Goal: Task Accomplishment & Management: Complete application form

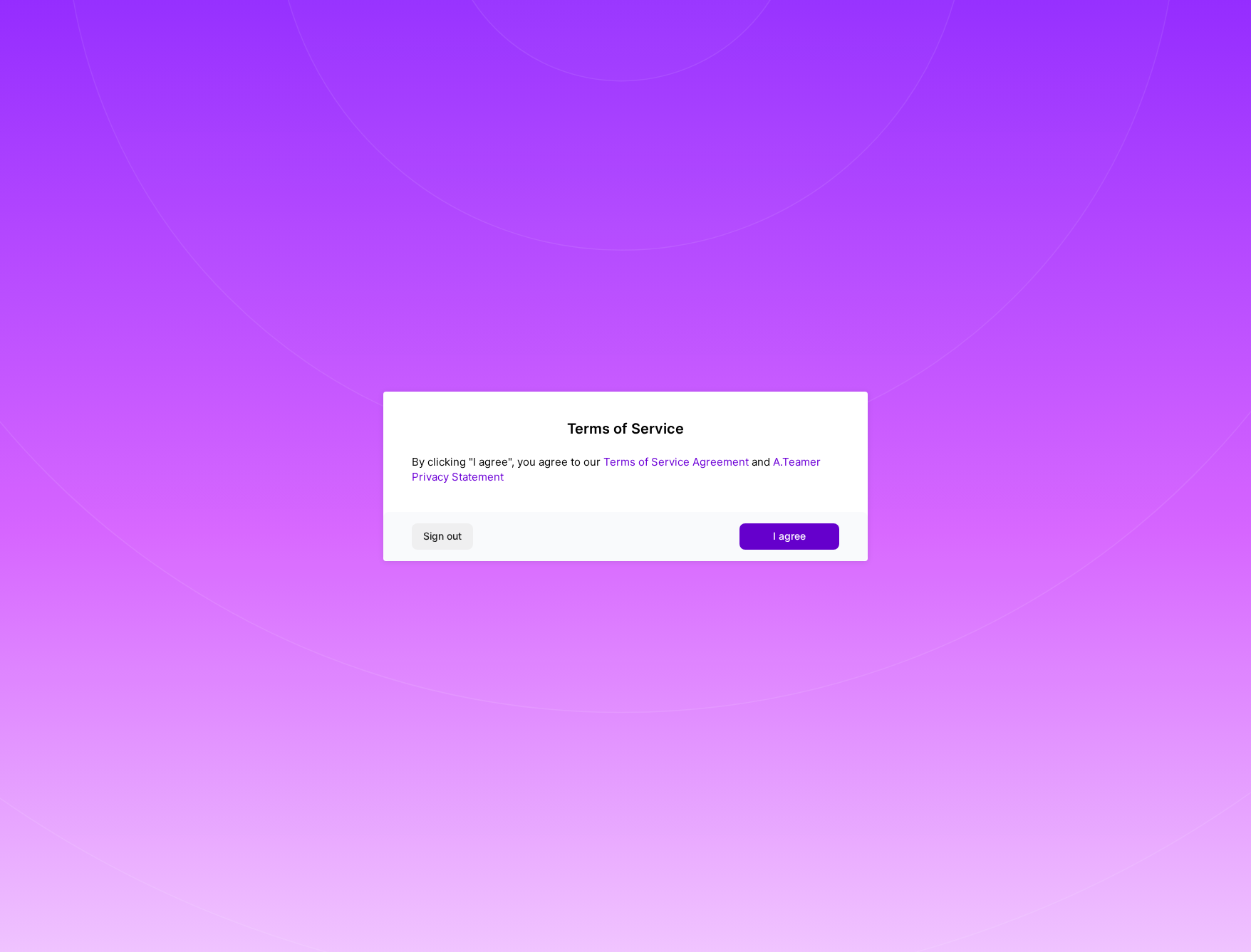
click at [777, 538] on span "I agree" at bounding box center [789, 536] width 33 height 14
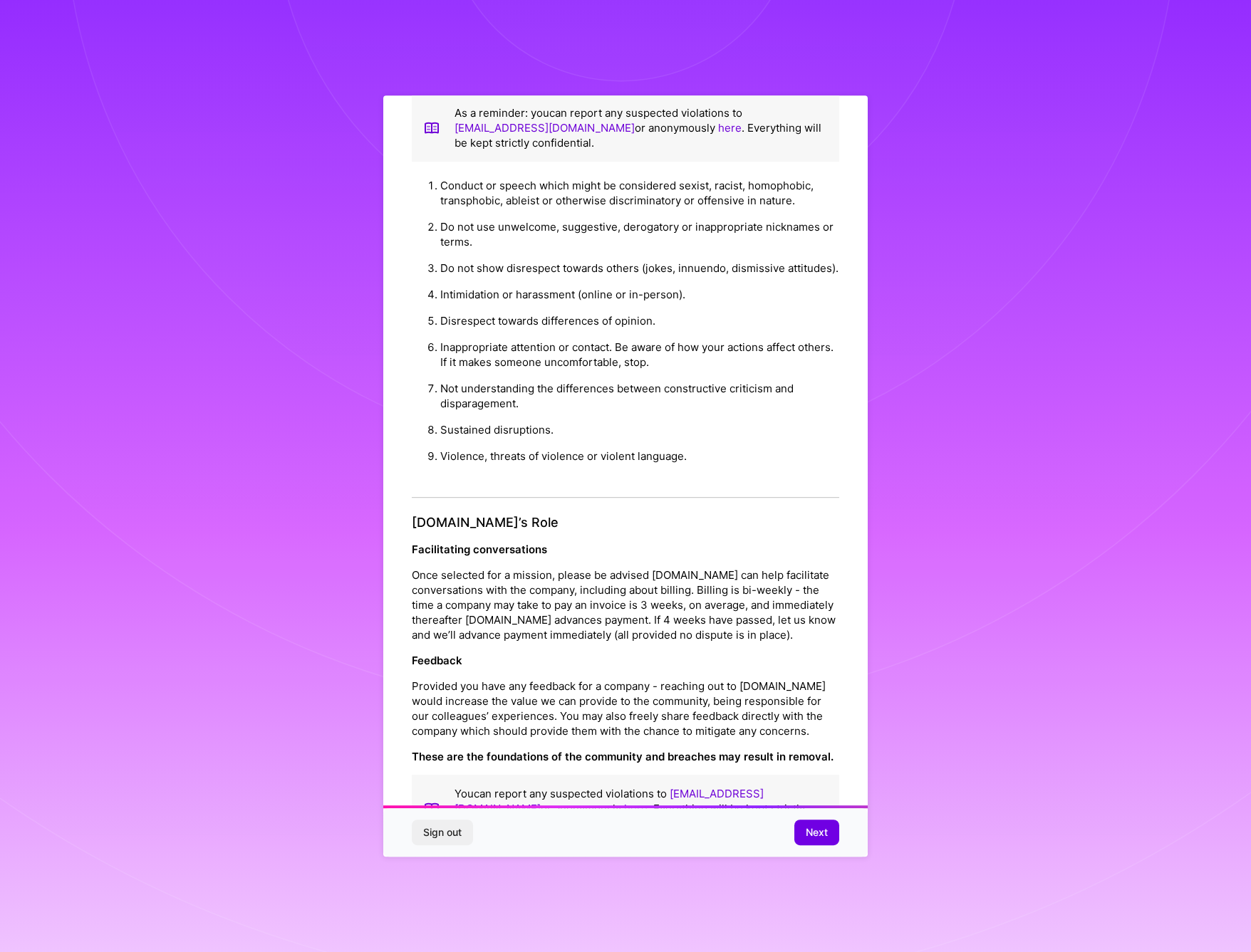
scroll to position [62, 0]
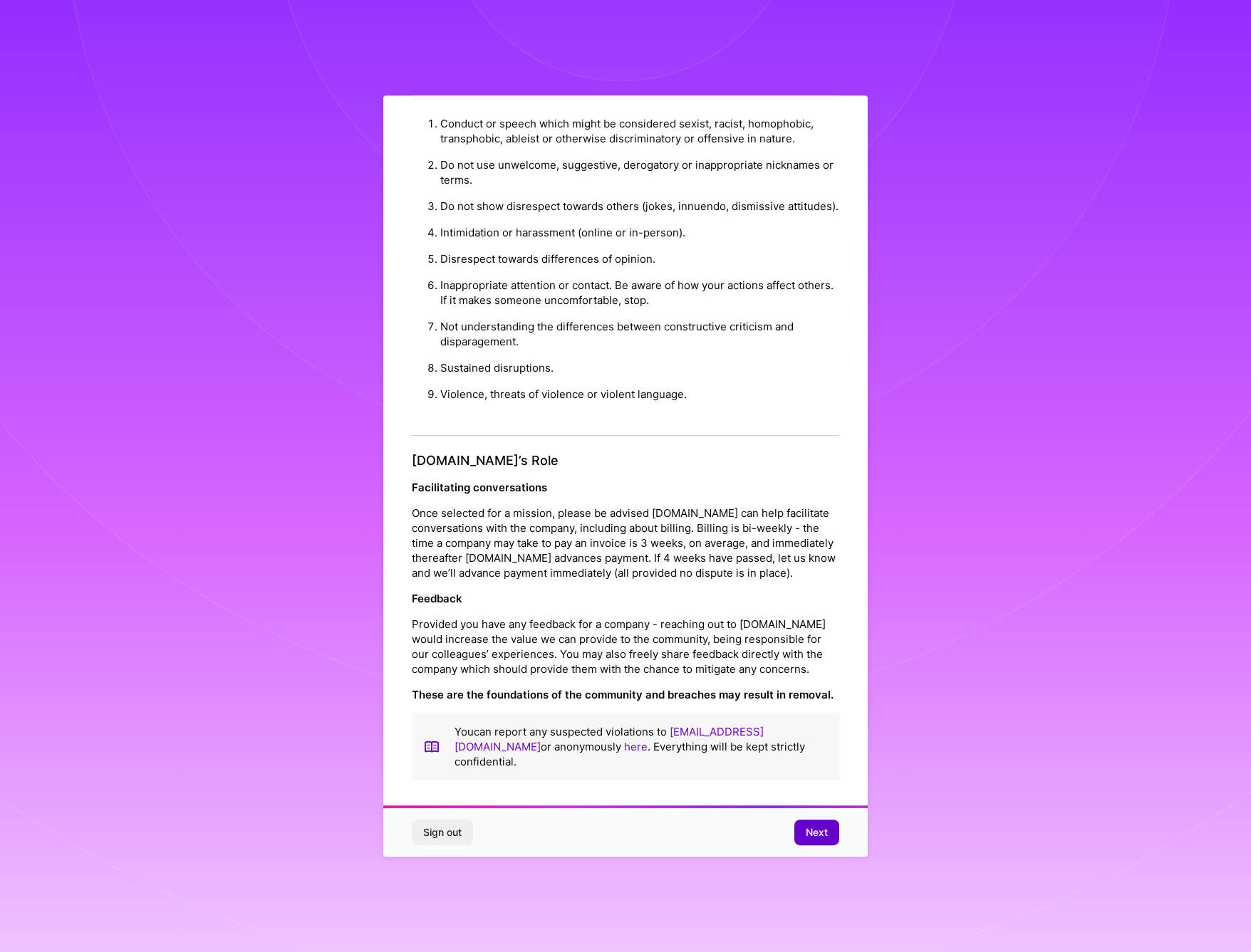
click at [835, 839] on button "Next" at bounding box center [817, 833] width 45 height 26
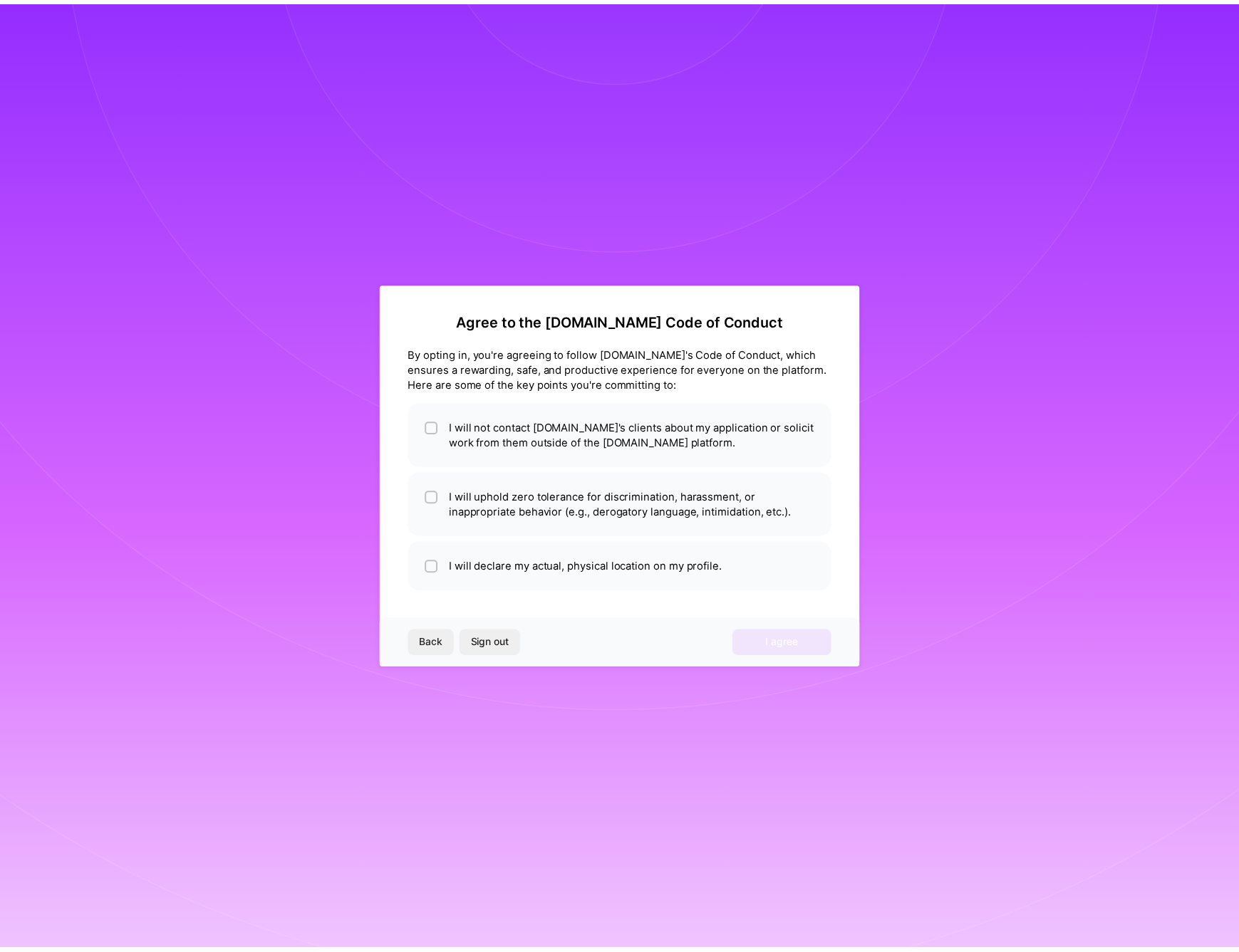
scroll to position [0, 0]
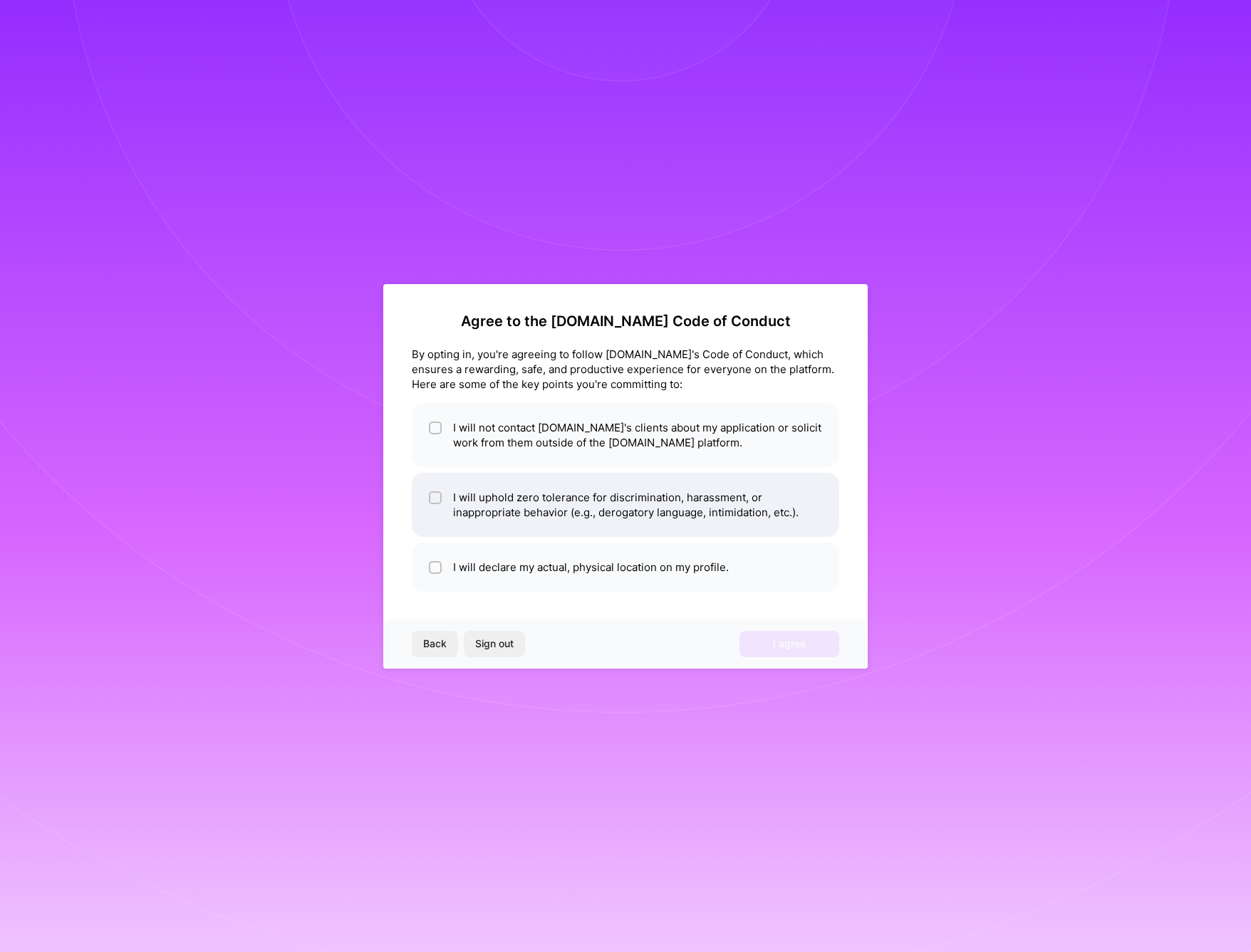
click at [534, 509] on li "I will uphold zero tolerance for discrimination, harassment, or inappropriate b…" at bounding box center [625, 505] width 427 height 64
checkbox input "true"
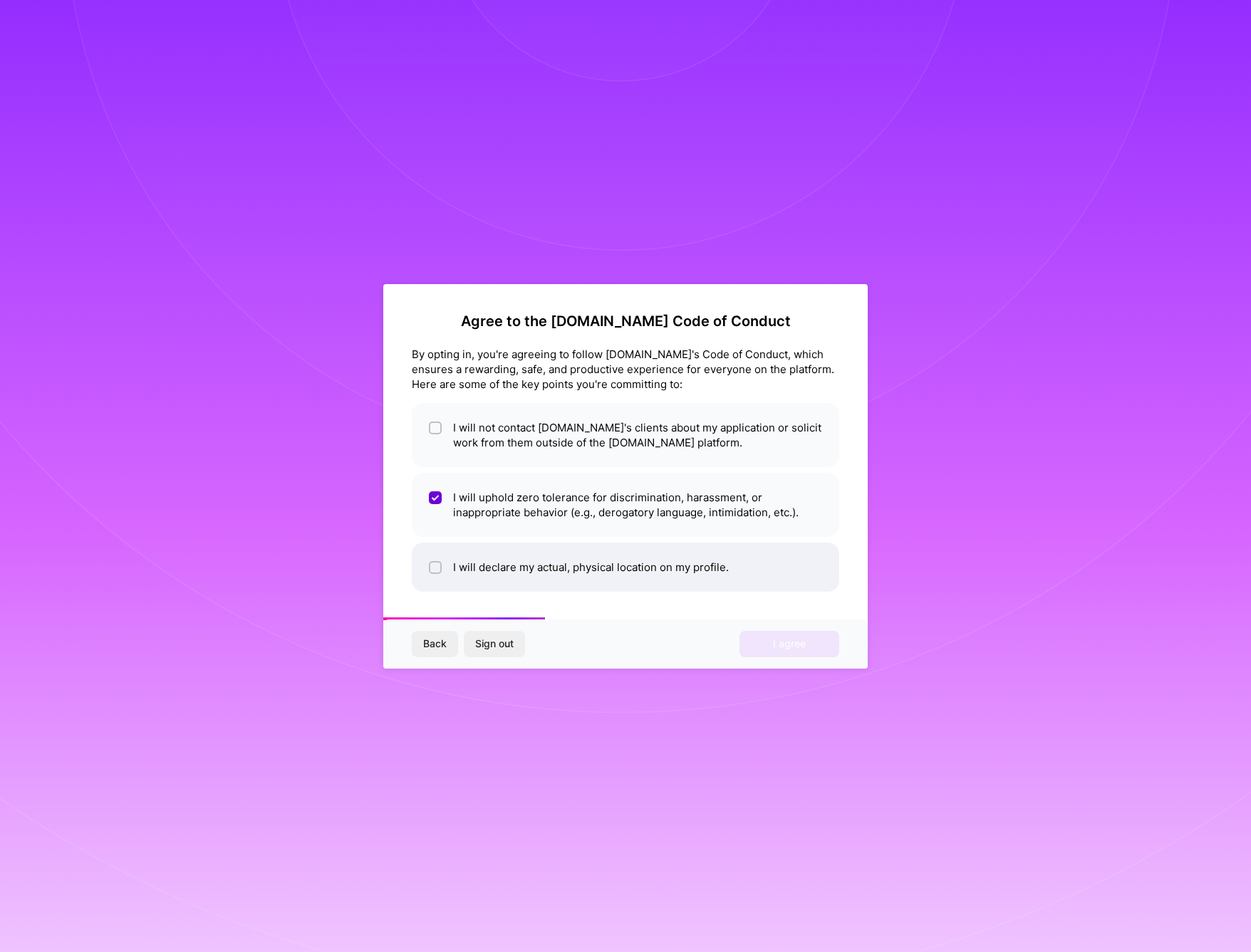
click at [493, 572] on li "I will declare my actual, physical location on my profile." at bounding box center [625, 567] width 427 height 49
checkbox input "true"
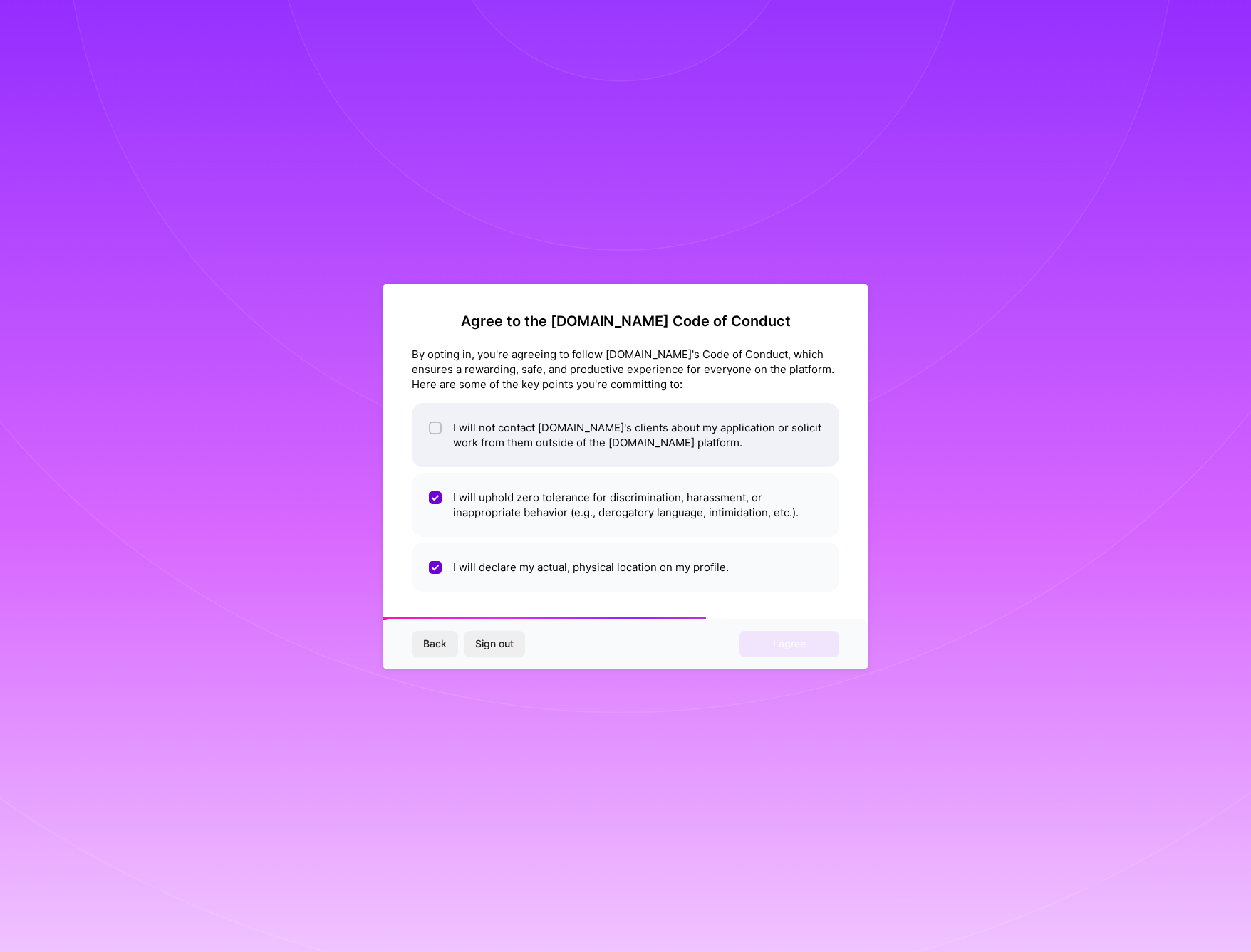
click at [470, 437] on li "I will not contact [DOMAIN_NAME]'s clients about my application or solicit work…" at bounding box center [625, 435] width 427 height 64
checkbox input "true"
click at [785, 647] on span "I agree" at bounding box center [789, 643] width 33 height 14
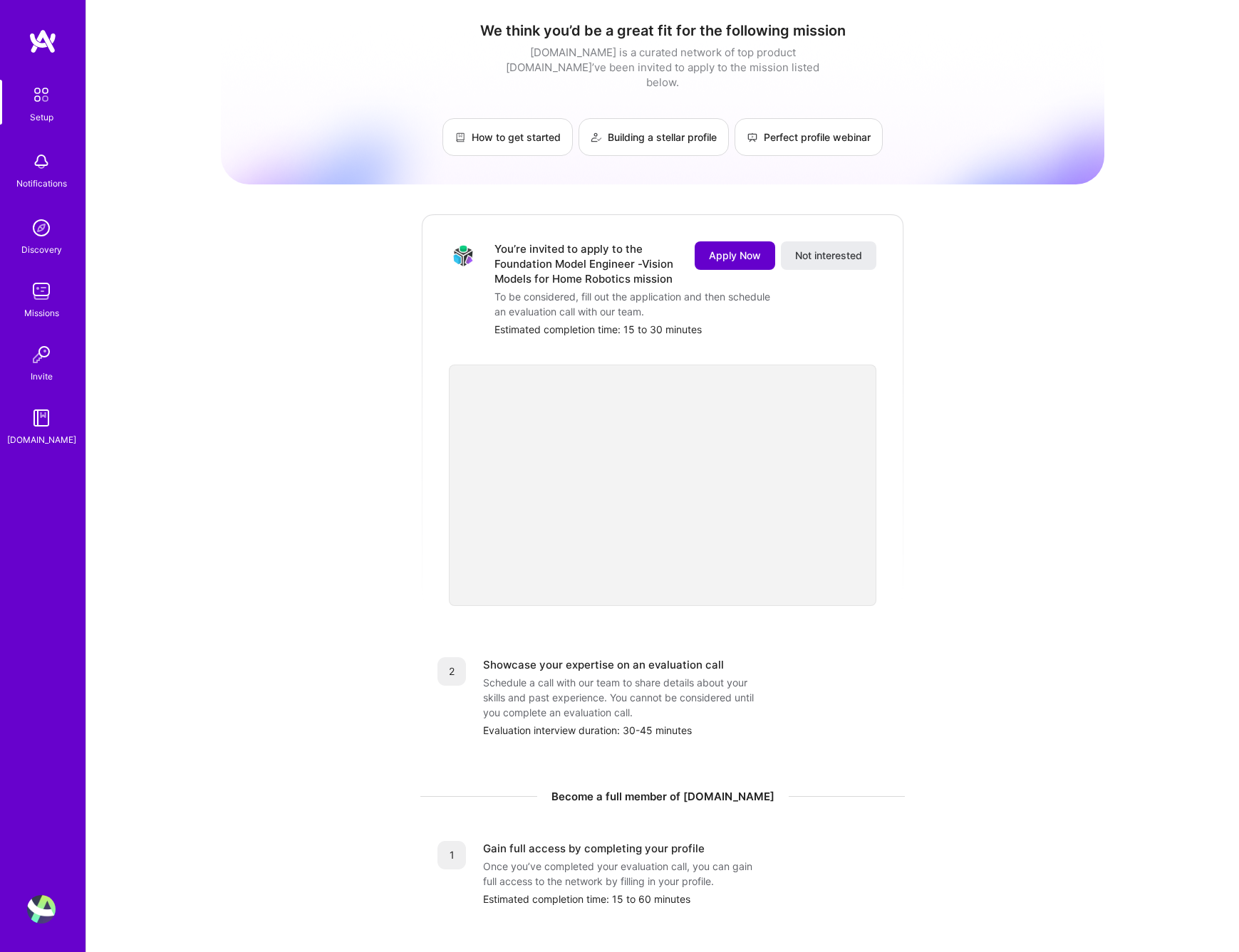
click at [731, 249] on span "Apply Now" at bounding box center [734, 255] width 52 height 14
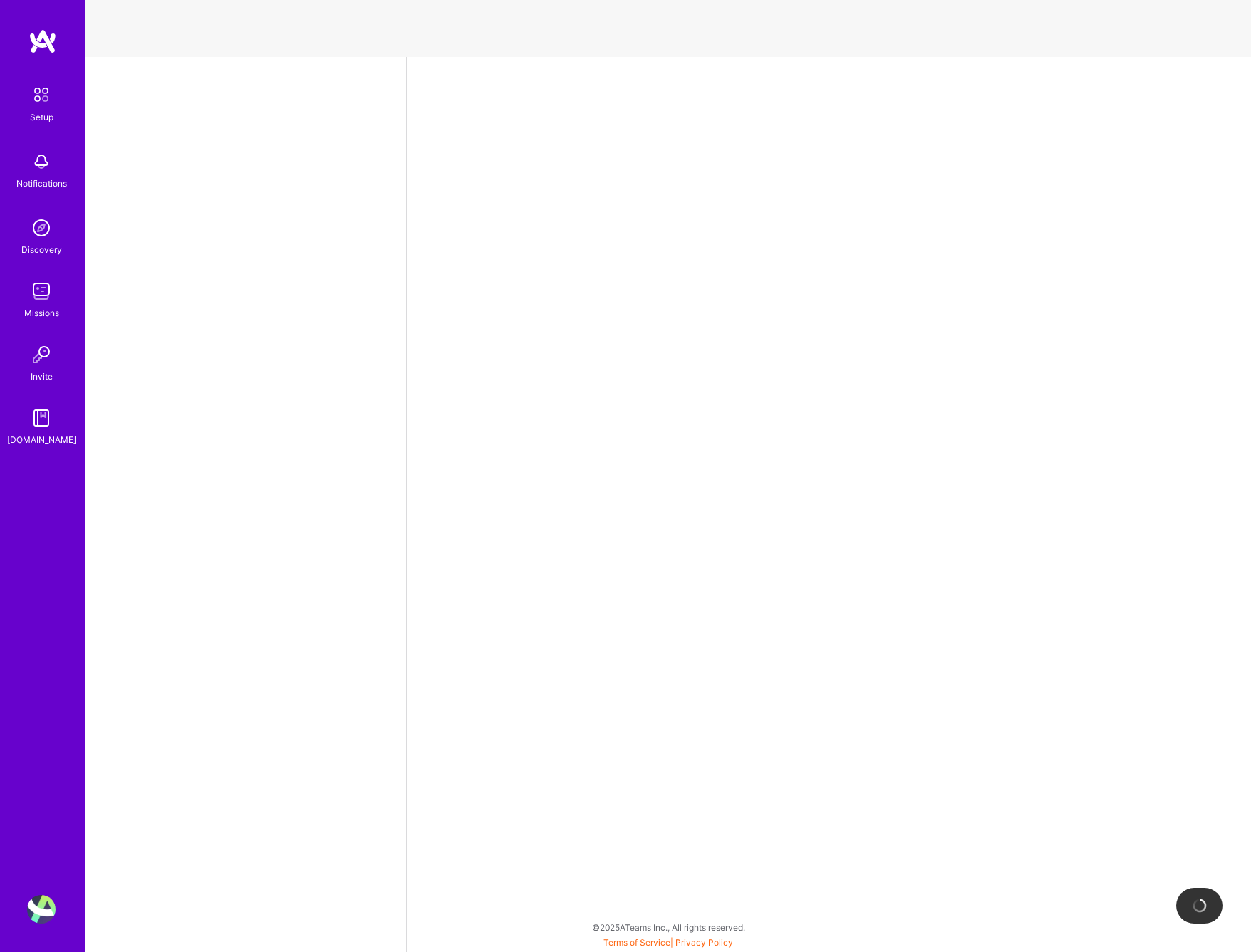
select select "US"
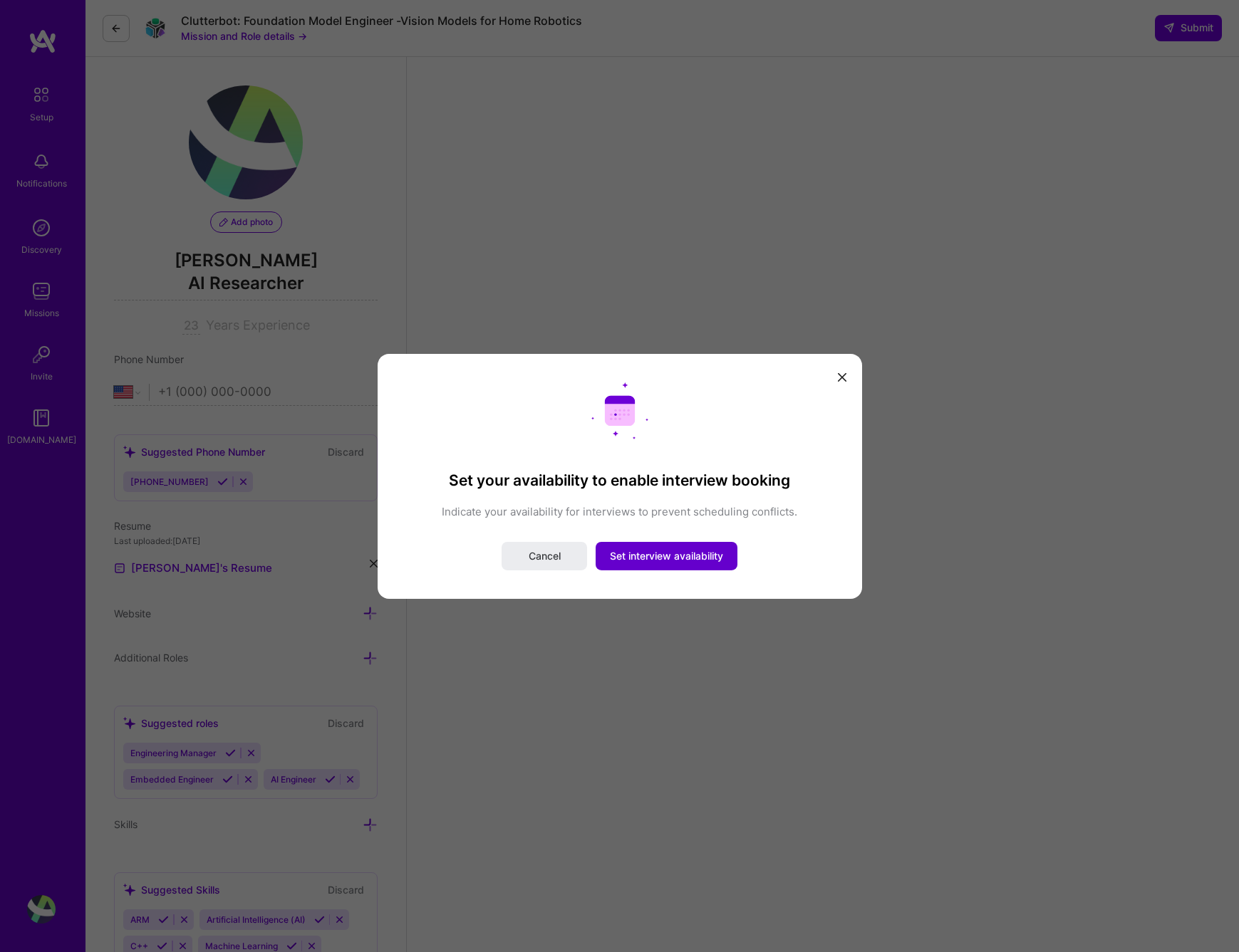
click at [690, 556] on span "Set interview availability" at bounding box center [667, 556] width 113 height 14
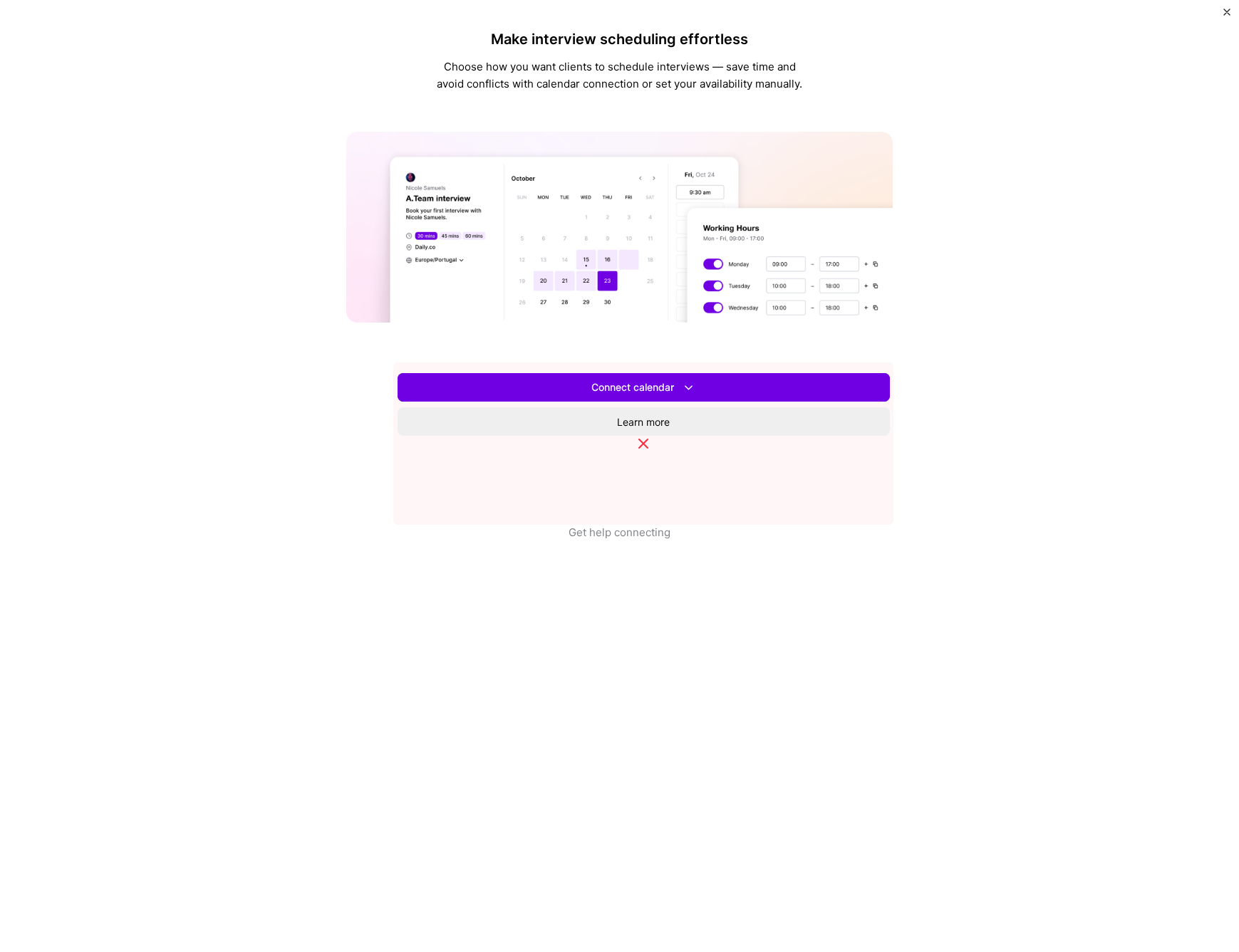
click at [677, 395] on span "Set availability" at bounding box center [643, 387] width 68 height 14
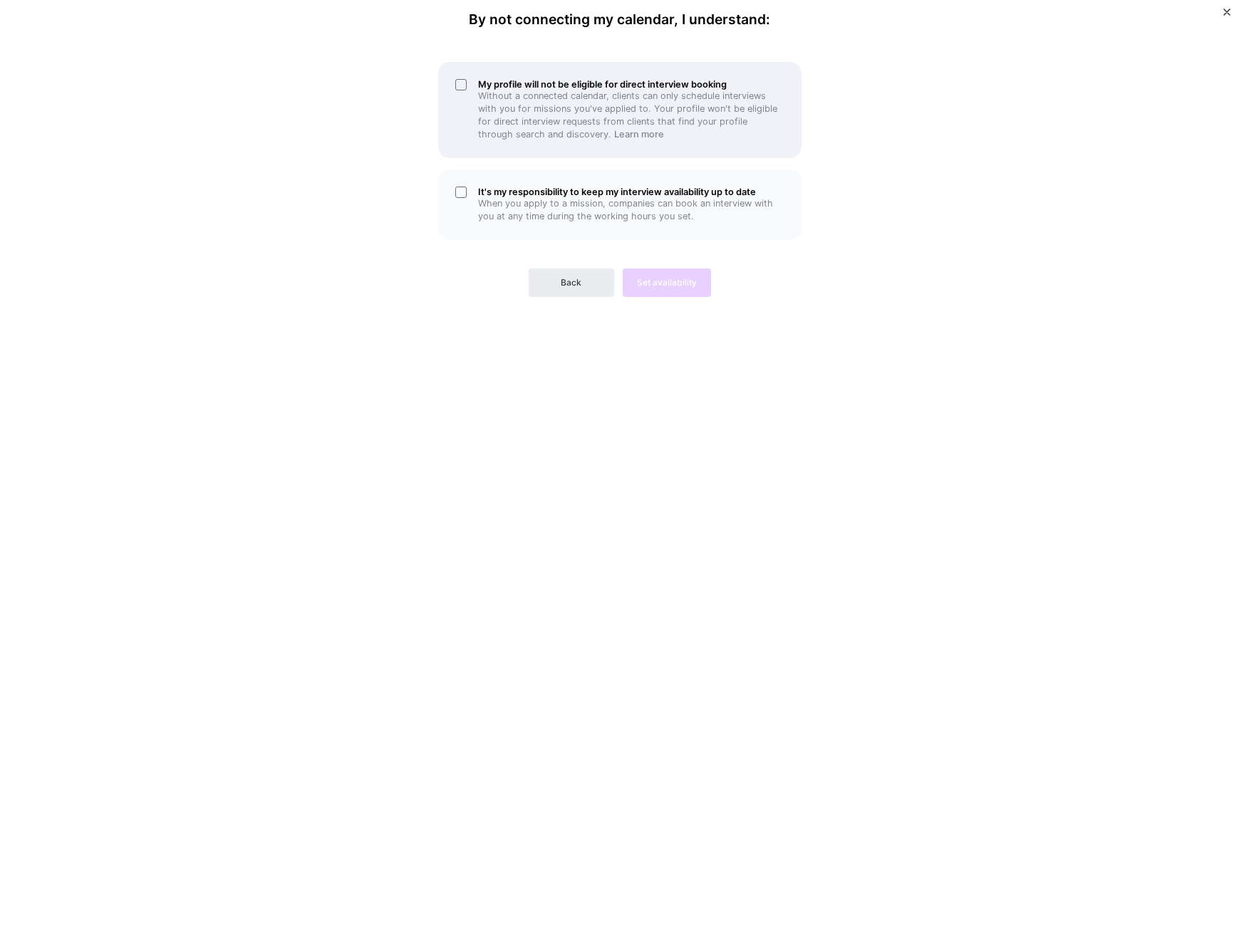
click at [456, 87] on div "My profile will not be eligible for direct interview booking Without a connecte…" at bounding box center [619, 109] width 363 height 96
click at [562, 280] on span "Back" at bounding box center [571, 282] width 21 height 13
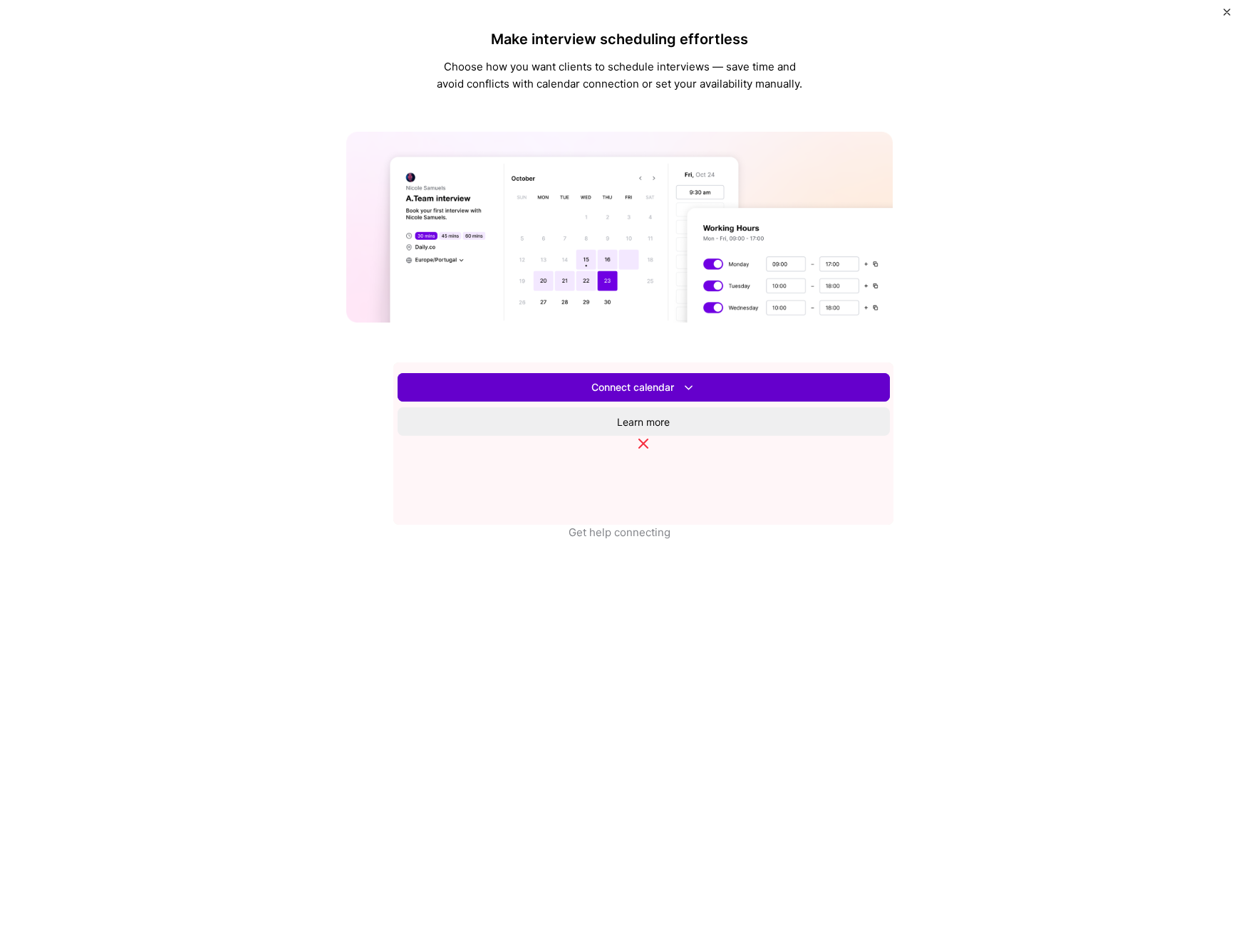
click at [654, 395] on span "Connect calendar" at bounding box center [644, 388] width 105 height 15
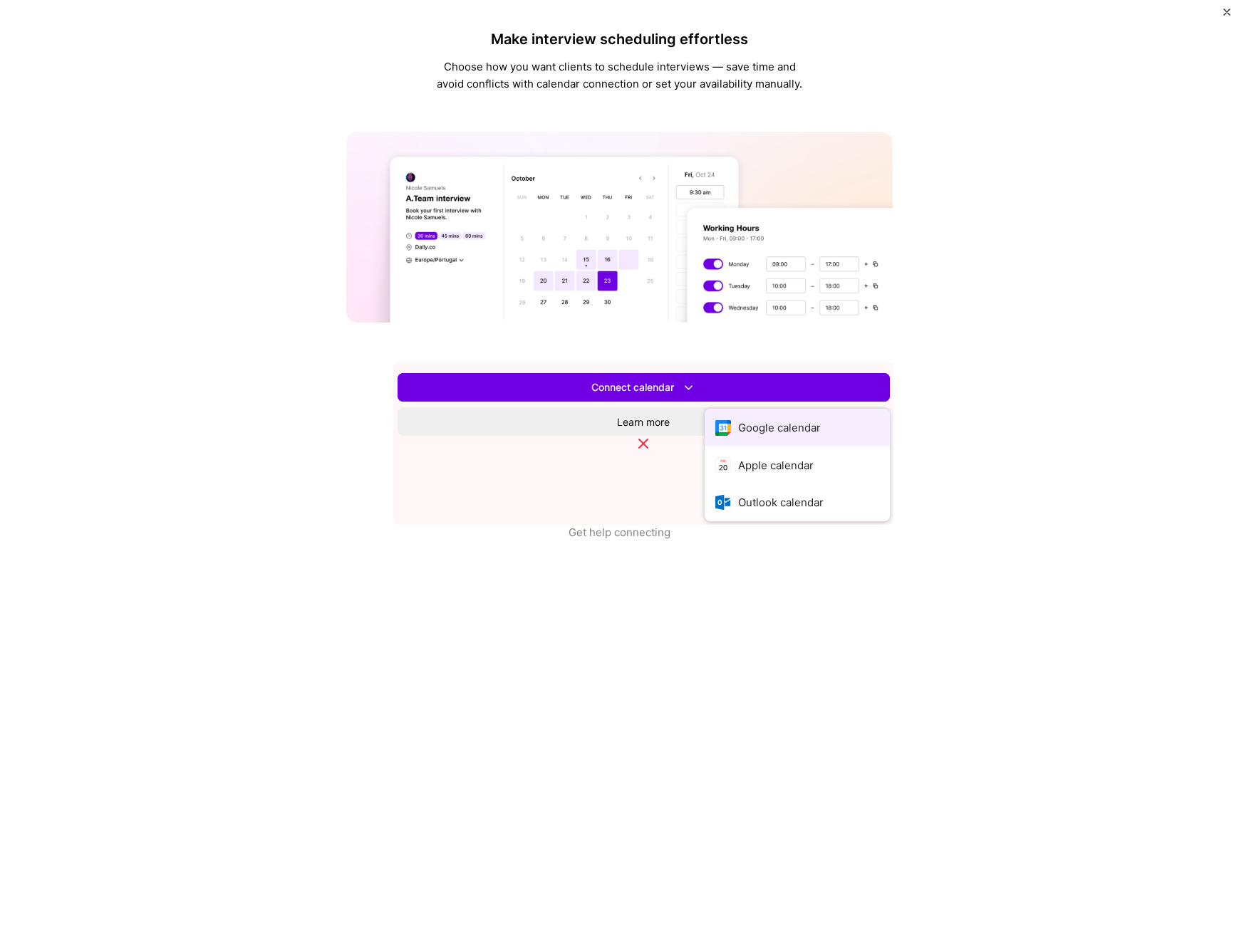
click at [704, 446] on button "Google calendar" at bounding box center [797, 427] width 185 height 38
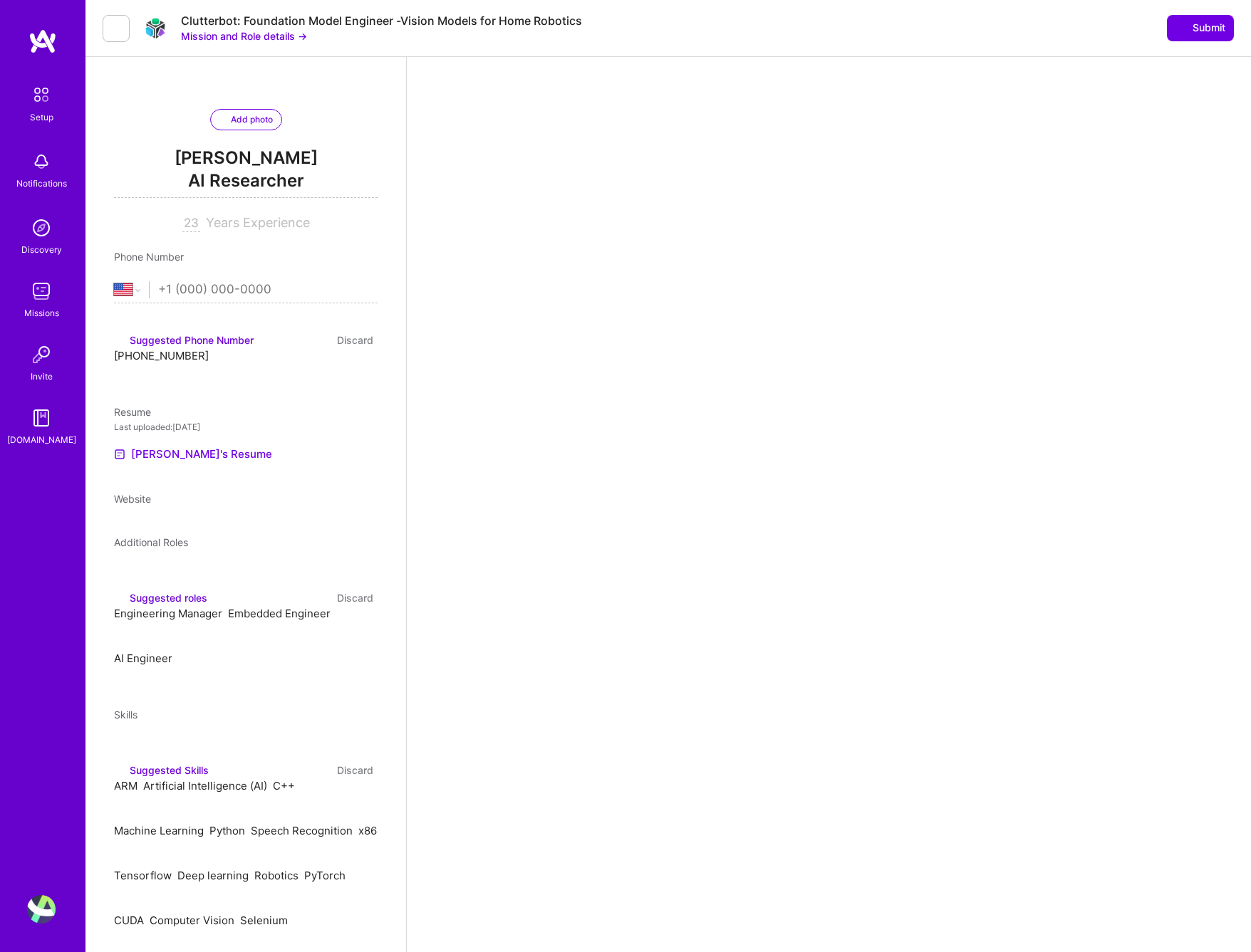
select select "US"
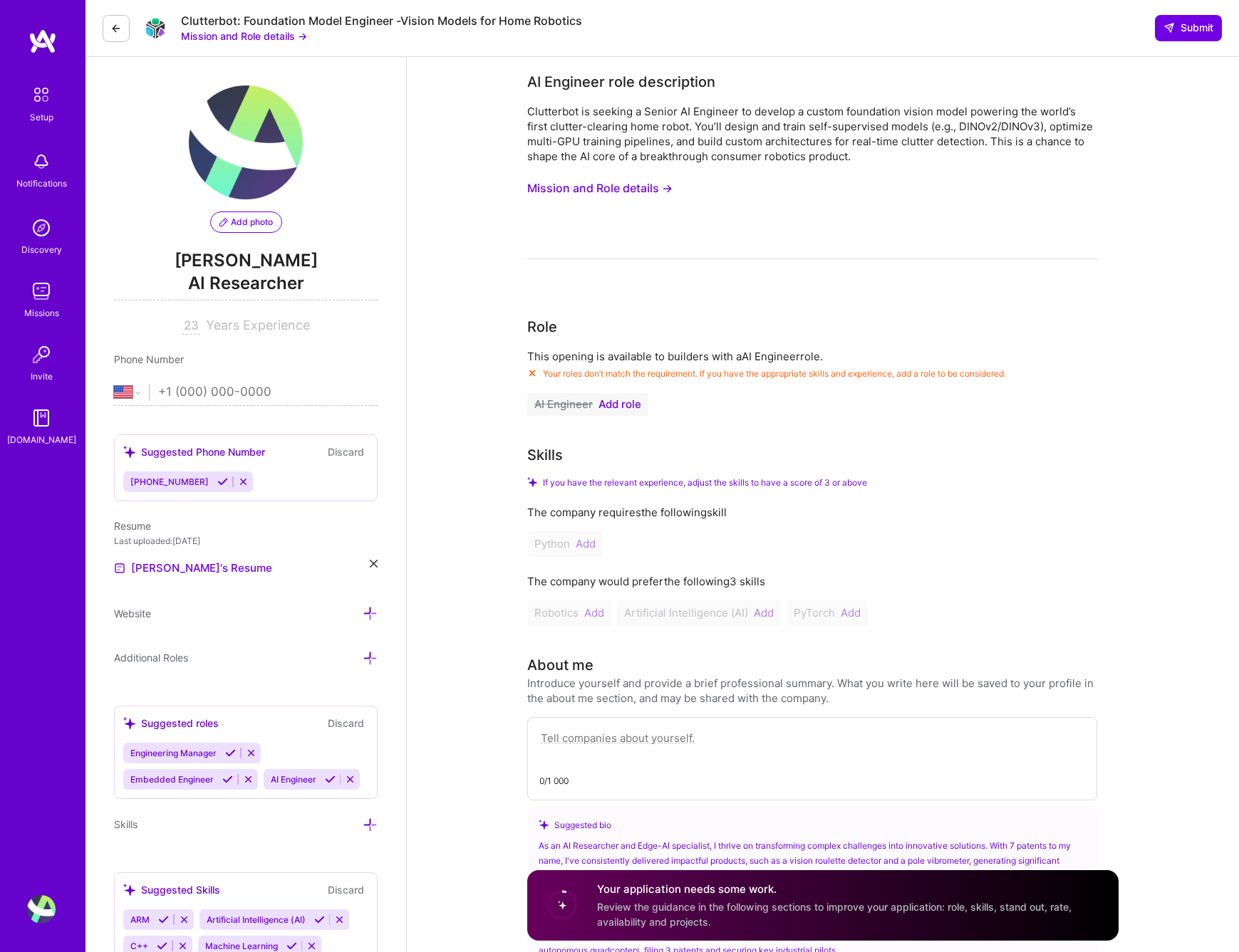
click at [619, 406] on span "Add role" at bounding box center [619, 405] width 43 height 12
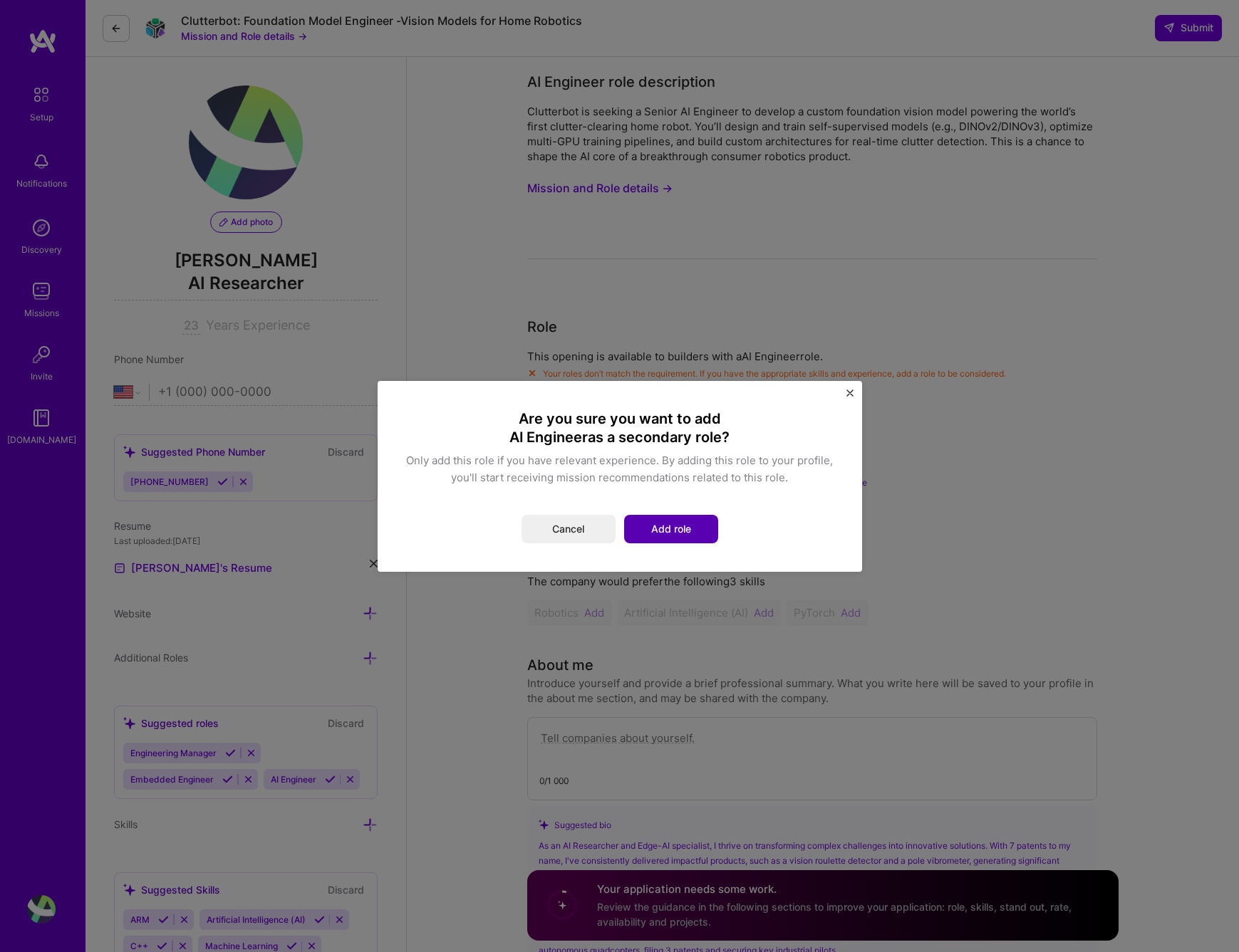
click at [679, 534] on button "Add role" at bounding box center [671, 529] width 94 height 28
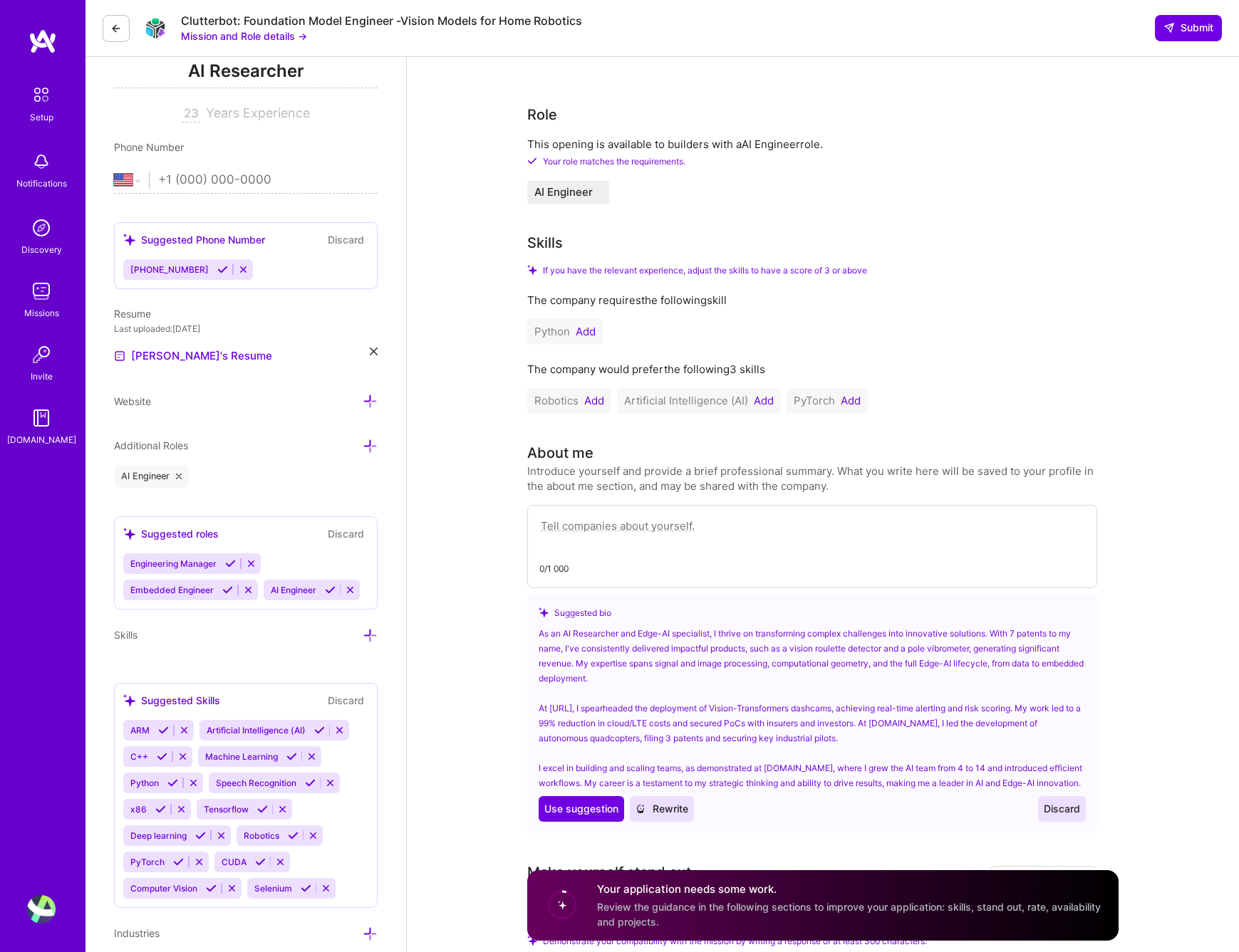
scroll to position [214, 0]
click at [690, 543] on textarea at bounding box center [812, 531] width 546 height 33
paste textarea "I’m Dmitry, Computer Vision researcher in Edge-AI on a UK Global Talent Visa. E…"
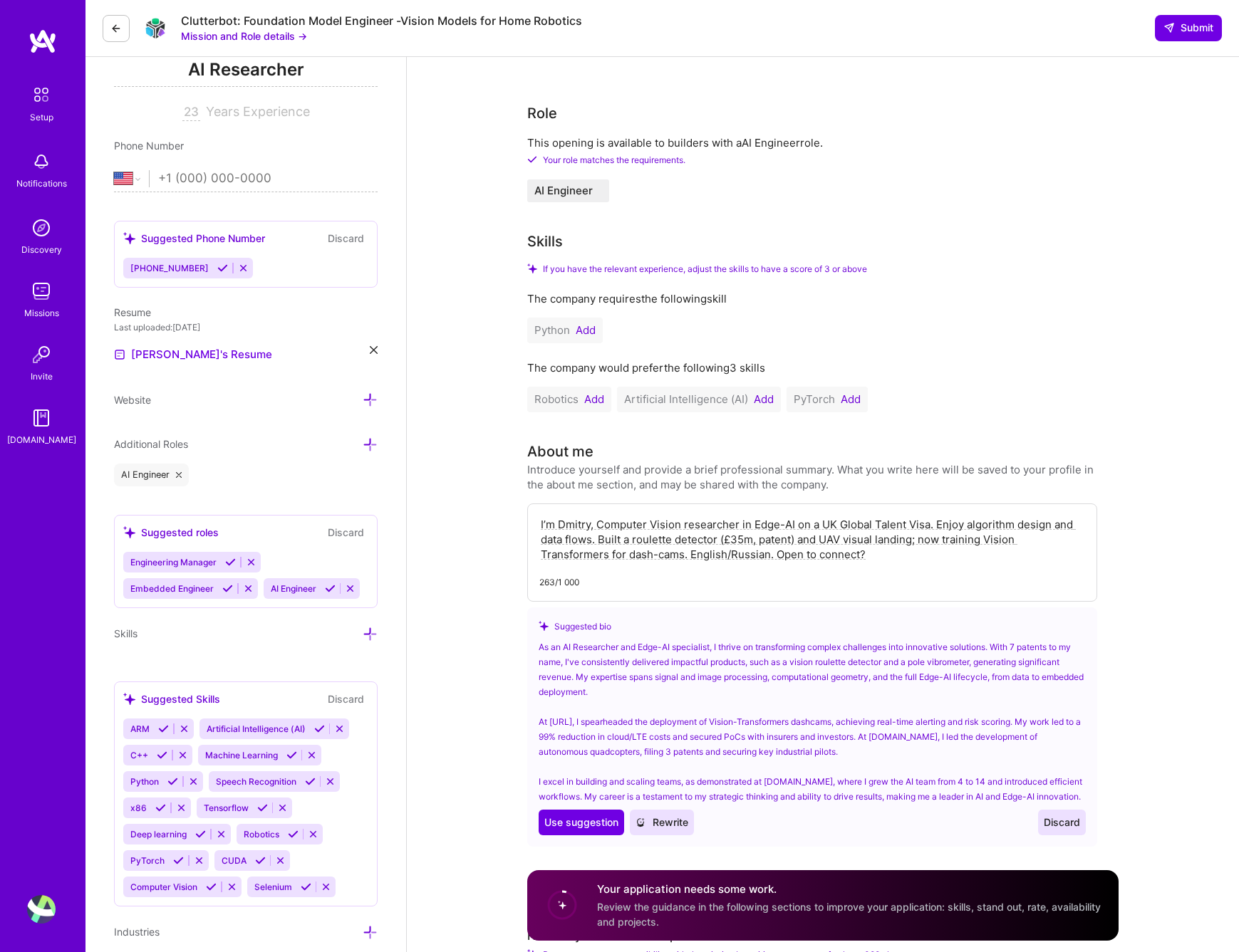
drag, startPoint x: 795, startPoint y: 541, endPoint x: 839, endPoint y: 547, distance: 44.4
click at [795, 541] on textarea "I’m Dmitry, Computer Vision researcher in Edge-AI on a UK Global Talent Visa. E…" at bounding box center [812, 539] width 546 height 48
drag, startPoint x: 723, startPoint y: 541, endPoint x: 740, endPoint y: 534, distance: 18.4
click at [740, 534] on textarea "I’m Dmitry, Computer Vision researcher in Edge-AI on a UK Global Talent Visa. E…" at bounding box center [812, 539] width 546 height 48
click at [748, 536] on textarea "I’m Dmitry, Computer Vision researcher in Edge-AI on a UK Global Talent Visa. E…" at bounding box center [812, 539] width 546 height 48
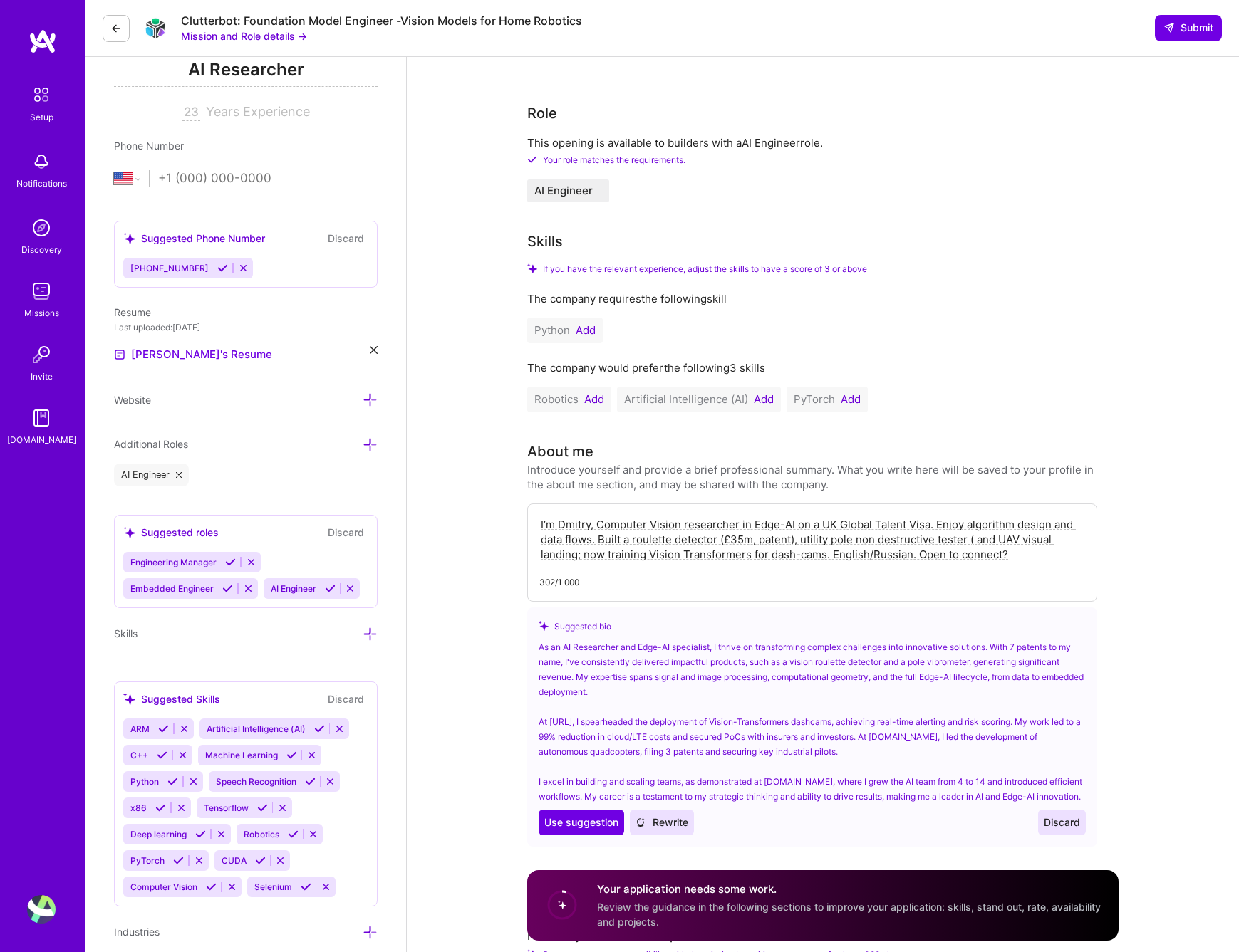
drag, startPoint x: 723, startPoint y: 538, endPoint x: 792, endPoint y: 539, distance: 69.0
click at [792, 539] on textarea "I’m Dmitry, Computer Vision researcher in Edge-AI on a UK Global Talent Visa. E…" at bounding box center [812, 539] width 546 height 48
click at [876, 539] on textarea "I’m Dmitry, Computer Vision researcher in Edge-AI on a UK Global Talent Visa. E…" at bounding box center [812, 539] width 546 height 48
paste textarea "£35m, patent"
paste textarea "£35m"
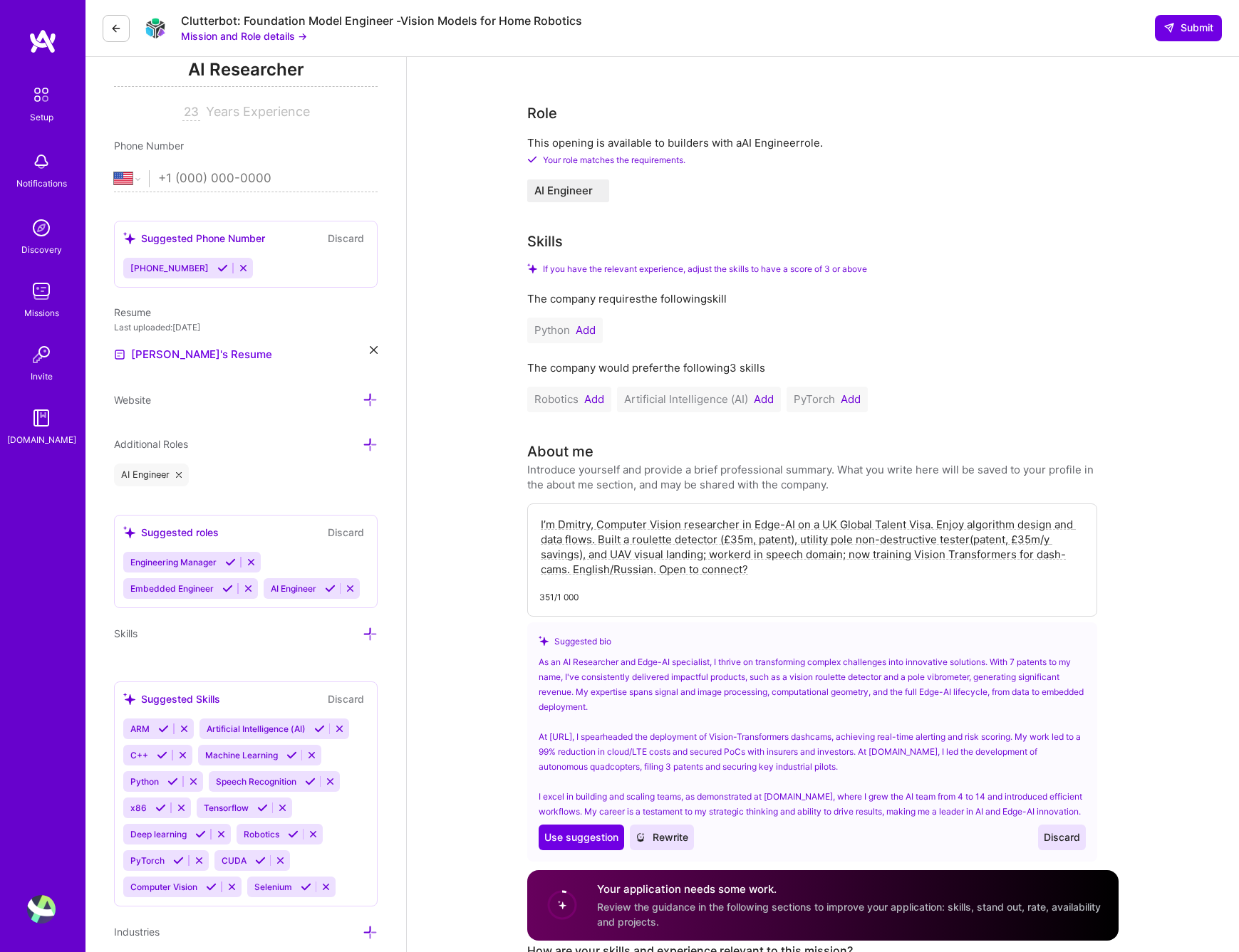
click at [737, 547] on textarea "I’m Dmitry, Computer Vision researcher in Edge-AI on a UK Global Talent Visa. E…" at bounding box center [812, 547] width 546 height 63
click at [738, 552] on textarea "I’m Dmitry, Computer Vision researcher in Edge-AI on a UK Global Talent Visa. E…" at bounding box center [812, 547] width 546 height 63
click at [855, 556] on textarea "I’m Dmitry, Computer Vision researcher in Edge-AI on a UK Global Talent Visa. E…" at bounding box center [812, 547] width 546 height 63
drag, startPoint x: 890, startPoint y: 553, endPoint x: 898, endPoint y: 551, distance: 8.2
click at [898, 551] on textarea "I’m Dmitry, Computer Vision researcher in Edge-AI on a UK Global Talent Visa. E…" at bounding box center [812, 547] width 546 height 63
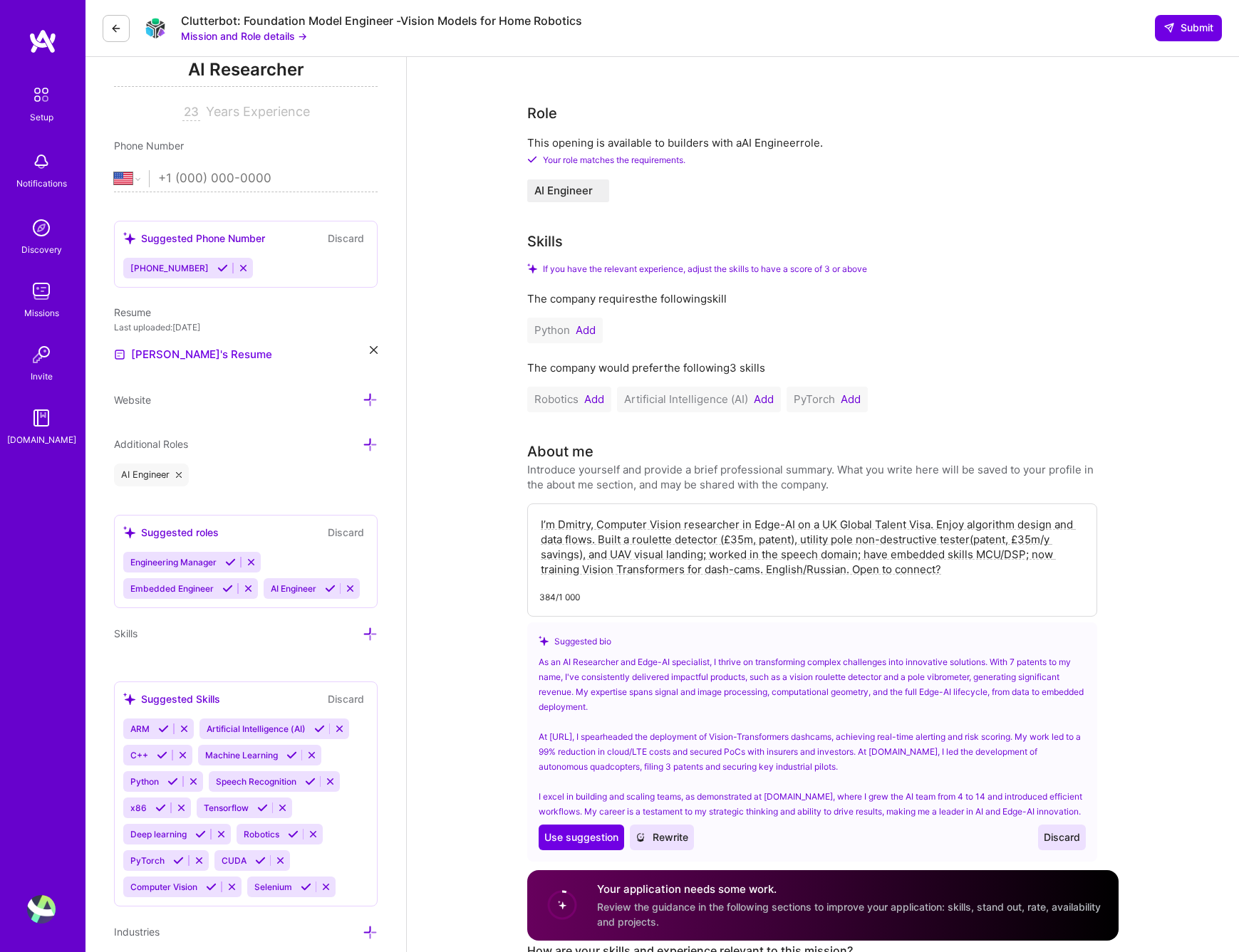
click at [730, 562] on textarea "I’m Dmitry, Computer Vision researcher in Edge-AI on a UK Global Talent Visa. E…" at bounding box center [812, 547] width 546 height 63
click at [972, 554] on textarea "I’m Dmitry, Computer Vision researcher in Edge-AI on a UK Global Talent Visa. E…" at bounding box center [812, 547] width 546 height 63
drag, startPoint x: 763, startPoint y: 567, endPoint x: 846, endPoint y: 573, distance: 83.2
click at [846, 573] on textarea "I’m Dmitry, Computer Vision researcher in Edge-AI on a UK Global Talent Visa. E…" at bounding box center [812, 547] width 546 height 63
click at [744, 519] on textarea "I’m Dmitry, Computer Vision researcher in Edge-AI on a UK Global Talent Visa. E…" at bounding box center [812, 547] width 546 height 63
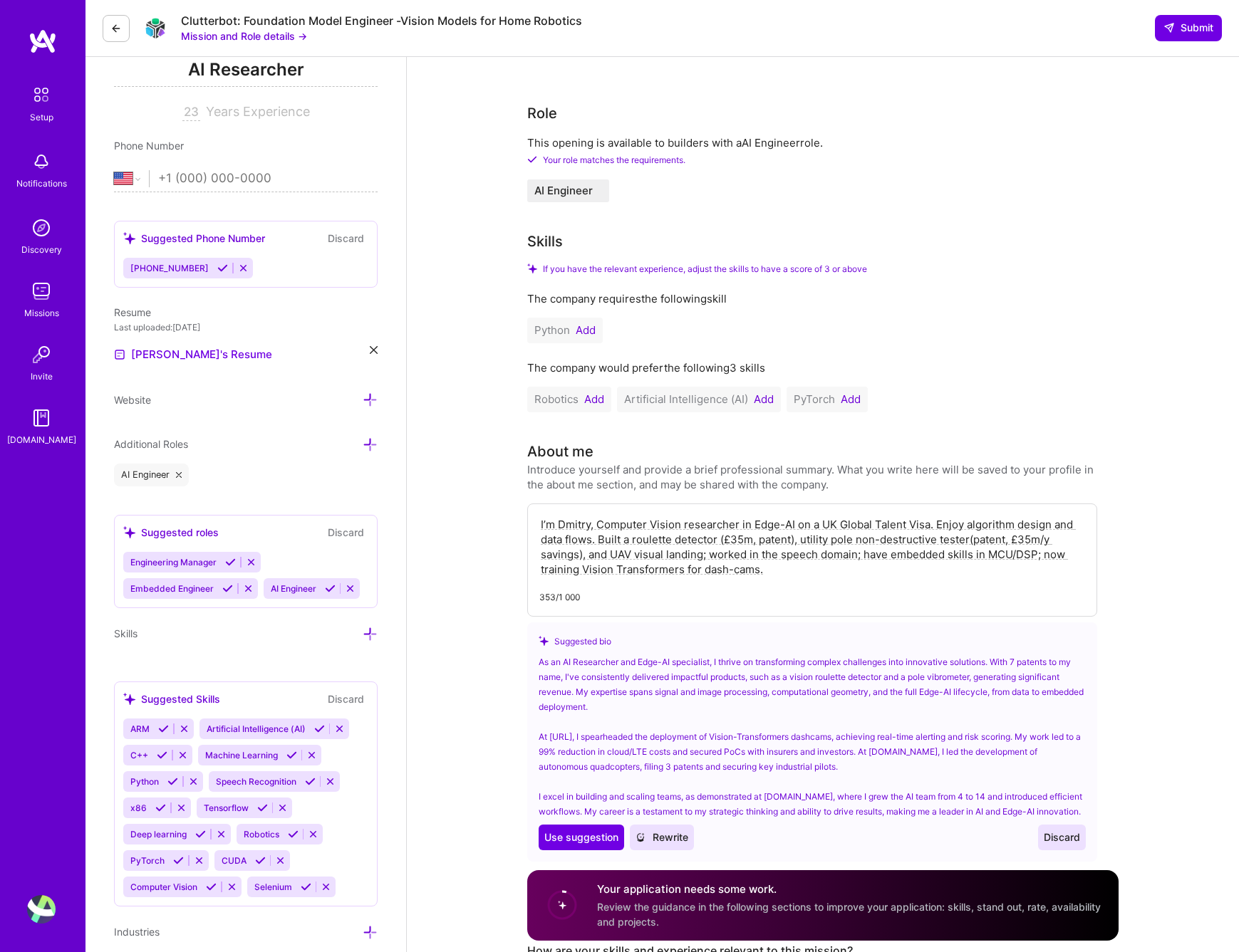
drag, startPoint x: 744, startPoint y: 519, endPoint x: 748, endPoint y: 525, distance: 7.2
click at [745, 520] on textarea "I’m Dmitry, Computer Vision researcher in Edge-AI on a UK Global Talent Visa. E…" at bounding box center [812, 547] width 546 height 63
click at [796, 571] on textarea "I’m Dmitry, Computer Vision researcher and Edge-AI engineer on a UK Global Tale…" at bounding box center [812, 547] width 546 height 63
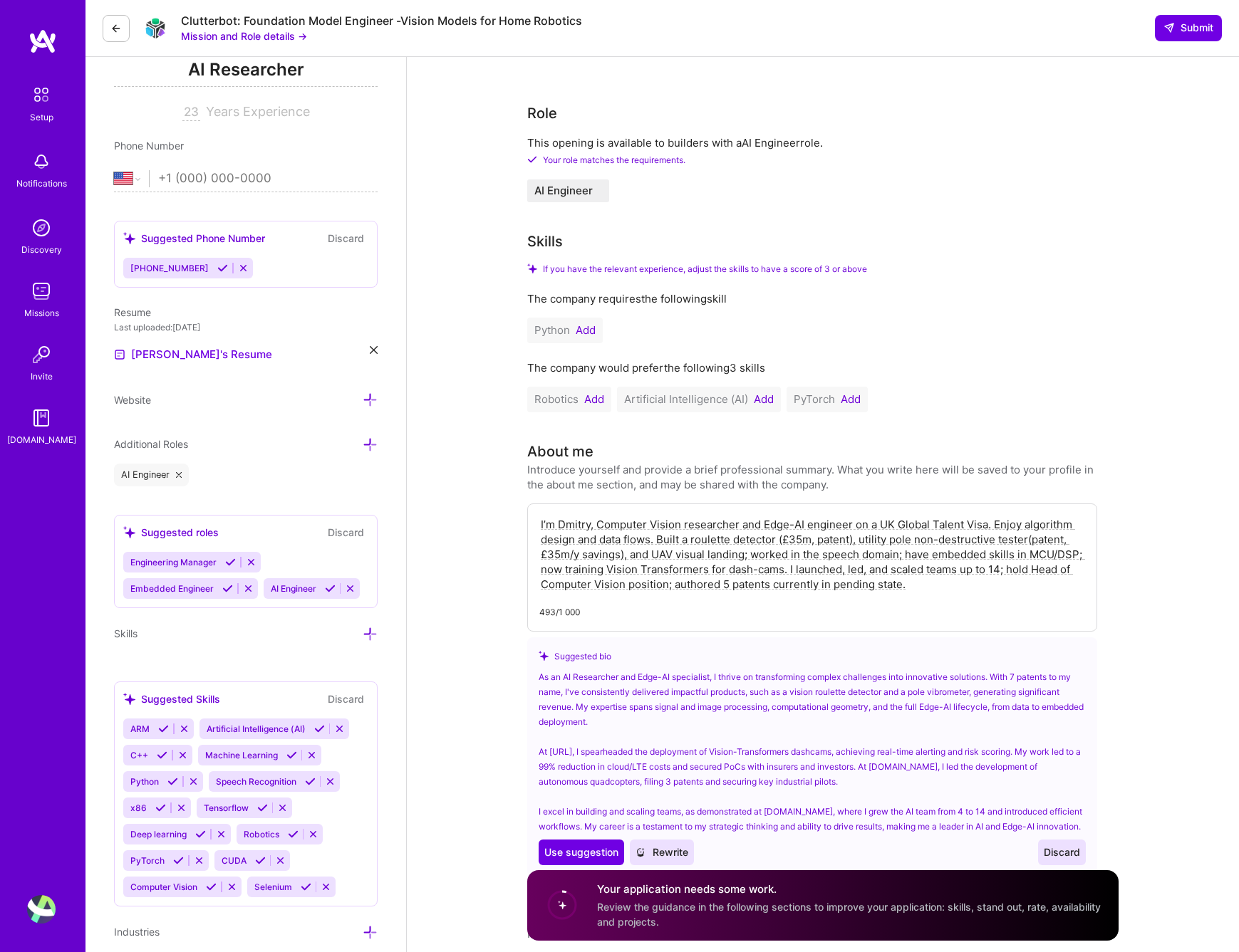
click at [879, 584] on textarea "I’m Dmitry, Computer Vision researcher and Edge-AI engineer on a UK Global Tale…" at bounding box center [812, 554] width 546 height 78
paste textarea "of up to 14; held the Head of Computer Vision position; and authored 5 patents …"
click at [940, 582] on textarea "I’m Dmitry, Computer Vision researcher and Edge-AI engineer on a UK Global Tale…" at bounding box center [812, 554] width 546 height 78
click at [957, 592] on textarea "I’m [PERSON_NAME], a Computer Vision researcher and Edge-AI engineer on a UK Gl…" at bounding box center [812, 554] width 546 height 78
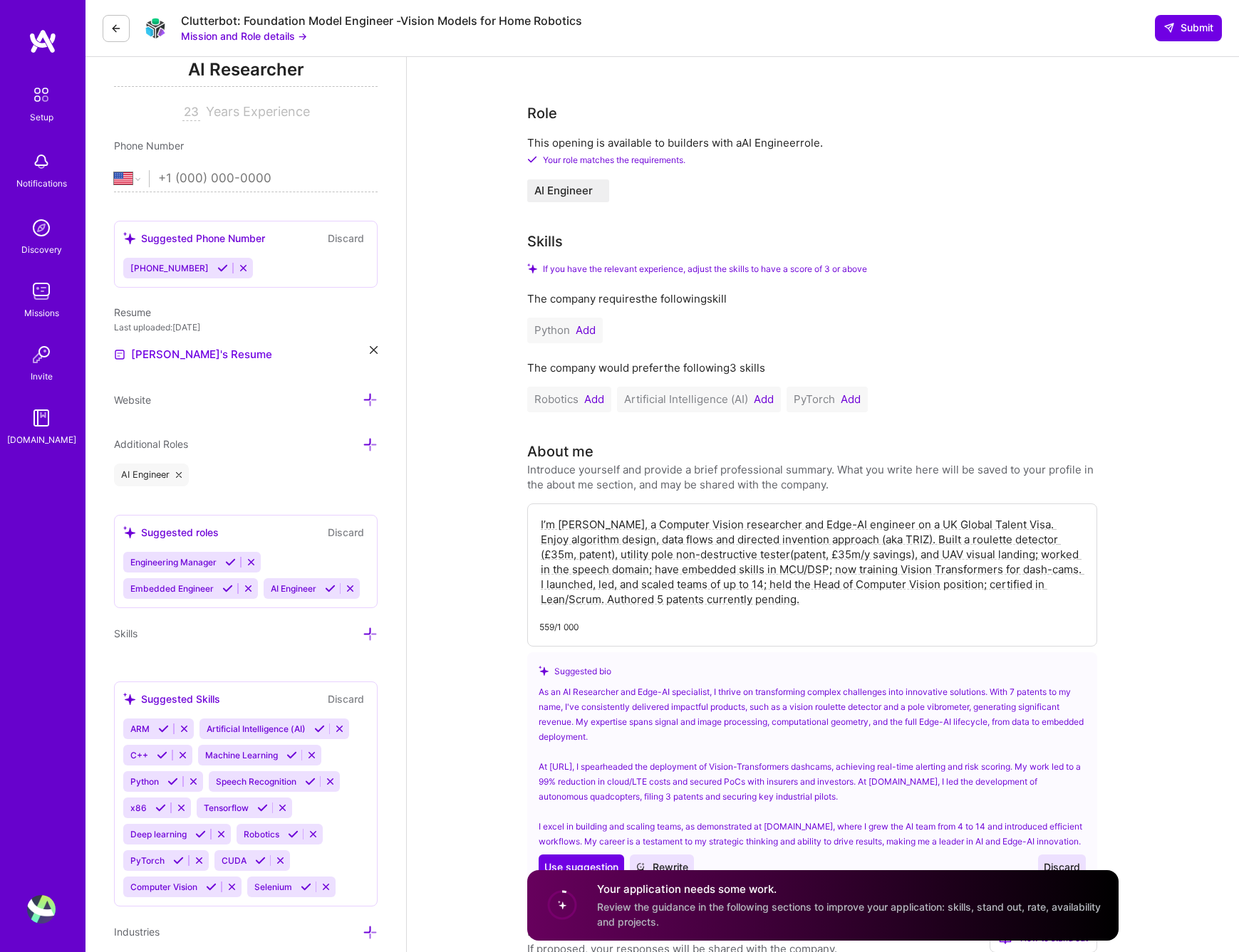
click at [957, 588] on textarea "I’m [PERSON_NAME], a Computer Vision researcher and Edge-AI engineer on a UK Gl…" at bounding box center [812, 562] width 546 height 93
click at [936, 587] on textarea "I’m [PERSON_NAME], a Computer Vision researcher and Edge-AI engineer on a UK Gl…" at bounding box center [812, 562] width 546 height 93
click at [899, 573] on textarea "I’m [PERSON_NAME], a Computer Vision researcher and Edge-AI engineer on a UK Gl…" at bounding box center [812, 562] width 546 height 93
click at [948, 587] on textarea "I’m [PERSON_NAME], a Computer Vision researcher and Edge-AI engineer on a UK Gl…" at bounding box center [812, 562] width 546 height 93
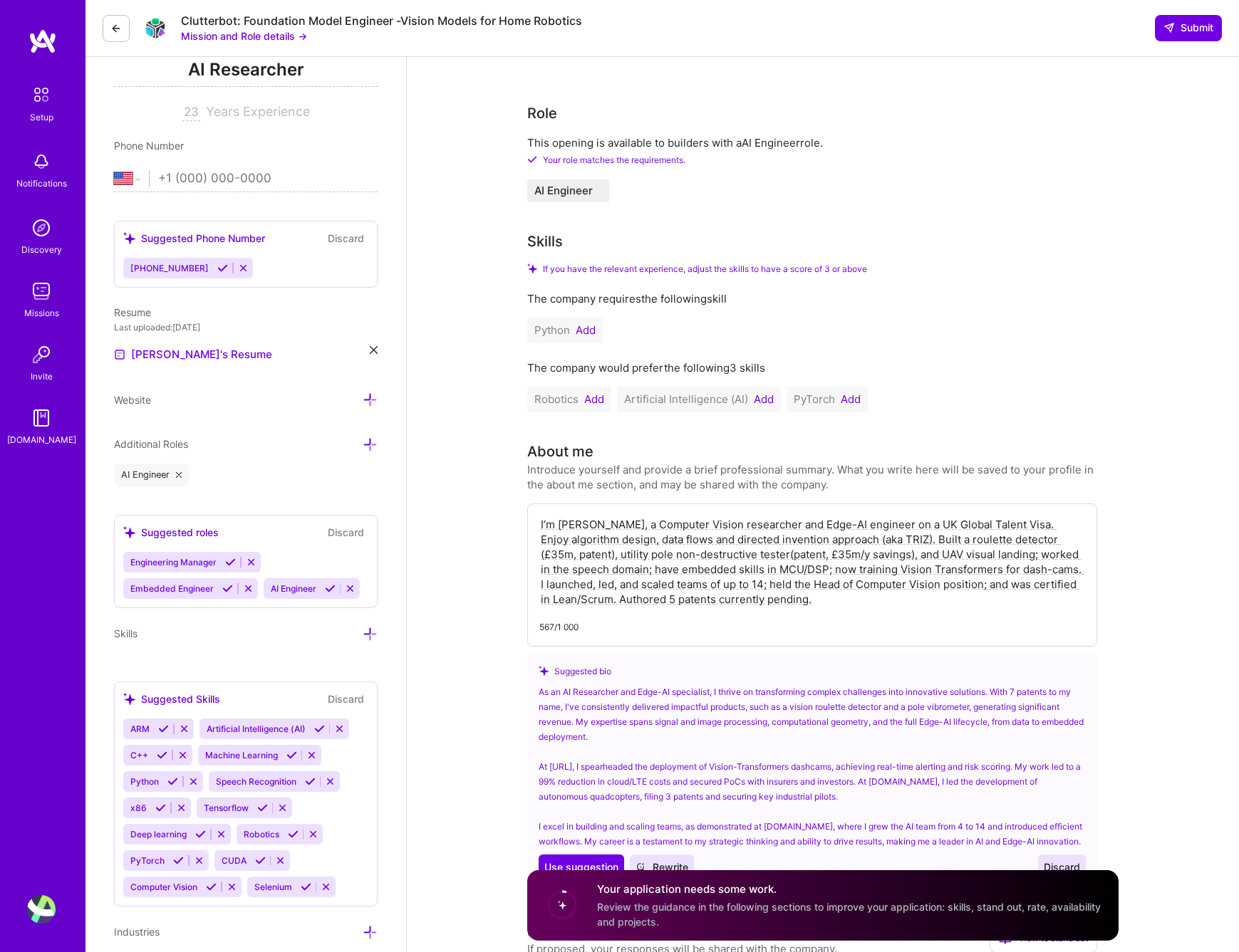
click at [909, 587] on textarea "I’m [PERSON_NAME], a Computer Vision researcher and Edge-AI engineer on a UK Gl…" at bounding box center [812, 562] width 546 height 93
click at [629, 602] on textarea "I’m [PERSON_NAME], a Computer Vision researcher and Edge-AI engineer on a UK Gl…" at bounding box center [812, 562] width 546 height 93
click at [601, 600] on textarea "I’m [PERSON_NAME], a Computer Vision researcher and Edge-AI engineer on a UK Gl…" at bounding box center [812, 562] width 546 height 93
click at [862, 602] on textarea "I’m [PERSON_NAME], a Computer Vision researcher and Edge-AI engineer on a UK Gl…" at bounding box center [812, 562] width 546 height 93
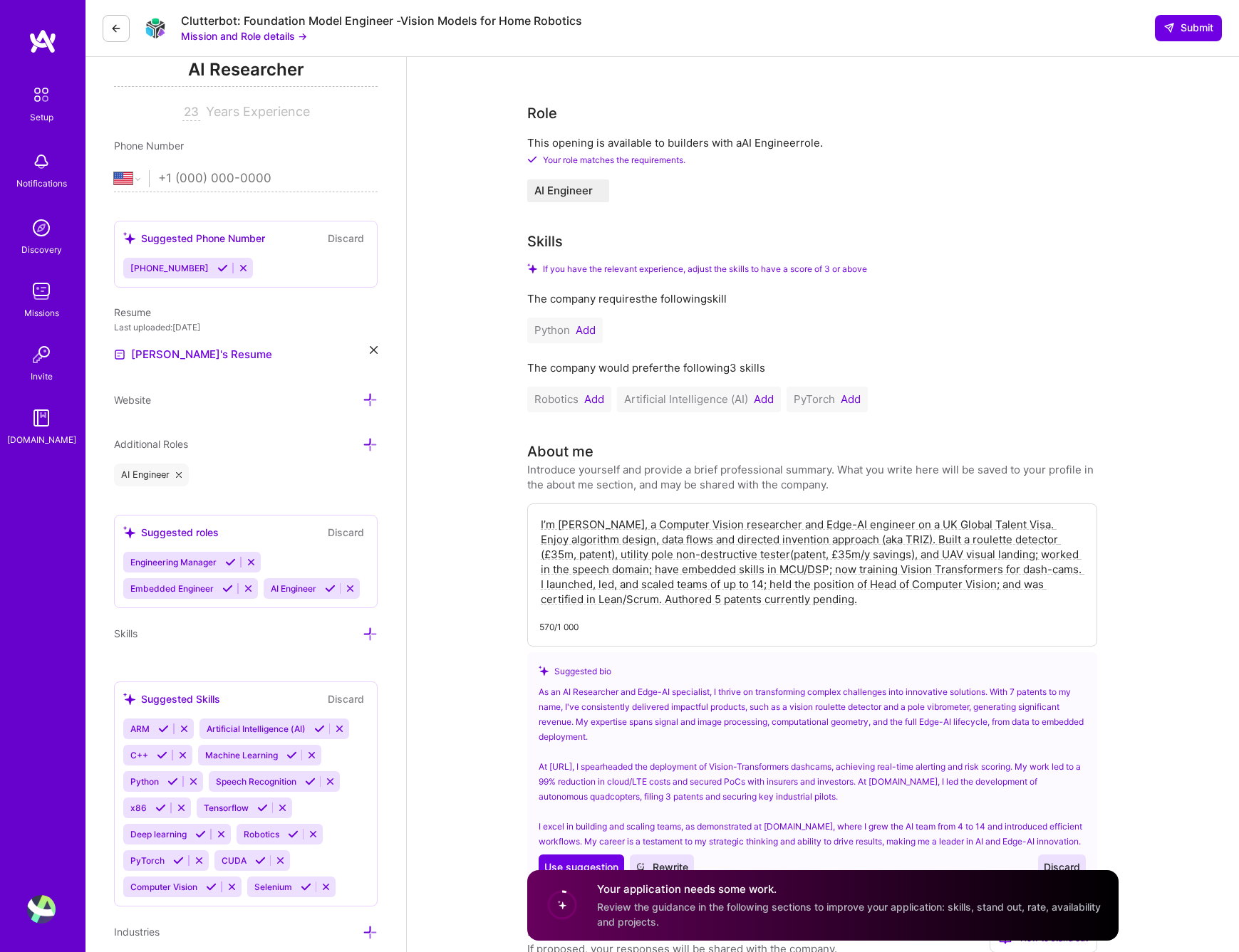
drag, startPoint x: 862, startPoint y: 602, endPoint x: 540, endPoint y: 525, distance: 331.1
click at [540, 525] on textarea "I’m [PERSON_NAME], a Computer Vision researcher and Edge-AI engineer on a UK Gl…" at bounding box center [812, 562] width 546 height 93
type textarea "I’m [PERSON_NAME], a Computer Vision researcher and Edge-AI engineer on a UK Gl…"
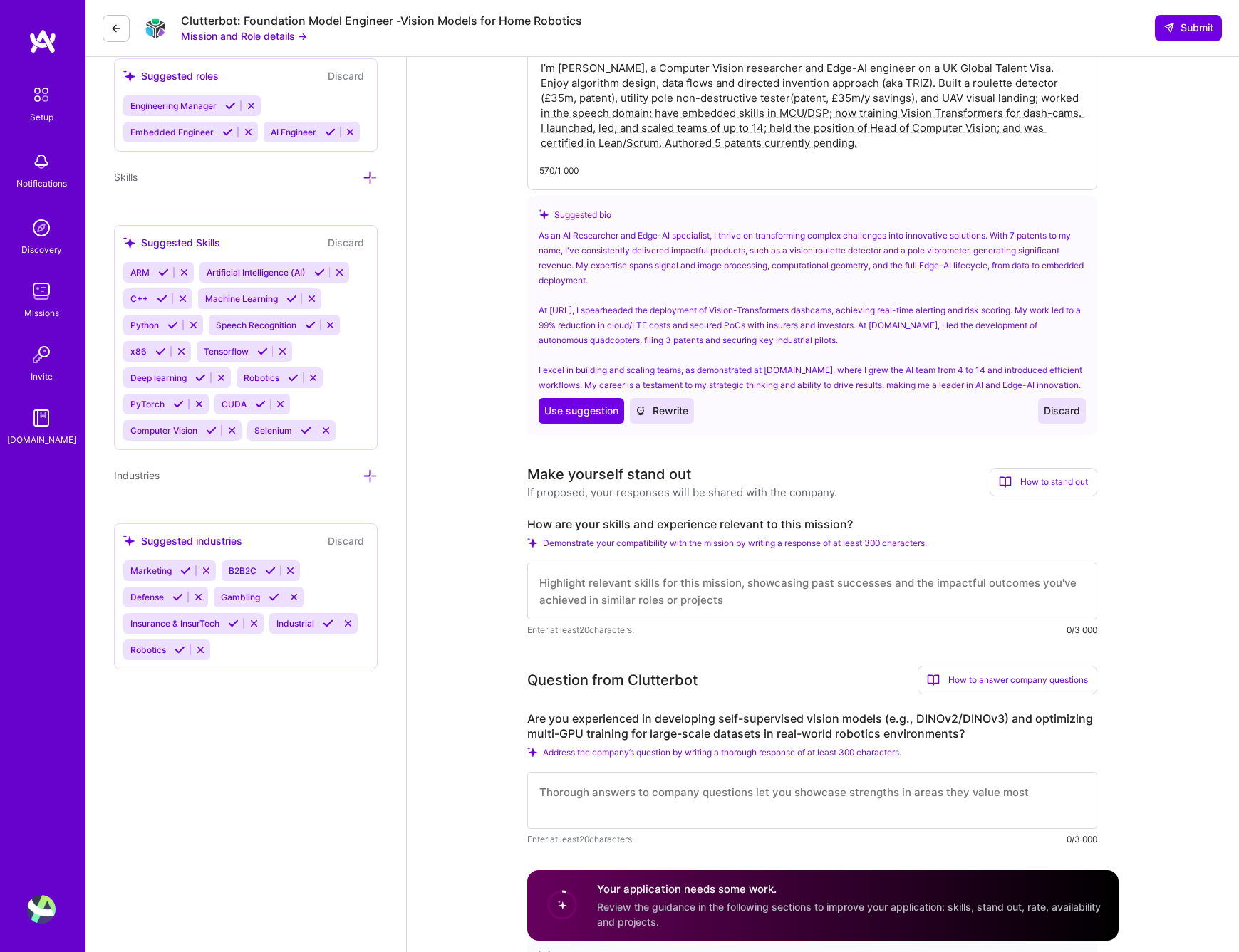
scroll to position [713, 0]
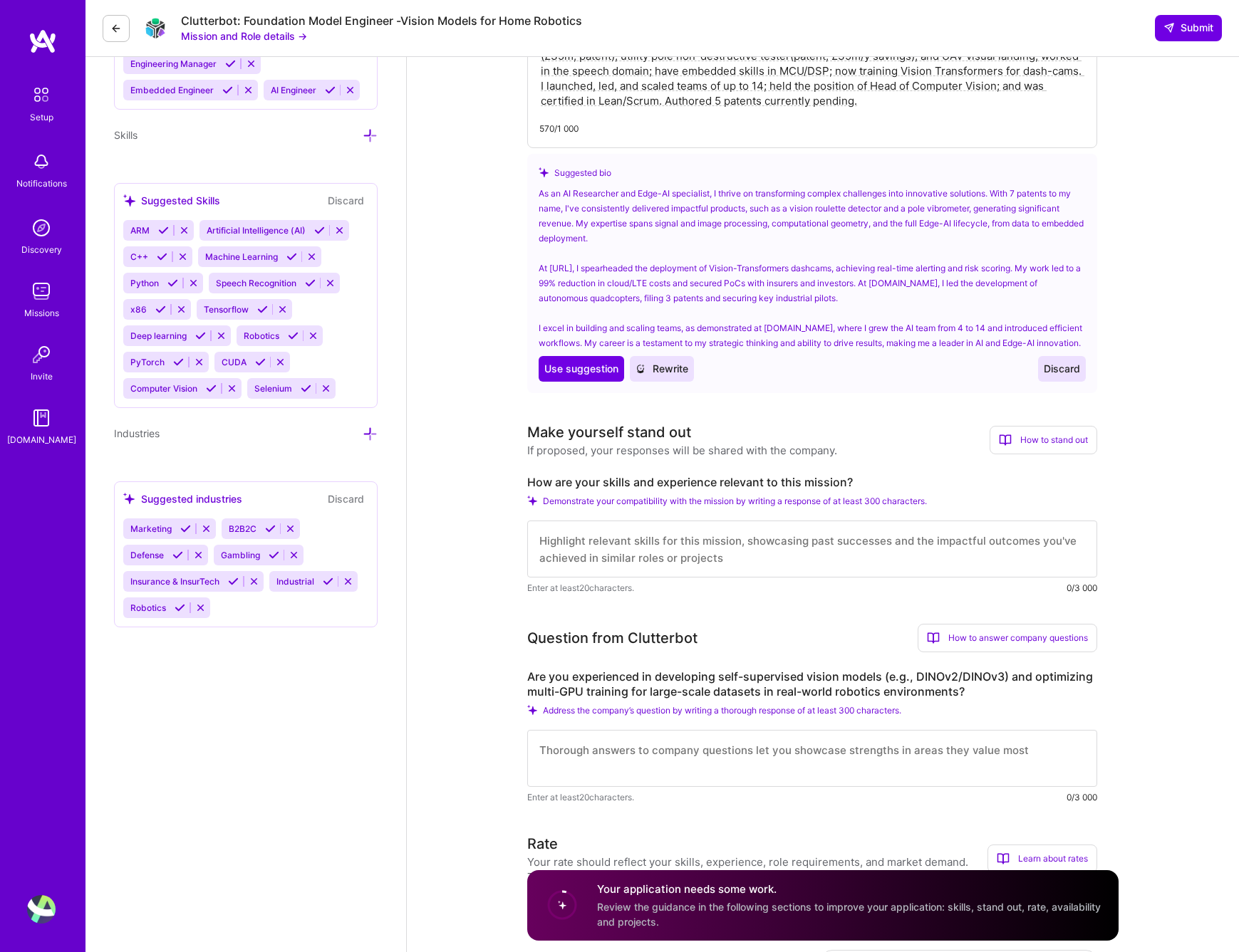
click at [599, 574] on textarea at bounding box center [812, 549] width 570 height 57
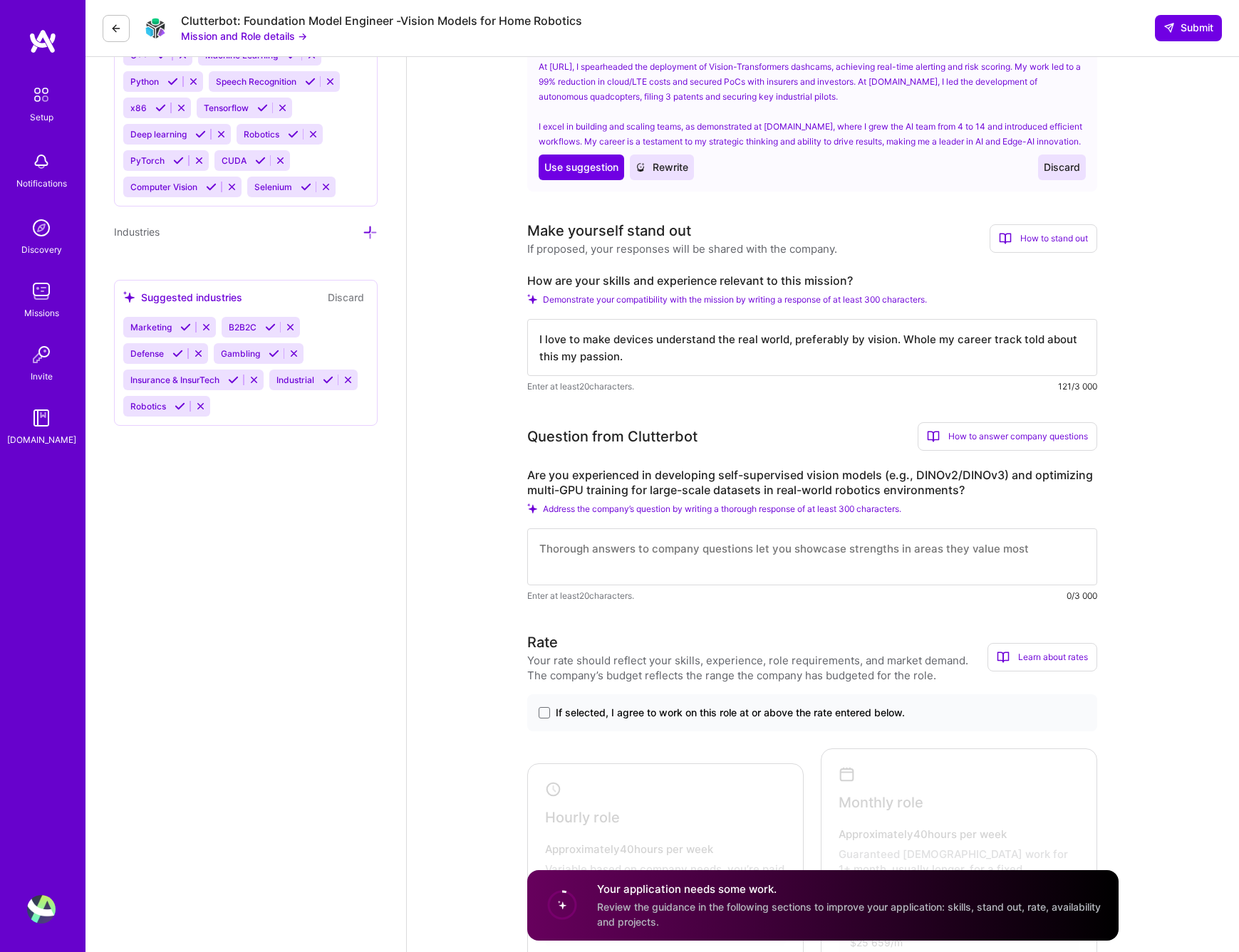
scroll to position [926, 0]
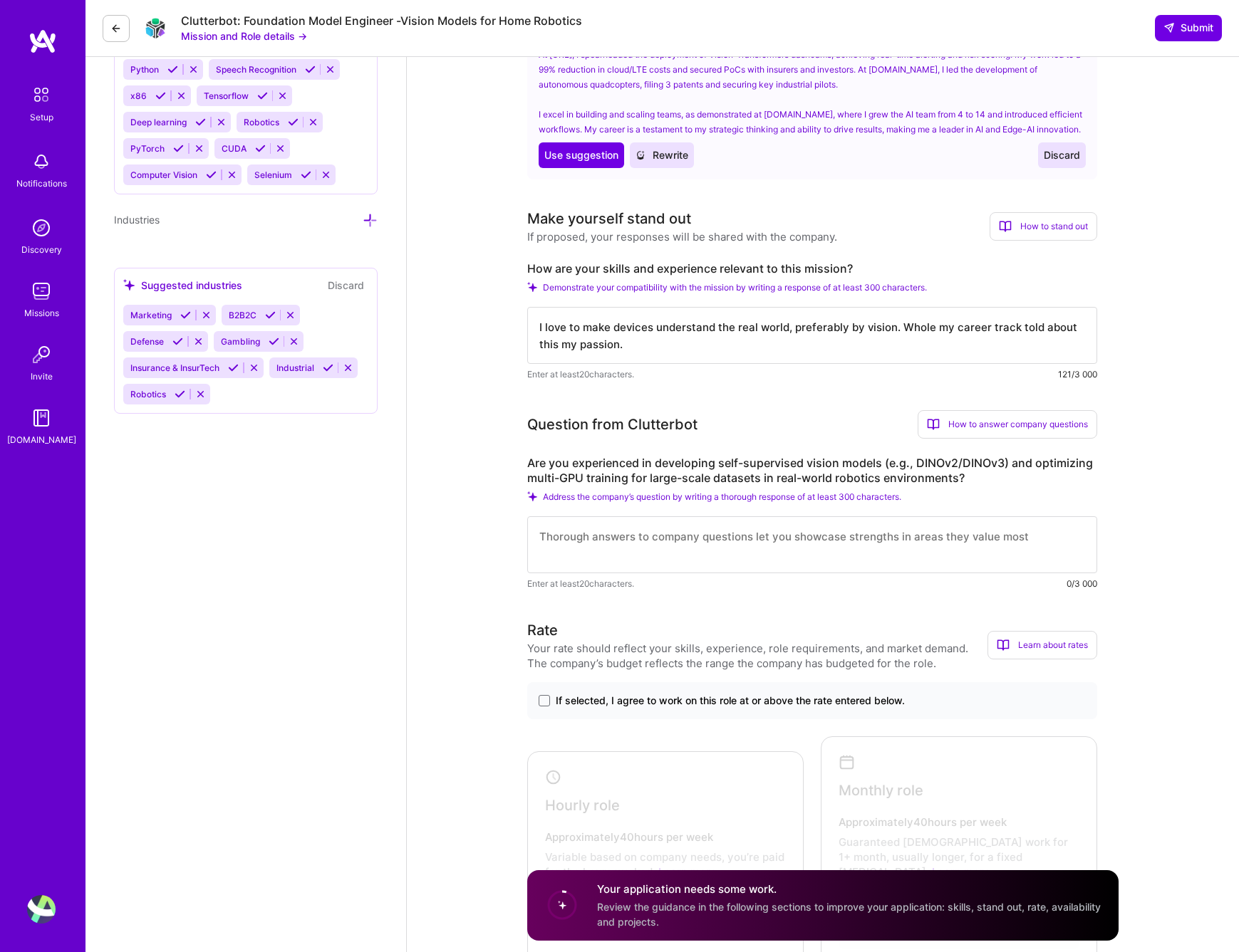
type textarea "I love to make devices understand the real world, preferably by vision. Whole m…"
click at [778, 566] on textarea at bounding box center [812, 545] width 570 height 57
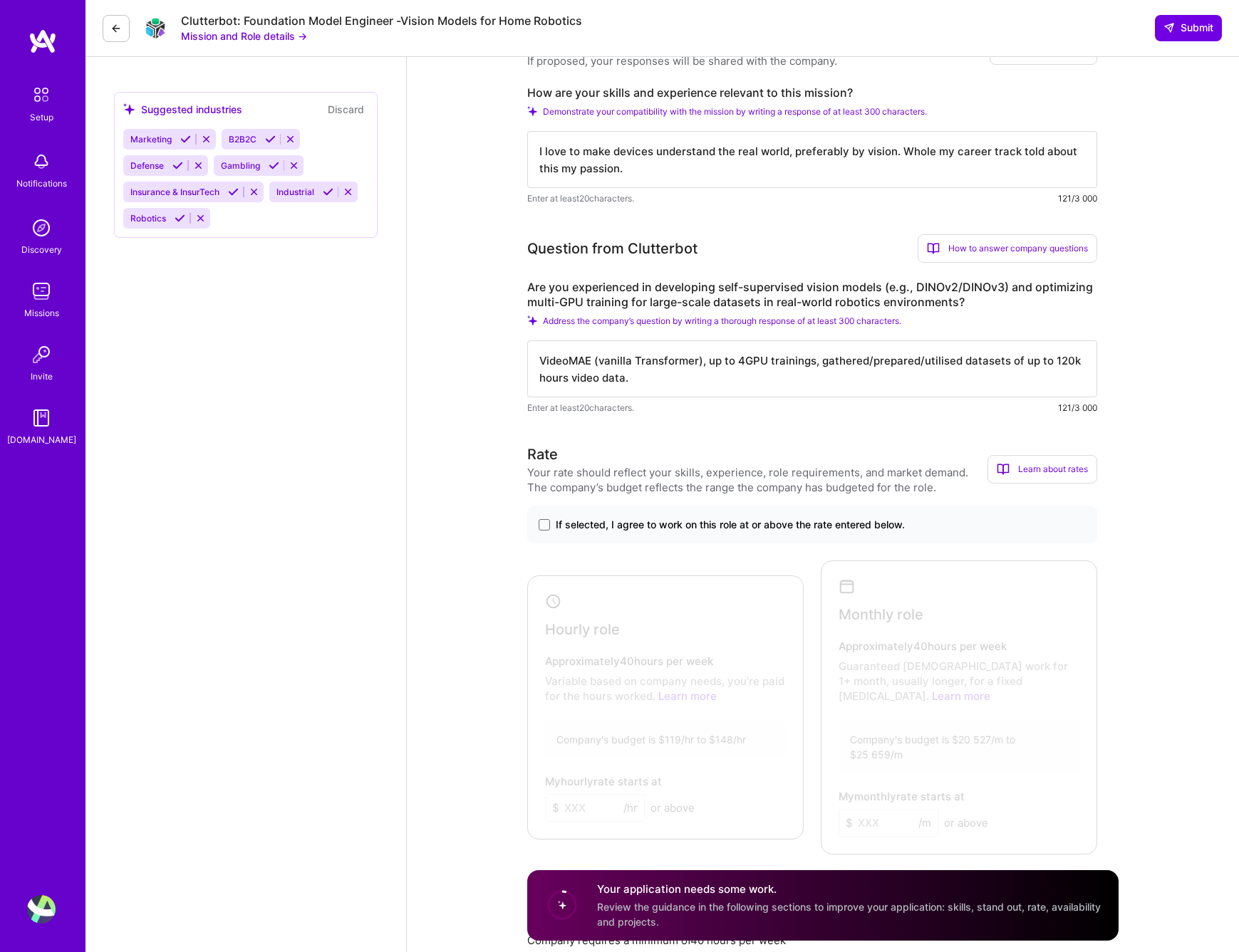
scroll to position [1140, 0]
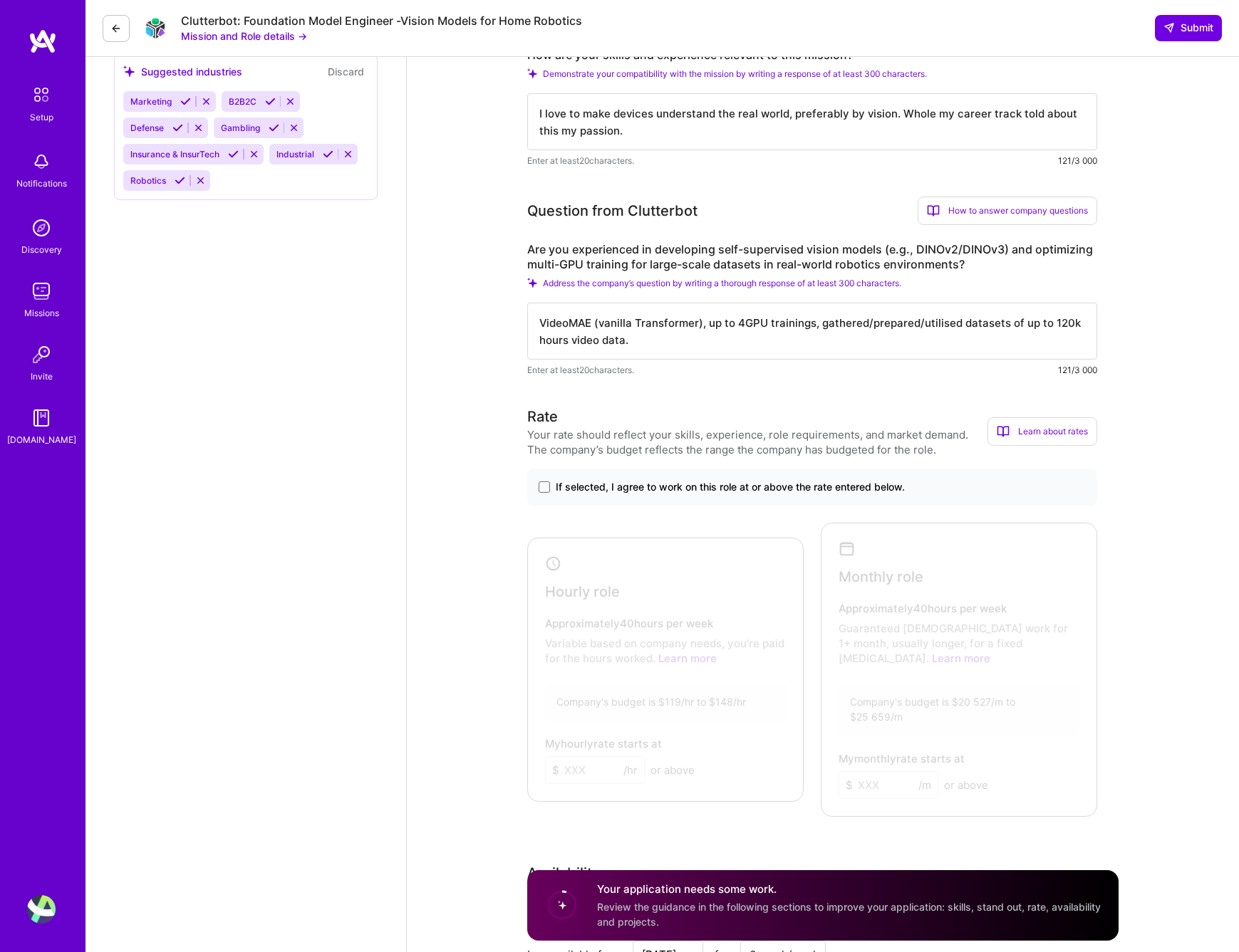
type textarea "VideoMAE (vanilla Transformer), up to 4GPU trainings, gathered/prepared/utilise…"
click at [524, 510] on div "AI Engineer role description Clutterbot is seeking a Senior AI Engineer to deve…" at bounding box center [822, 941] width 832 height 4048
click at [543, 493] on span at bounding box center [544, 487] width 12 height 12
click at [0, 0] on input "If selected, I agree to work on this role at or above the rate entered below." at bounding box center [0, 0] width 0 height 0
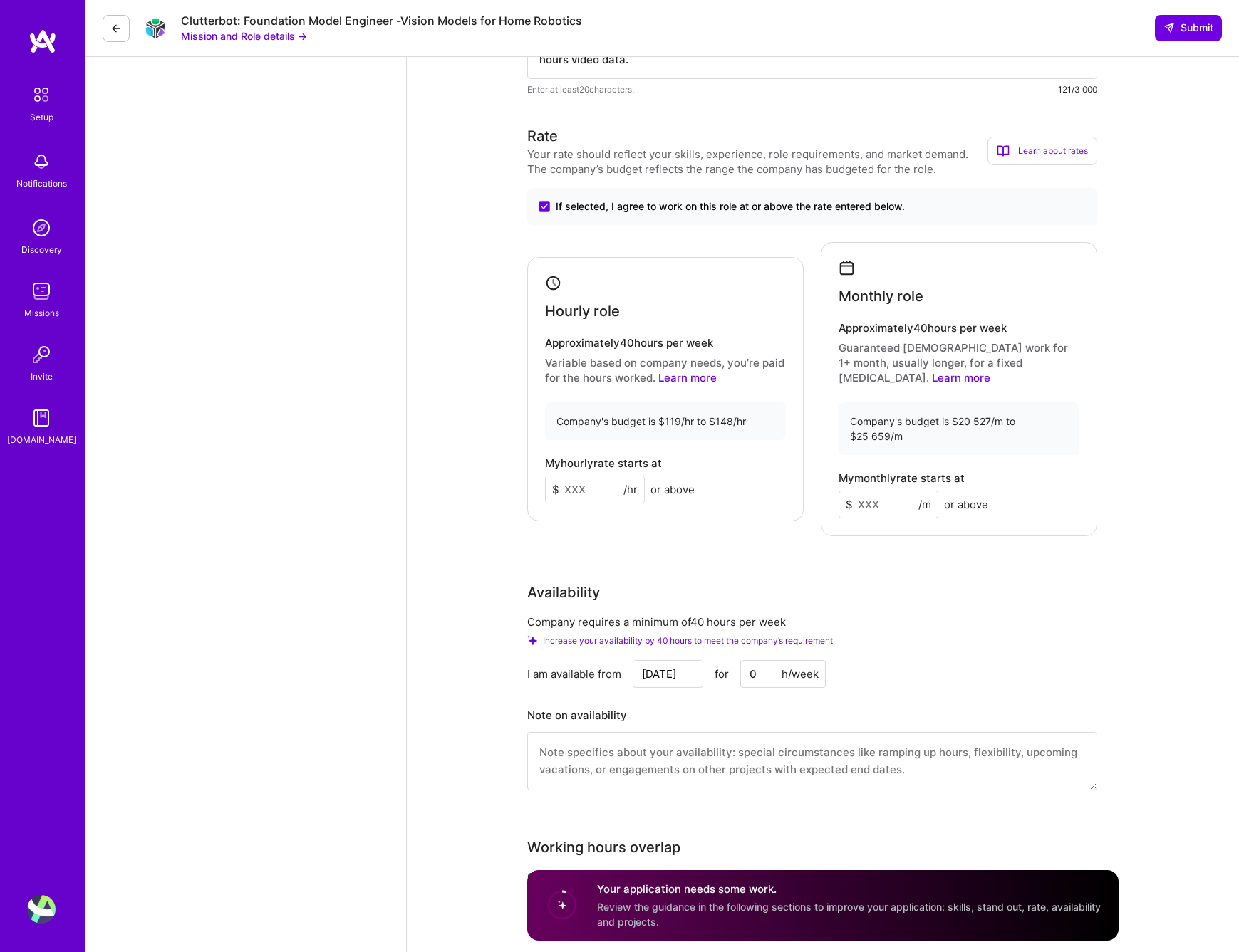
scroll to position [1425, 0]
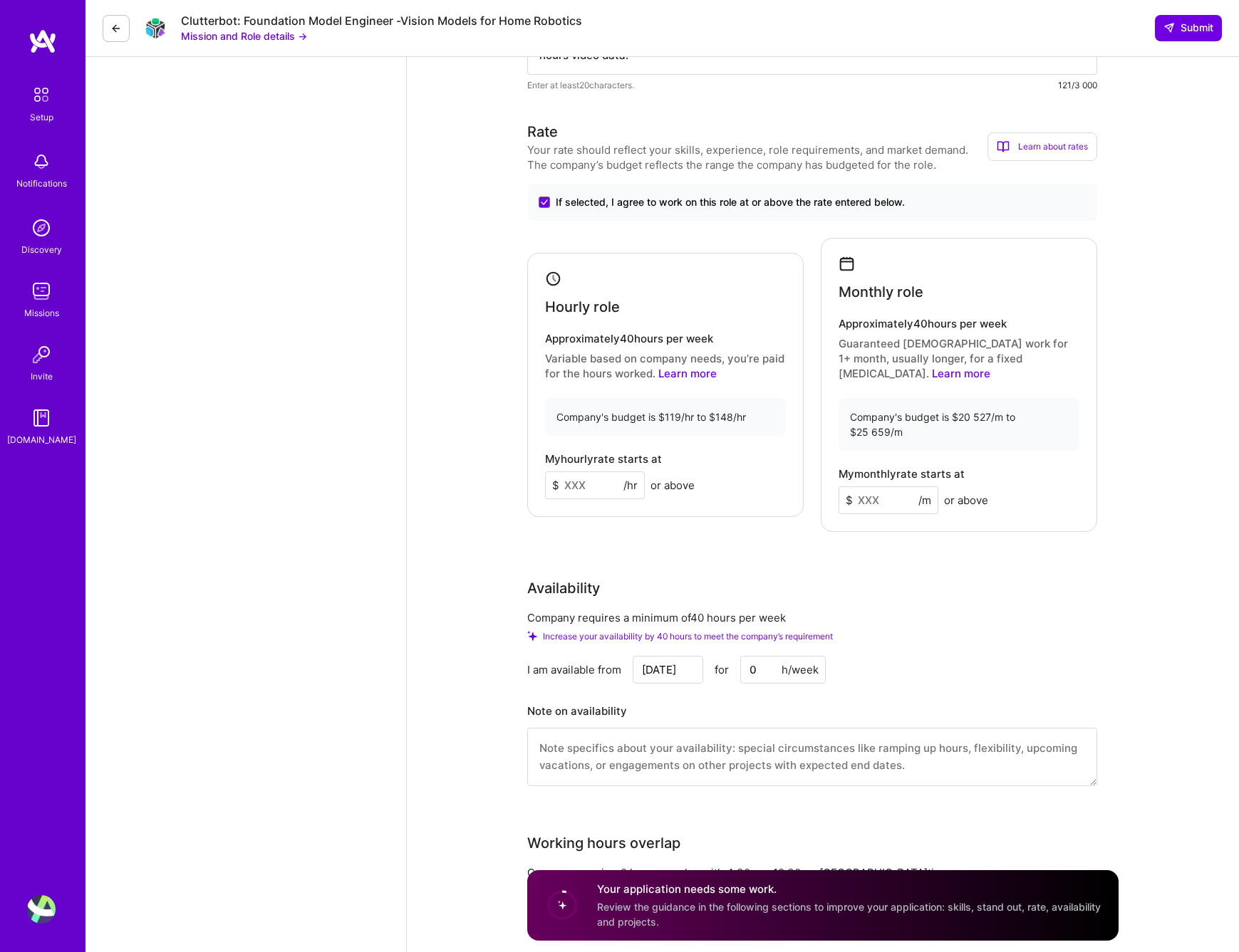
drag, startPoint x: 589, startPoint y: 495, endPoint x: 549, endPoint y: 496, distance: 40.0
click at [548, 493] on input at bounding box center [595, 485] width 100 height 28
drag, startPoint x: 590, startPoint y: 497, endPoint x: 576, endPoint y: 497, distance: 14.0
click at [576, 497] on input "120" at bounding box center [595, 485] width 100 height 28
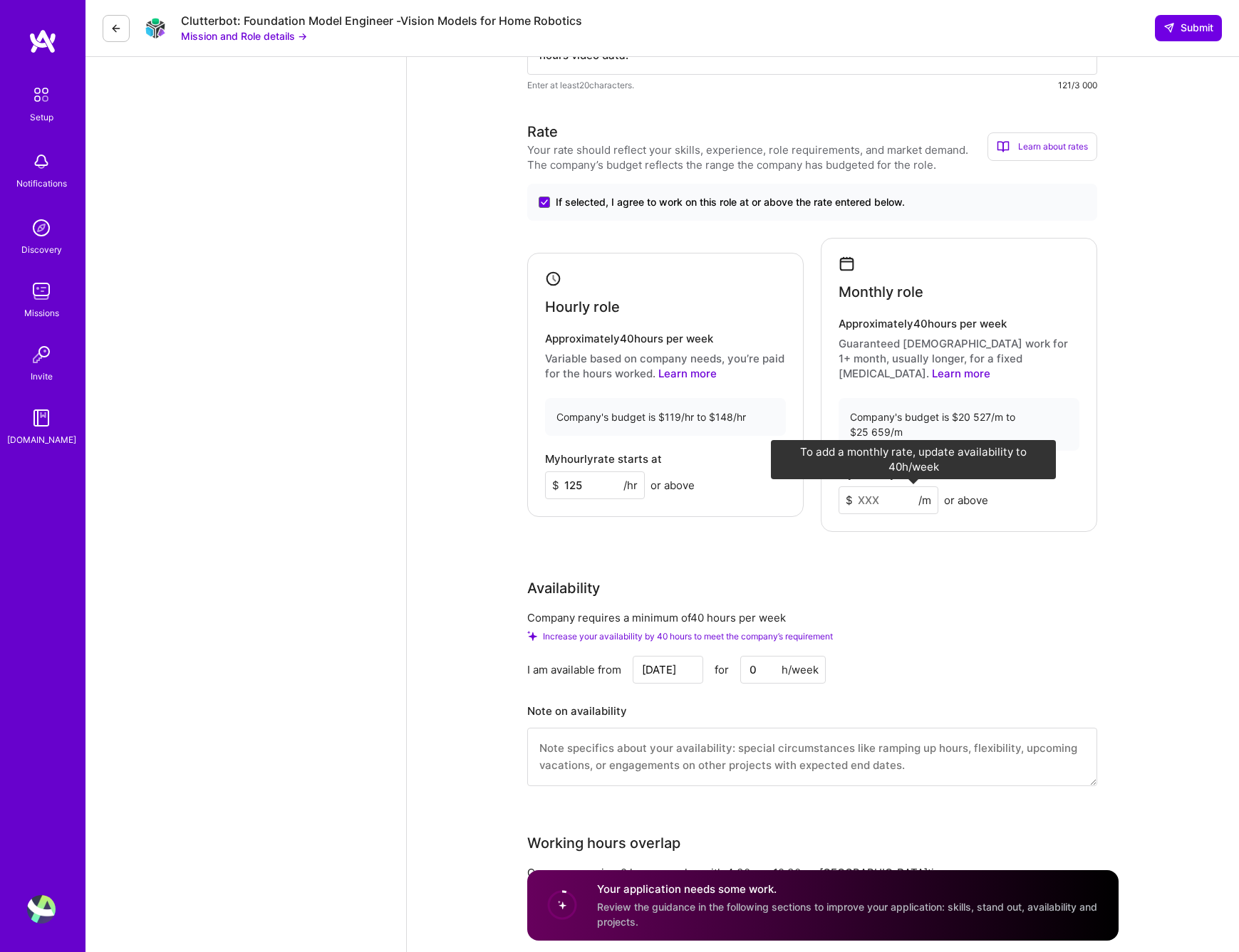
type input "125"
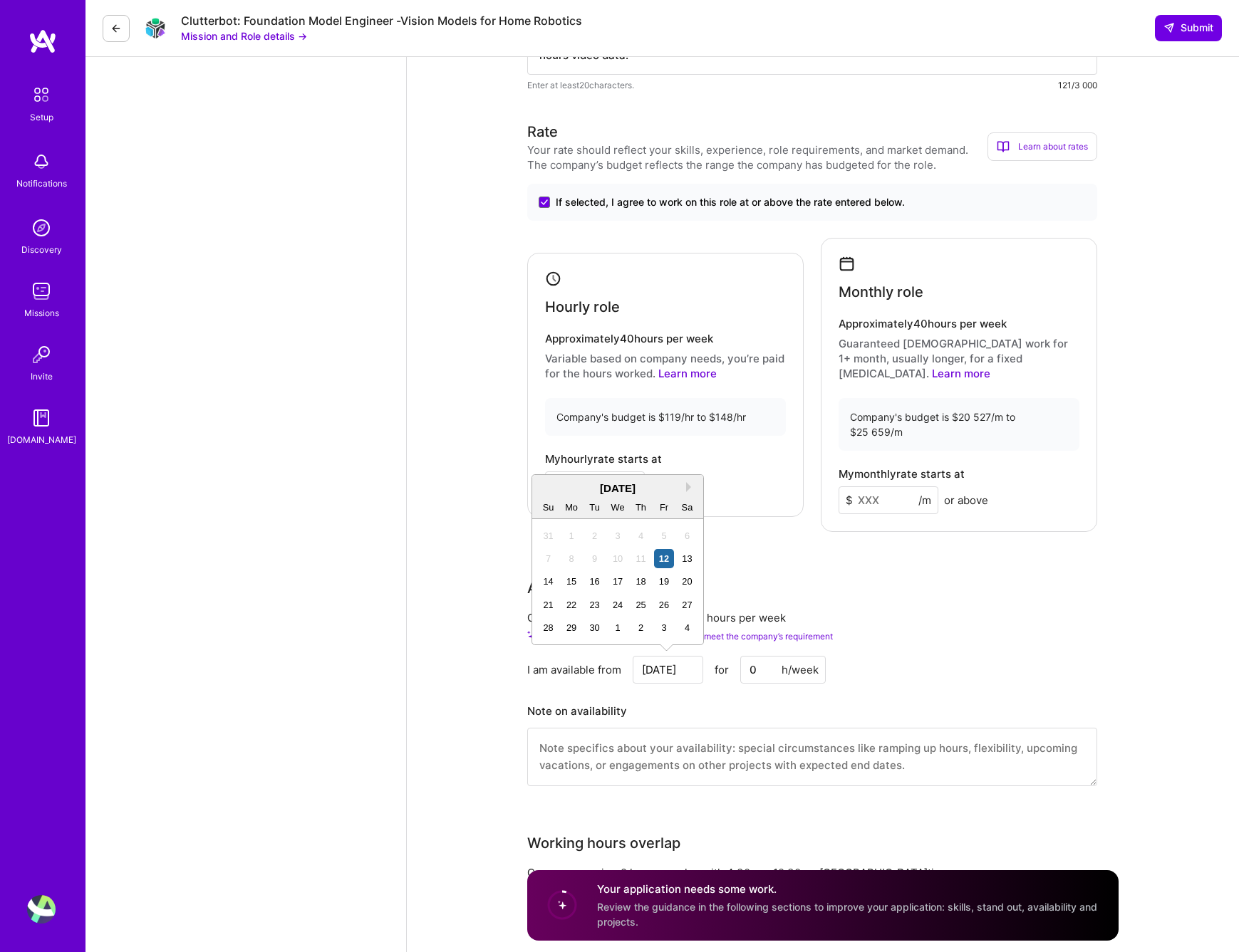
click at [672, 671] on input "[DATE]" at bounding box center [667, 669] width 71 height 28
type input "[DATE]"
drag, startPoint x: 761, startPoint y: 665, endPoint x: 733, endPoint y: 663, distance: 28.1
click at [733, 663] on div "[DATE] for 0 h/week" at bounding box center [728, 669] width 193 height 28
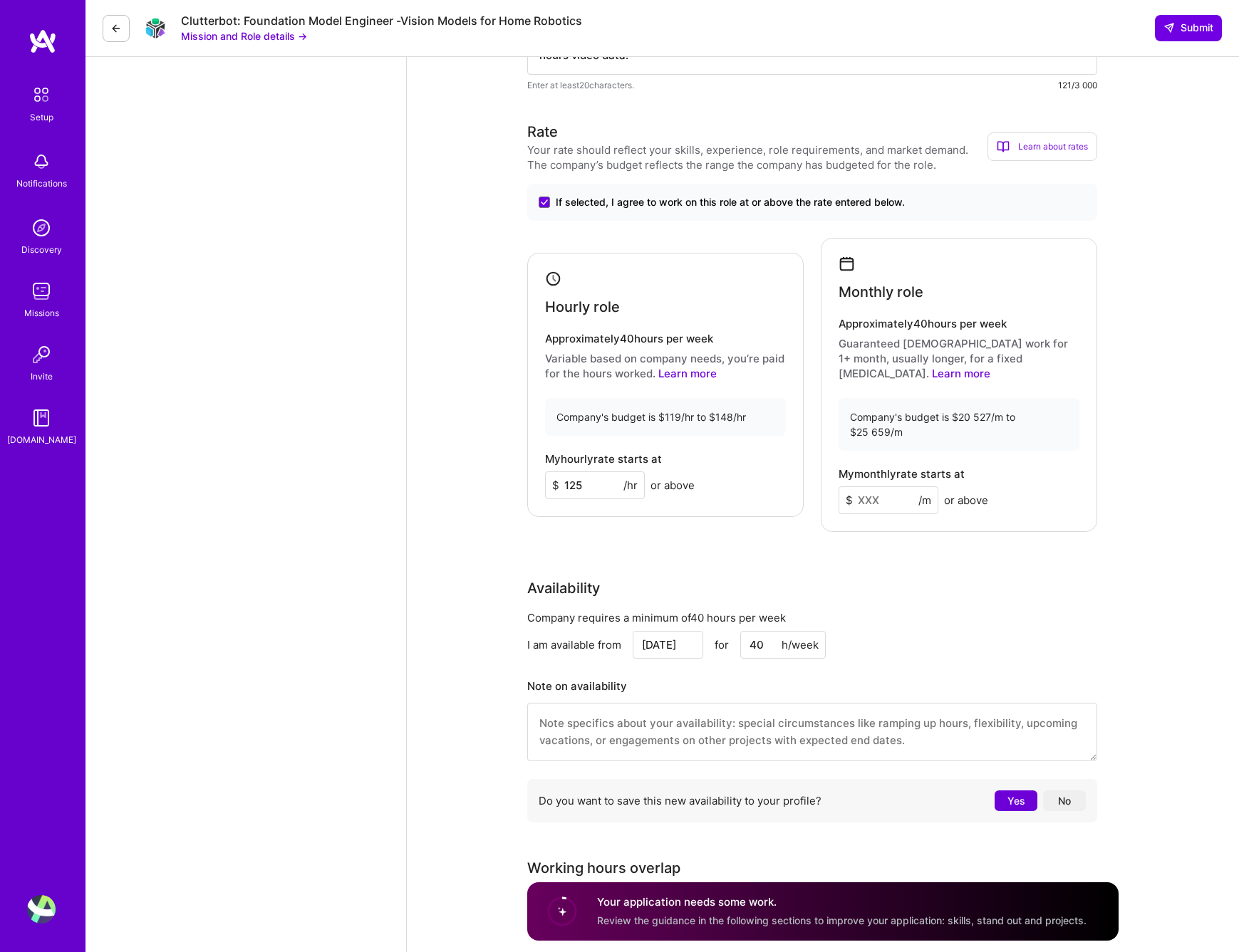
type input "40"
click at [923, 642] on div "I am available from [DATE] for 40 h/week" at bounding box center [812, 644] width 570 height 28
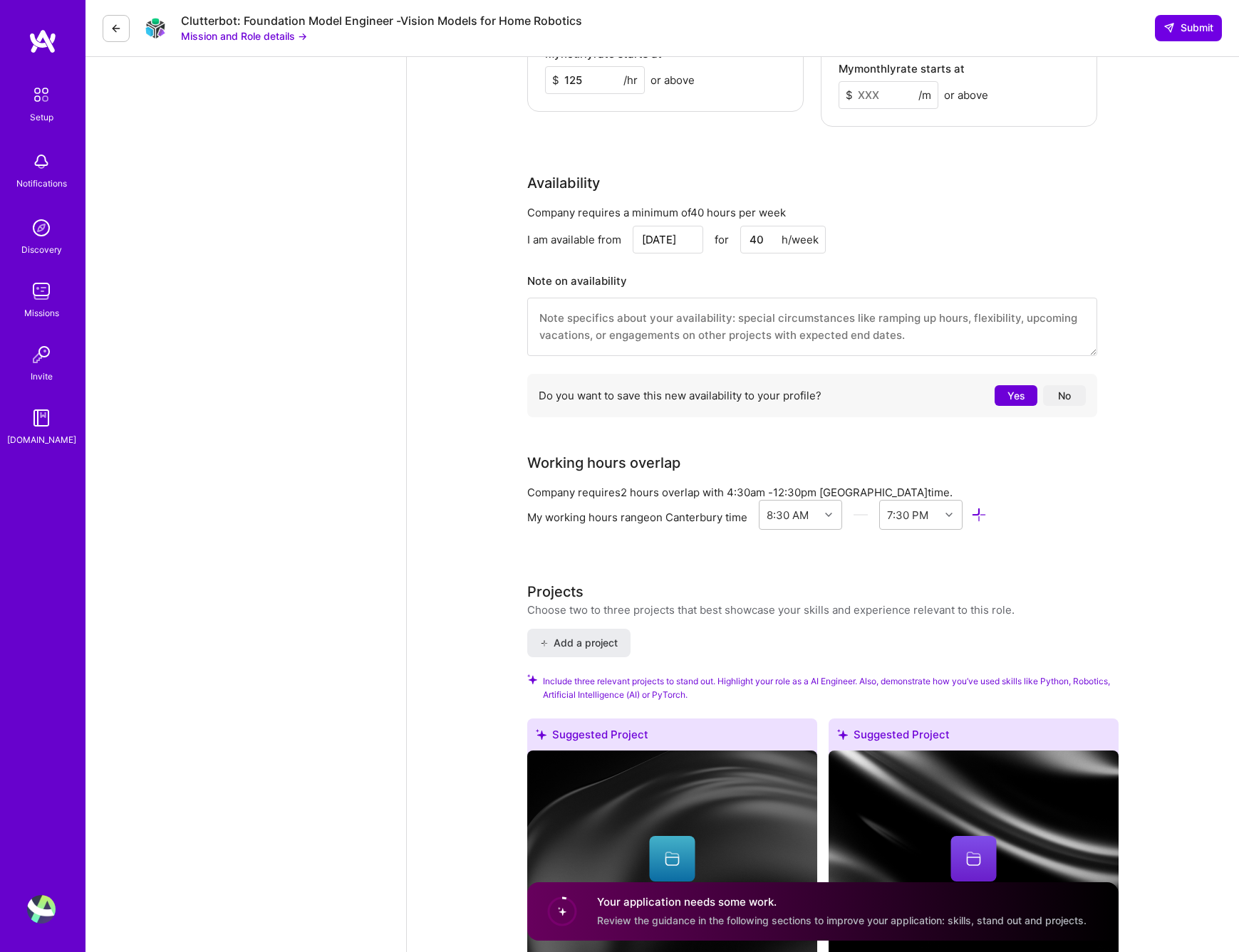
scroll to position [1852, 0]
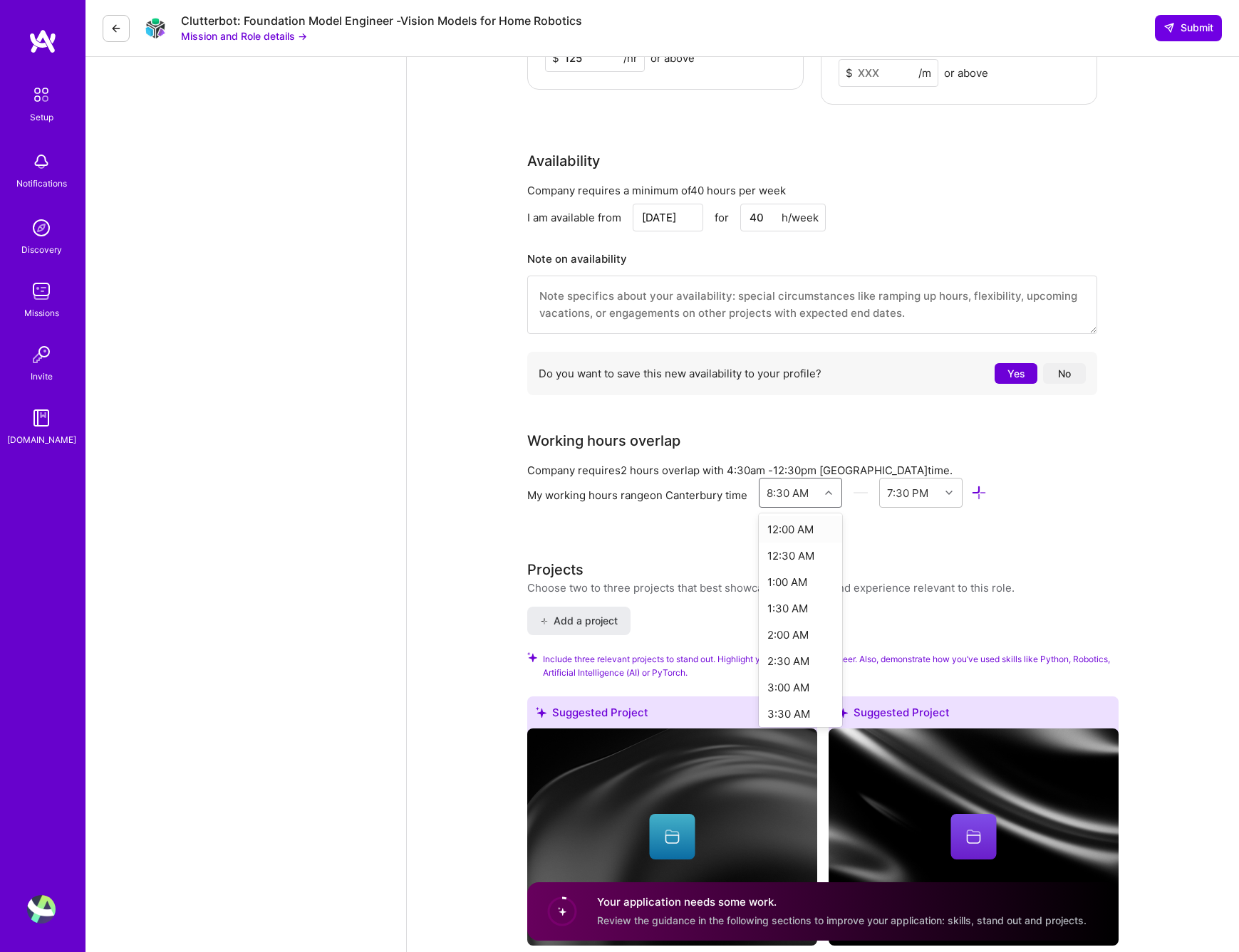
click at [826, 499] on div at bounding box center [830, 493] width 22 height 18
click at [792, 700] on div "10:00 AM" at bounding box center [800, 701] width 83 height 27
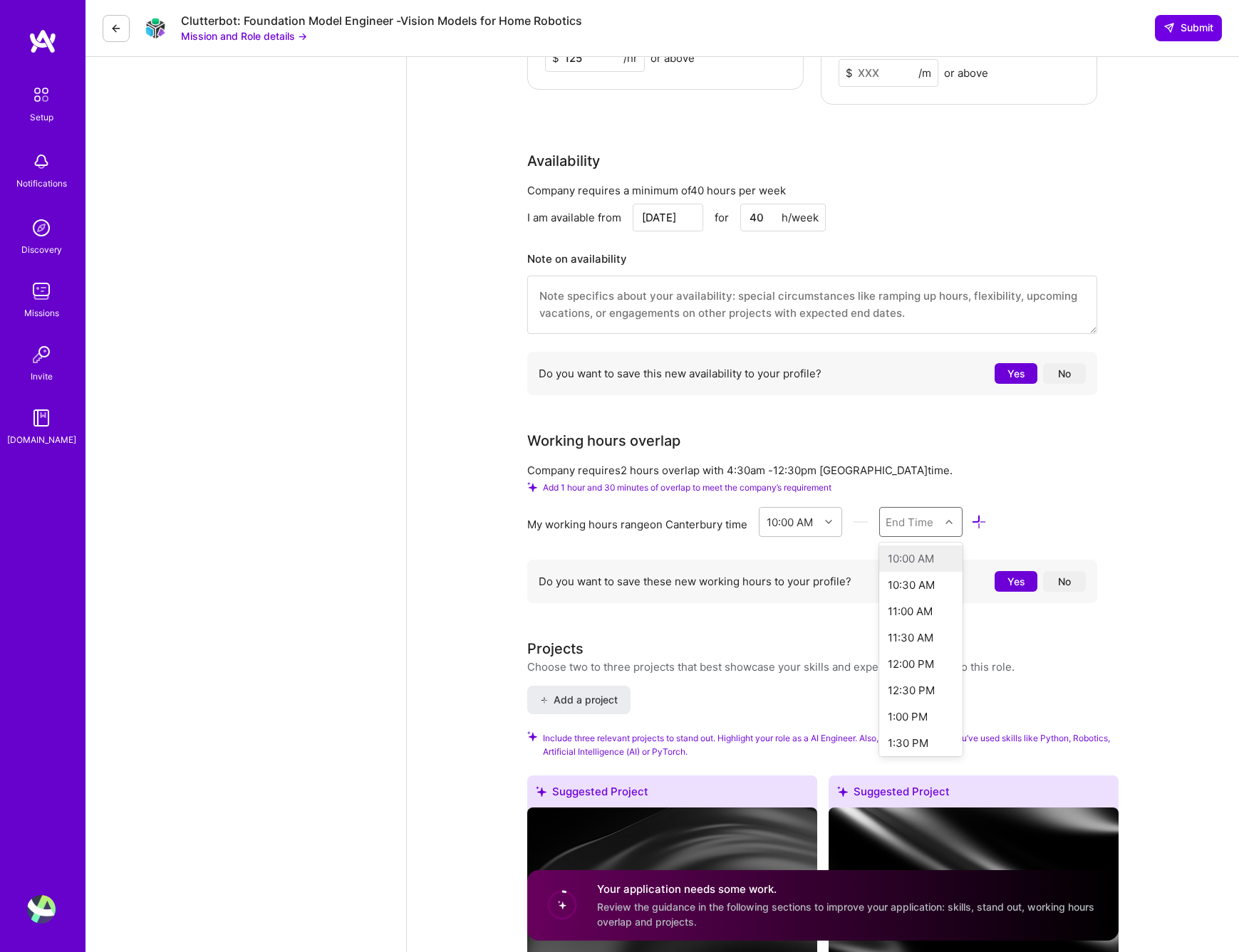
click at [952, 526] on div at bounding box center [950, 522] width 22 height 18
click at [918, 695] on div "6:00 PM" at bounding box center [921, 696] width 83 height 27
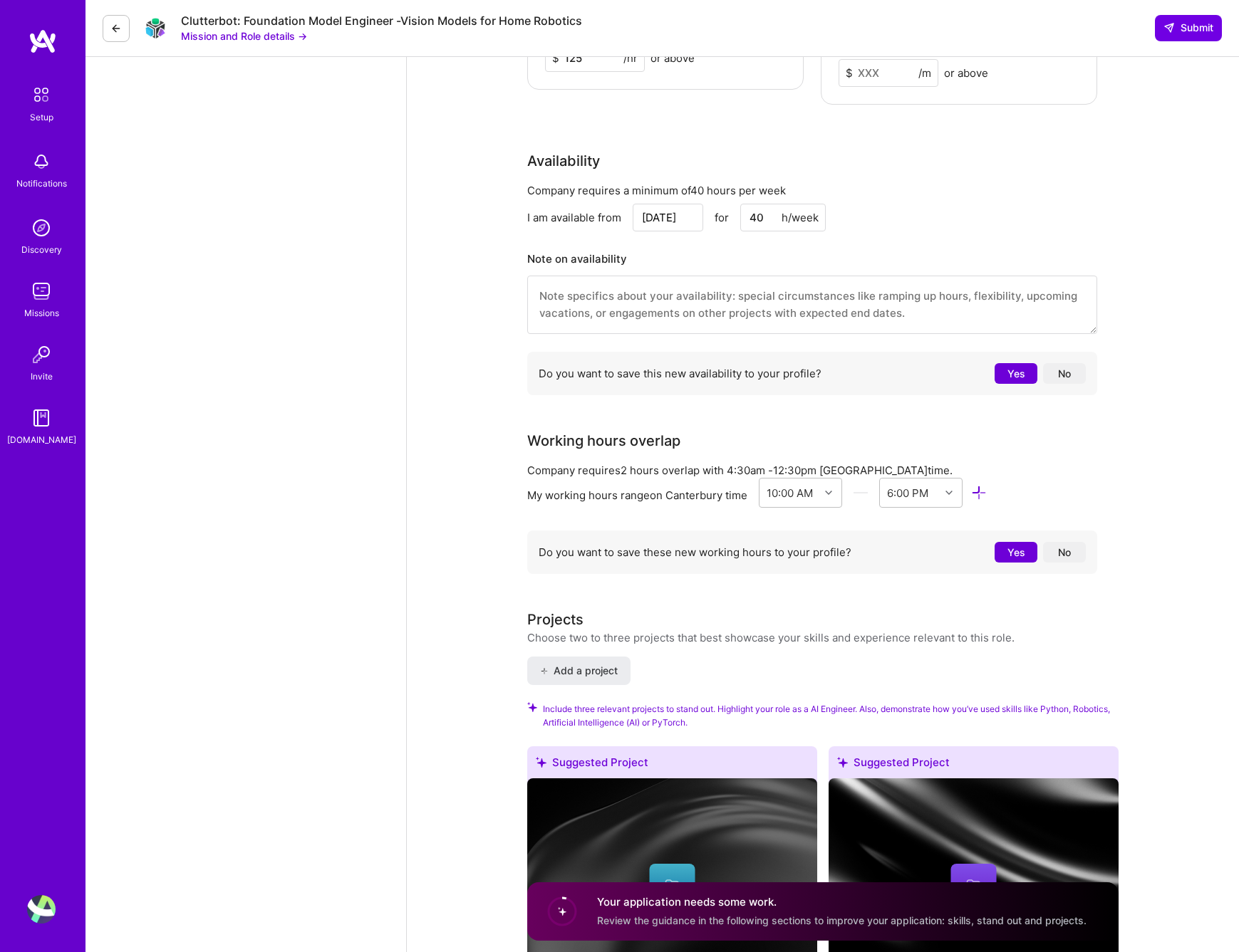
click at [1018, 549] on button "Yes" at bounding box center [1015, 552] width 43 height 21
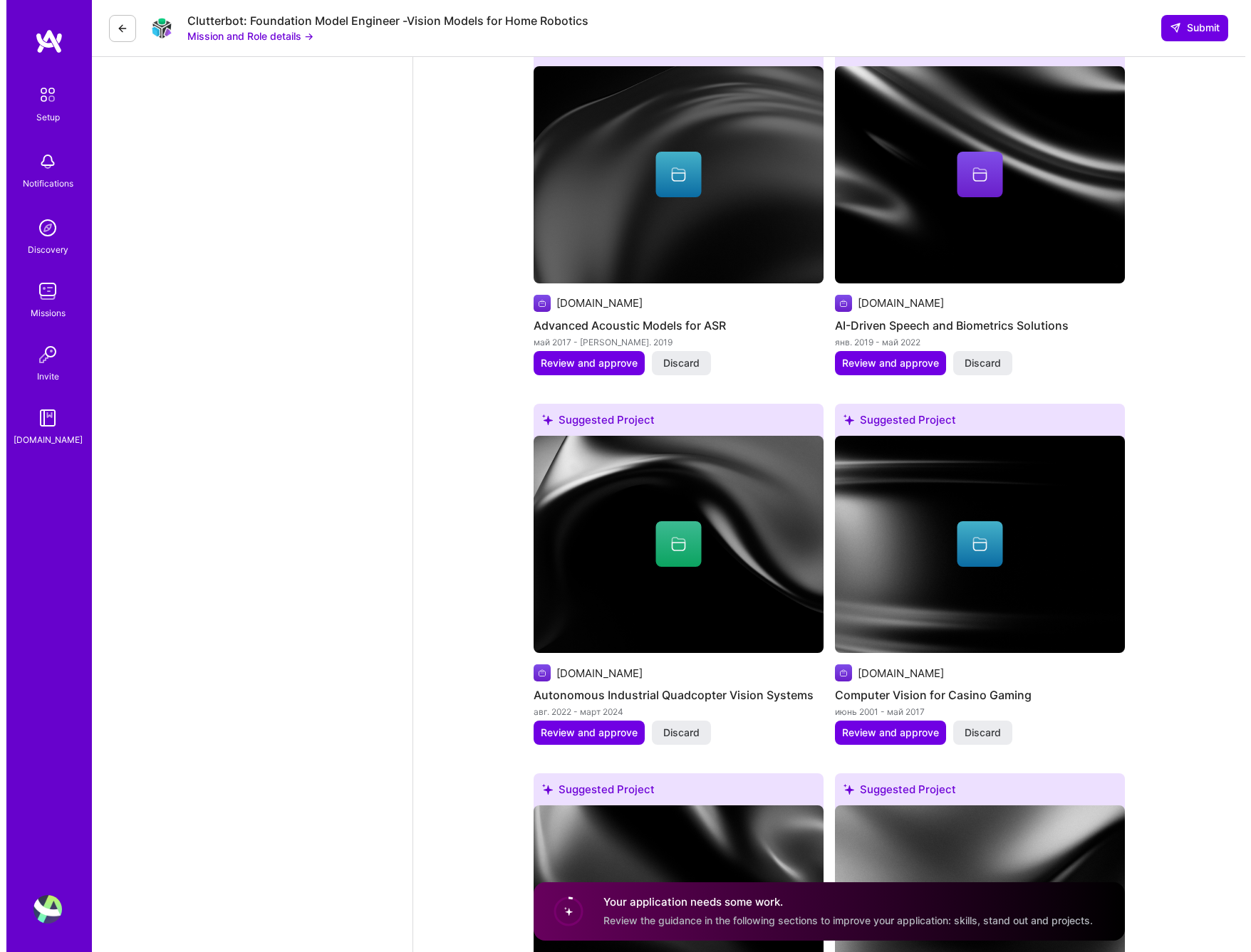
scroll to position [2636, 0]
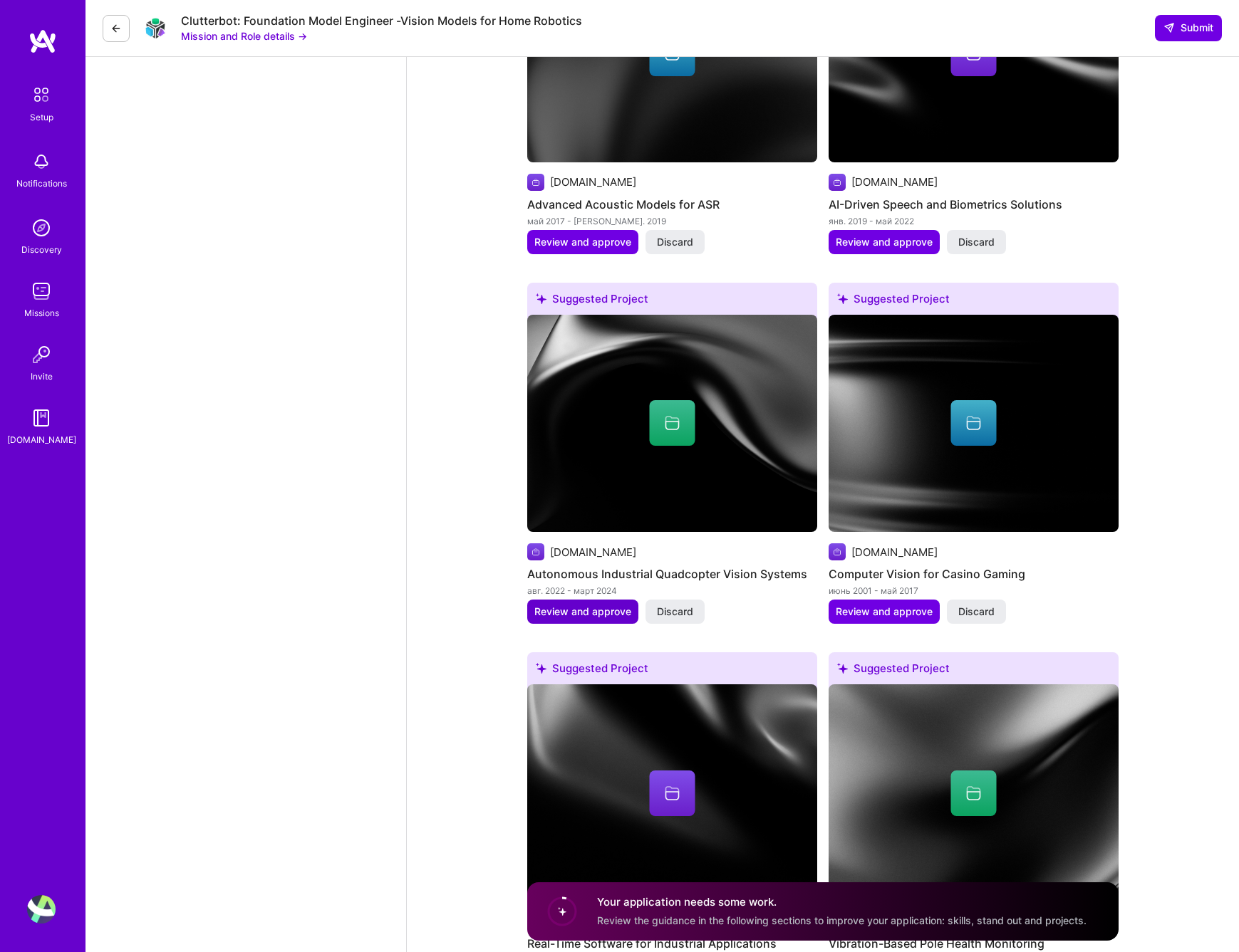
click at [578, 609] on span "Review and approve" at bounding box center [582, 612] width 97 height 14
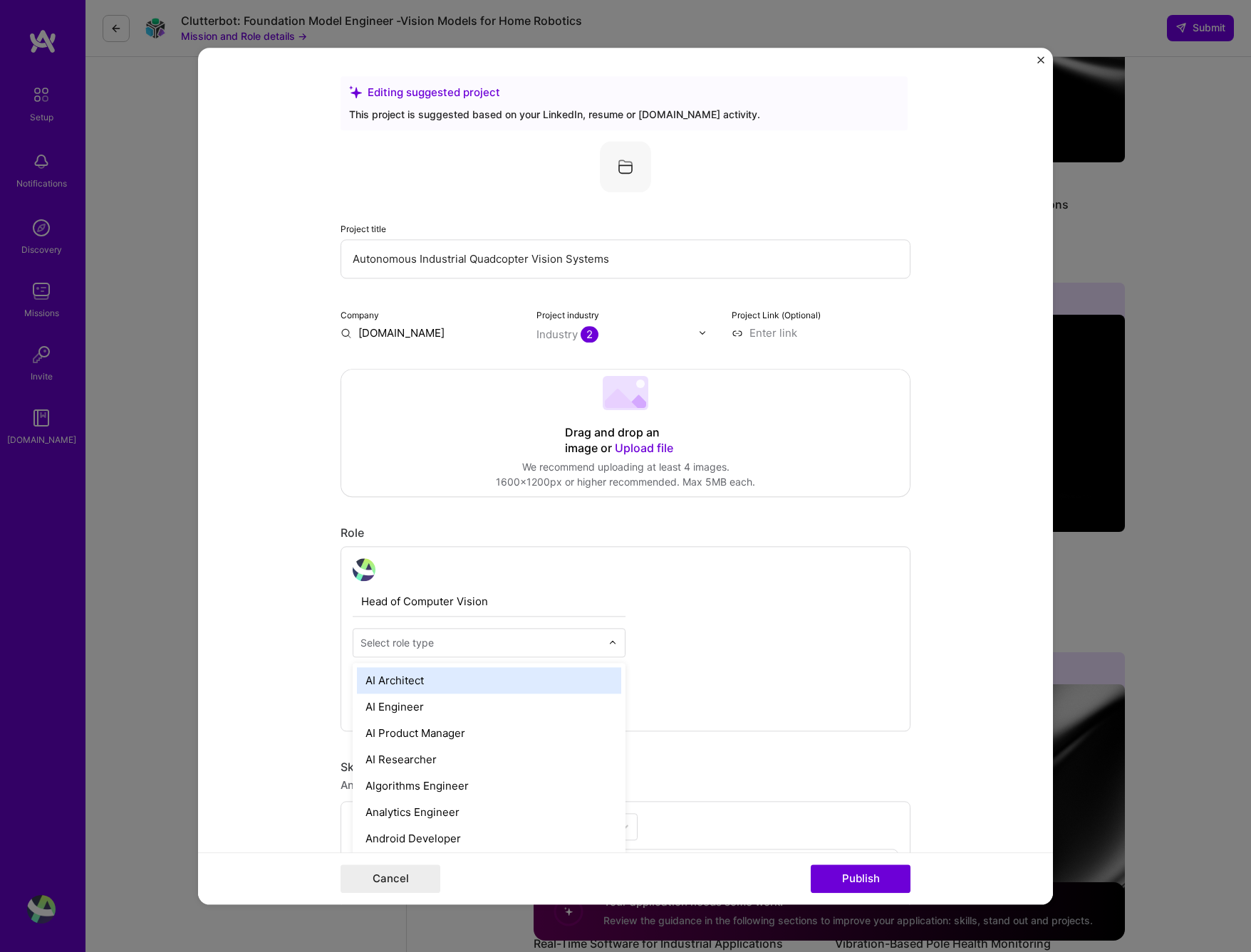
click at [611, 643] on img at bounding box center [613, 642] width 8 height 8
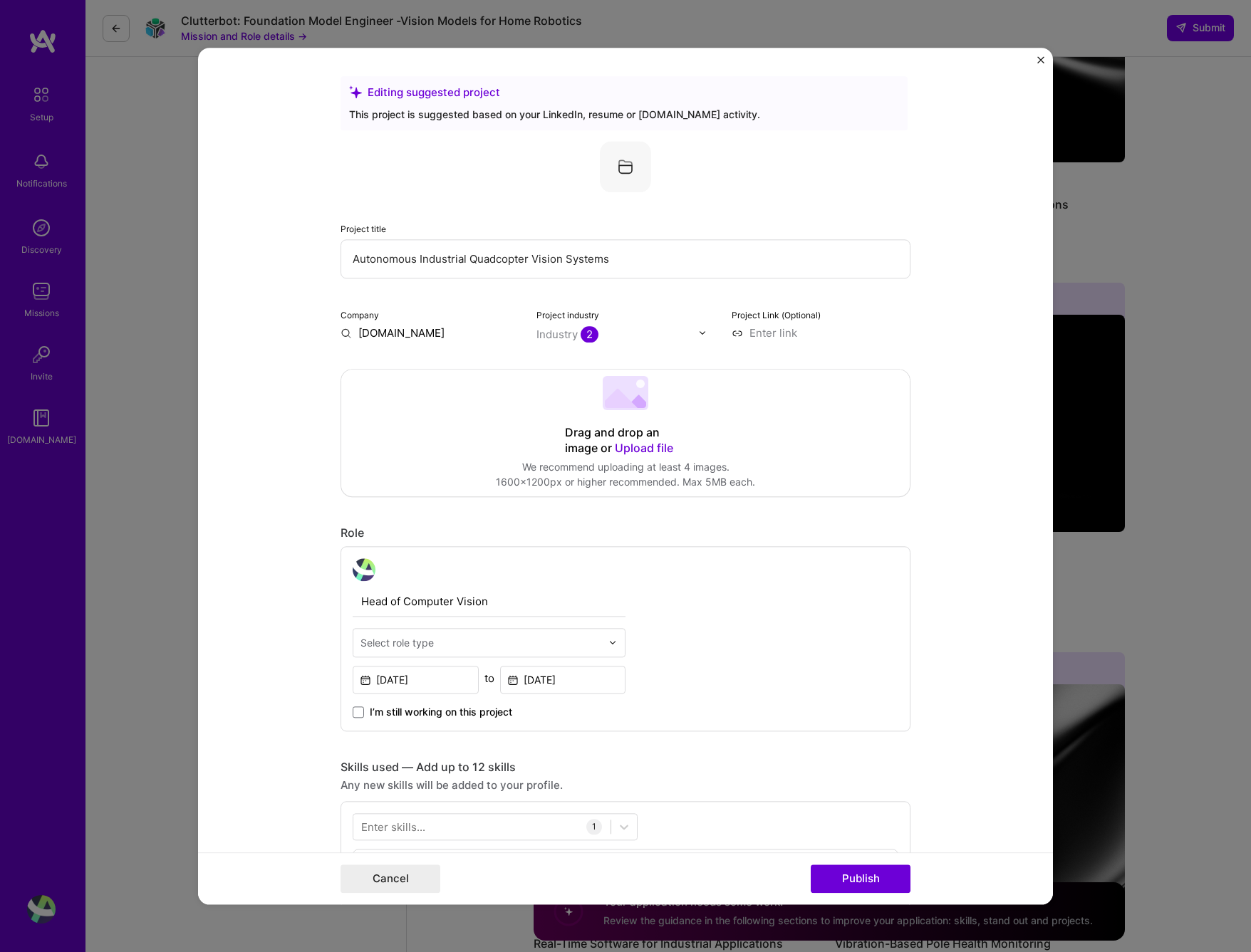
click at [611, 643] on img at bounding box center [613, 642] width 8 height 8
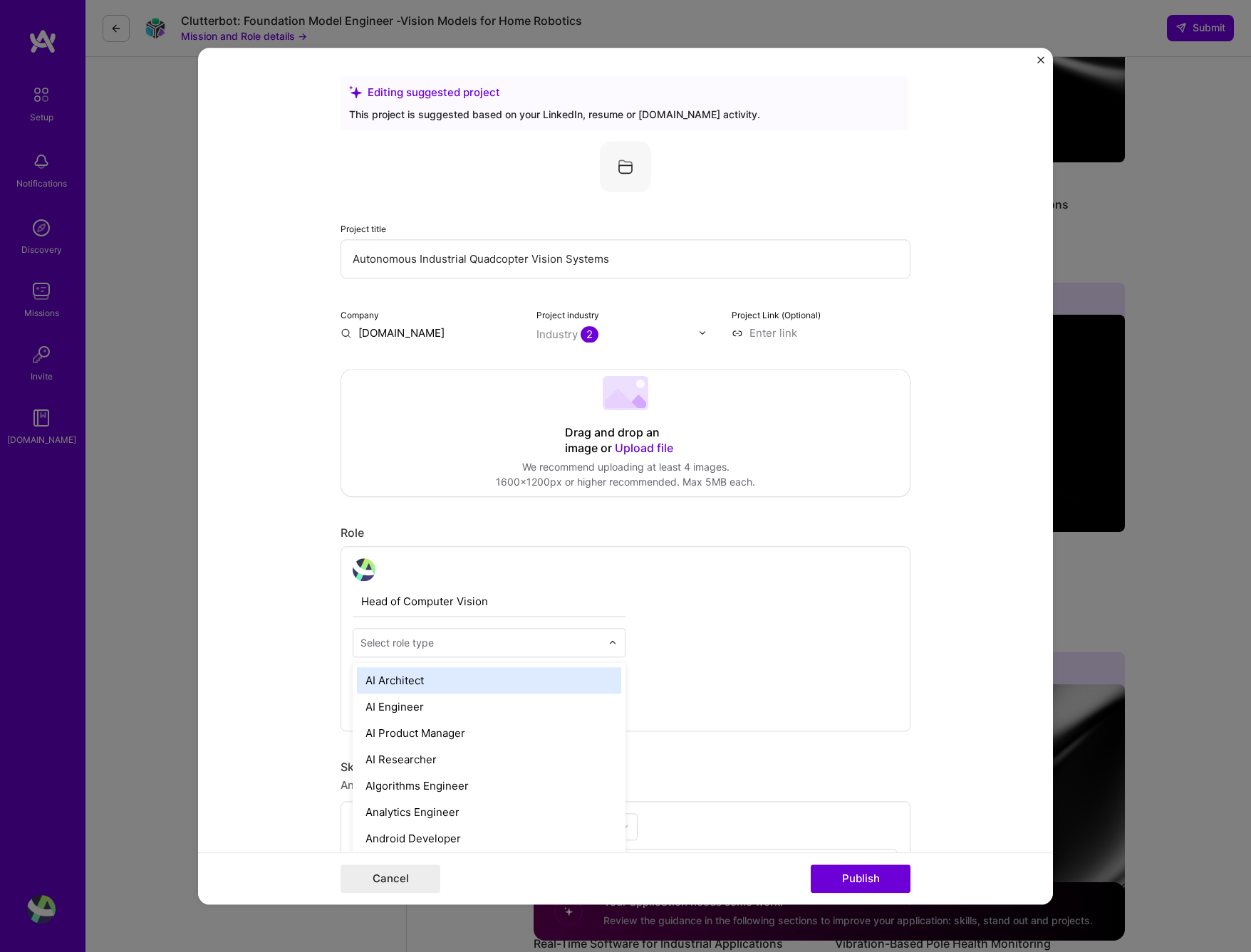
click at [611, 643] on img at bounding box center [613, 642] width 8 height 8
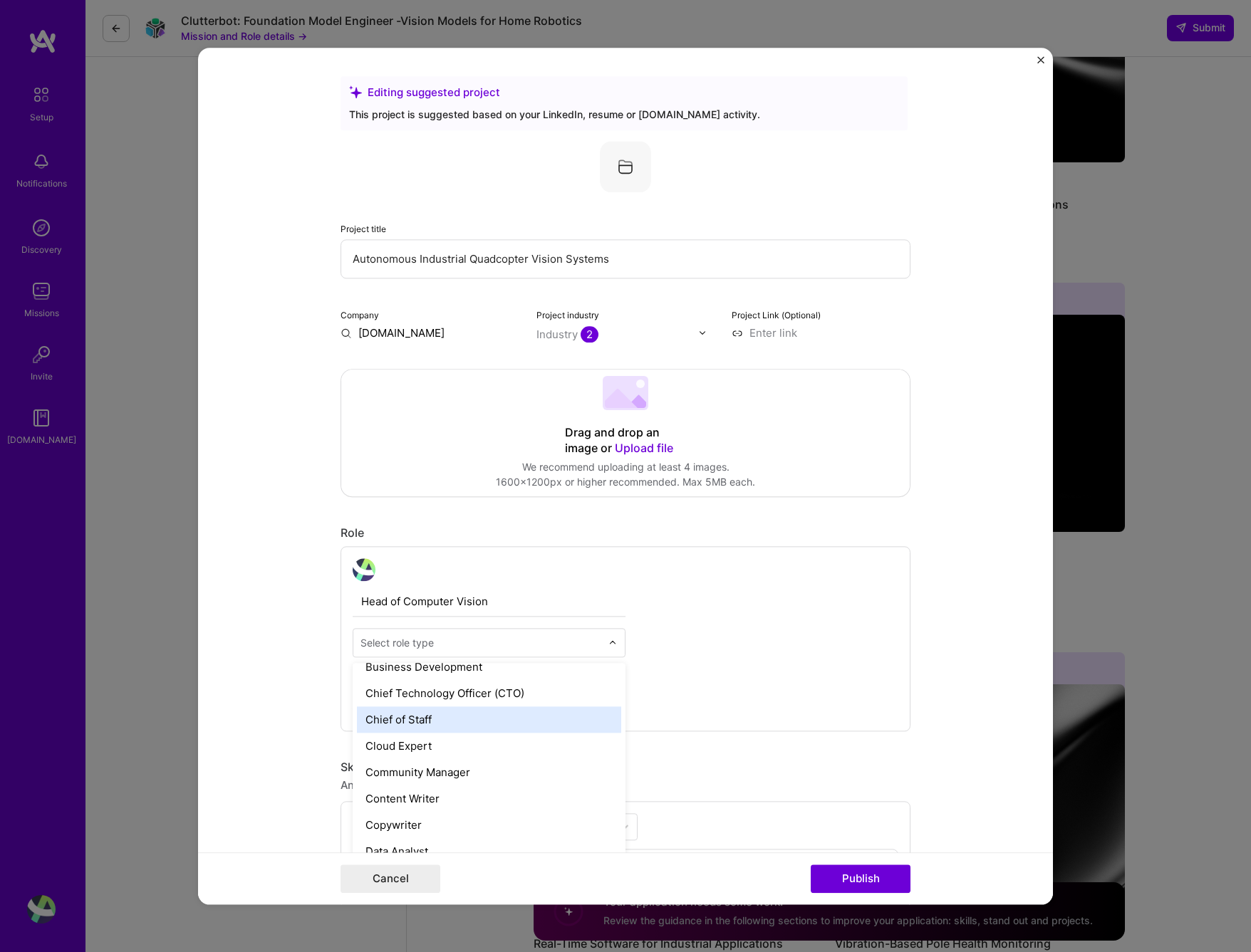
scroll to position [0, 0]
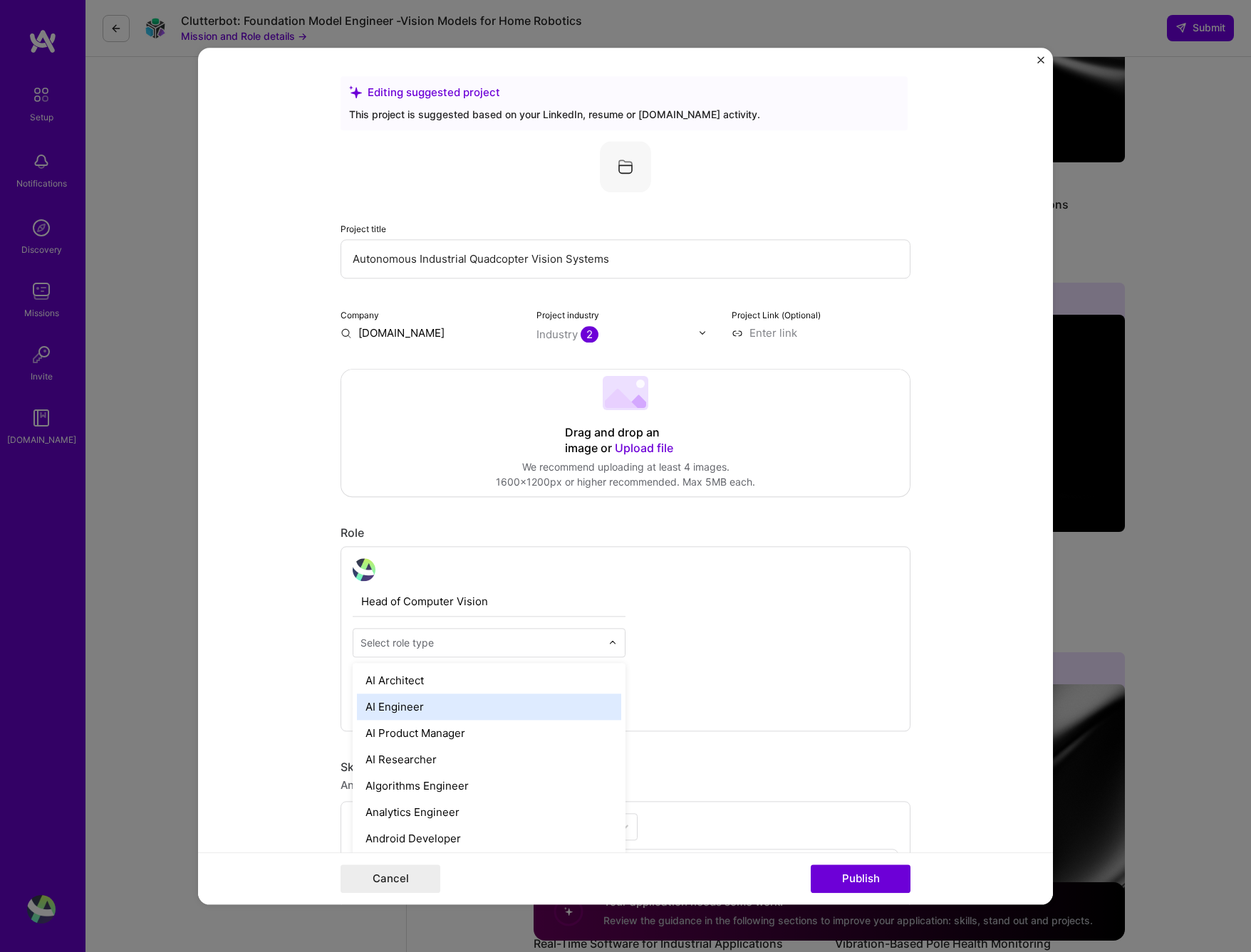
click at [540, 718] on div "AI Engineer" at bounding box center [489, 708] width 265 height 27
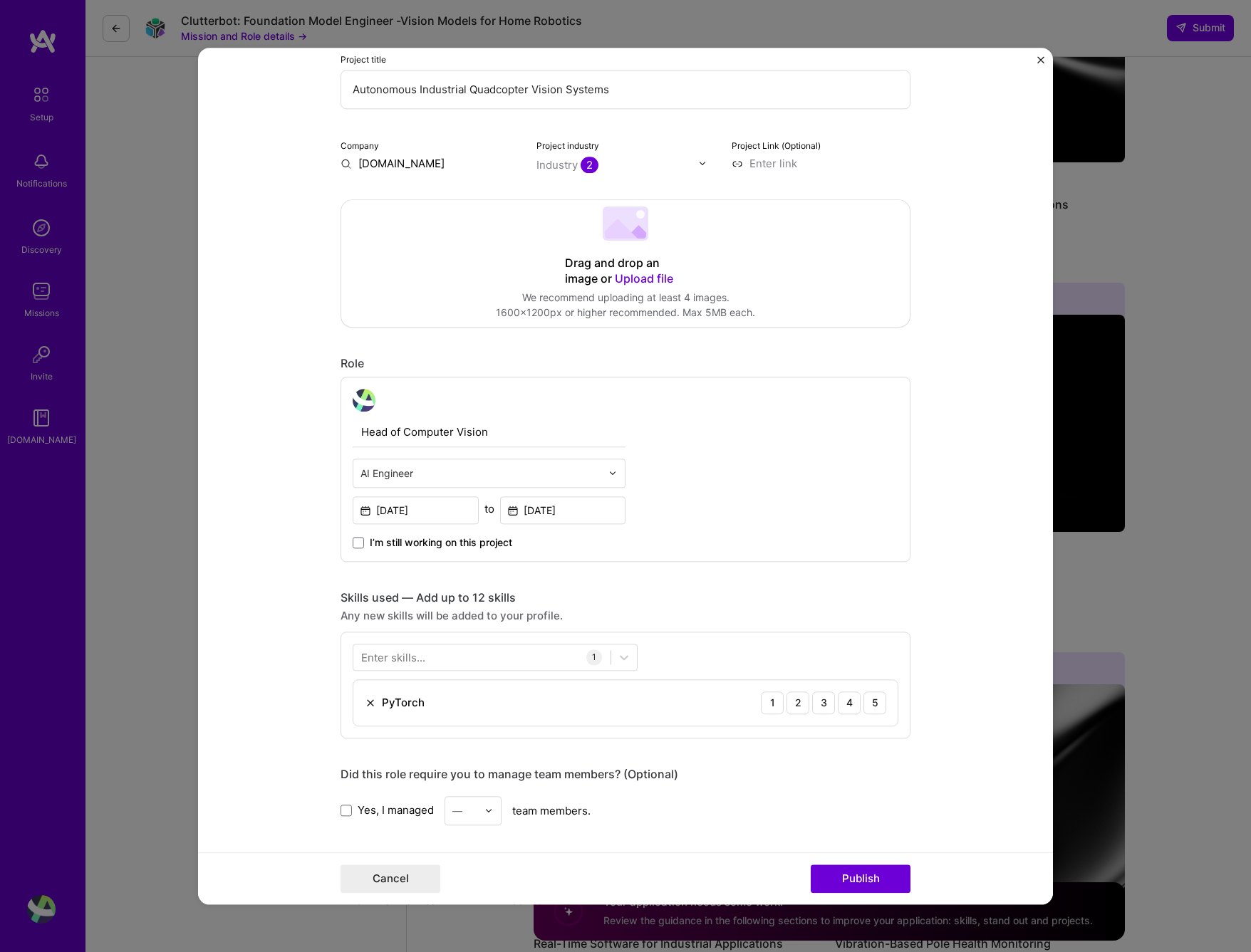
scroll to position [214, 0]
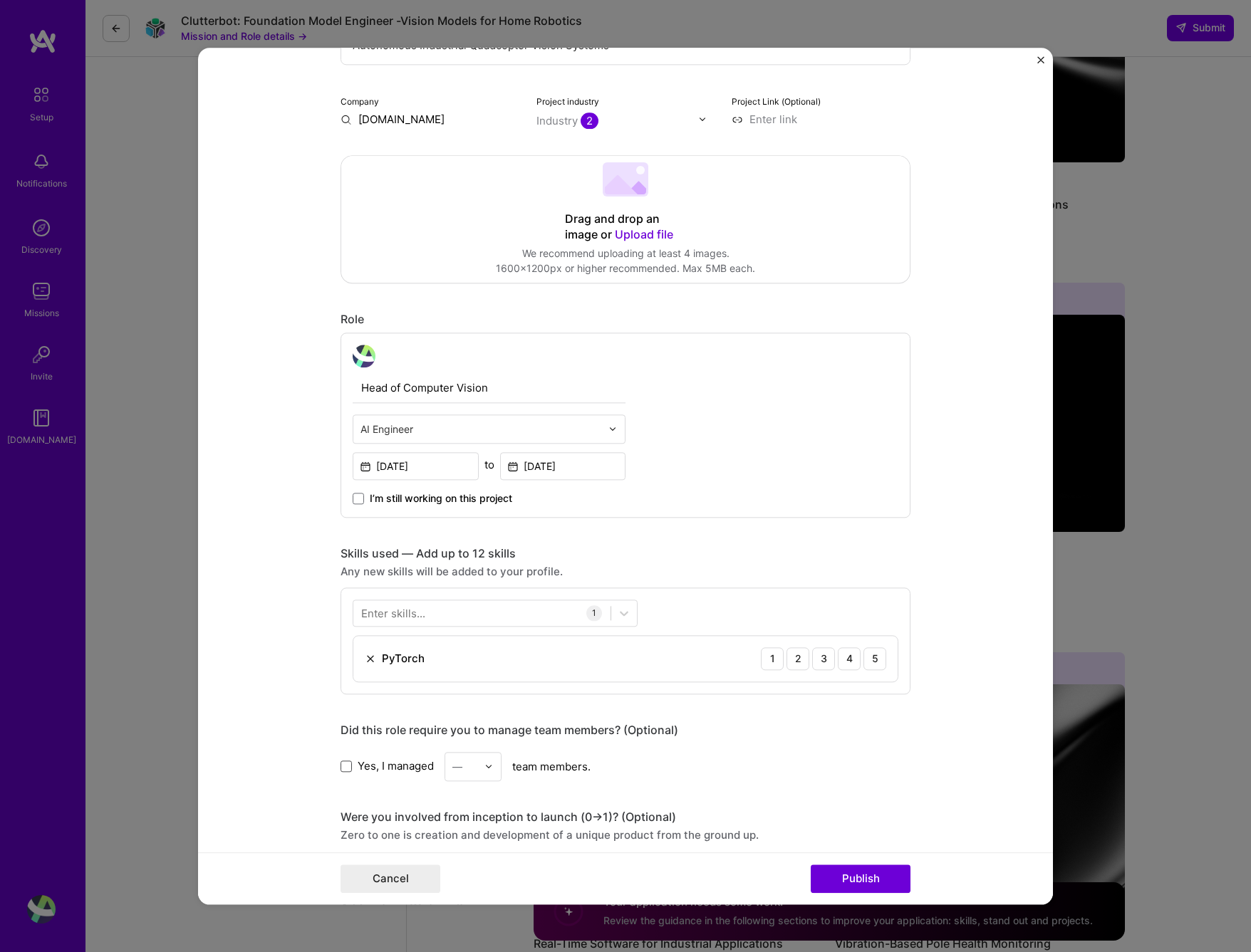
click at [346, 768] on span at bounding box center [346, 767] width 12 height 12
click at [0, 0] on input "Yes, I managed" at bounding box center [0, 0] width 0 height 0
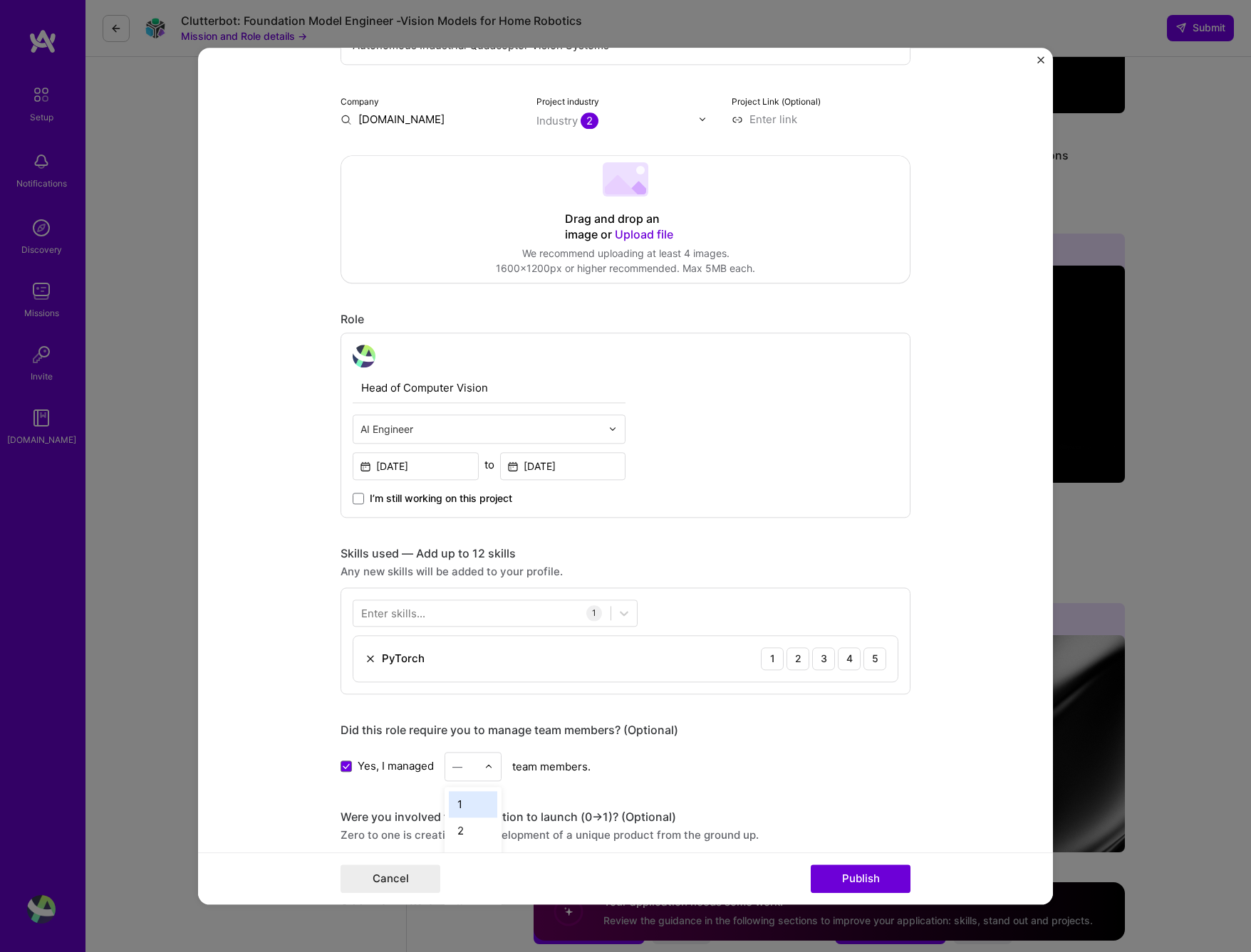
click at [485, 769] on img at bounding box center [489, 767] width 8 height 8
click at [457, 826] on div "2" at bounding box center [473, 831] width 48 height 27
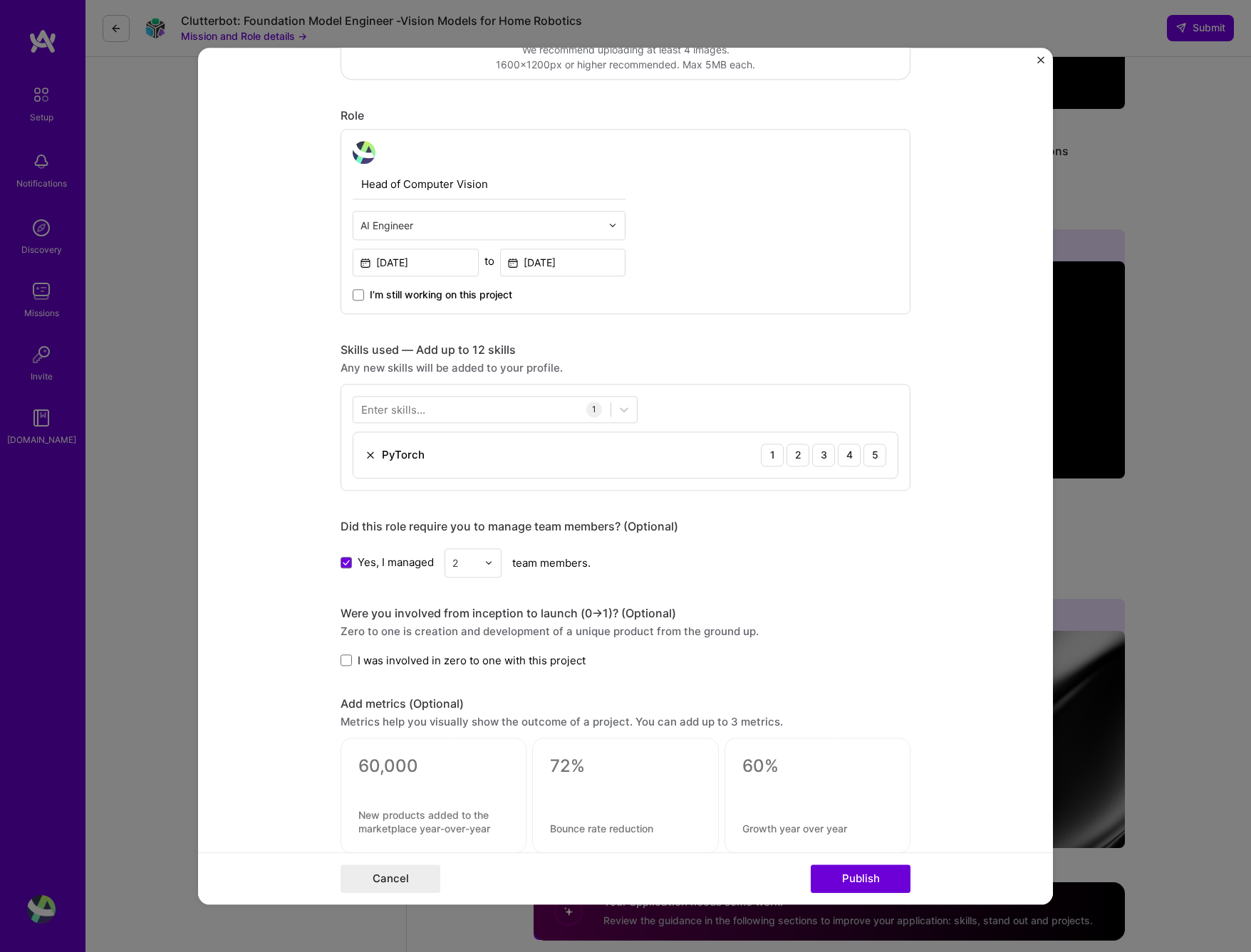
scroll to position [427, 0]
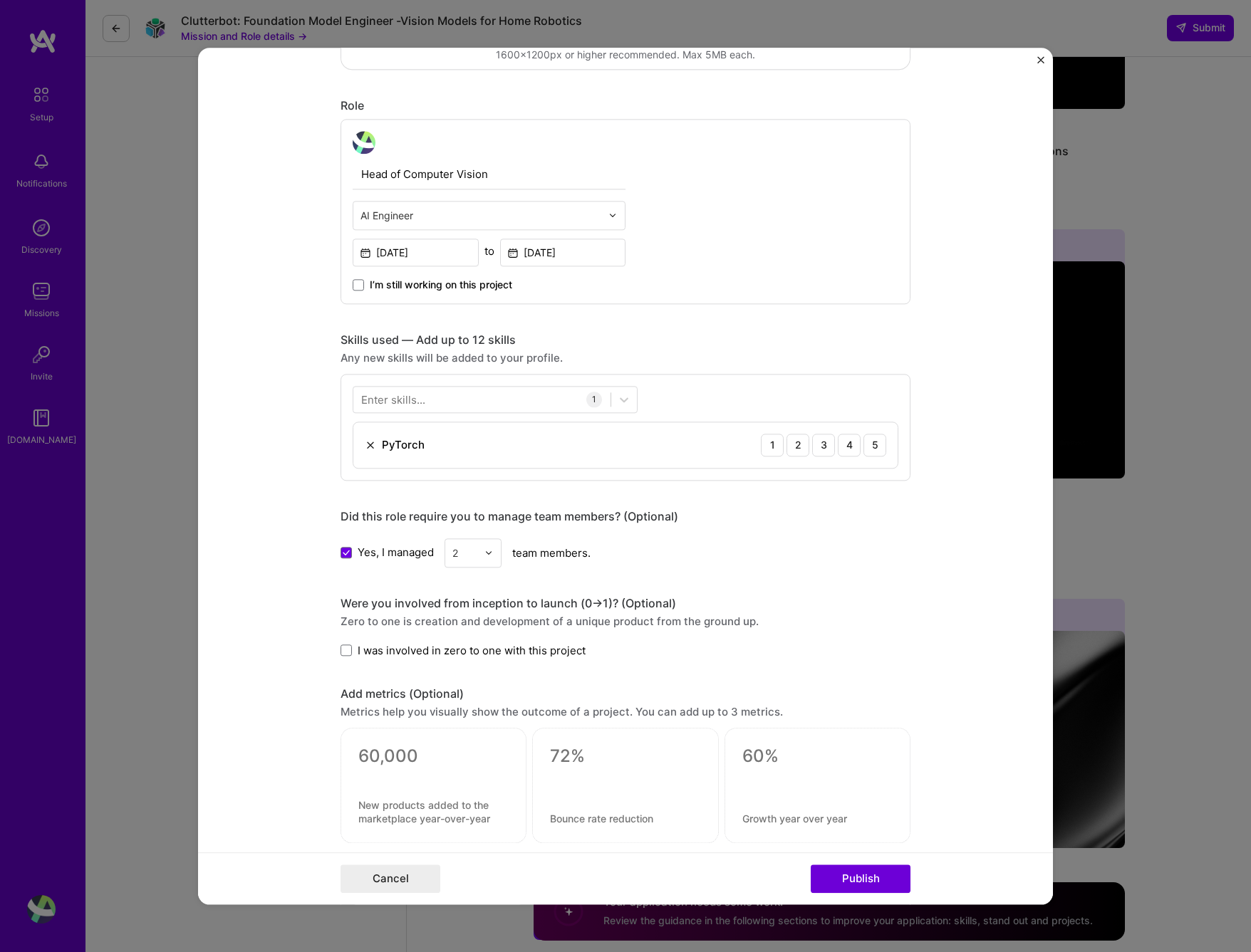
click at [464, 652] on span "I was involved in zero to one with this project" at bounding box center [472, 651] width 228 height 15
click at [0, 0] on input "I was involved in zero to one with this project" at bounding box center [0, 0] width 0 height 0
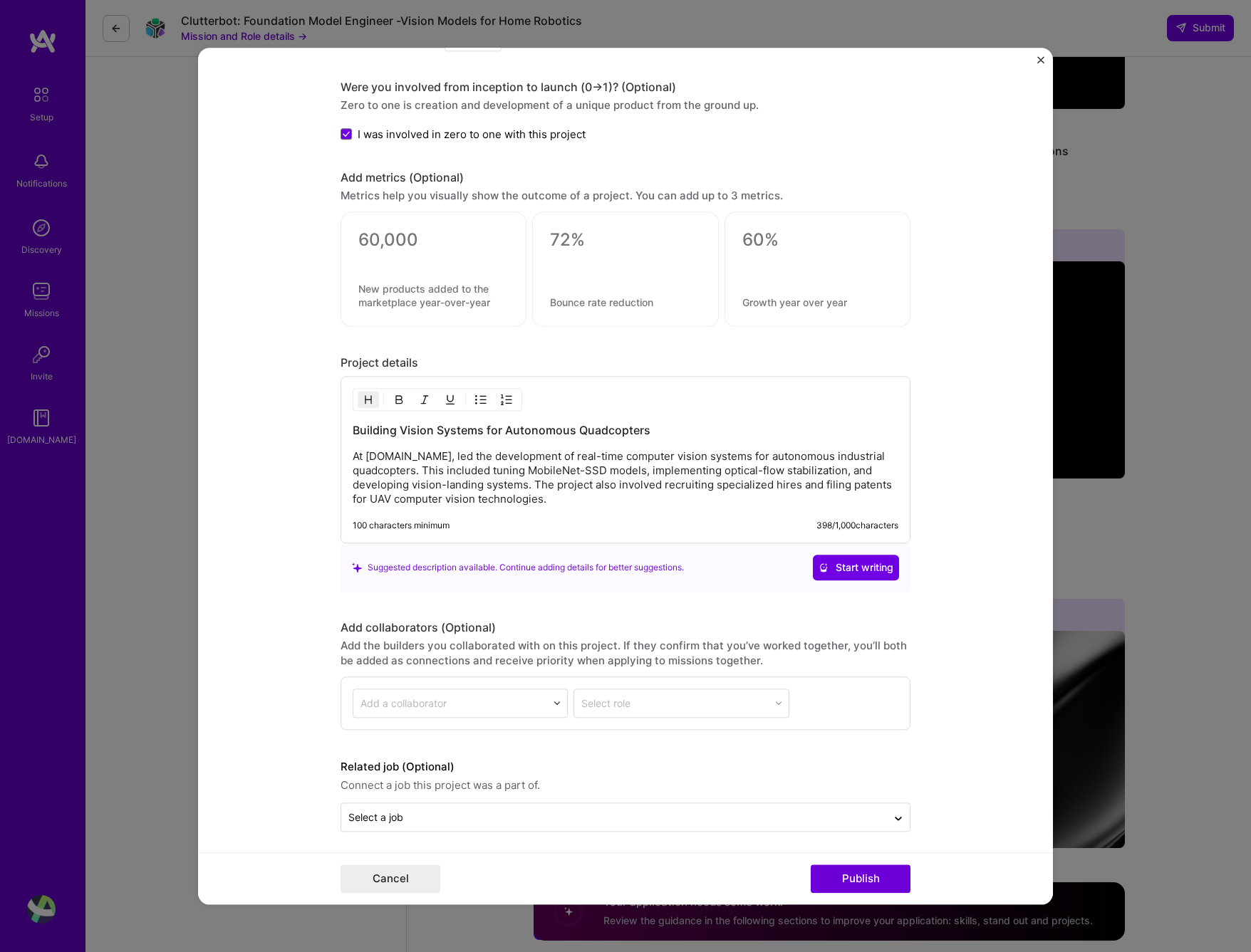
scroll to position [949, 0]
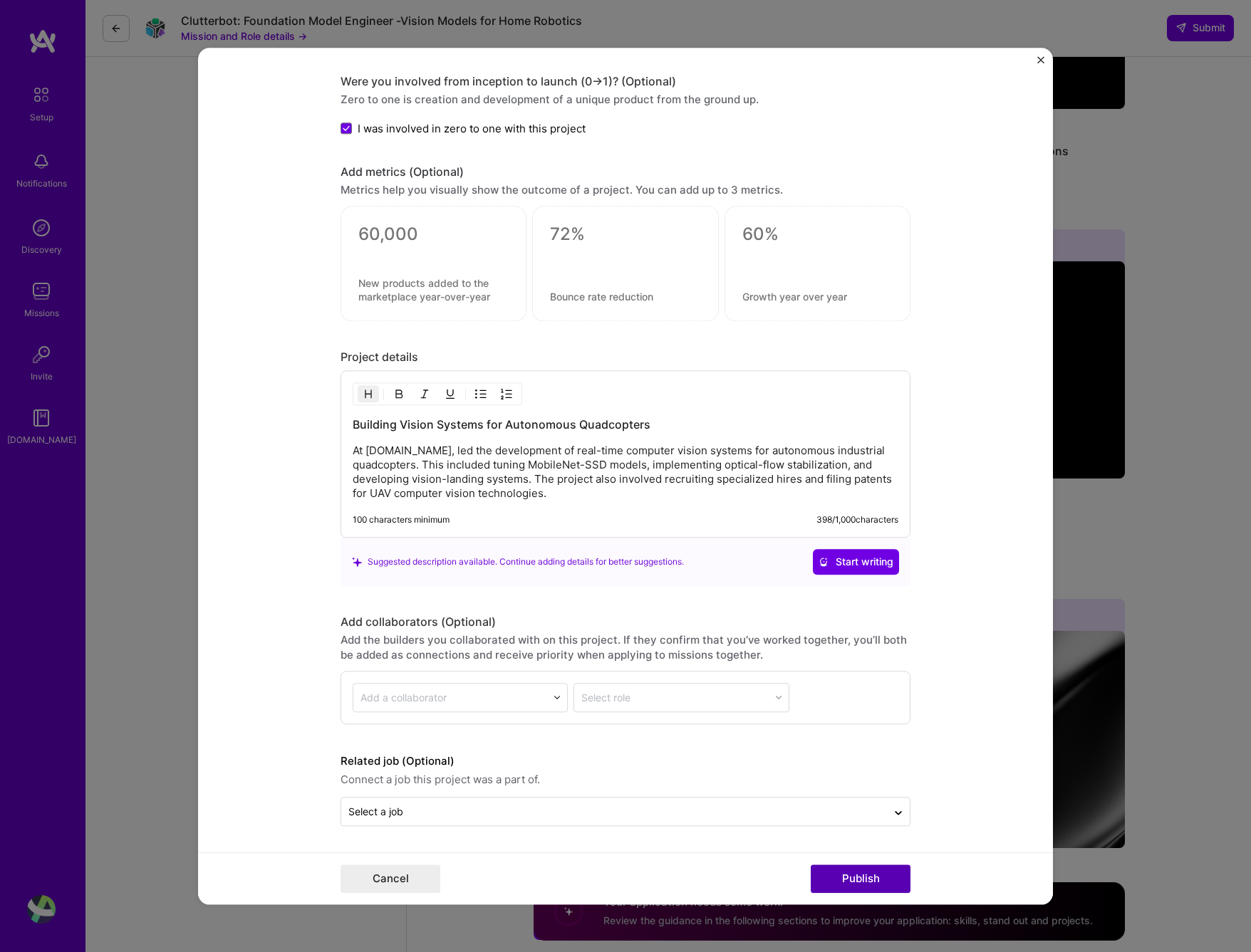
click at [863, 891] on button "Publish" at bounding box center [861, 879] width 100 height 28
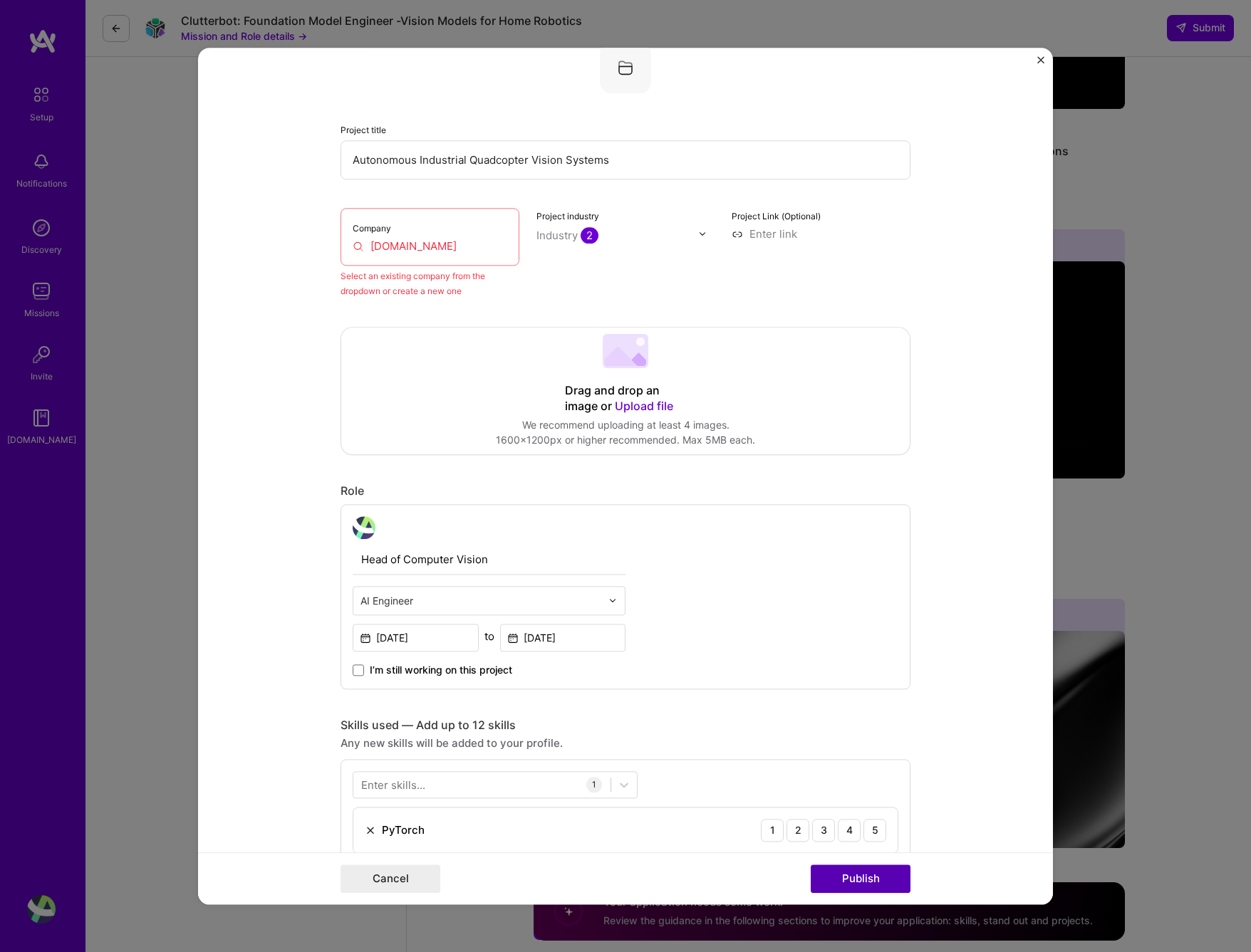
scroll to position [93, 0]
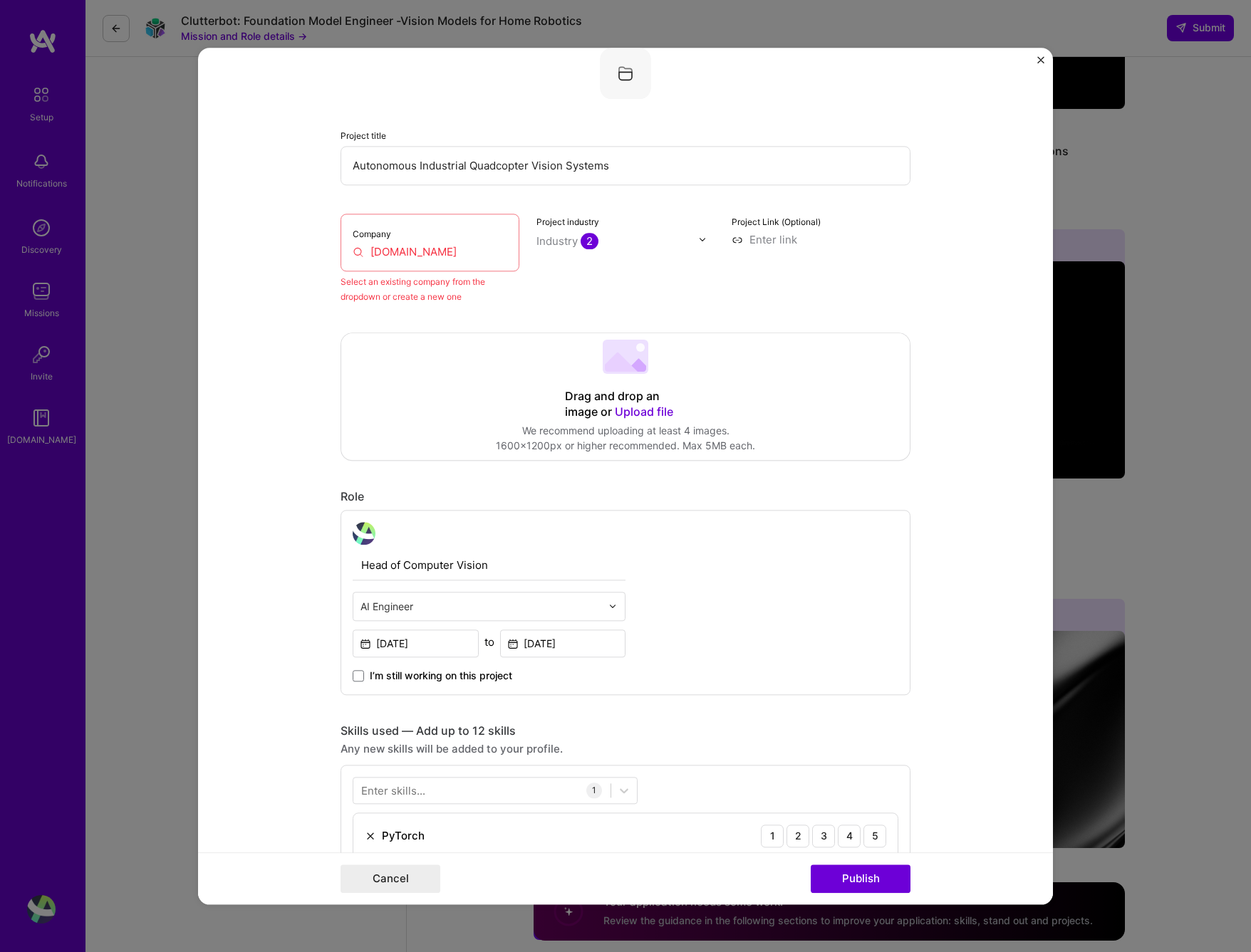
click at [471, 244] on input "[DOMAIN_NAME]" at bounding box center [430, 252] width 154 height 15
drag, startPoint x: 494, startPoint y: 248, endPoint x: 301, endPoint y: 255, distance: 193.1
click at [301, 255] on form "Editing suggested project This project is suggested based on your LinkedIn, res…" at bounding box center [625, 476] width 855 height 857
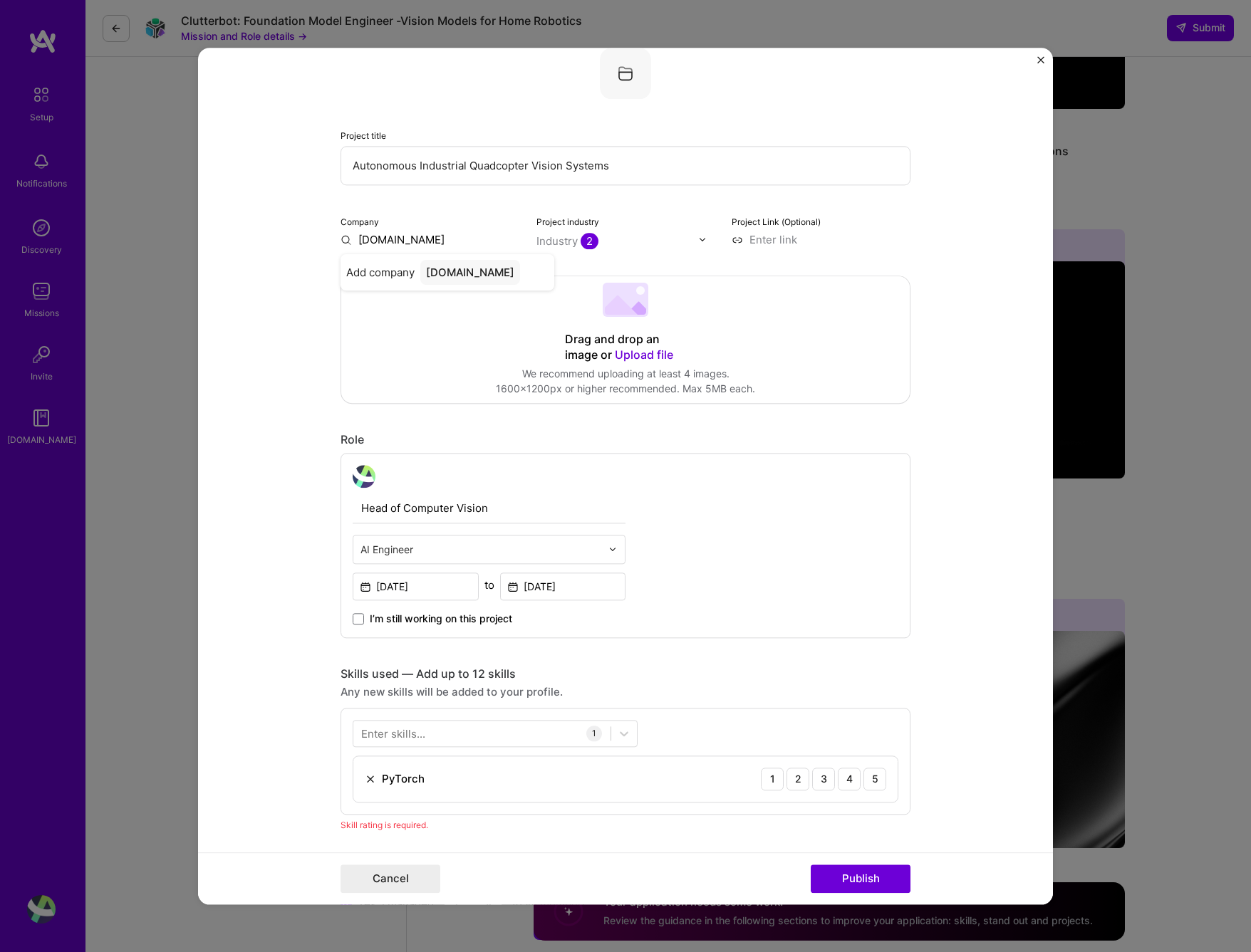
type input "[DOMAIN_NAME]"
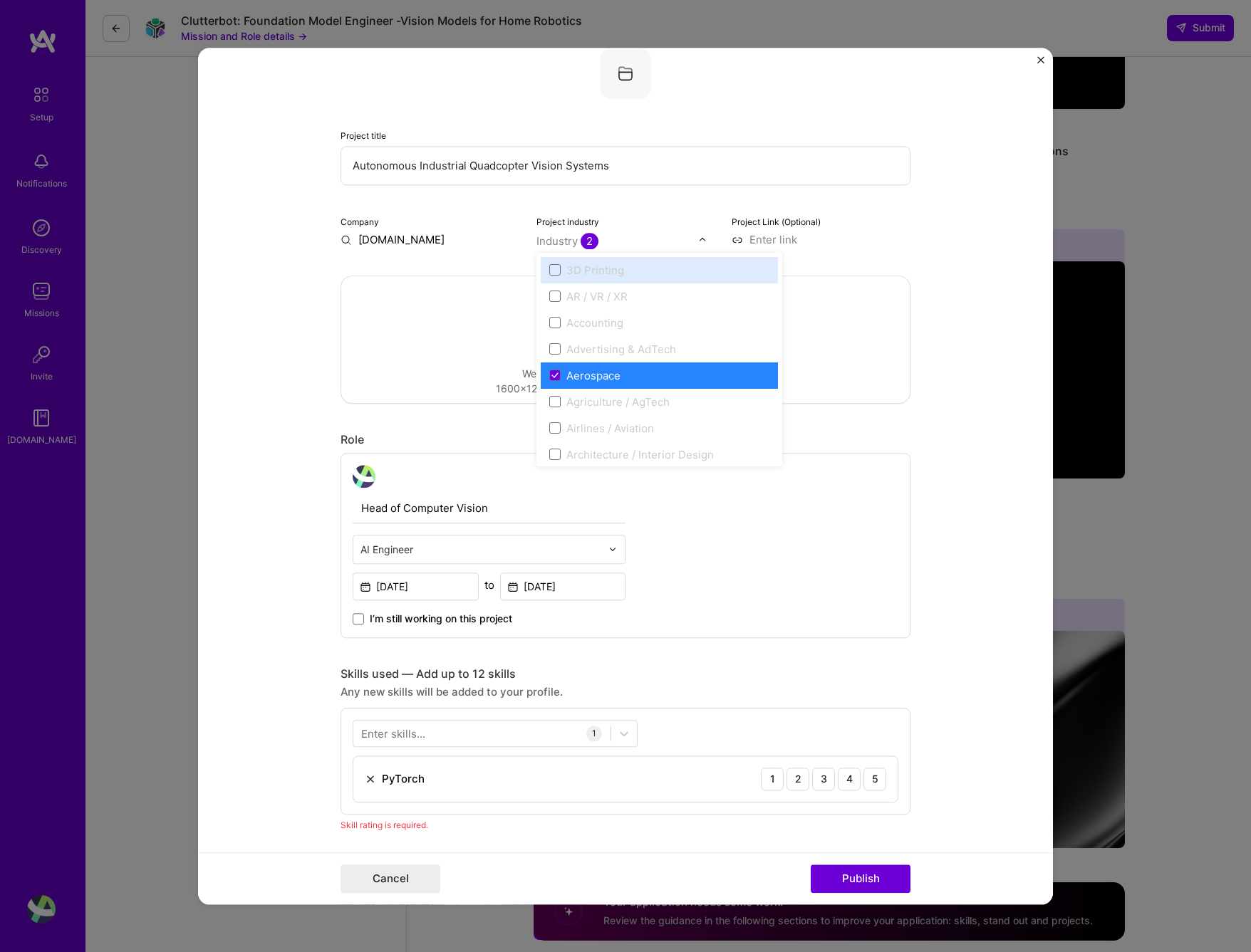
click at [569, 239] on div "Industry 2" at bounding box center [567, 241] width 62 height 15
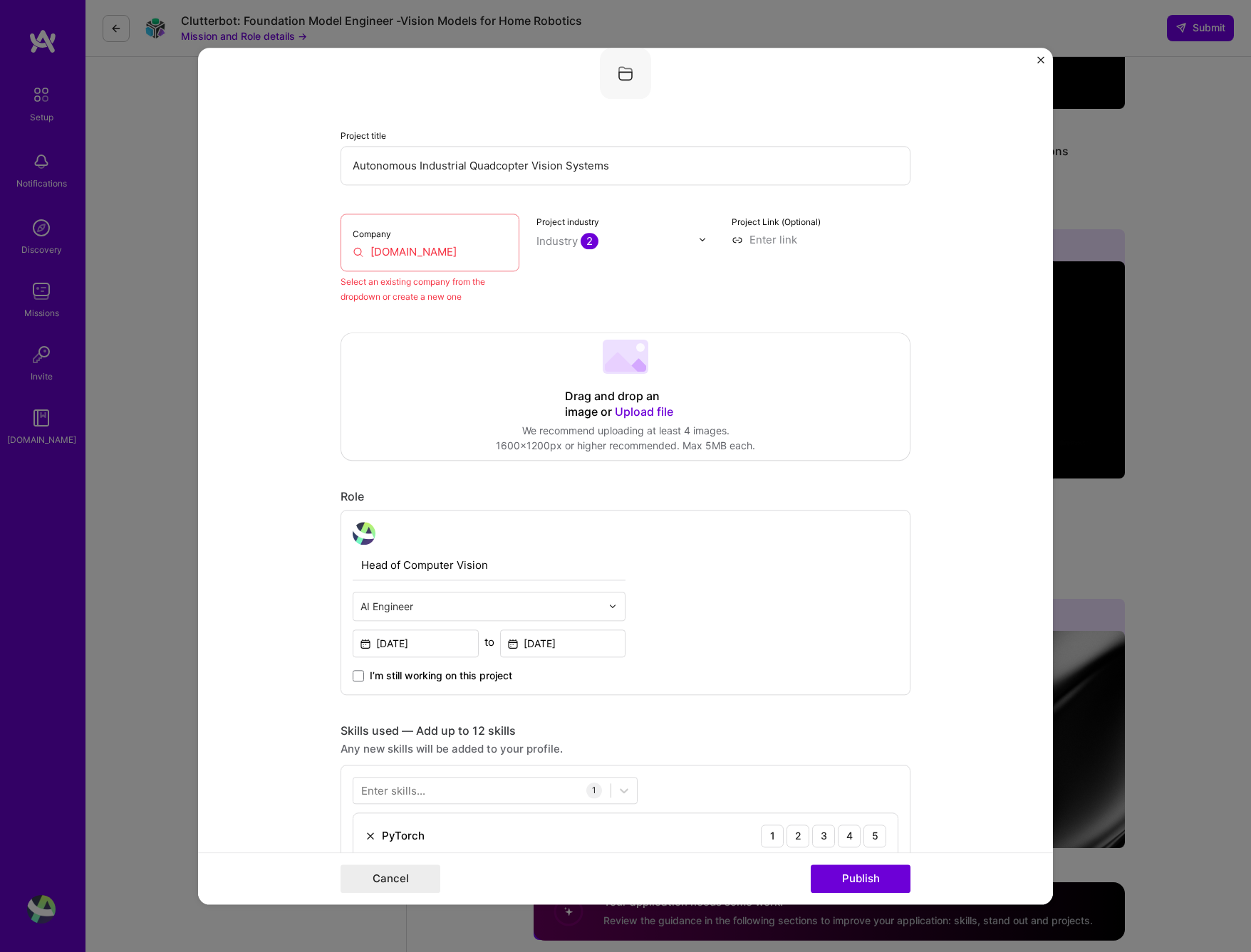
click at [784, 240] on input at bounding box center [821, 239] width 179 height 15
type input "[URL][DOMAIN_NAME]"
click at [885, 875] on button "Publish" at bounding box center [861, 879] width 100 height 28
click at [393, 258] on input "[DOMAIN_NAME]" at bounding box center [430, 252] width 154 height 15
click at [452, 258] on input "[DOMAIN_NAME]" at bounding box center [430, 252] width 154 height 15
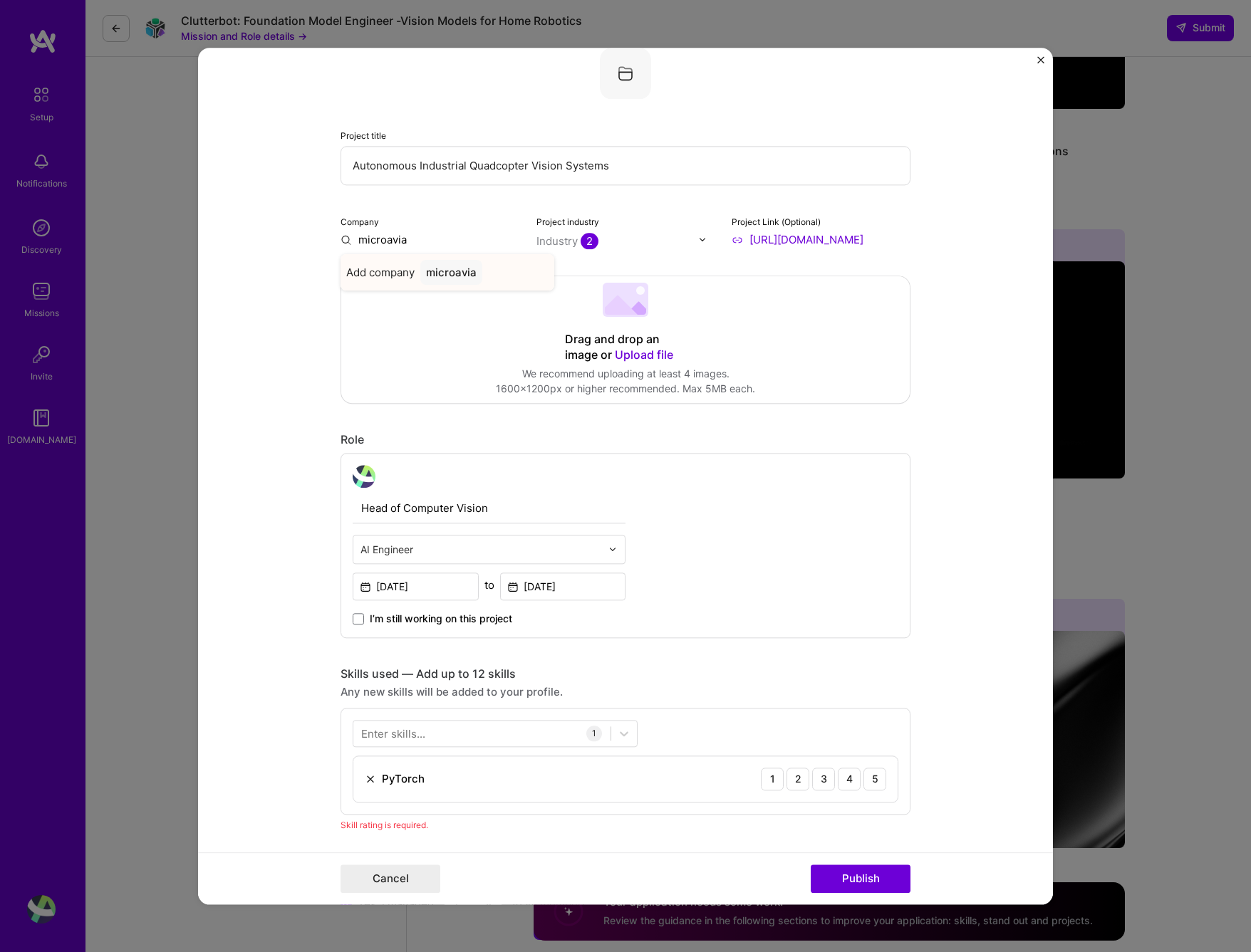
type input "microavia"
click at [397, 268] on span "Add company" at bounding box center [381, 273] width 68 height 15
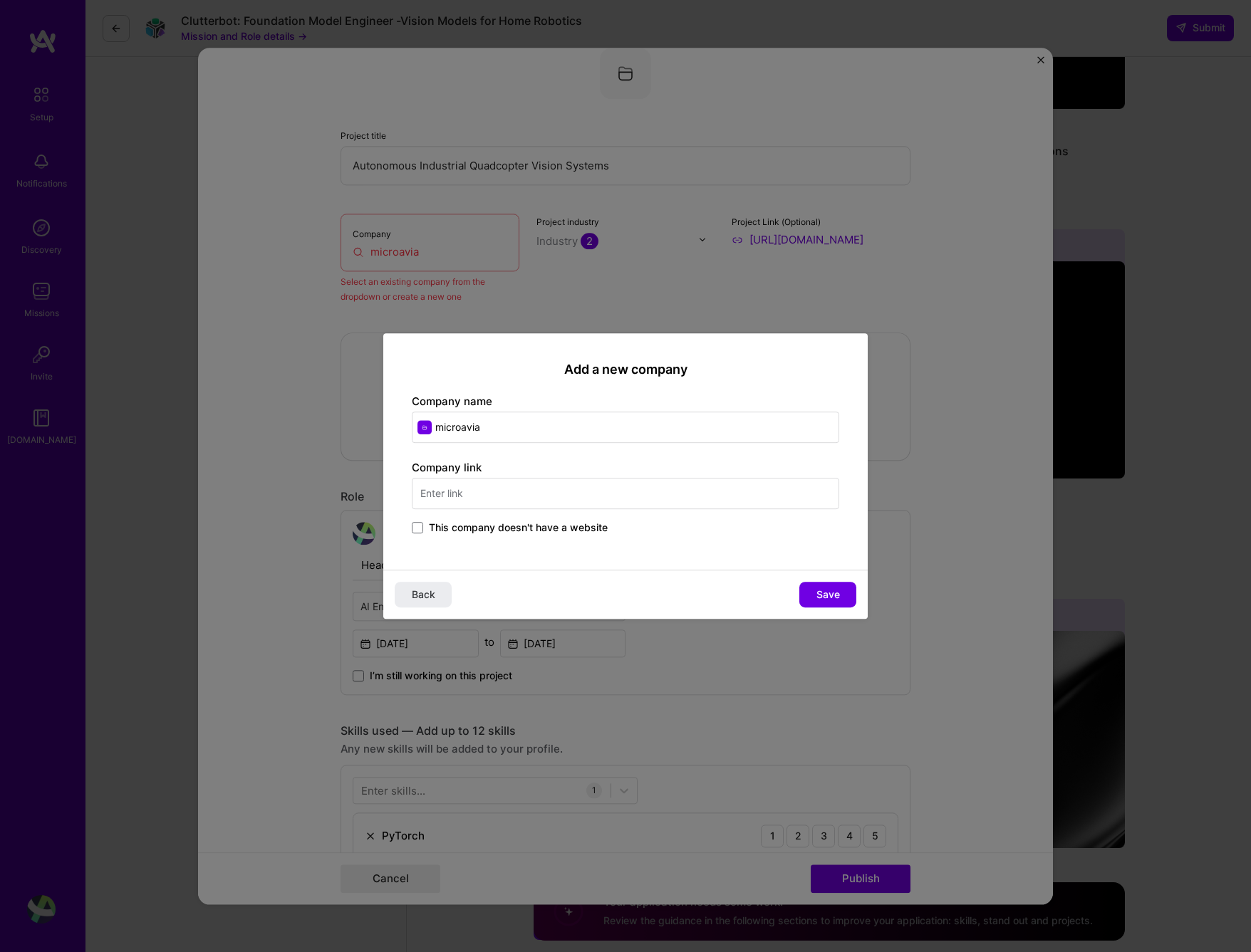
click at [472, 506] on input "text" at bounding box center [625, 494] width 427 height 32
type input "[DOMAIN_NAME]"
click at [820, 597] on span "Save" at bounding box center [828, 594] width 23 height 14
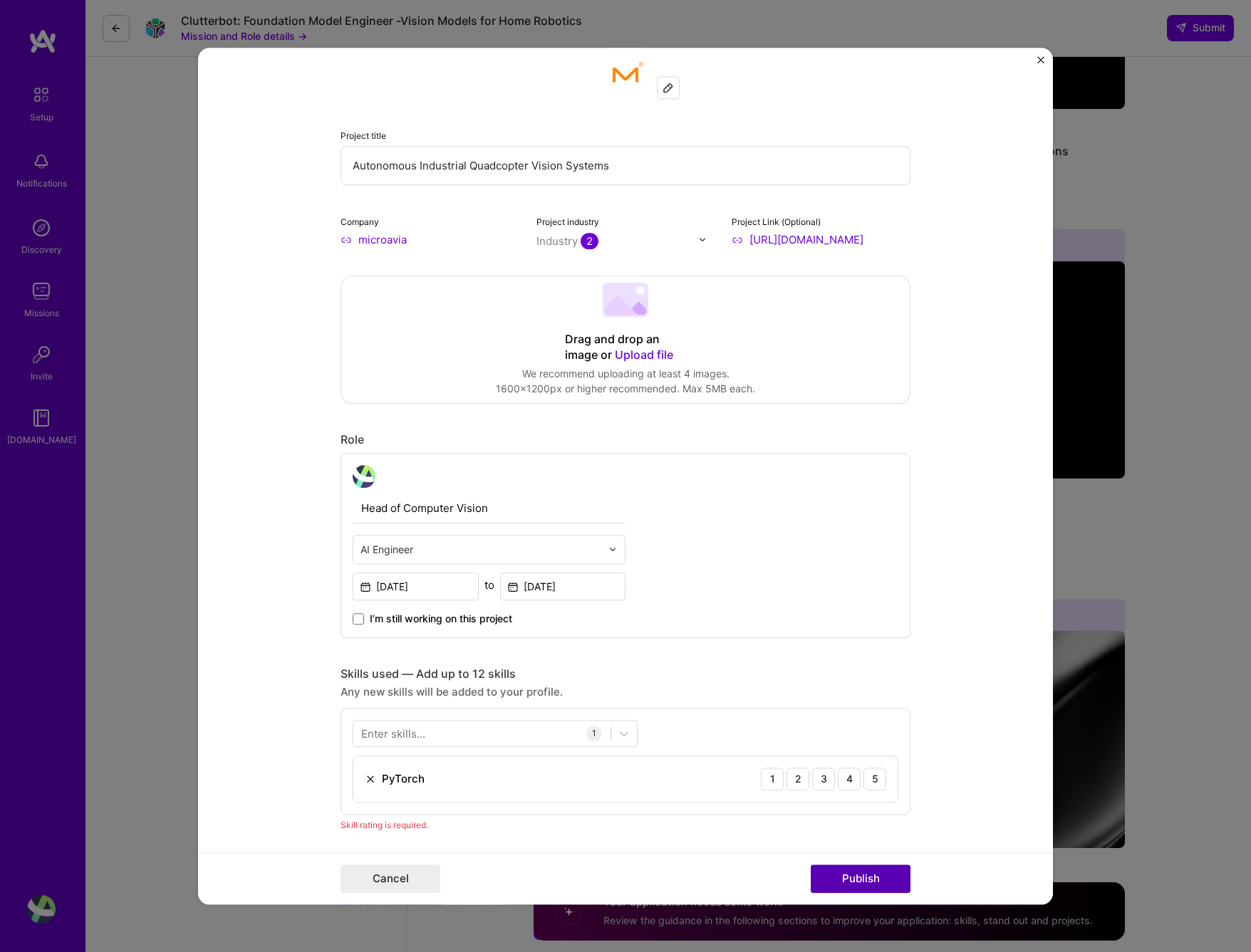
click at [856, 878] on button "Publish" at bounding box center [861, 879] width 100 height 28
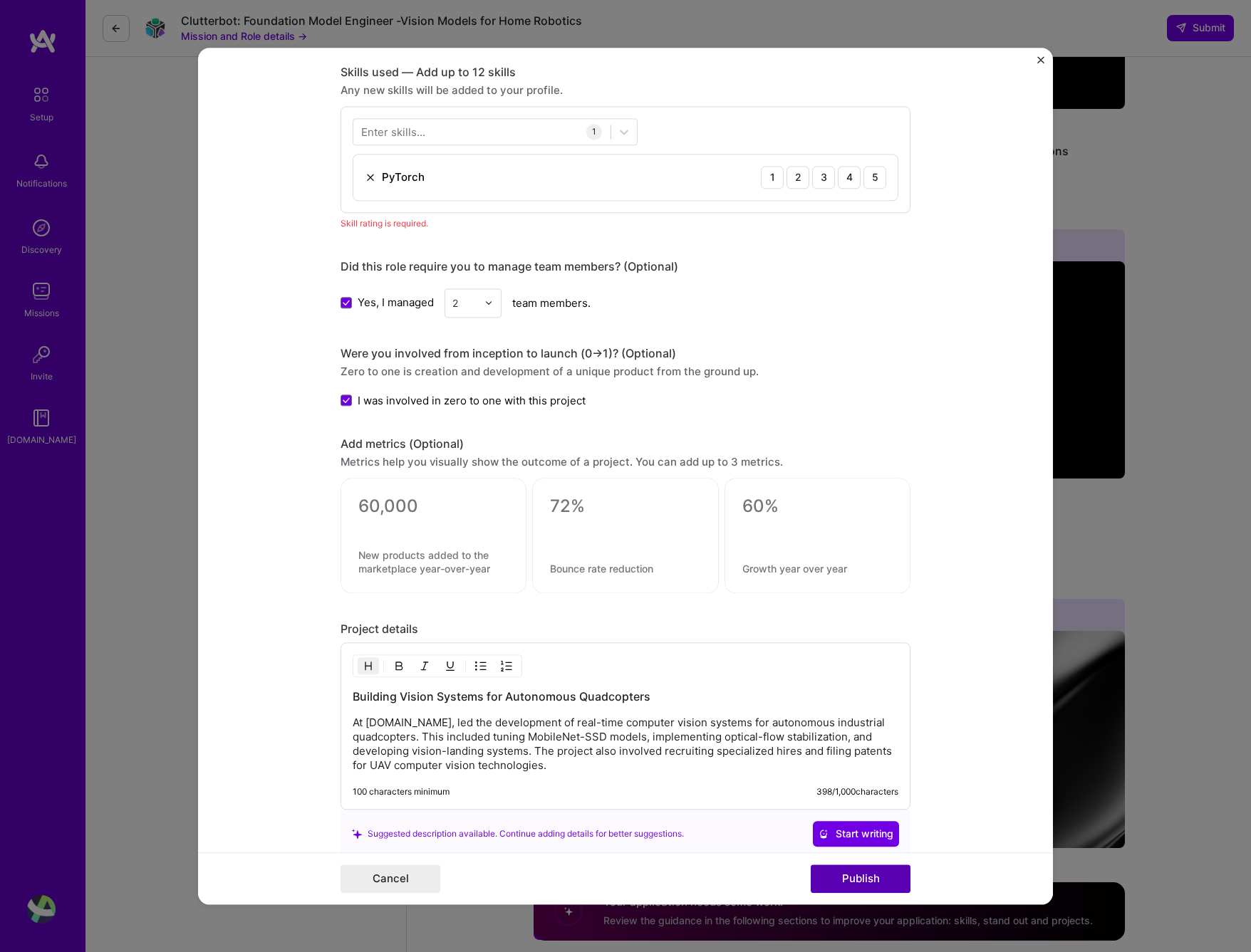
scroll to position [713, 0]
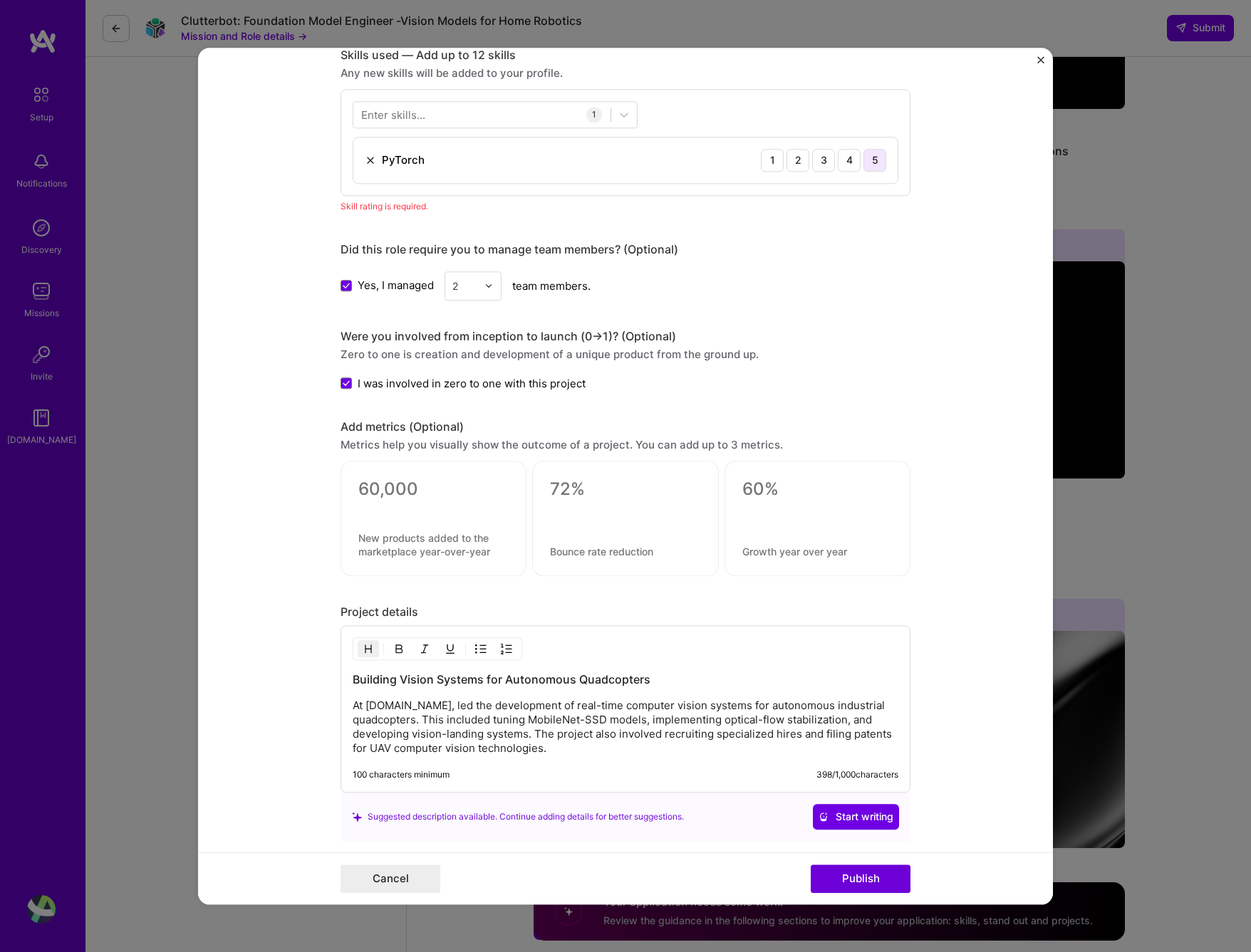
click at [866, 164] on div "5" at bounding box center [875, 159] width 23 height 23
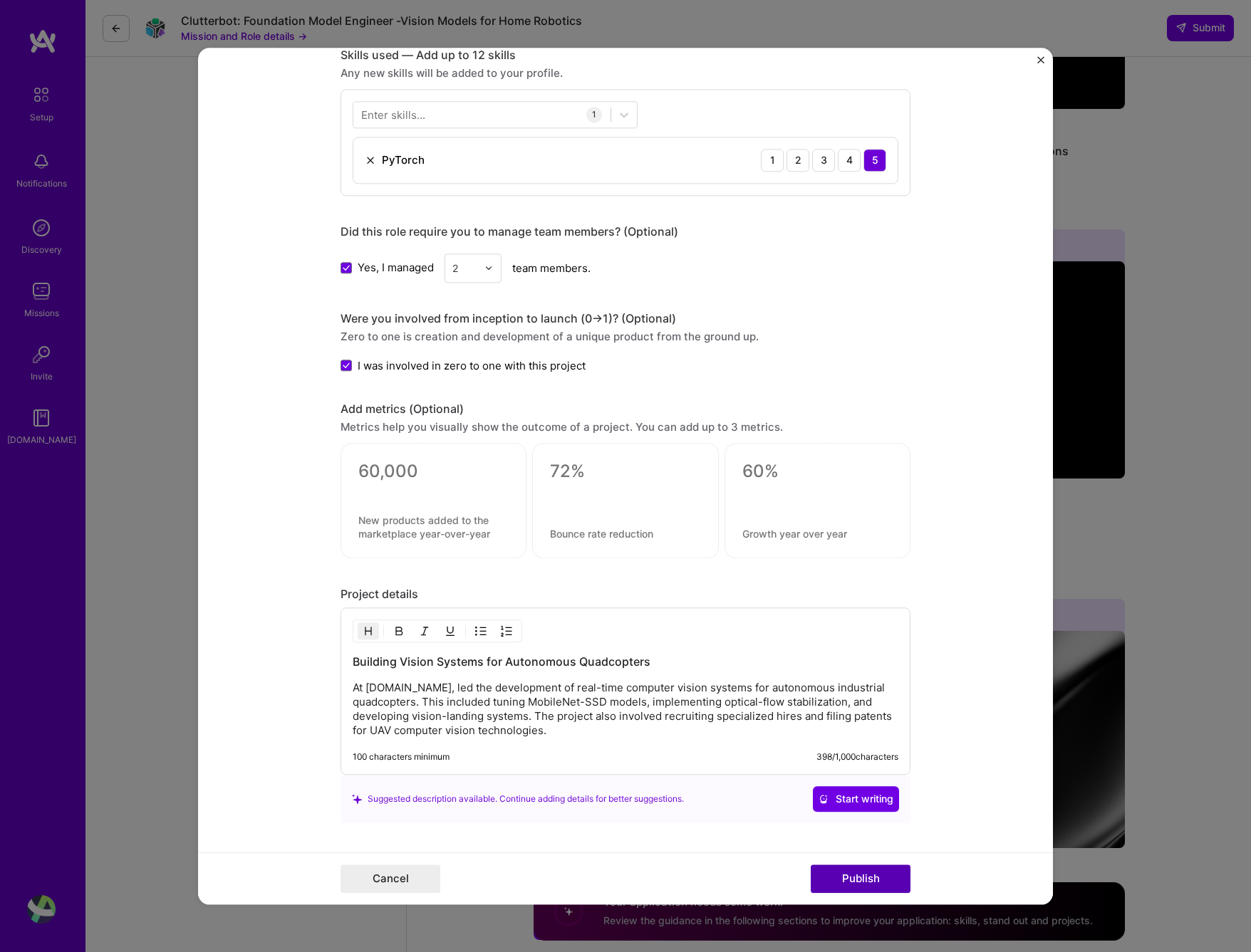
click at [875, 882] on button "Publish" at bounding box center [861, 879] width 100 height 28
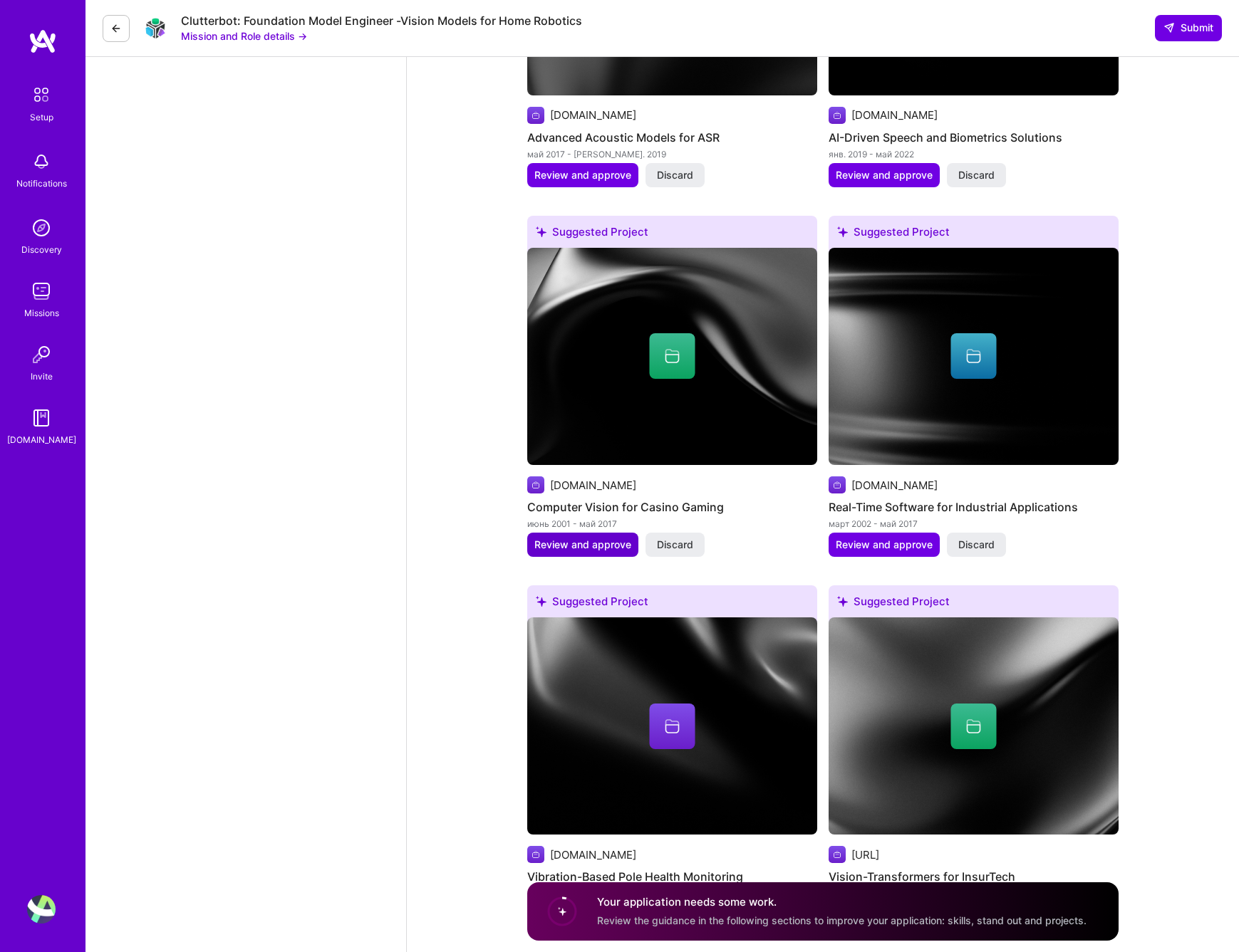
click at [602, 548] on span "Review and approve" at bounding box center [582, 545] width 97 height 14
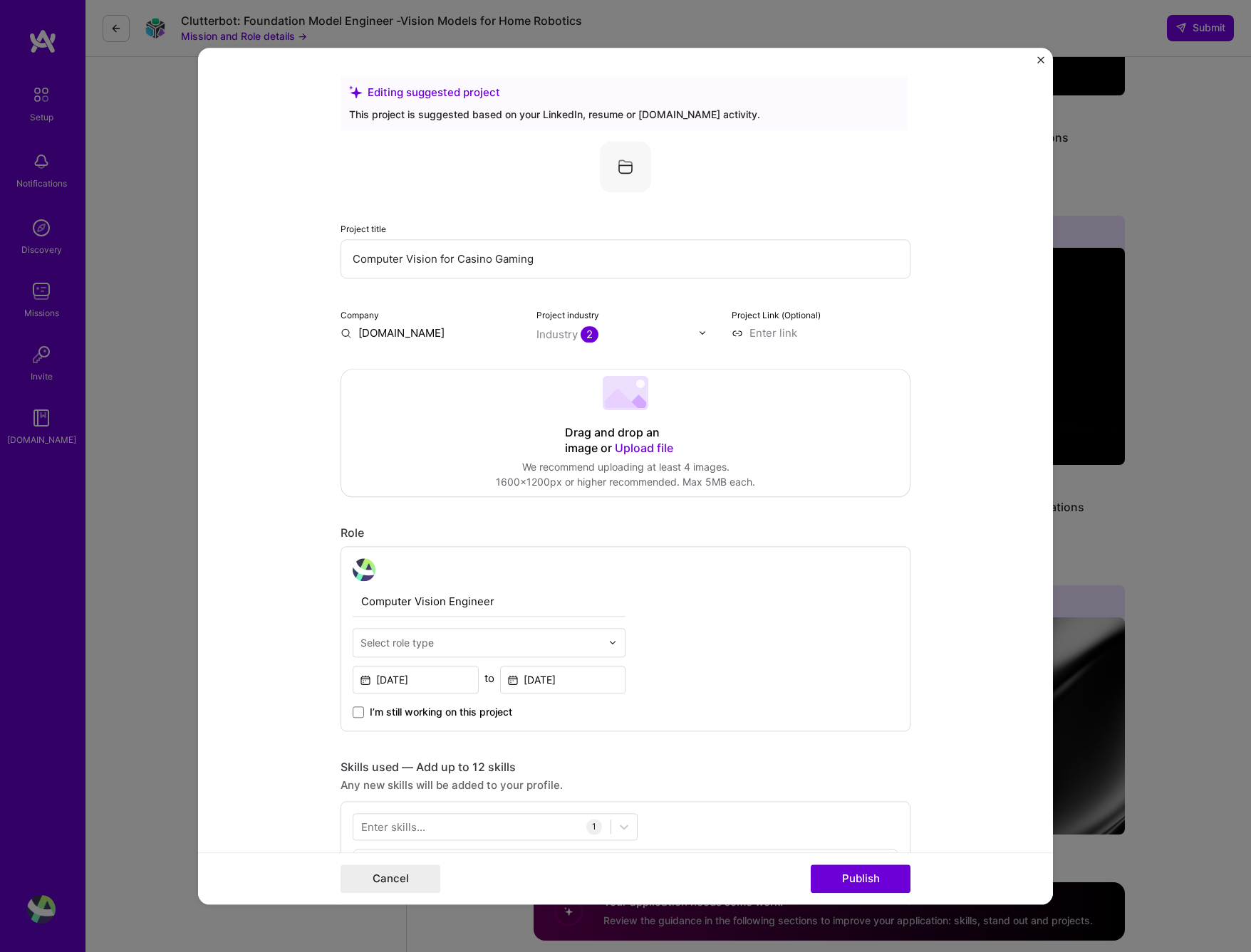
click at [455, 340] on div "Editing suggested project This project is suggested based on your LinkedIn, res…" at bounding box center [625, 919] width 570 height 1685
click at [436, 340] on input "[DOMAIN_NAME]" at bounding box center [430, 333] width 179 height 15
click at [453, 331] on input "[DOMAIN_NAME]" at bounding box center [430, 333] width 179 height 15
type input "[DOMAIN_NAME]"
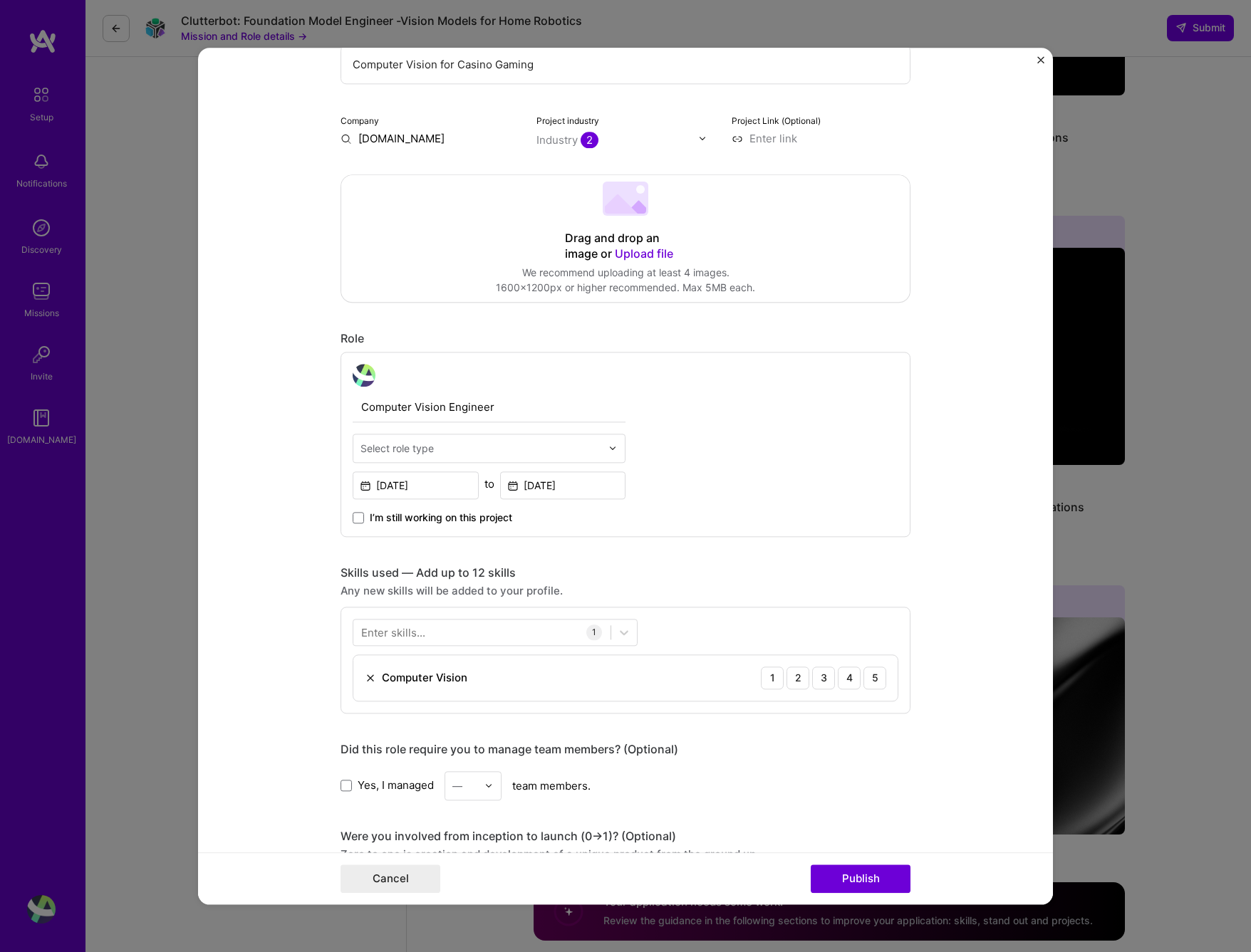
scroll to position [214, 0]
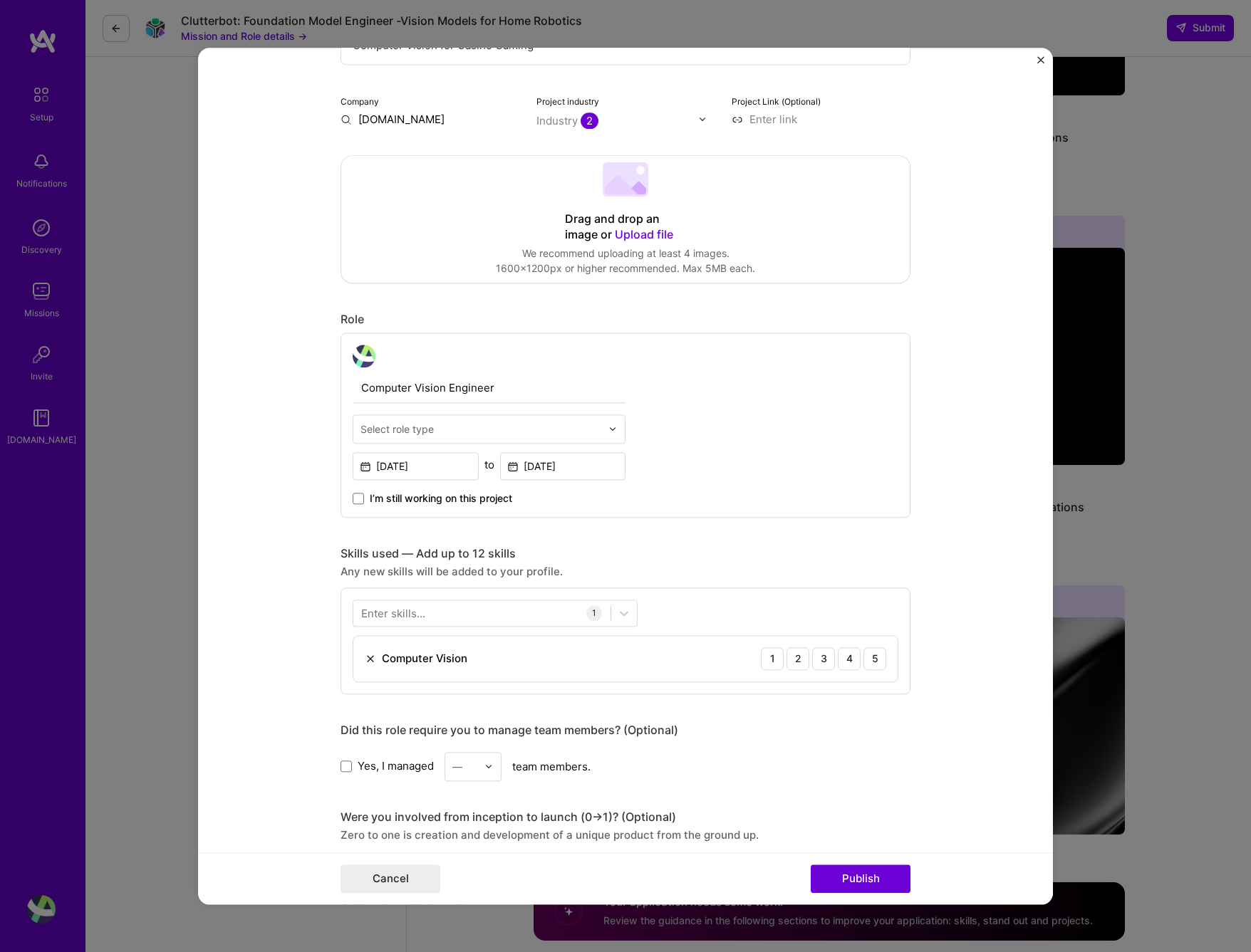
click at [552, 431] on div "Computer Vision Engineer Select role type [DATE] to [DATE] I’m still working on…" at bounding box center [489, 425] width 273 height 161
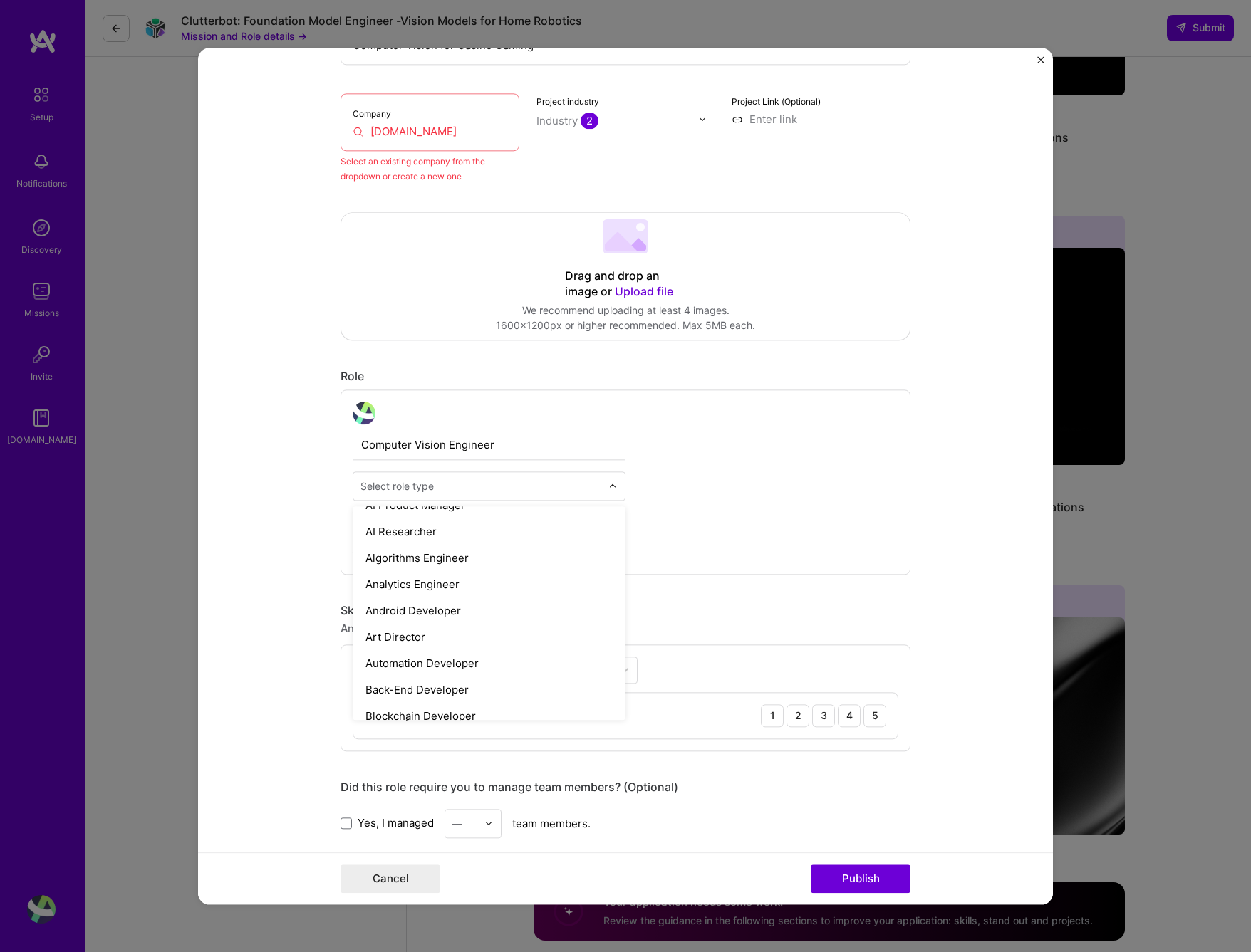
scroll to position [0, 0]
click at [469, 557] on div "AI Engineer" at bounding box center [489, 551] width 265 height 27
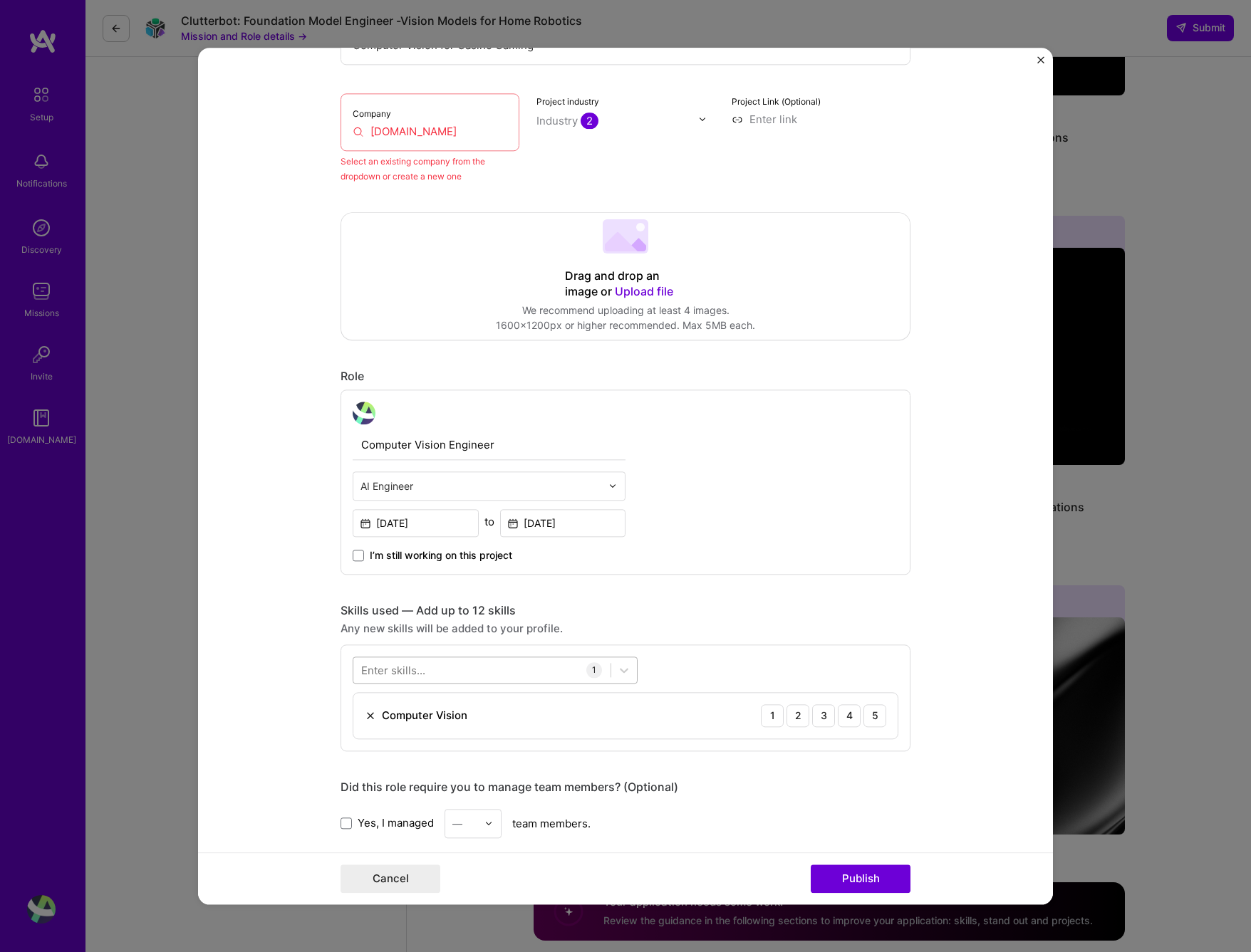
click at [540, 670] on div at bounding box center [482, 670] width 257 height 23
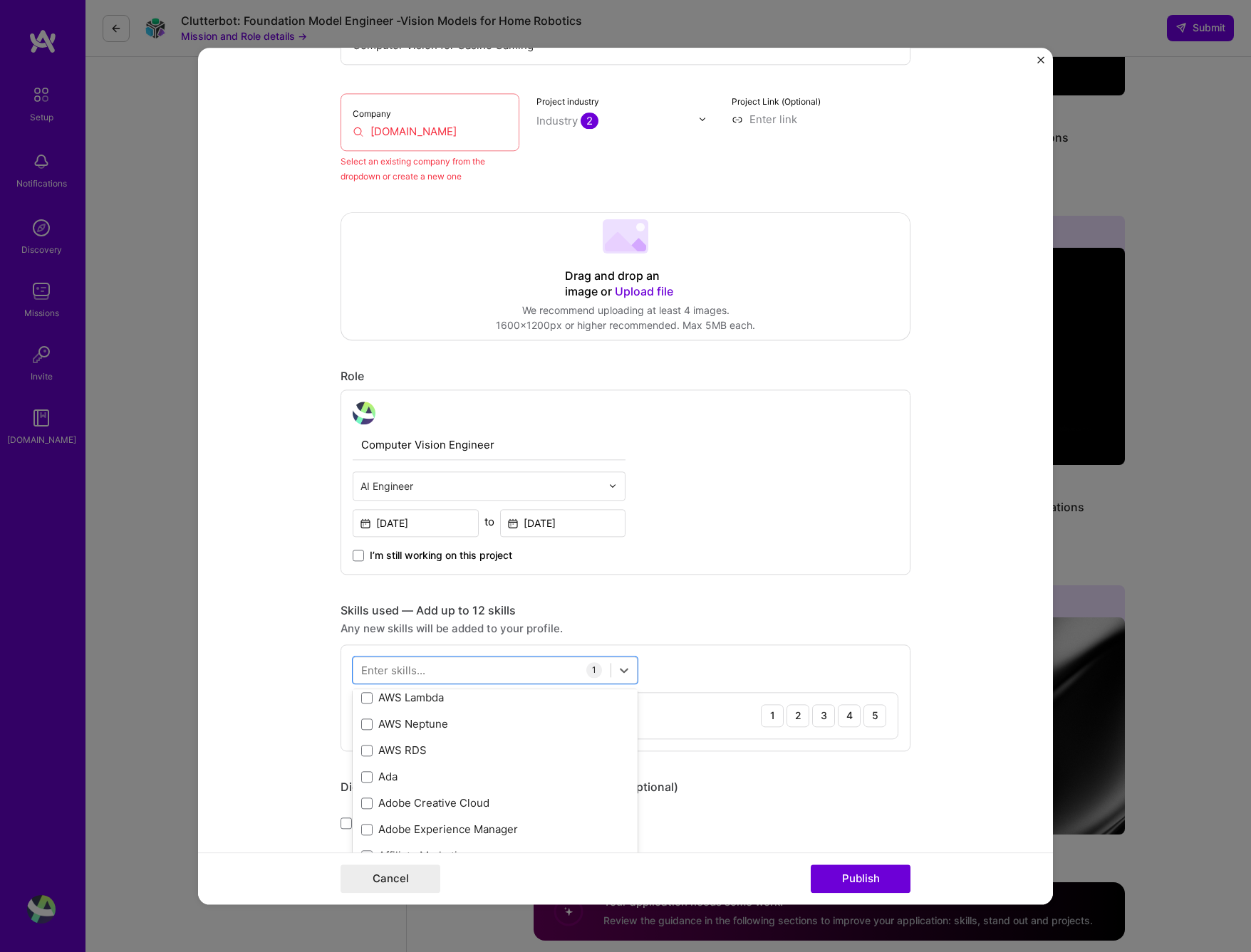
scroll to position [499, 0]
click at [459, 663] on div at bounding box center [482, 670] width 257 height 23
type input "o"
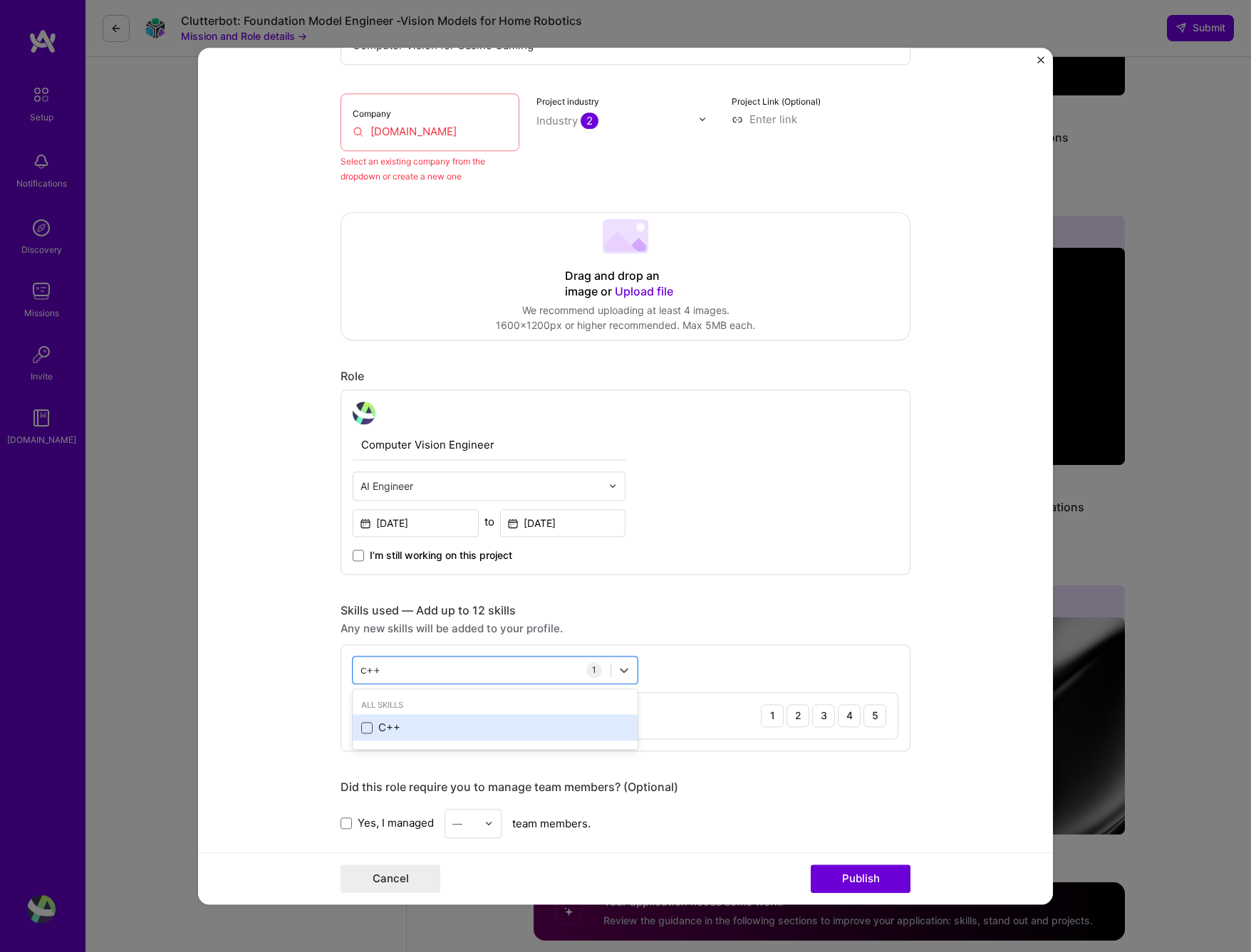
click at [361, 723] on span at bounding box center [367, 728] width 12 height 12
click at [0, 0] on input "checkbox" at bounding box center [0, 0] width 0 height 0
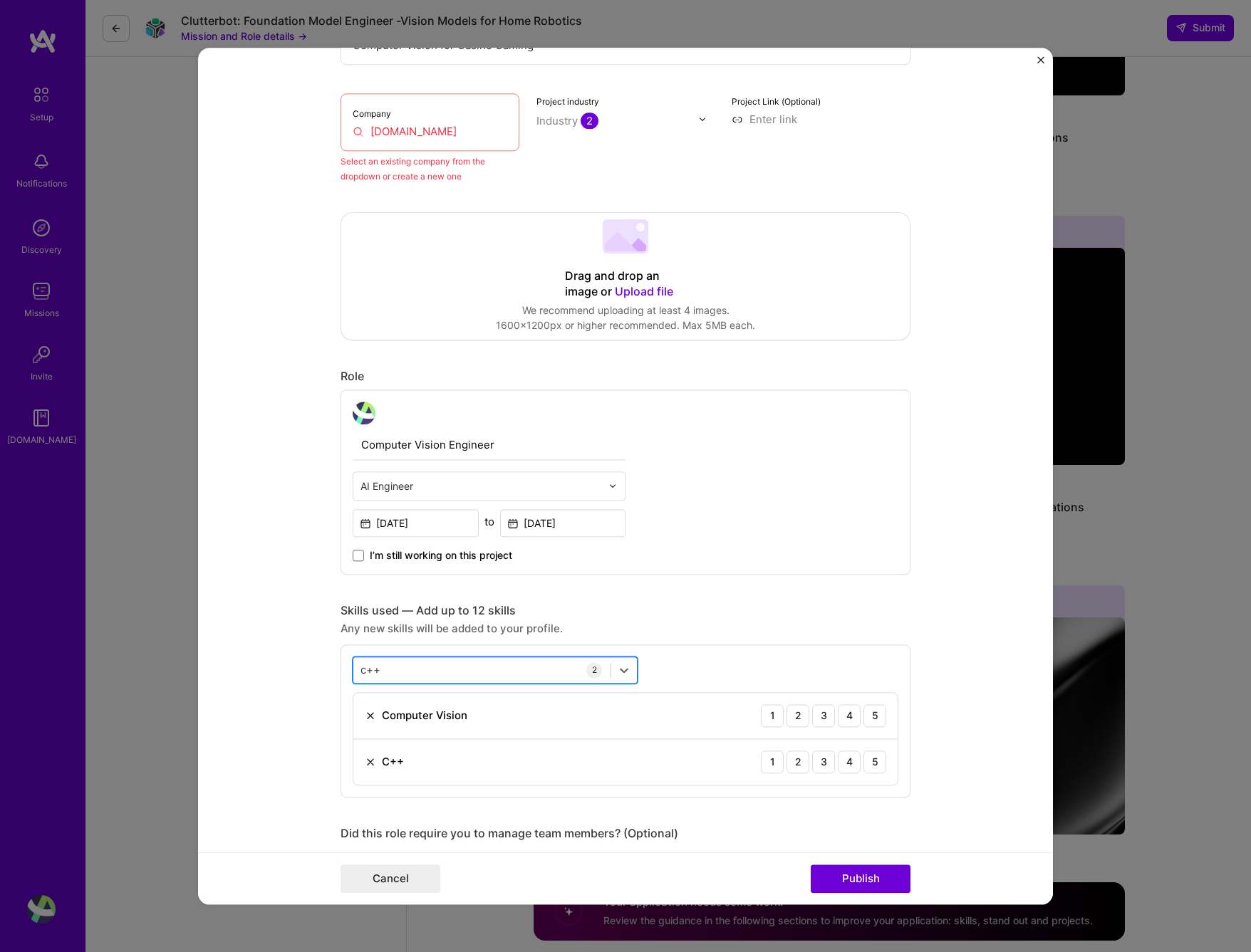
click at [433, 667] on div "c++ c++" at bounding box center [482, 670] width 257 height 23
type input "t"
type input "r"
type input "p"
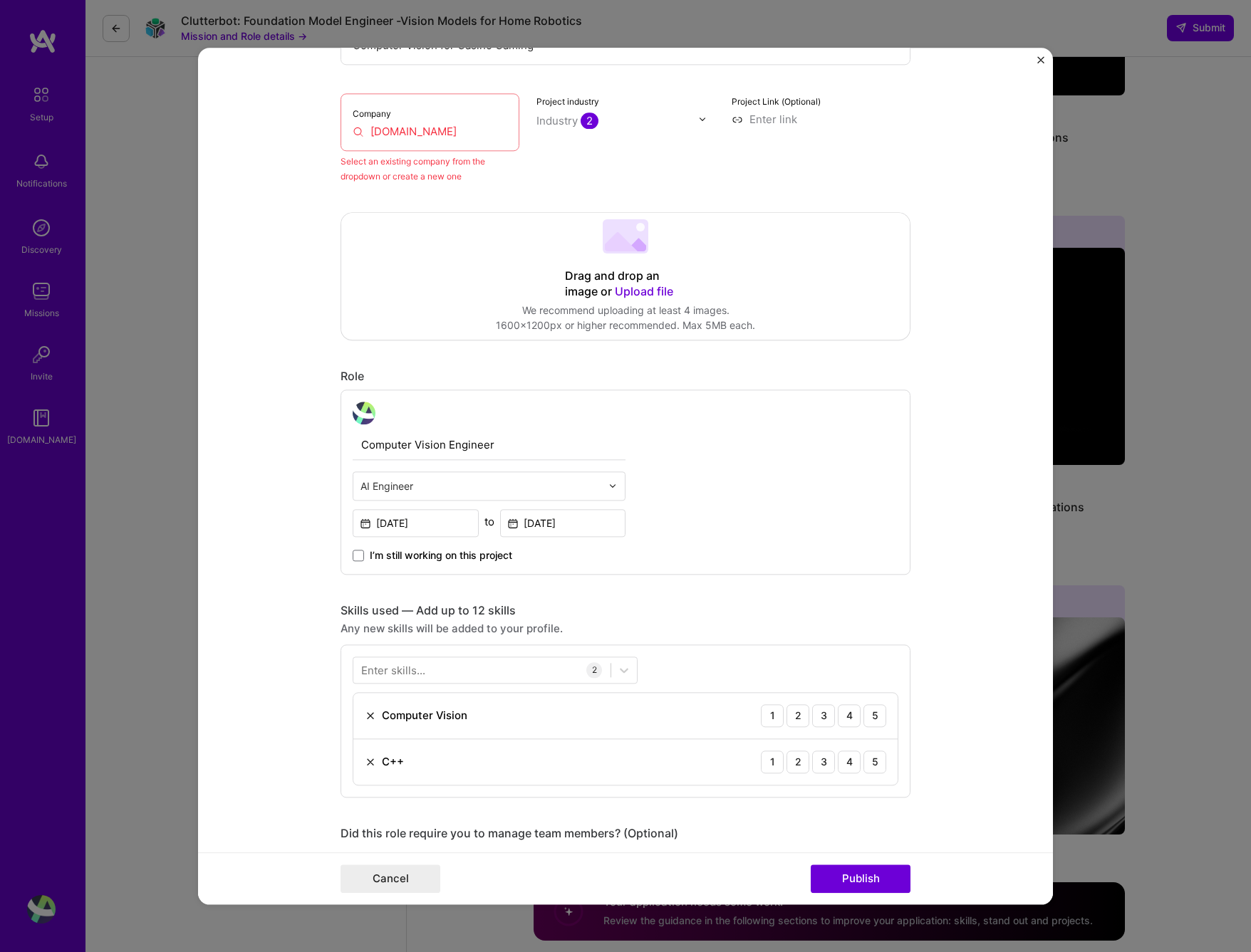
click at [290, 654] on form "Editing suggested project This project is suggested based on your LinkedIn, res…" at bounding box center [625, 476] width 855 height 857
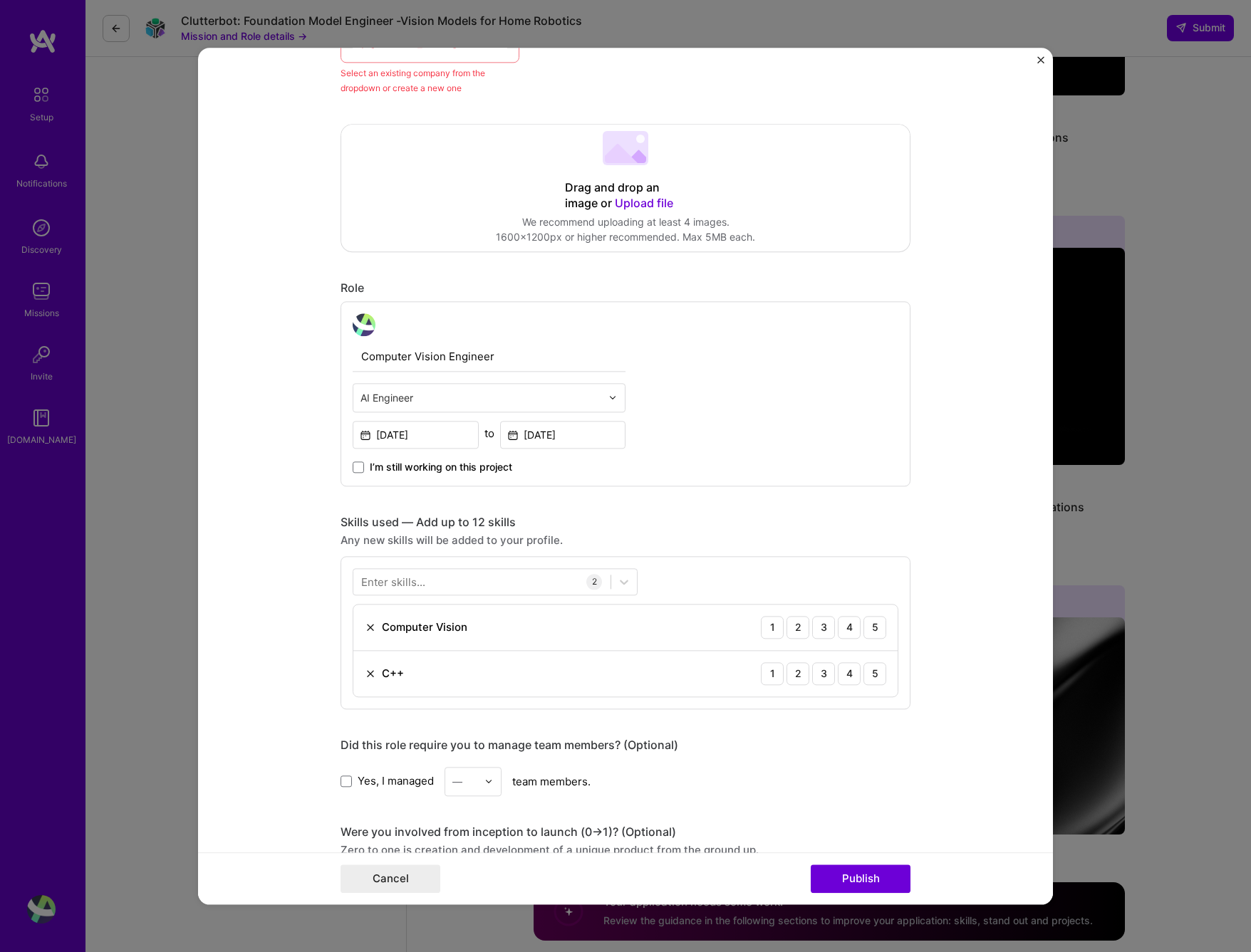
scroll to position [570, 0]
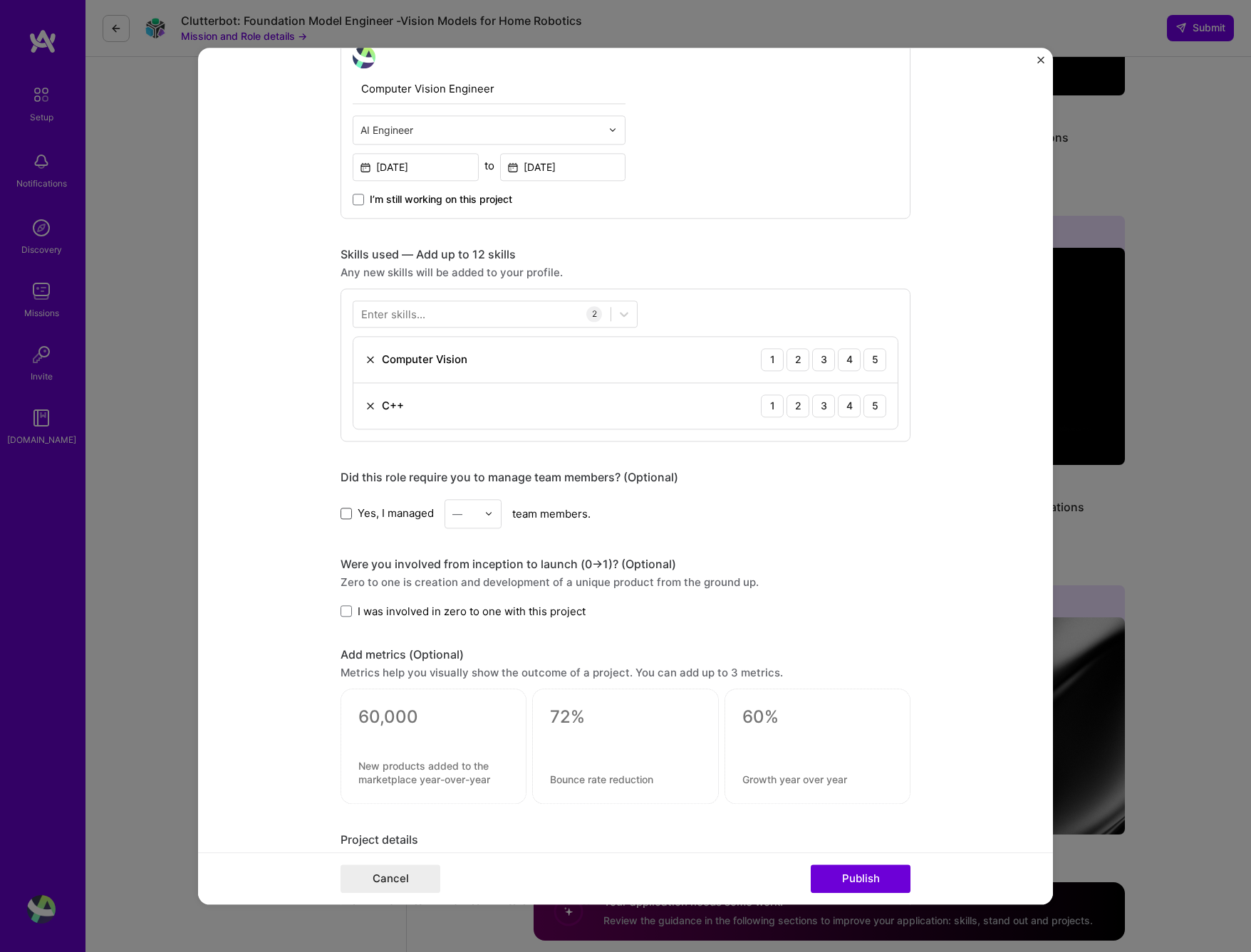
click at [342, 511] on span at bounding box center [346, 514] width 12 height 12
click at [0, 0] on input "Yes, I managed" at bounding box center [0, 0] width 0 height 0
click at [485, 509] on div at bounding box center [493, 513] width 17 height 28
click at [461, 557] on div "1" at bounding box center [473, 552] width 48 height 27
click at [340, 612] on span at bounding box center [346, 612] width 12 height 12
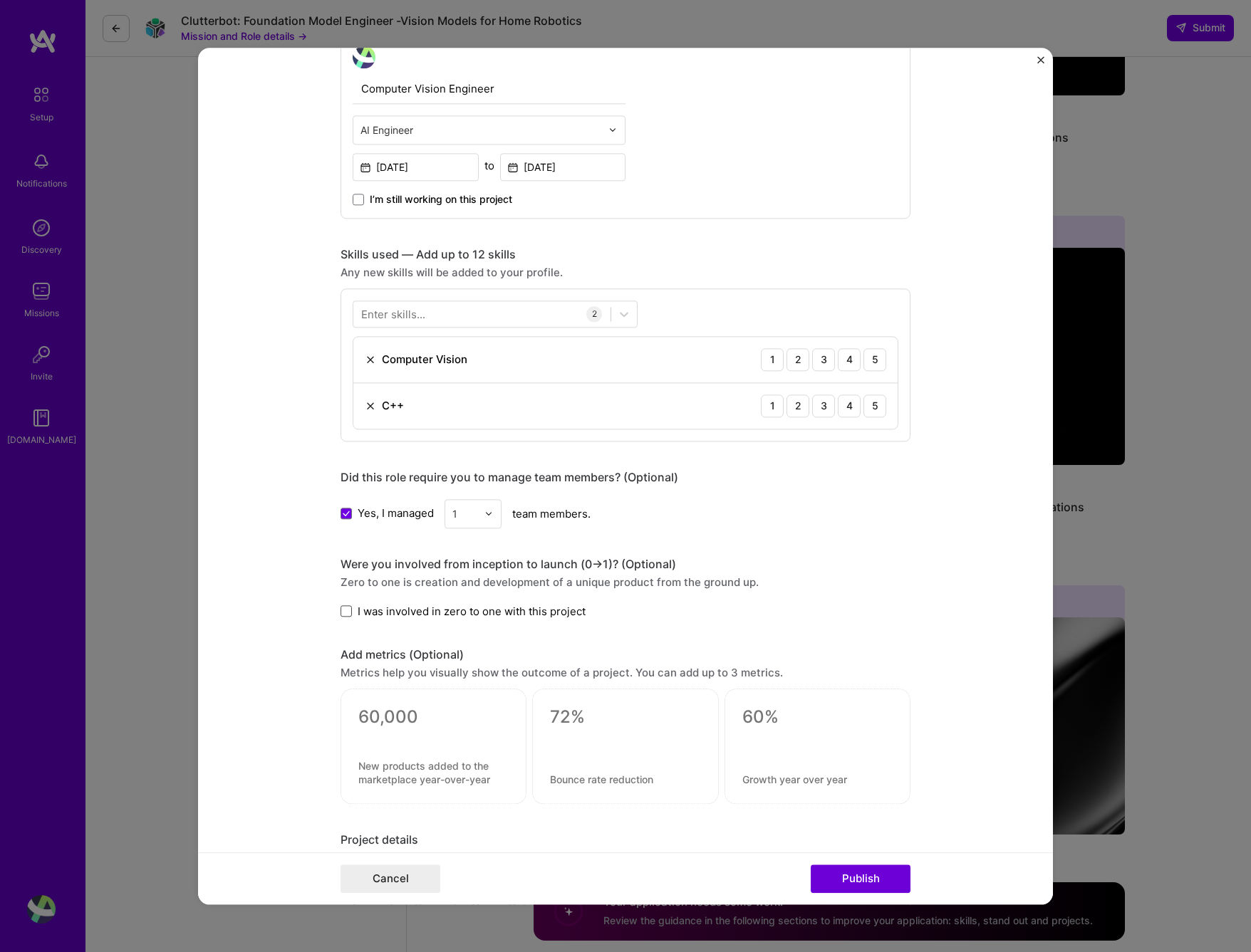
click at [0, 0] on input "I was involved in zero to one with this project" at bounding box center [0, 0] width 0 height 0
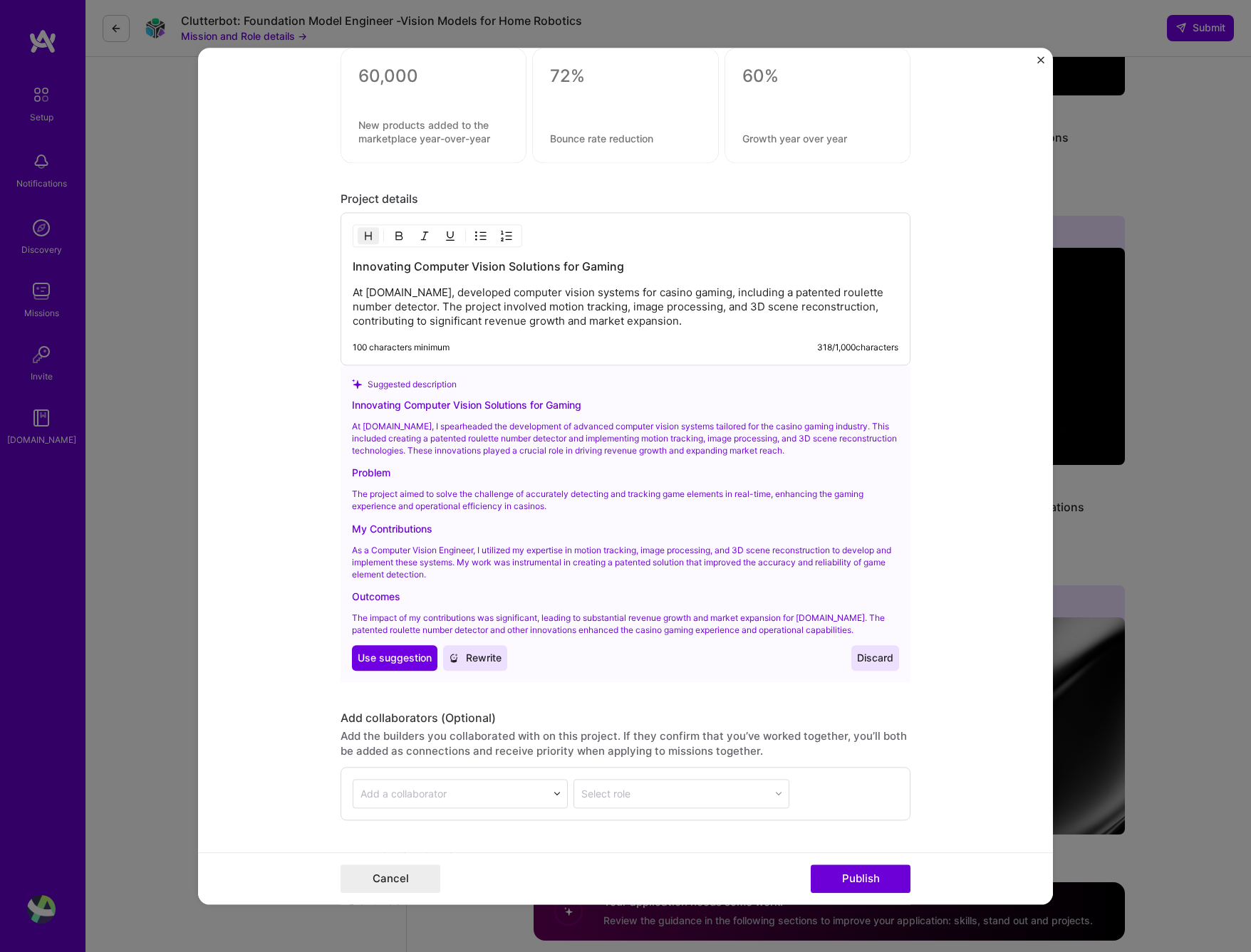
scroll to position [1307, 0]
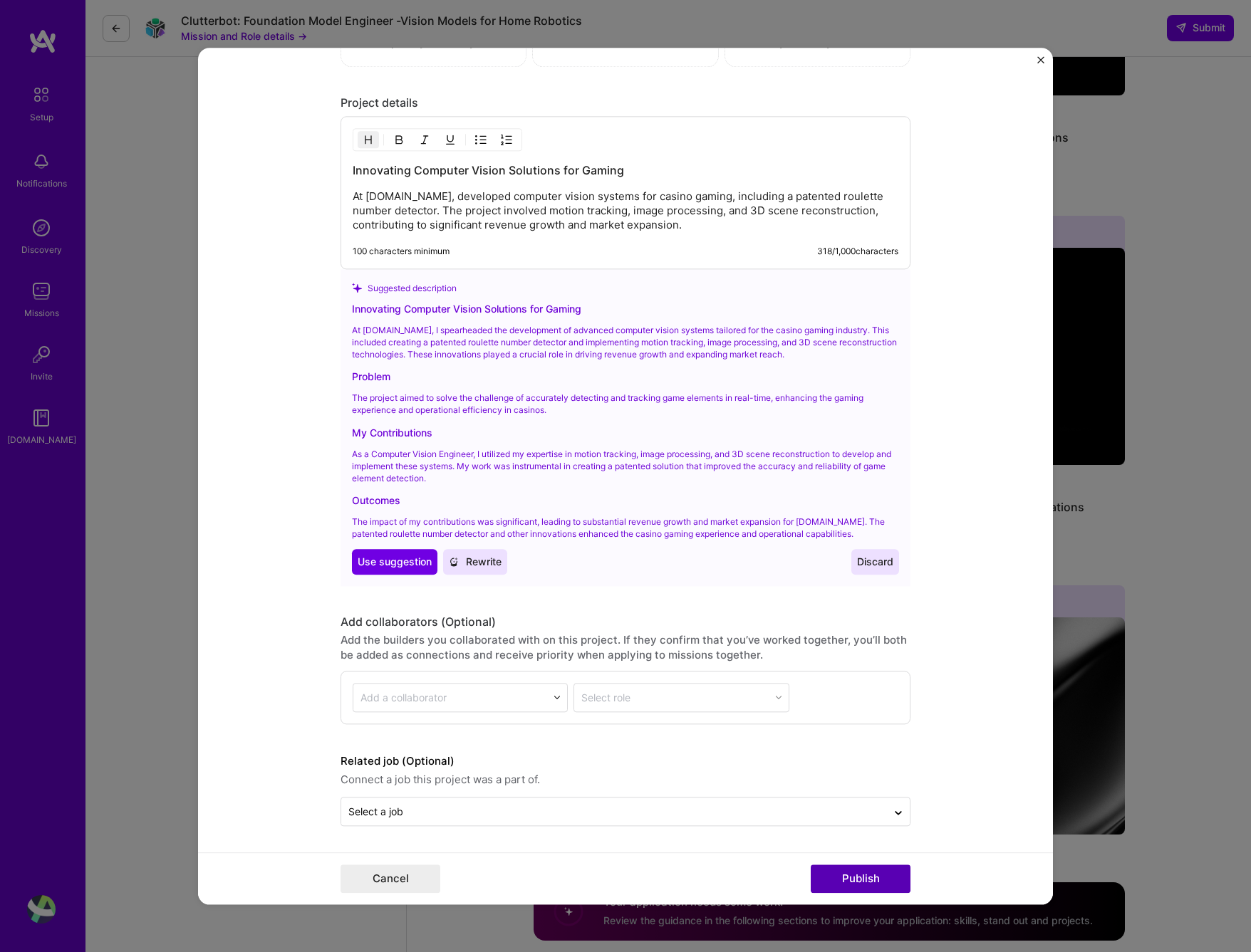
click at [863, 883] on button "Publish" at bounding box center [861, 879] width 100 height 28
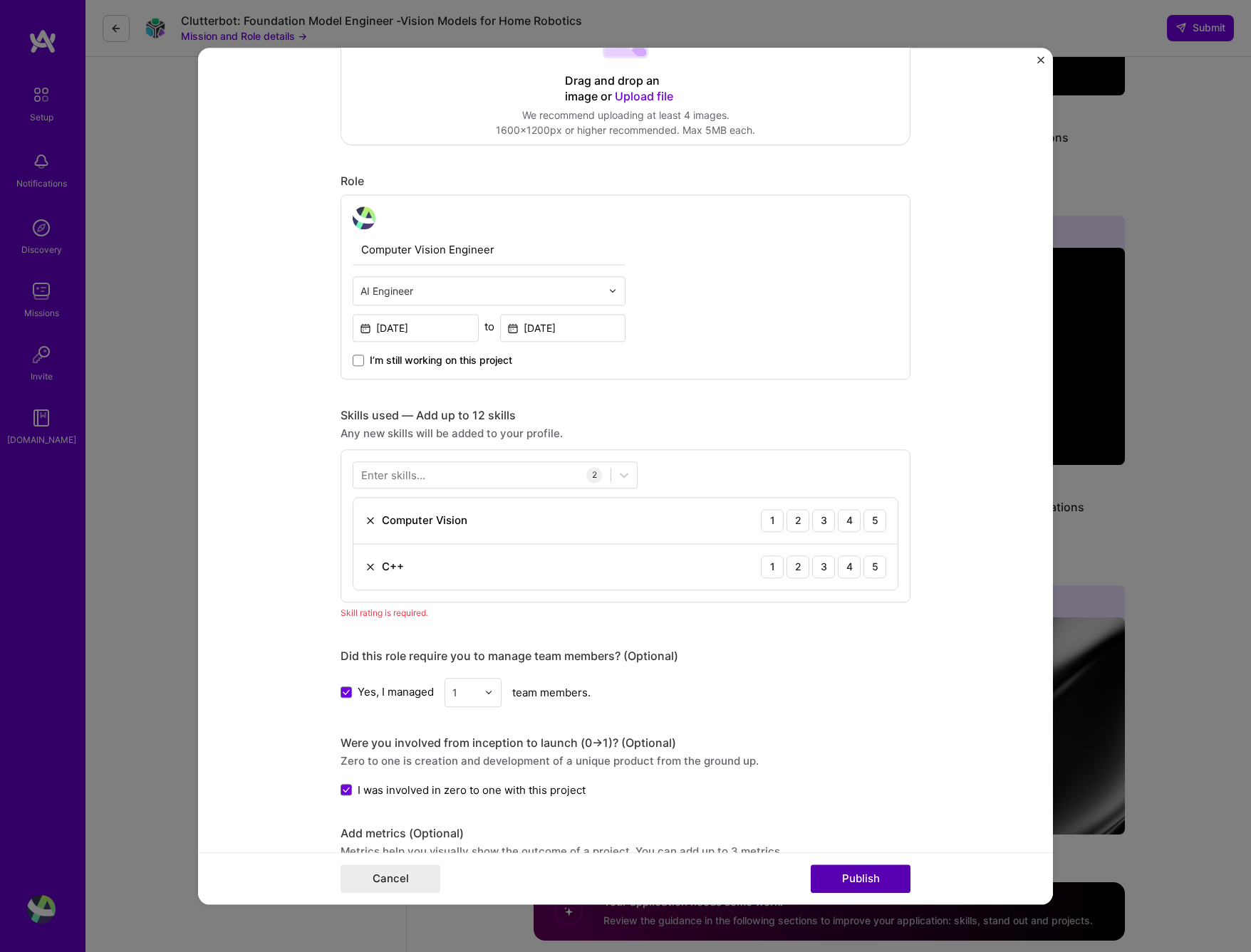
scroll to position [93, 0]
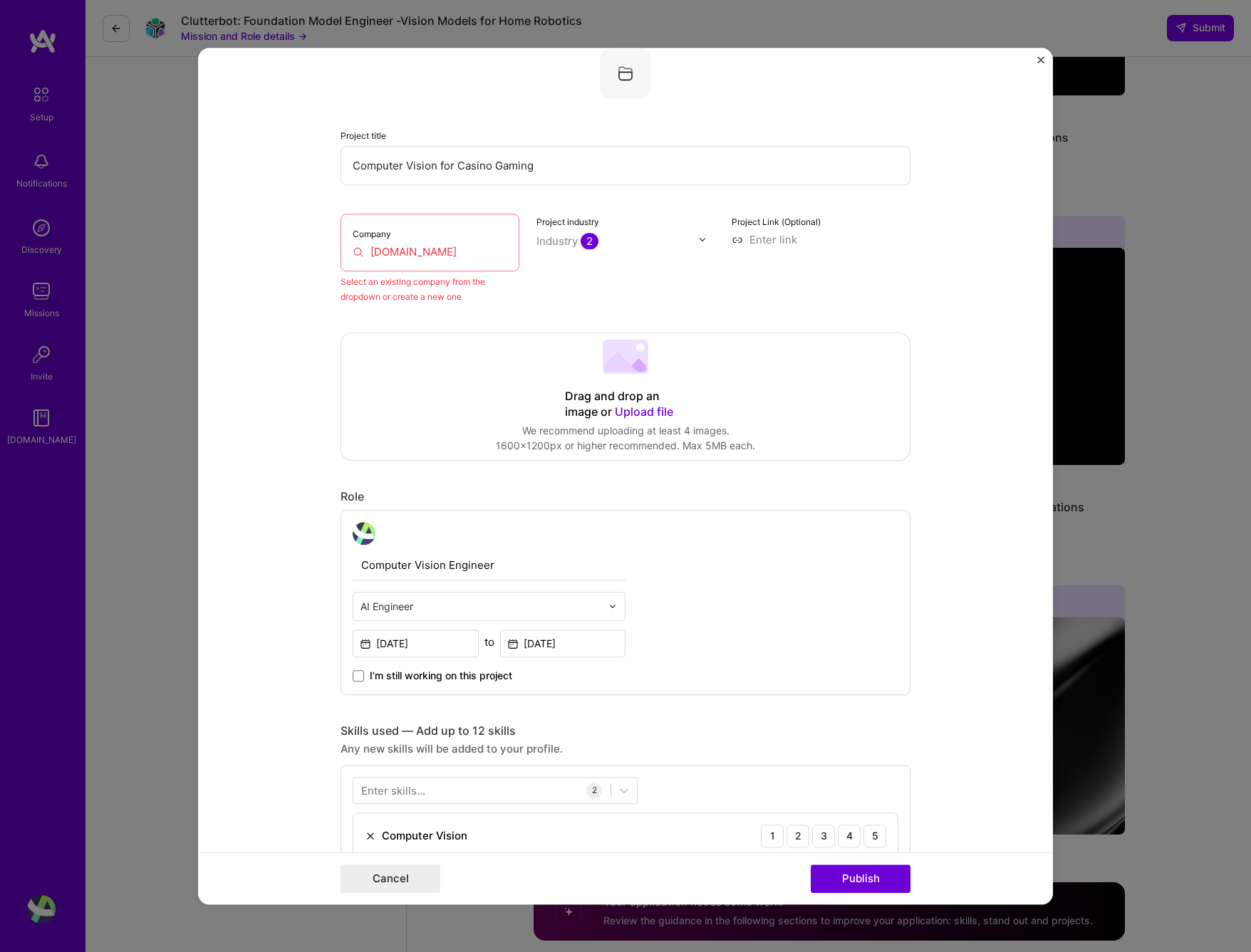
click at [461, 243] on div "Company [DOMAIN_NAME]" at bounding box center [430, 242] width 179 height 58
click at [470, 252] on input "[DOMAIN_NAME]" at bounding box center [430, 252] width 154 height 15
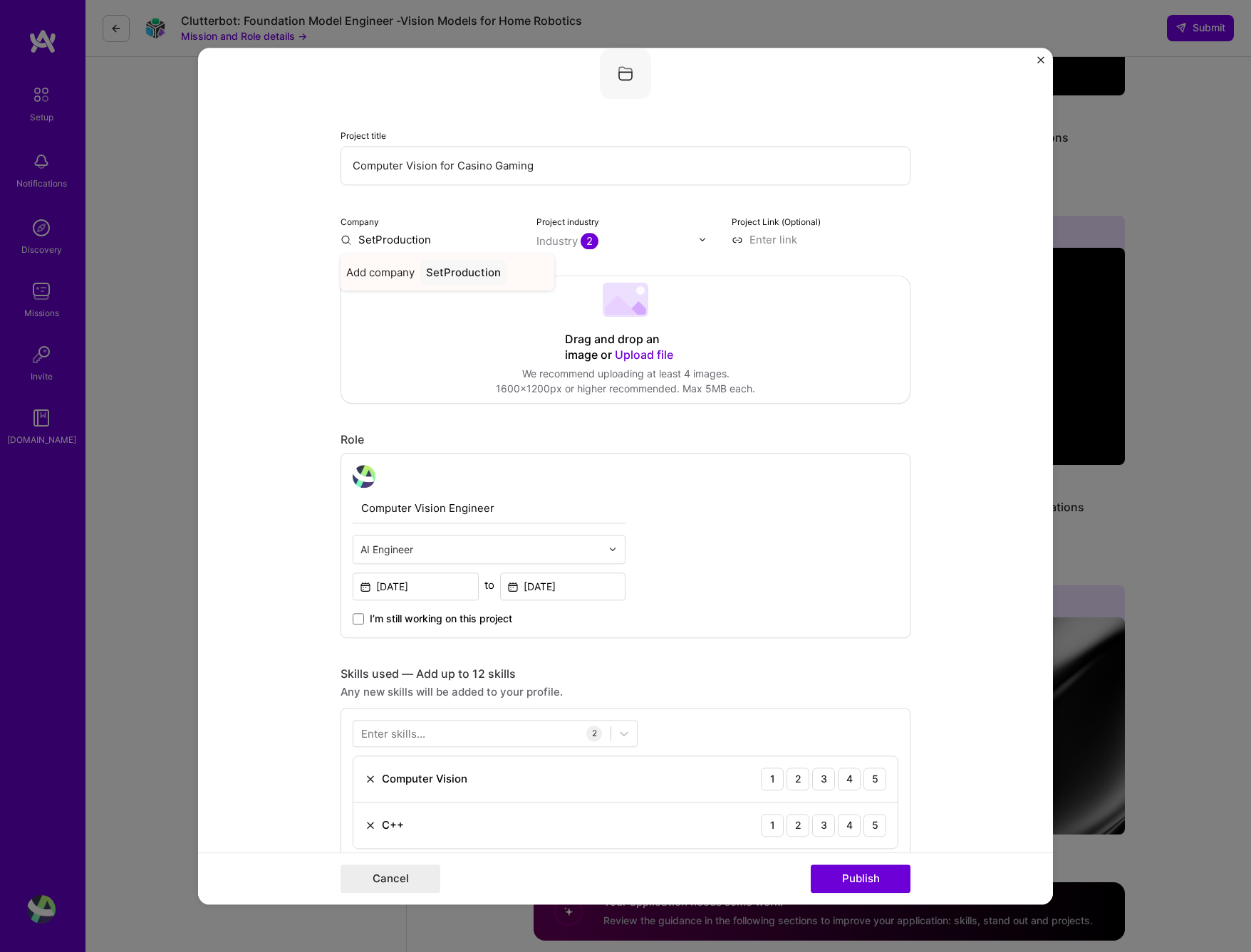
type input "SetProduction"
click at [474, 265] on div "SetProduction" at bounding box center [463, 273] width 86 height 25
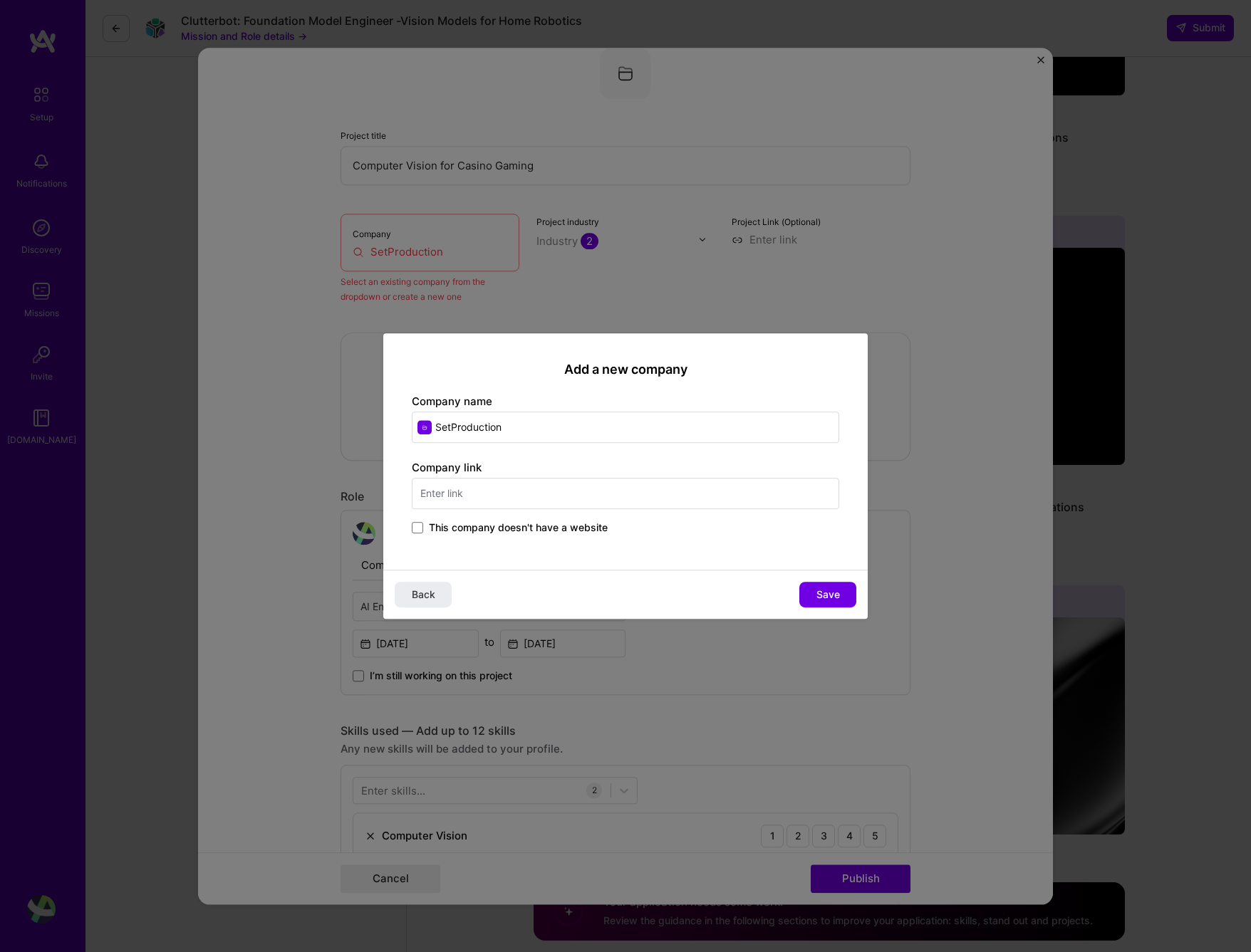
click at [487, 501] on input "text" at bounding box center [625, 494] width 427 height 32
type input "[DOMAIN_NAME]"
click at [814, 601] on button "Save" at bounding box center [828, 595] width 57 height 26
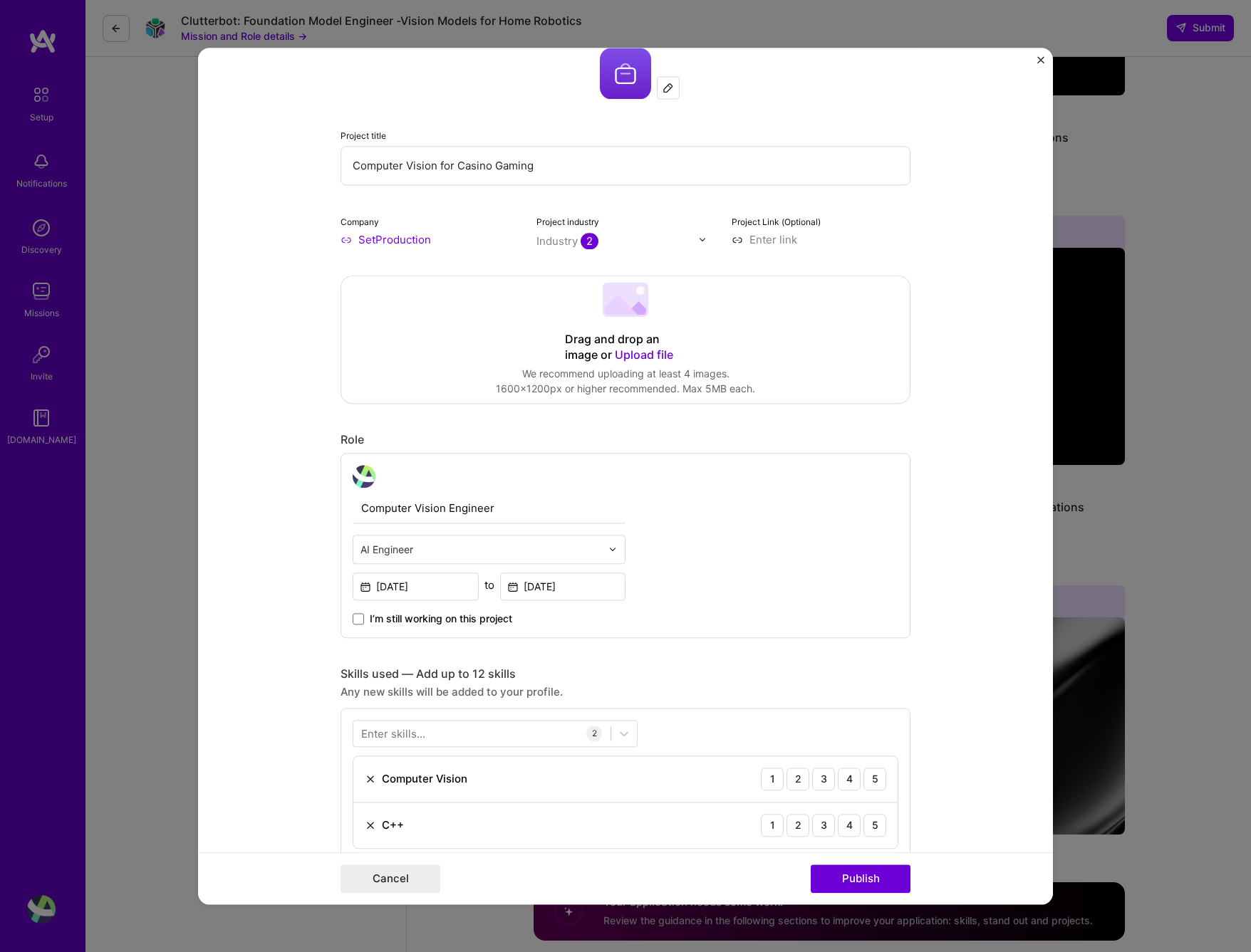
click at [780, 233] on input at bounding box center [821, 239] width 179 height 15
paste input "[URL][DOMAIN_NAME]"
type input "[URL][DOMAIN_NAME]"
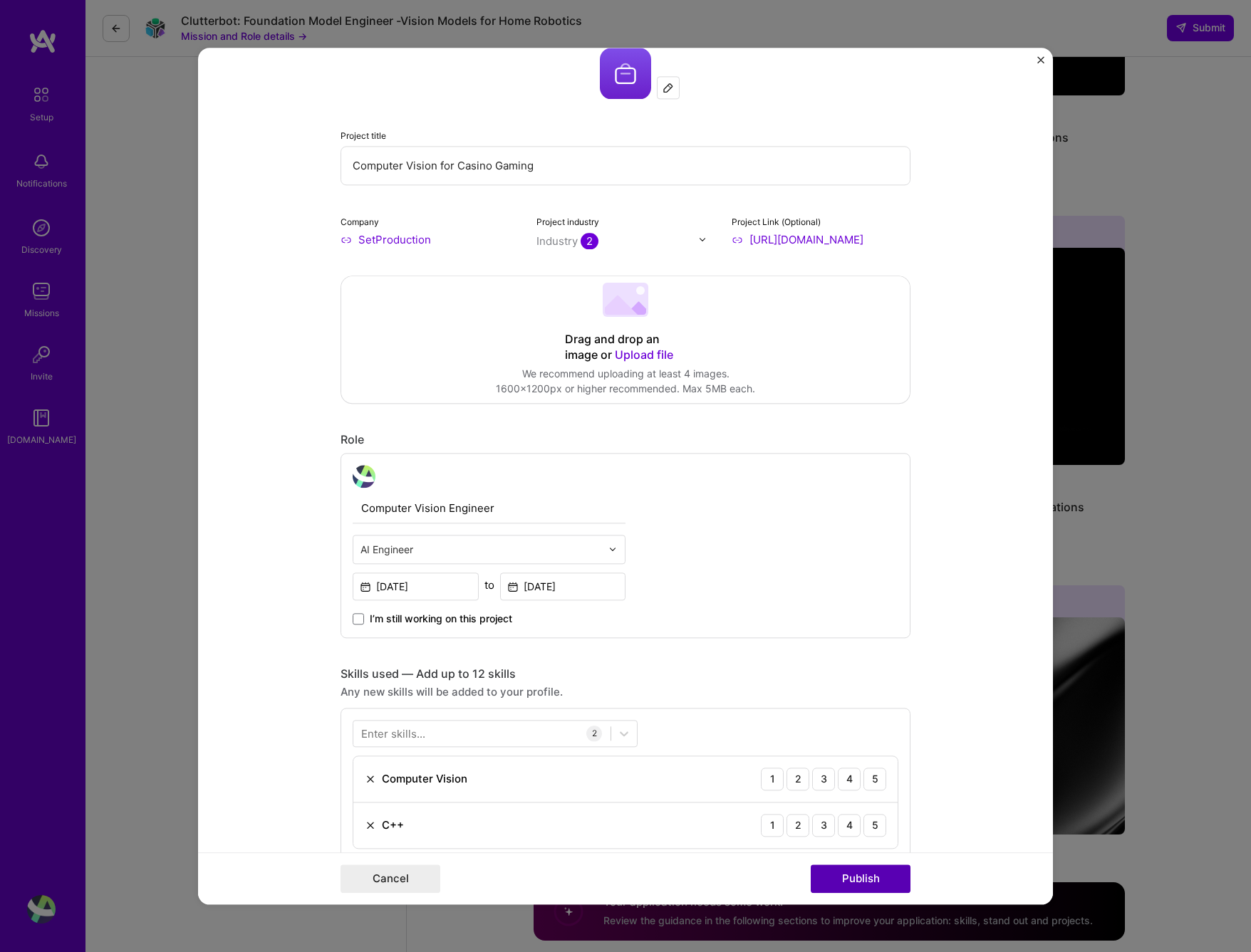
click at [847, 885] on button "Publish" at bounding box center [861, 879] width 100 height 28
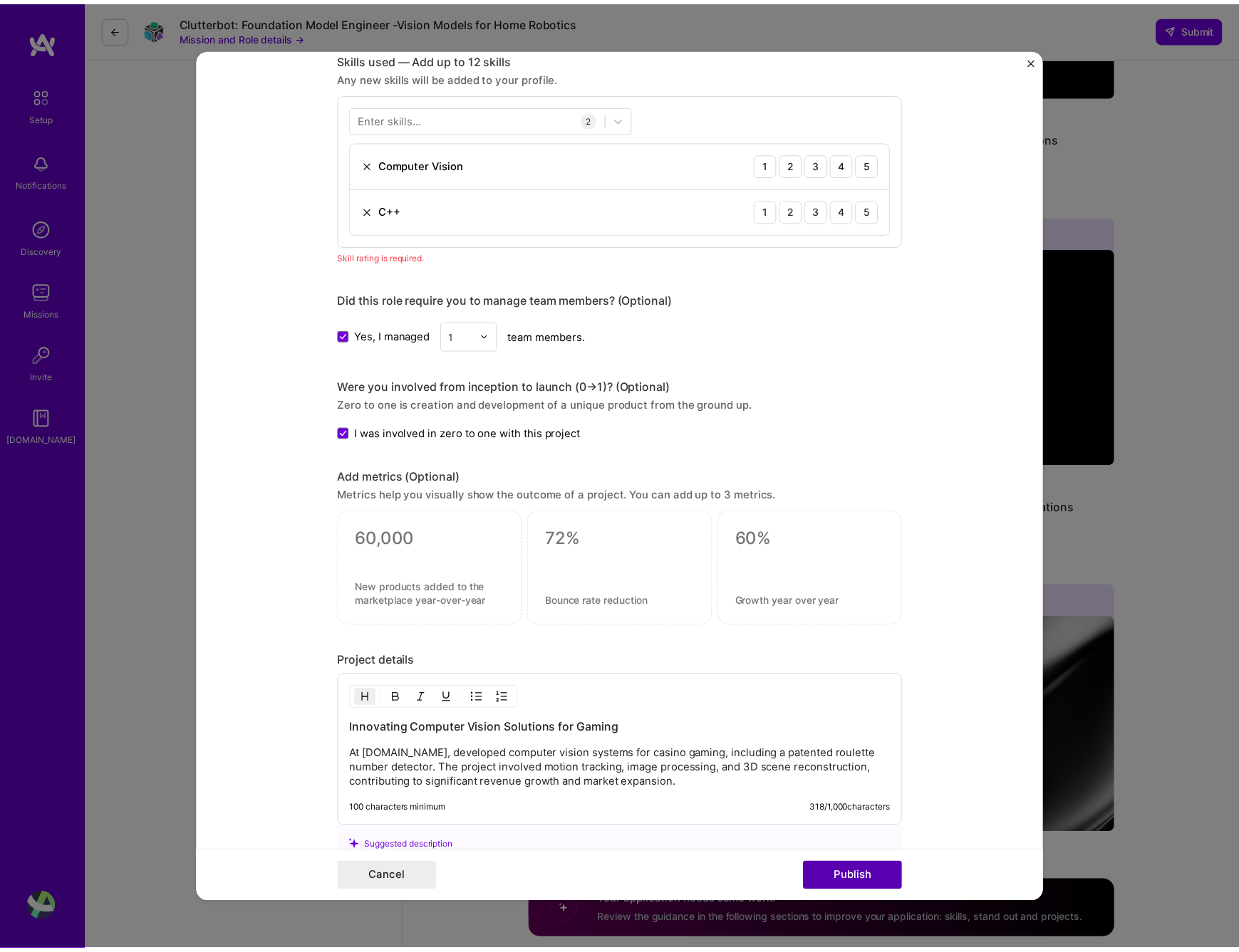
scroll to position [713, 0]
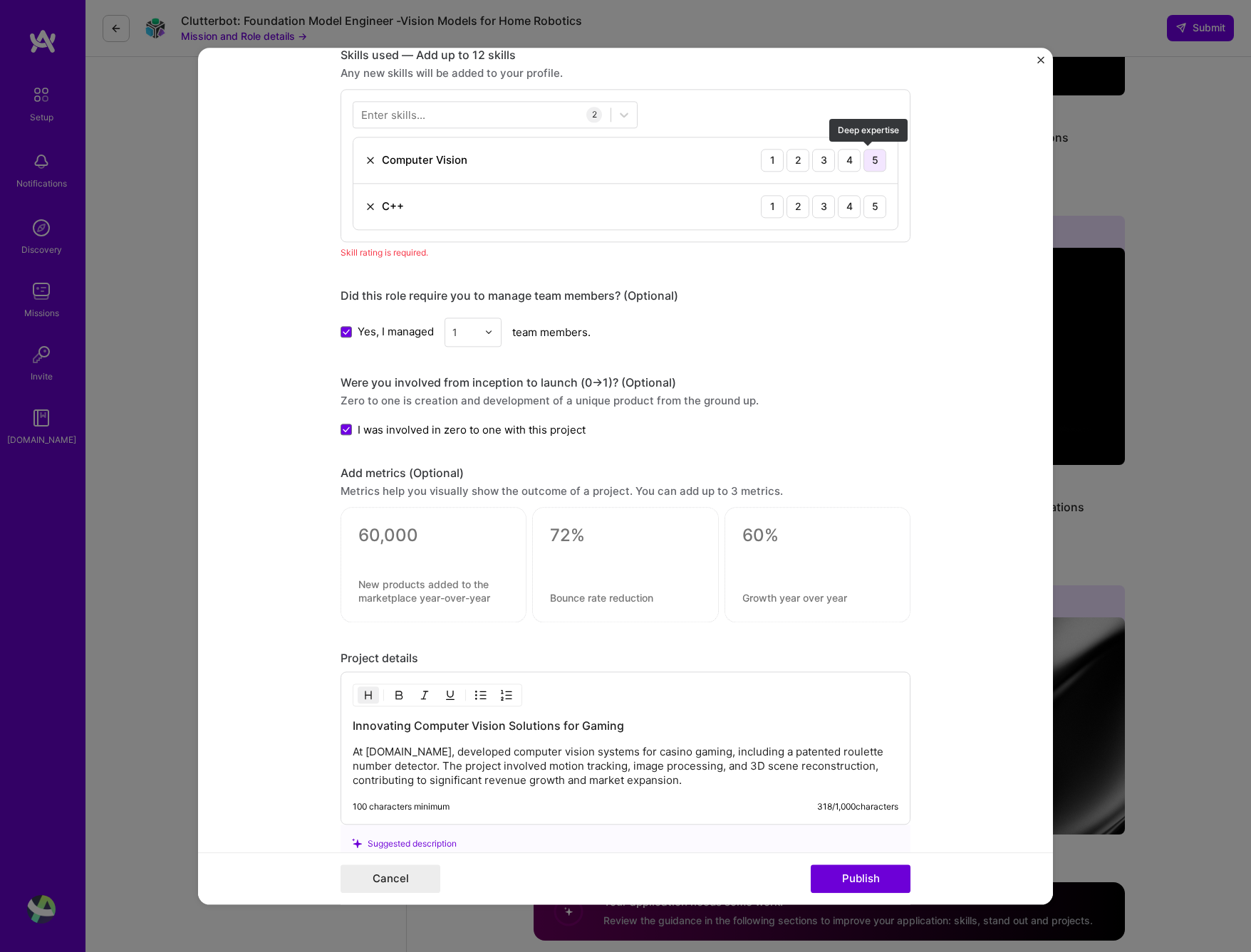
click at [875, 159] on div "5" at bounding box center [875, 159] width 23 height 23
click at [876, 199] on div "5" at bounding box center [875, 206] width 23 height 23
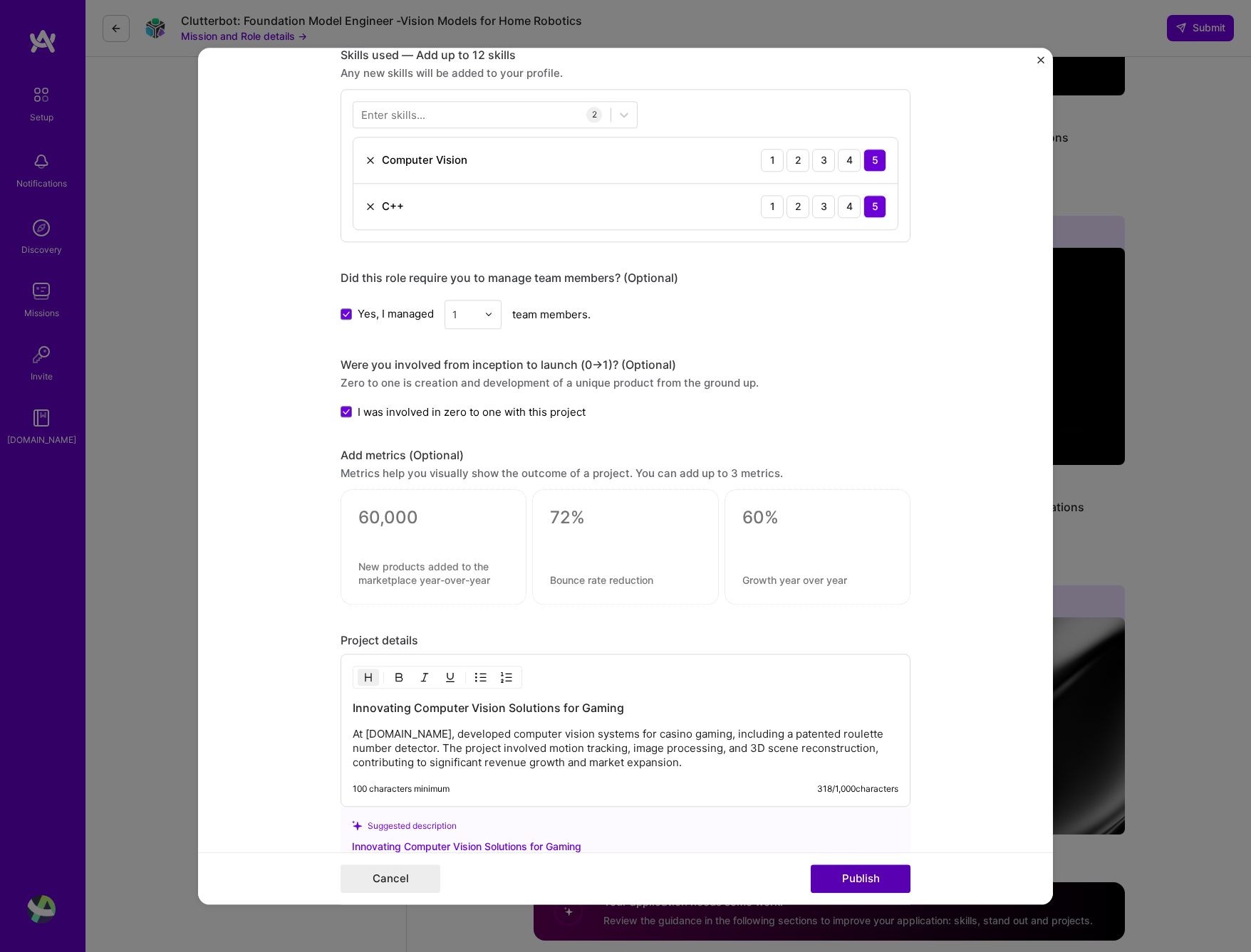
click at [860, 870] on button "Publish" at bounding box center [861, 879] width 100 height 28
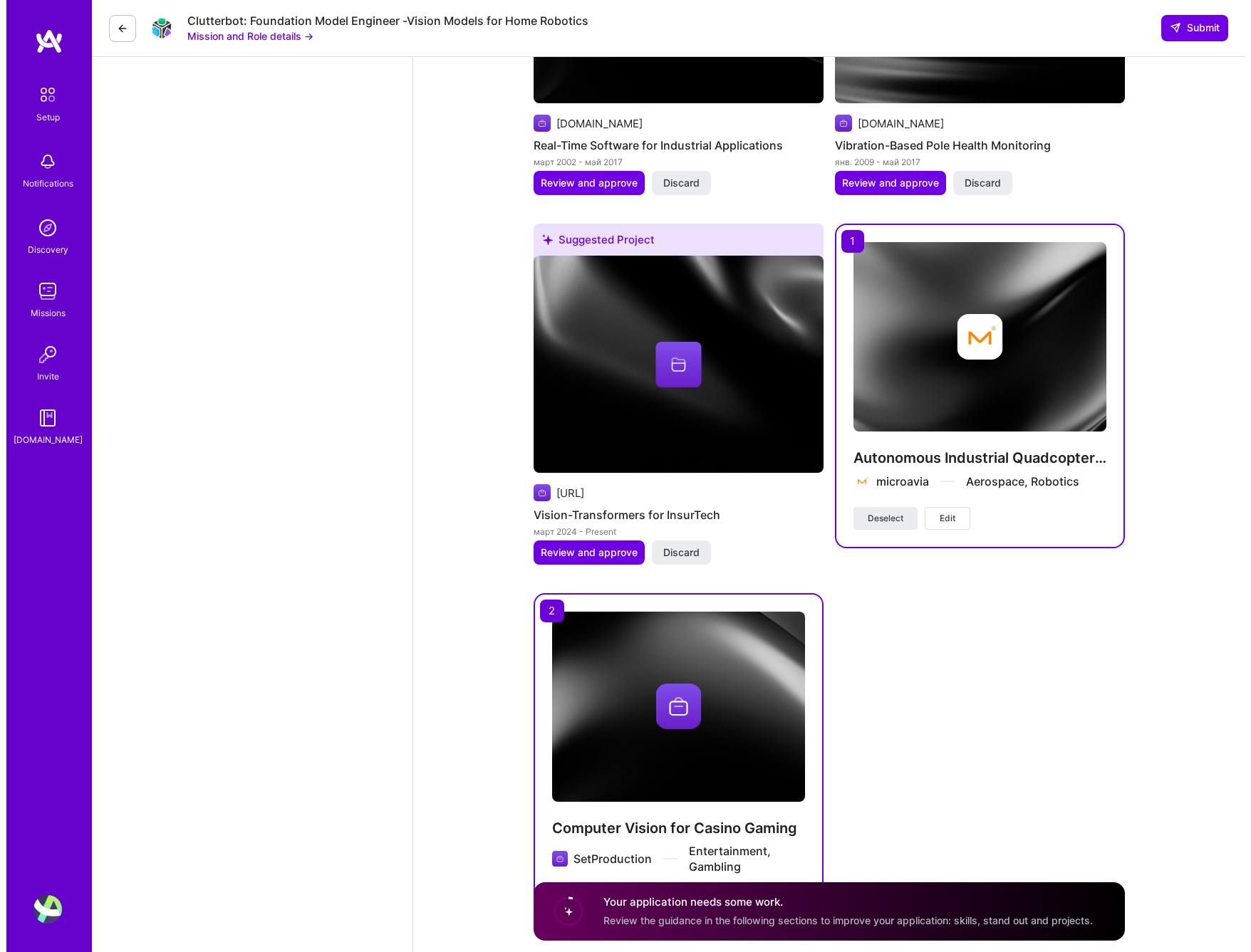
scroll to position [2919, 0]
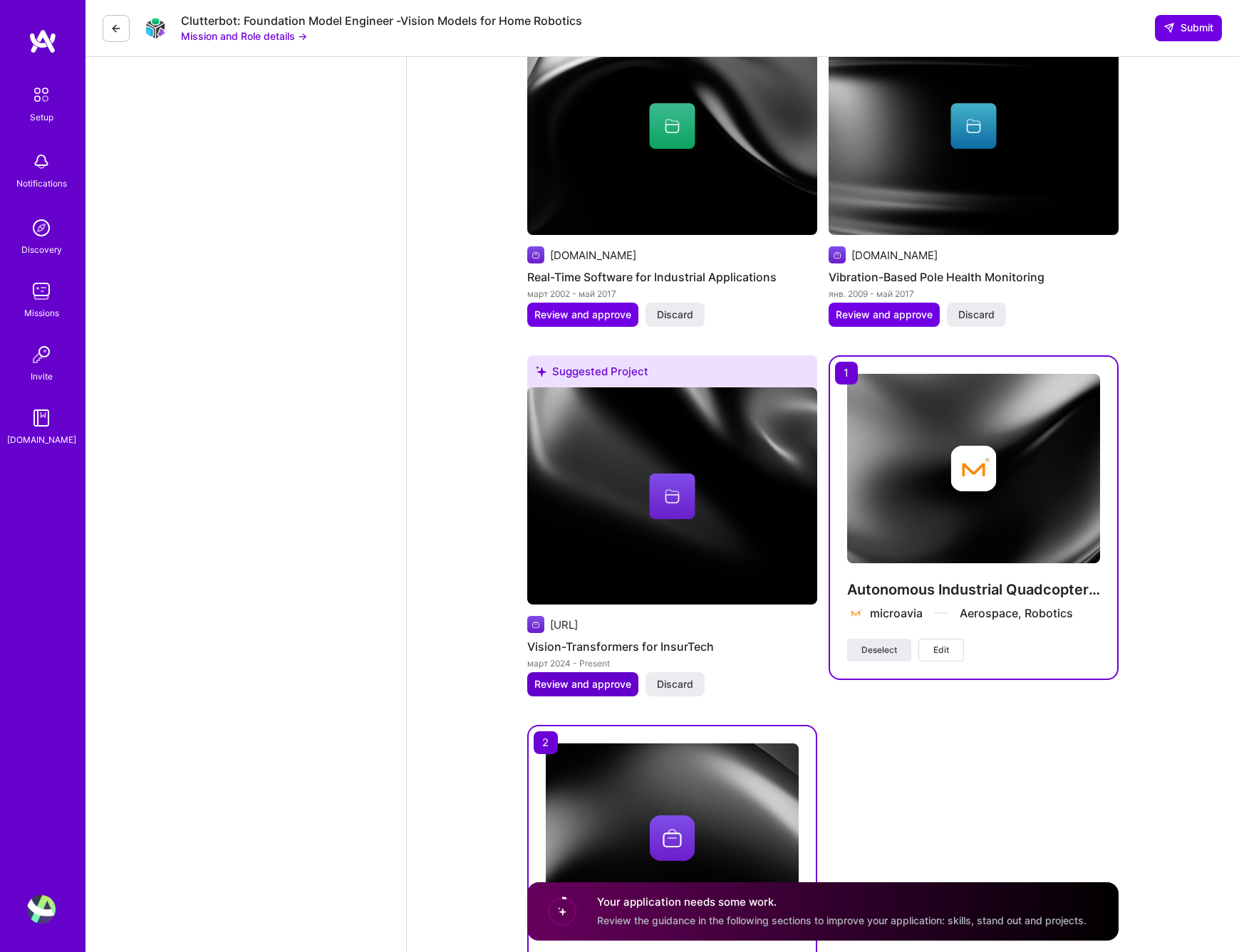
click at [589, 679] on span "Review and approve" at bounding box center [582, 684] width 97 height 14
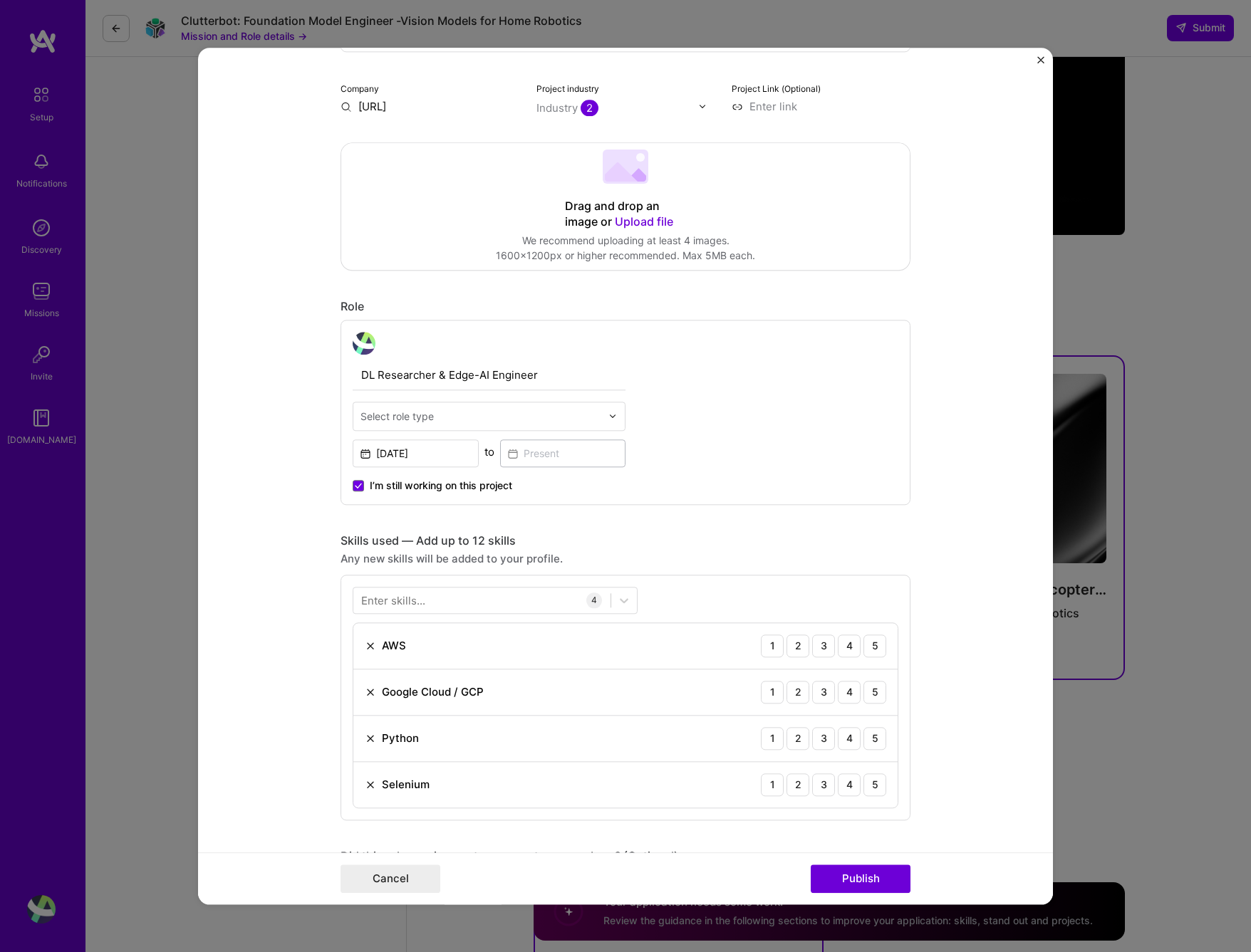
scroll to position [285, 0]
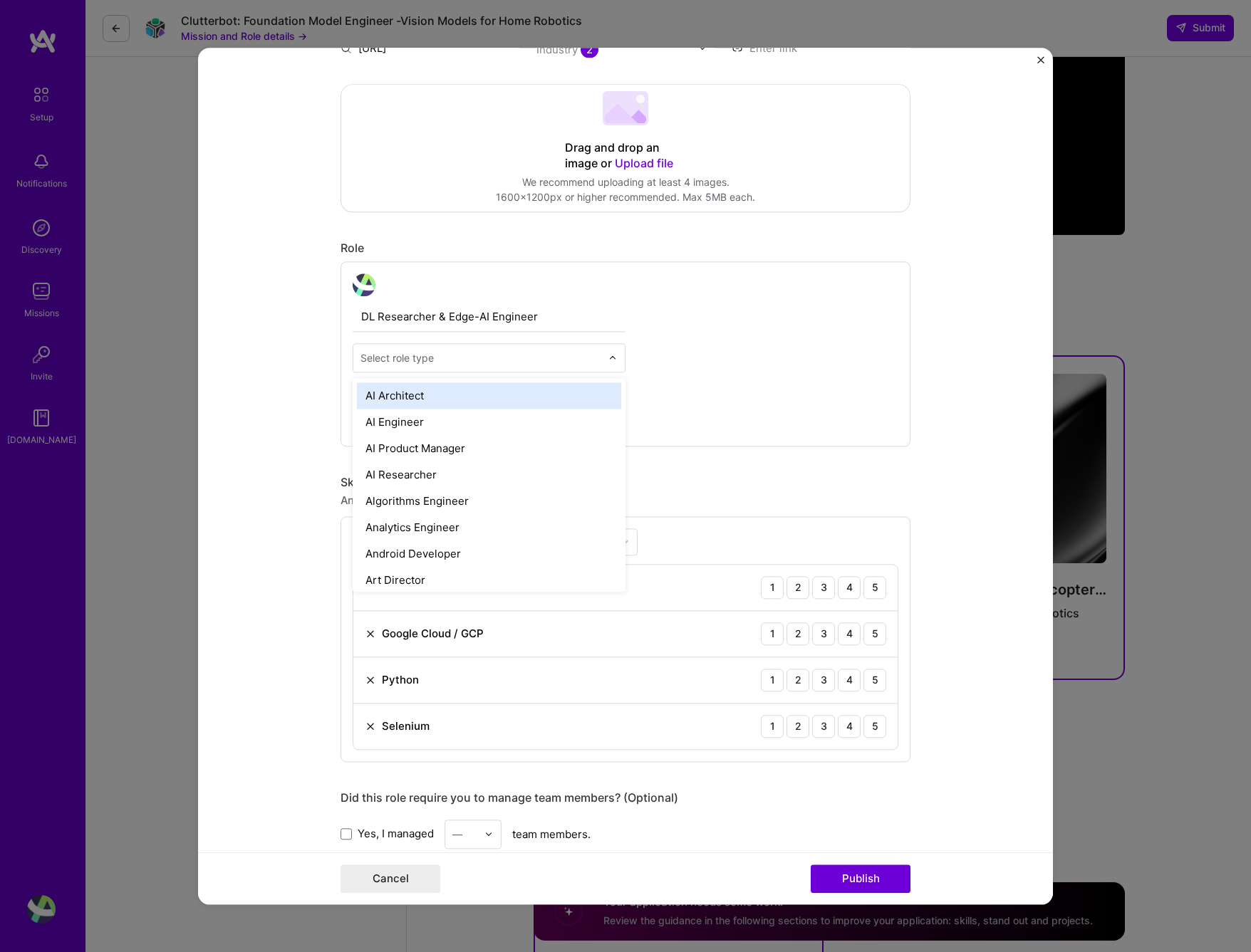
click at [602, 357] on div "Select role type" at bounding box center [481, 357] width 255 height 28
click at [497, 424] on div "AI Engineer" at bounding box center [489, 422] width 265 height 27
click at [608, 365] on div at bounding box center [617, 357] width 17 height 28
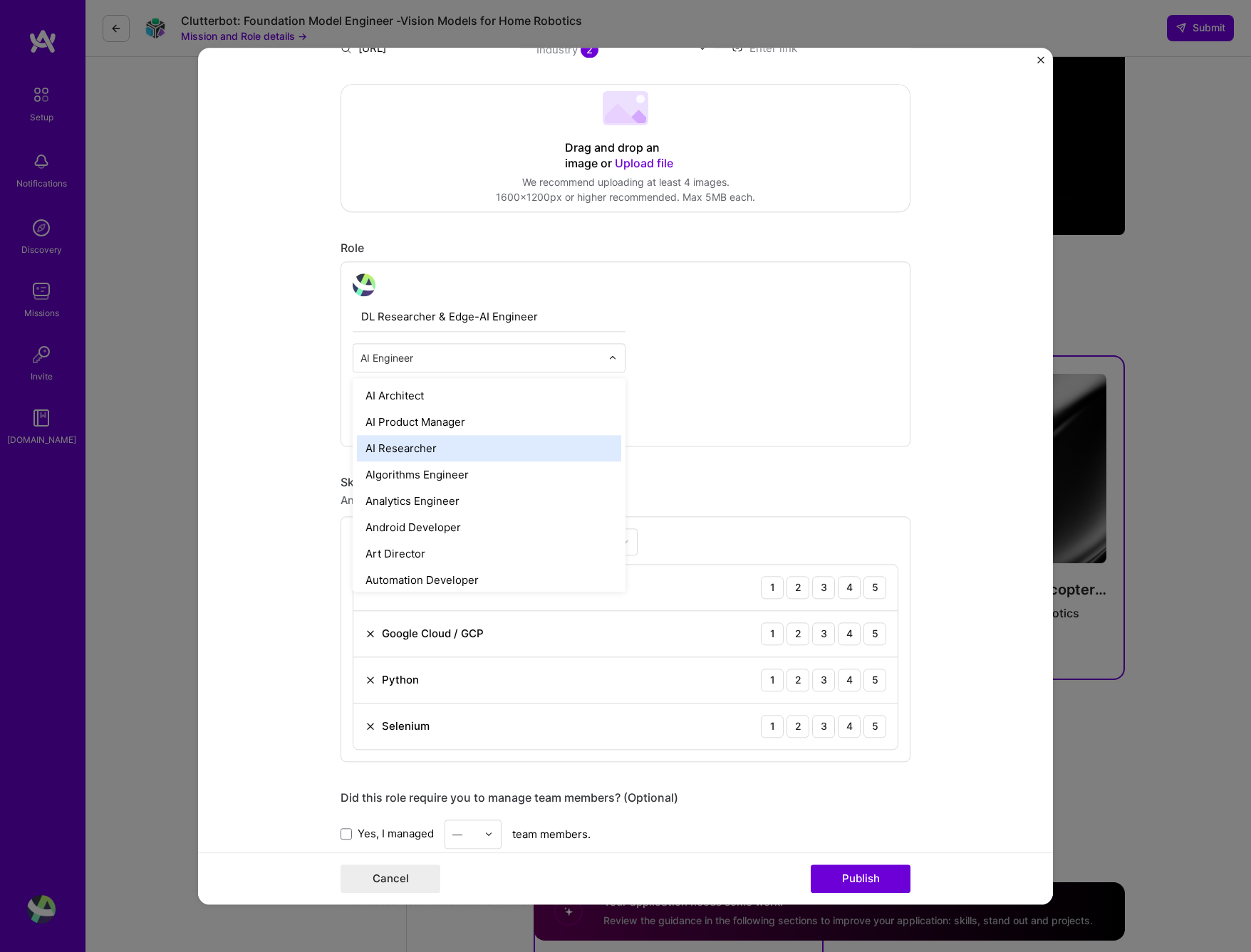
click at [472, 453] on div "AI Researcher" at bounding box center [489, 449] width 265 height 27
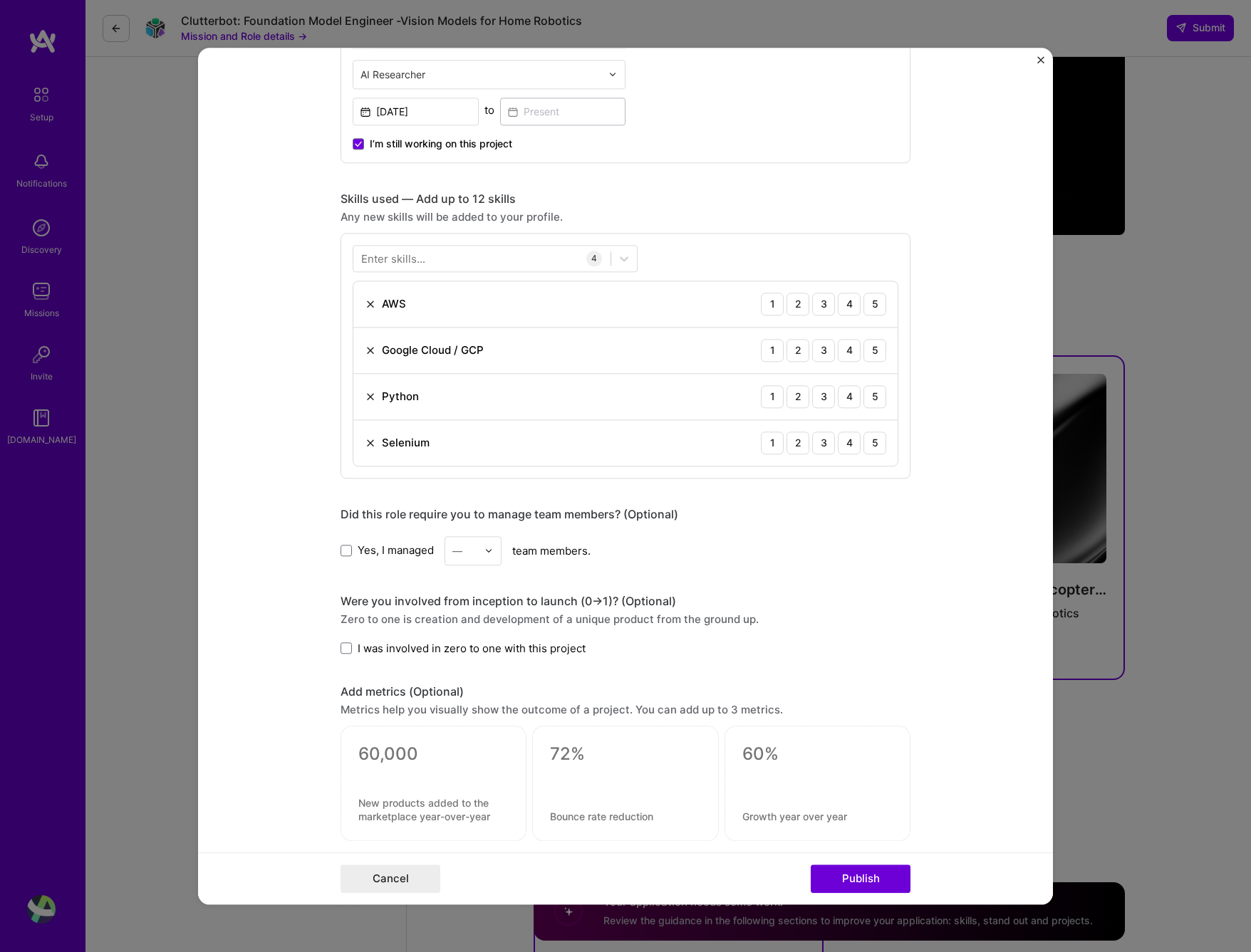
scroll to position [570, 0]
click at [446, 260] on div at bounding box center [482, 257] width 257 height 23
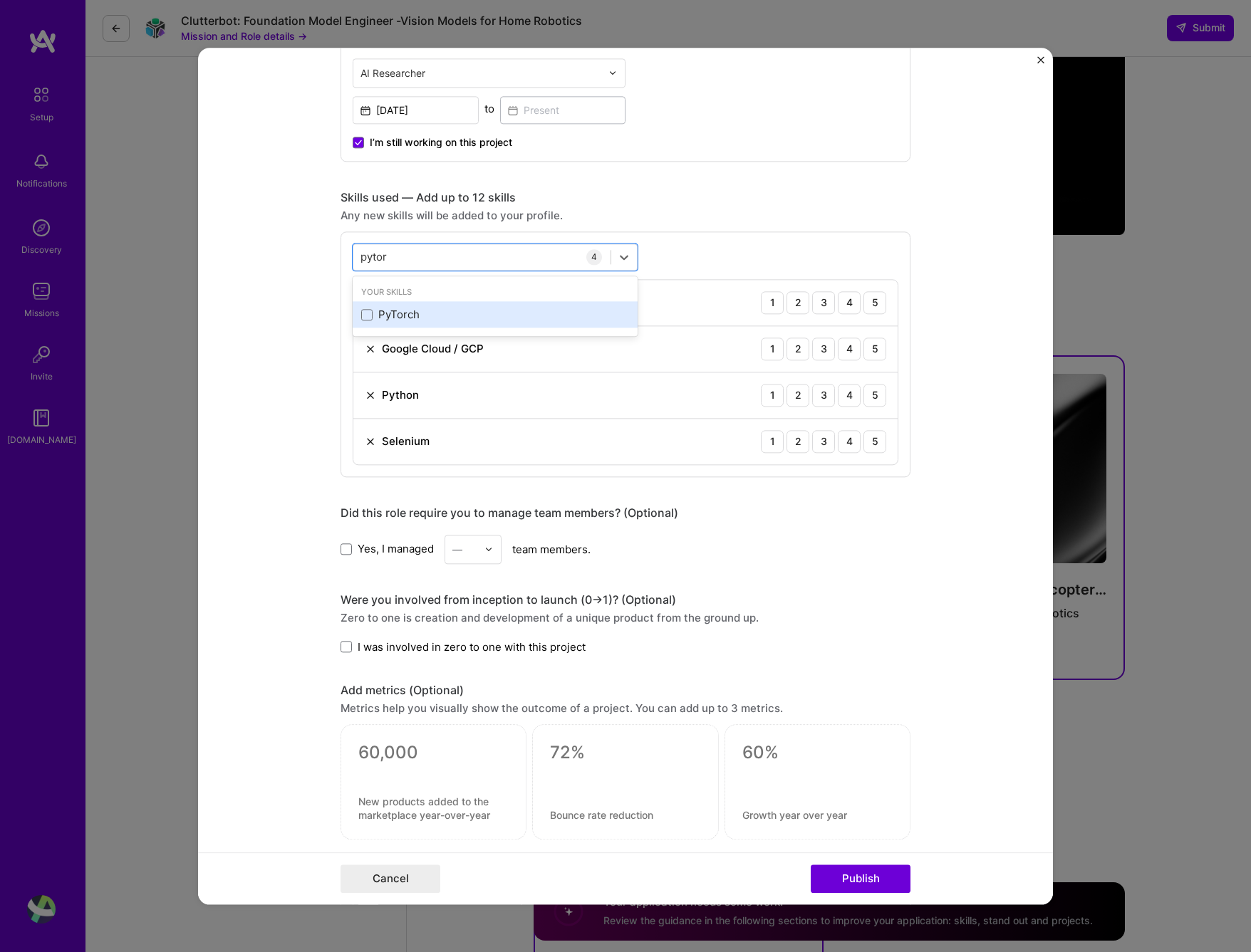
click at [384, 320] on div "PyTorch" at bounding box center [495, 315] width 268 height 15
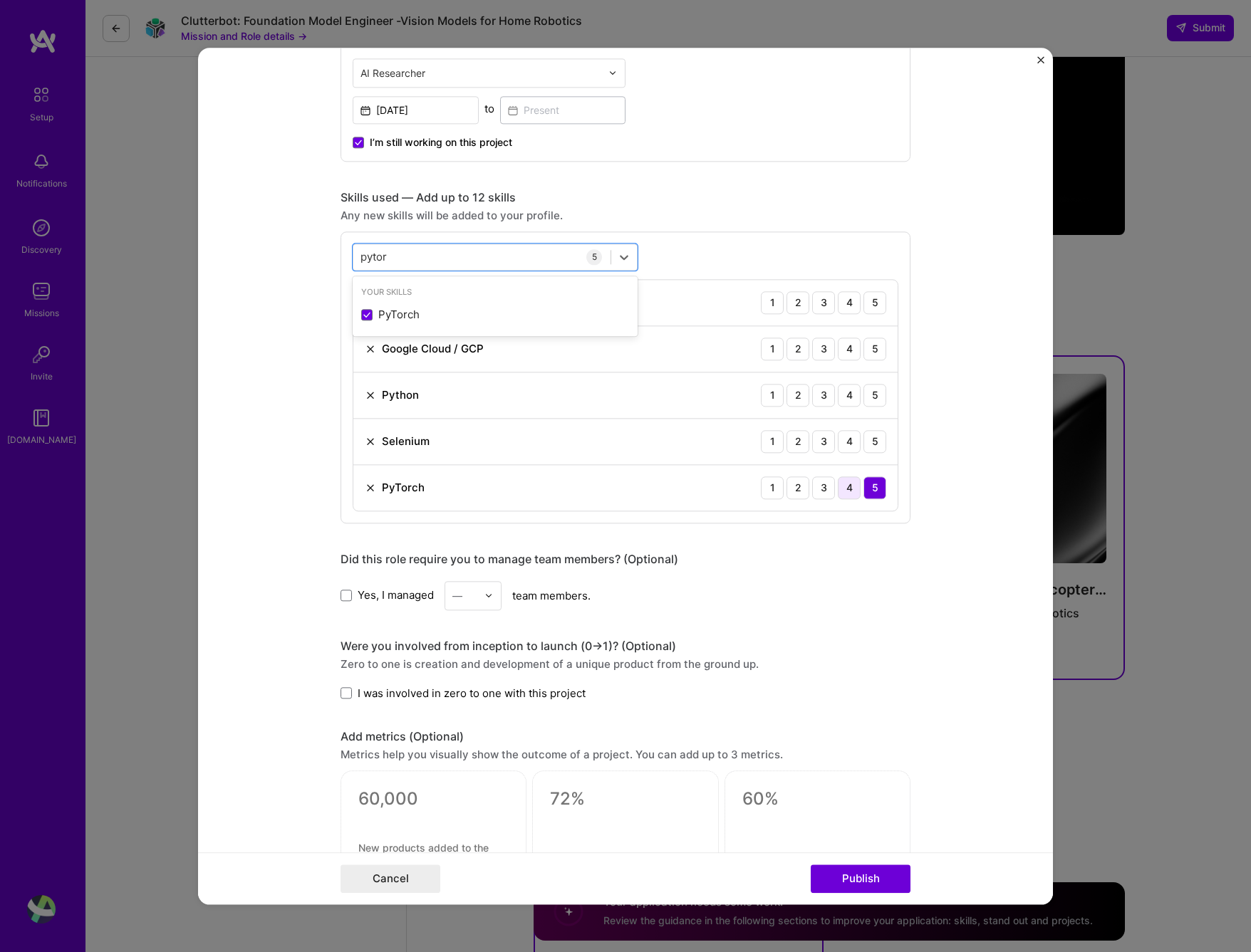
type input "pytor"
click at [846, 490] on div "4" at bounding box center [849, 487] width 23 height 23
click at [874, 496] on div "5" at bounding box center [875, 487] width 23 height 23
click at [845, 446] on div "4" at bounding box center [849, 441] width 23 height 23
click at [866, 446] on div "5" at bounding box center [875, 441] width 23 height 23
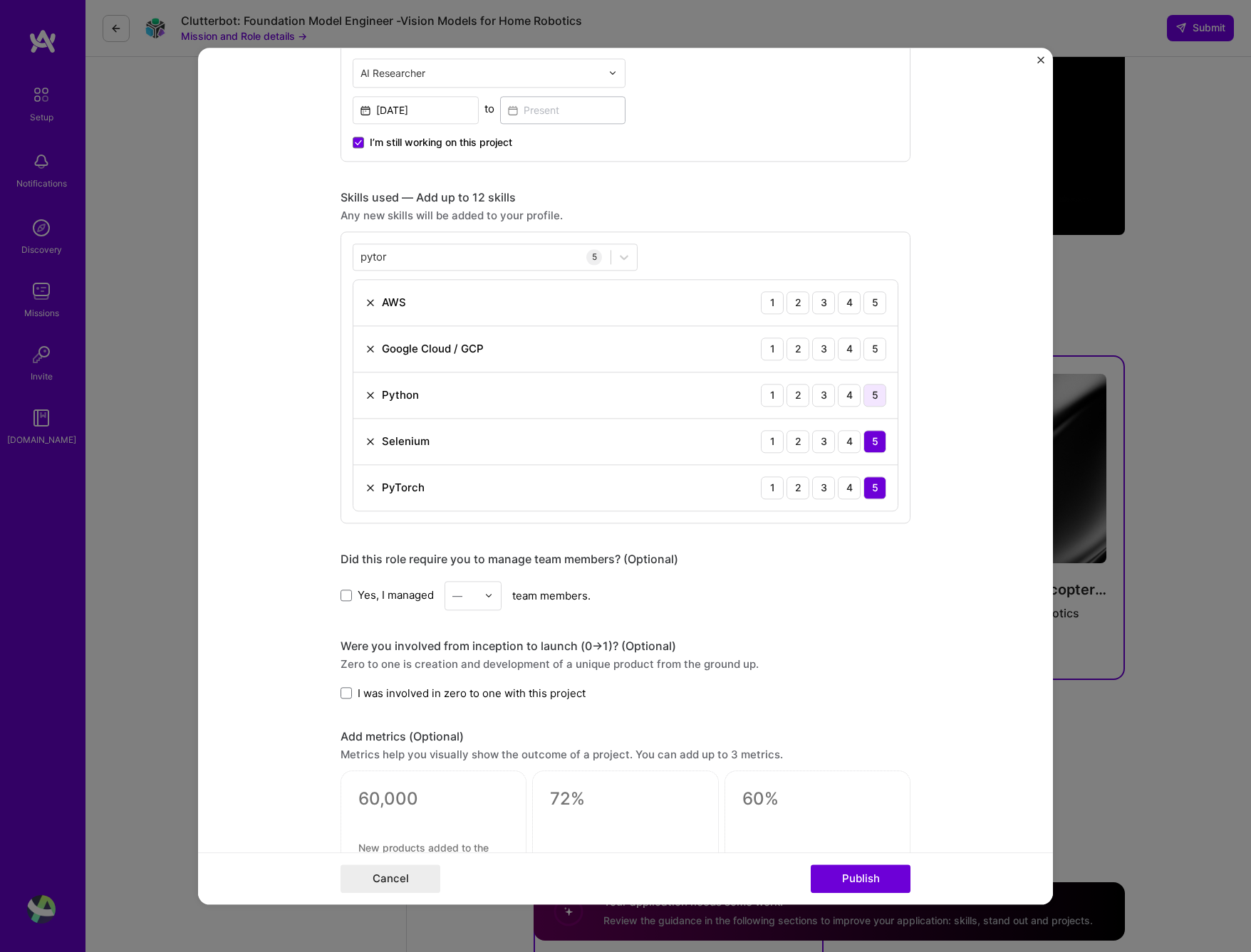
click at [874, 390] on div "5" at bounding box center [875, 395] width 23 height 23
click at [838, 340] on div "4" at bounding box center [849, 349] width 23 height 23
click at [839, 298] on div "4" at bounding box center [849, 302] width 23 height 23
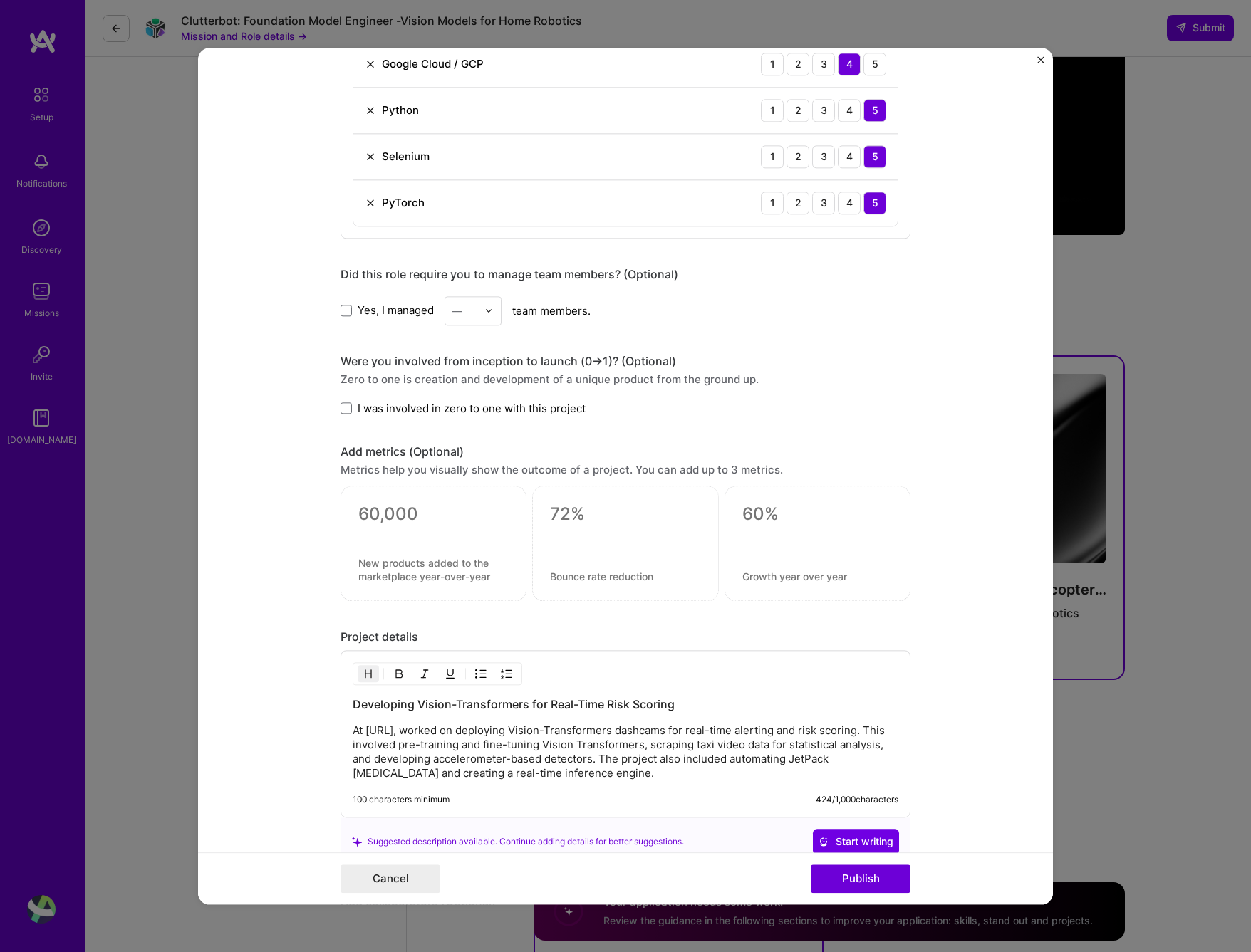
scroll to position [1135, 0]
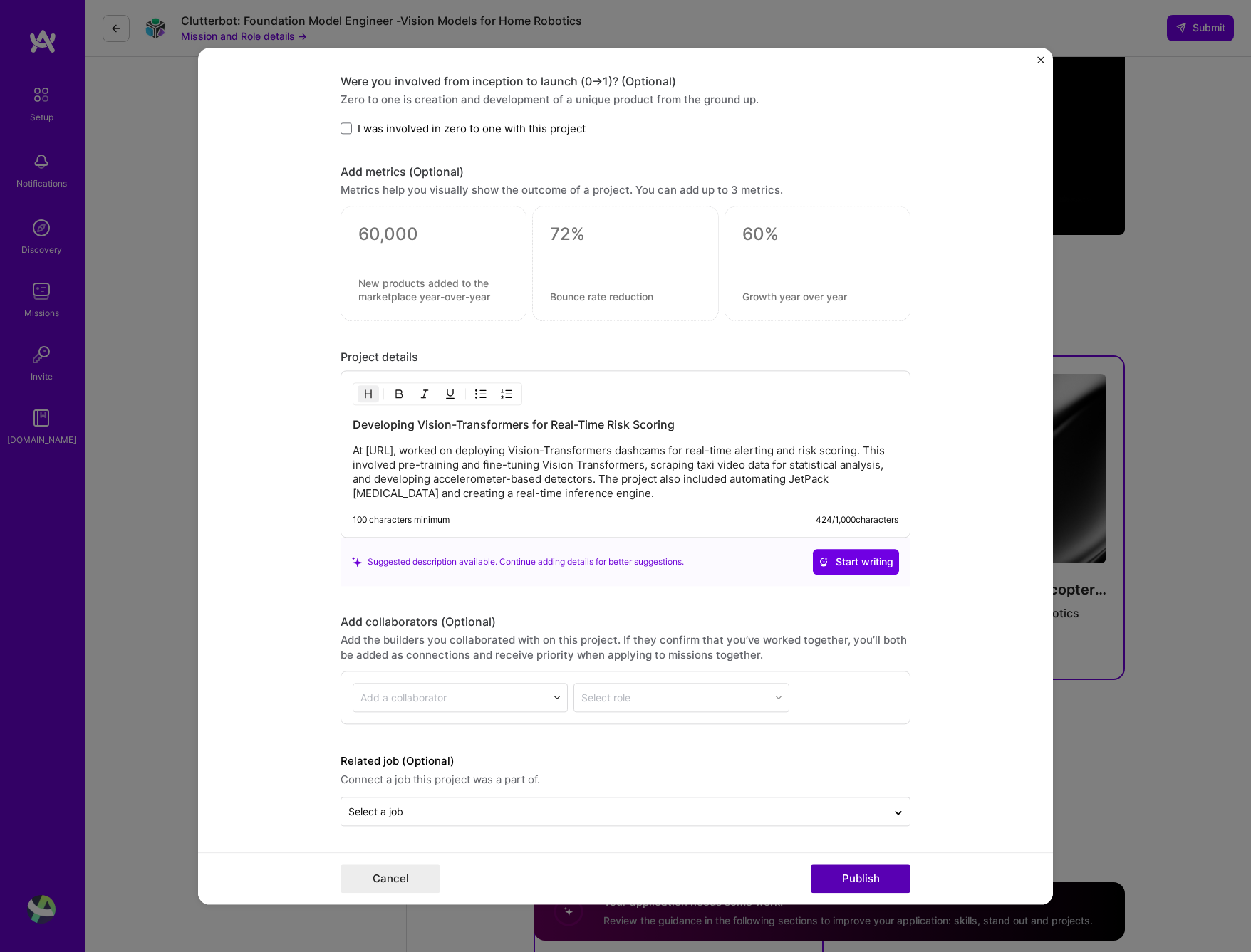
click at [824, 884] on button "Publish" at bounding box center [861, 879] width 100 height 28
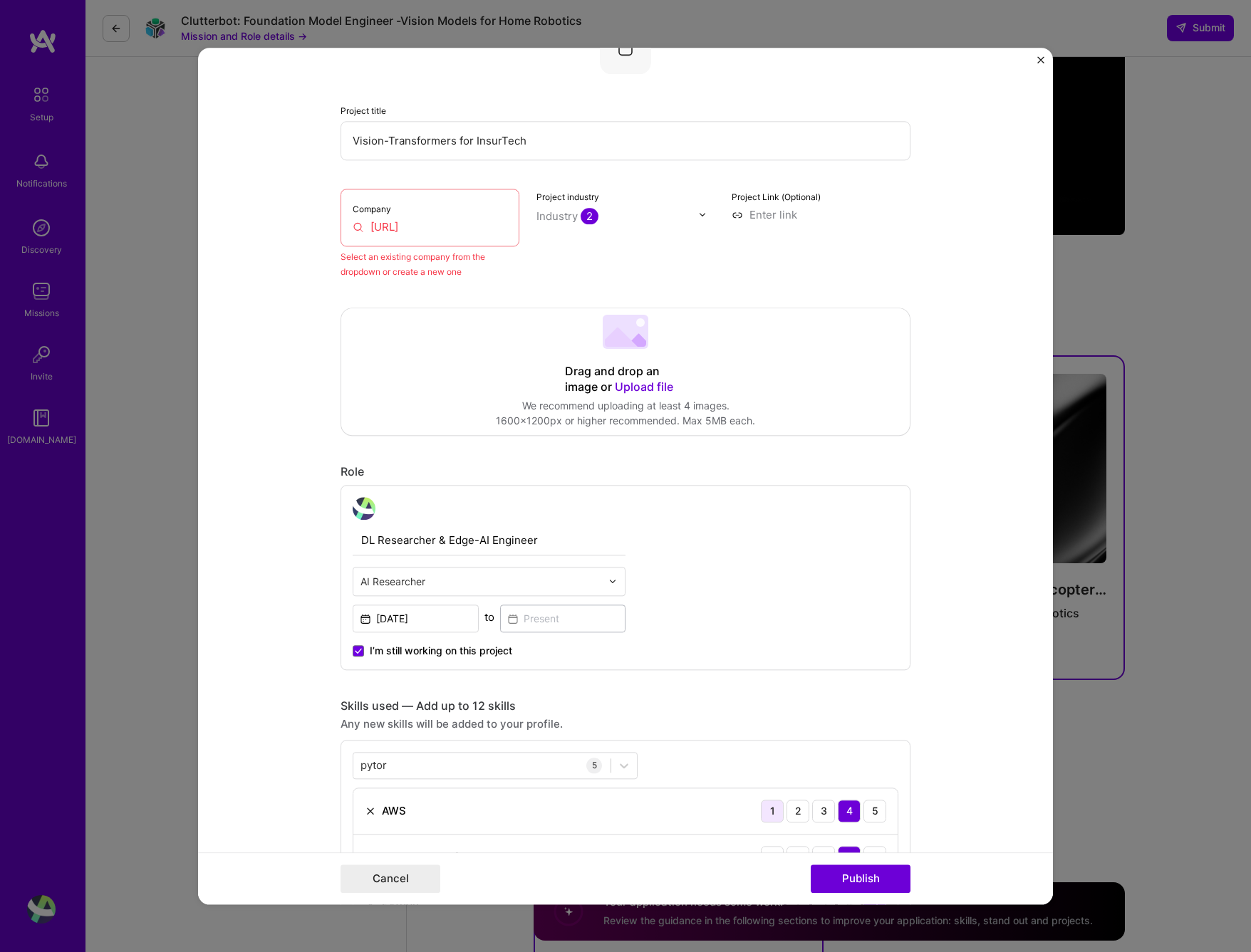
scroll to position [93, 0]
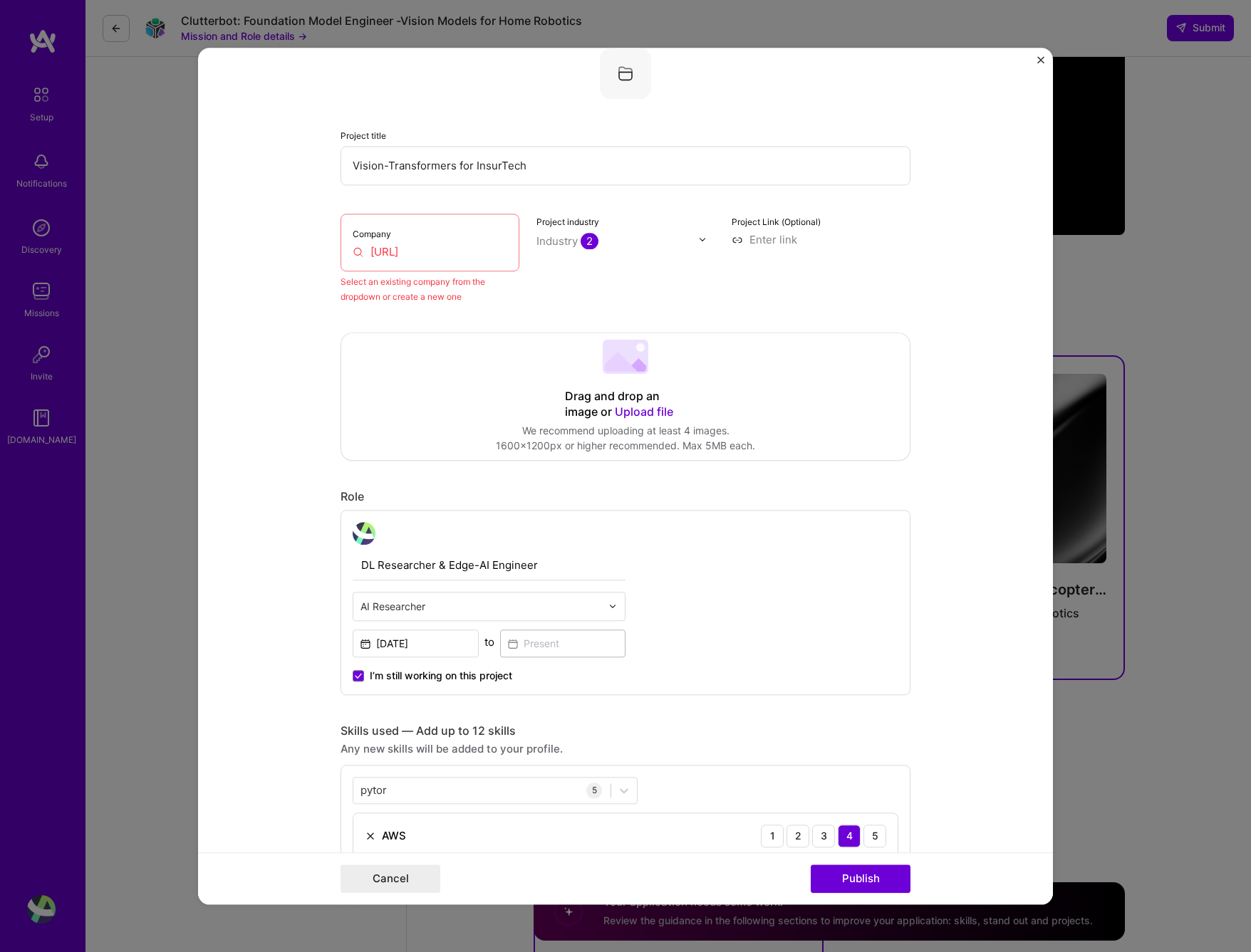
click at [469, 252] on input "[URL]" at bounding box center [430, 252] width 154 height 15
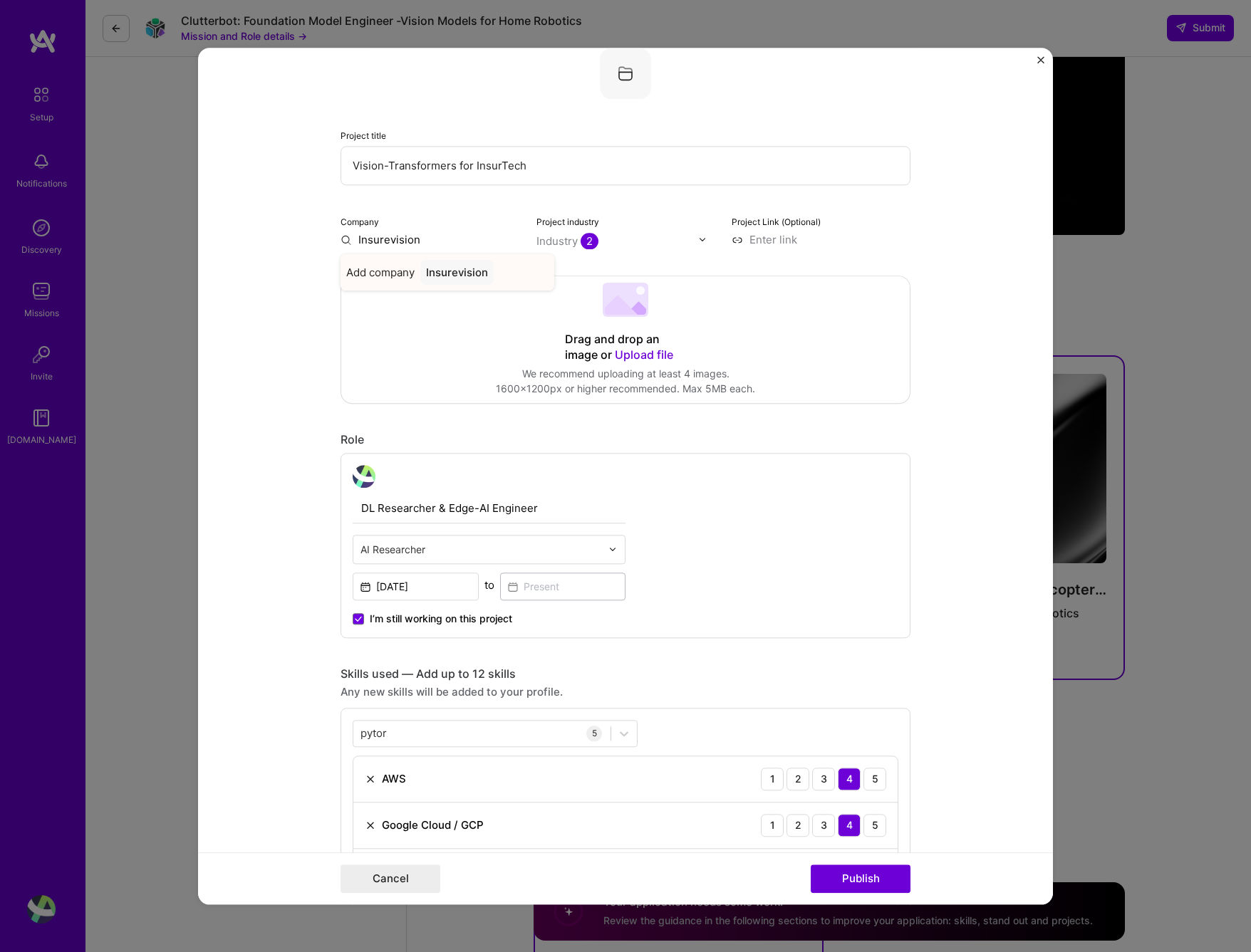
type input "Insurevision"
click at [445, 273] on div "Insurevision" at bounding box center [457, 273] width 73 height 25
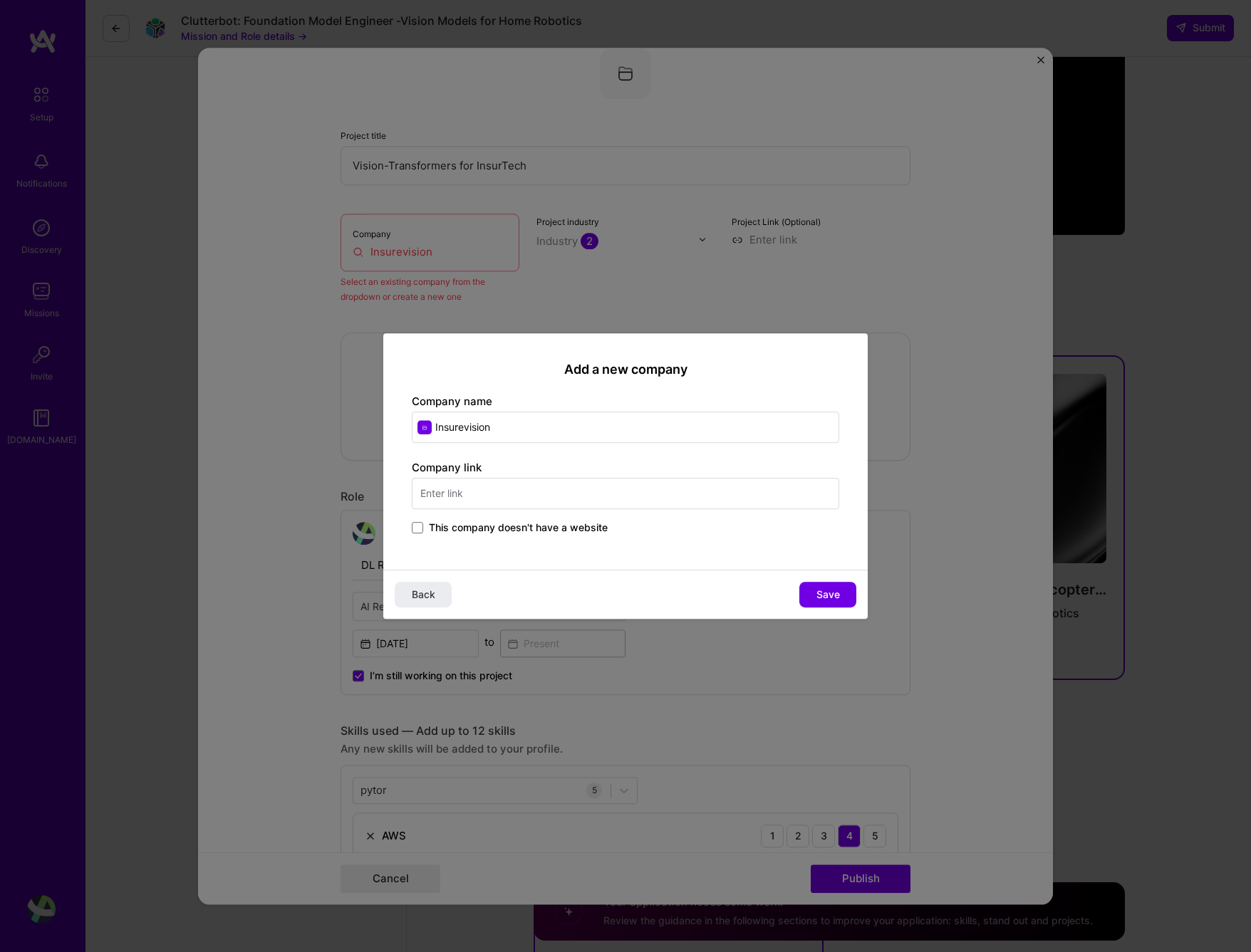
click at [475, 485] on input "text" at bounding box center [625, 494] width 427 height 32
type input "[URL]"
click at [840, 597] on button "Save" at bounding box center [828, 595] width 57 height 26
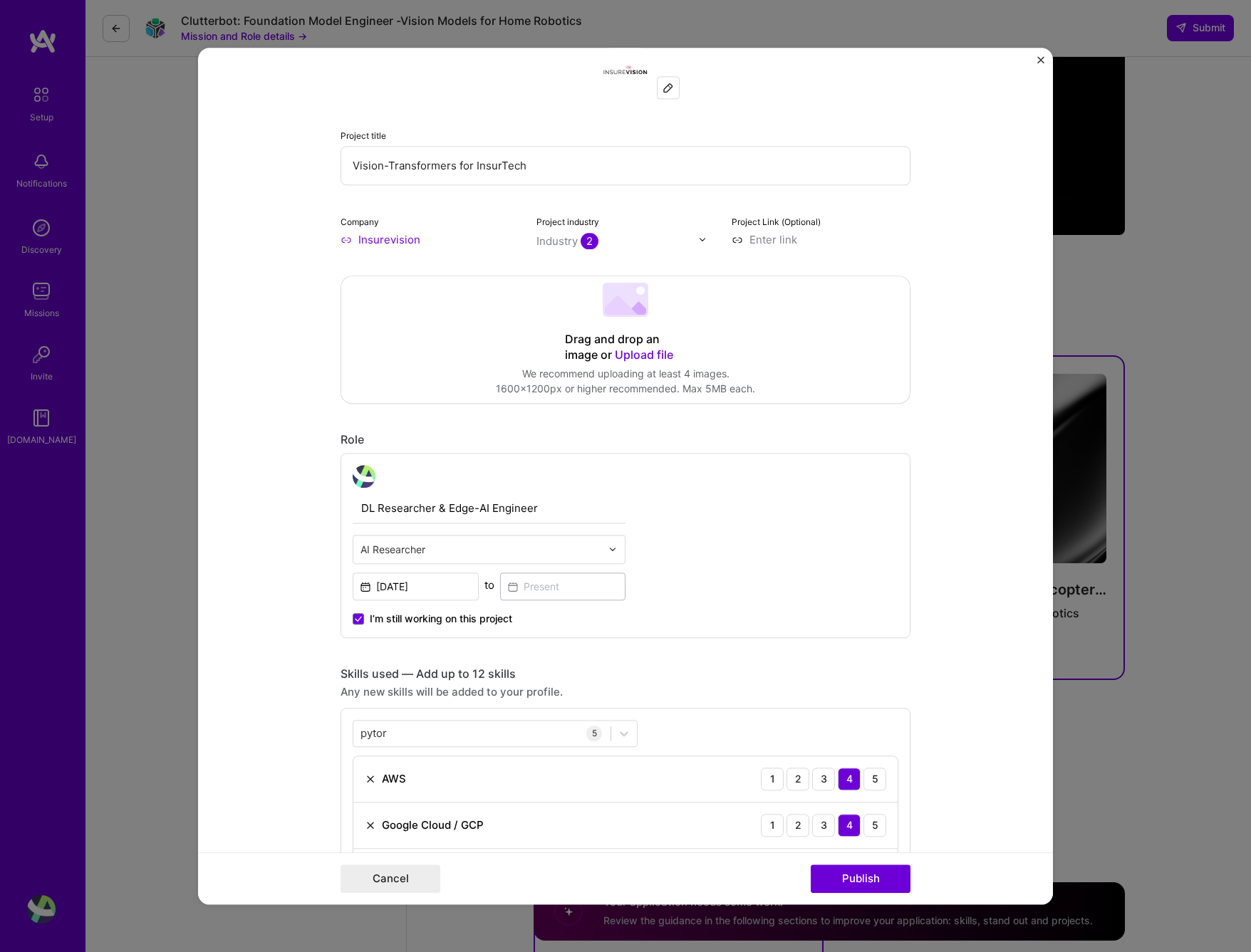
click at [431, 619] on span "I’m still working on this project" at bounding box center [441, 618] width 143 height 14
click at [0, 0] on input "I’m still working on this project" at bounding box center [0, 0] width 0 height 0
click at [878, 879] on button "Publish" at bounding box center [861, 879] width 100 height 28
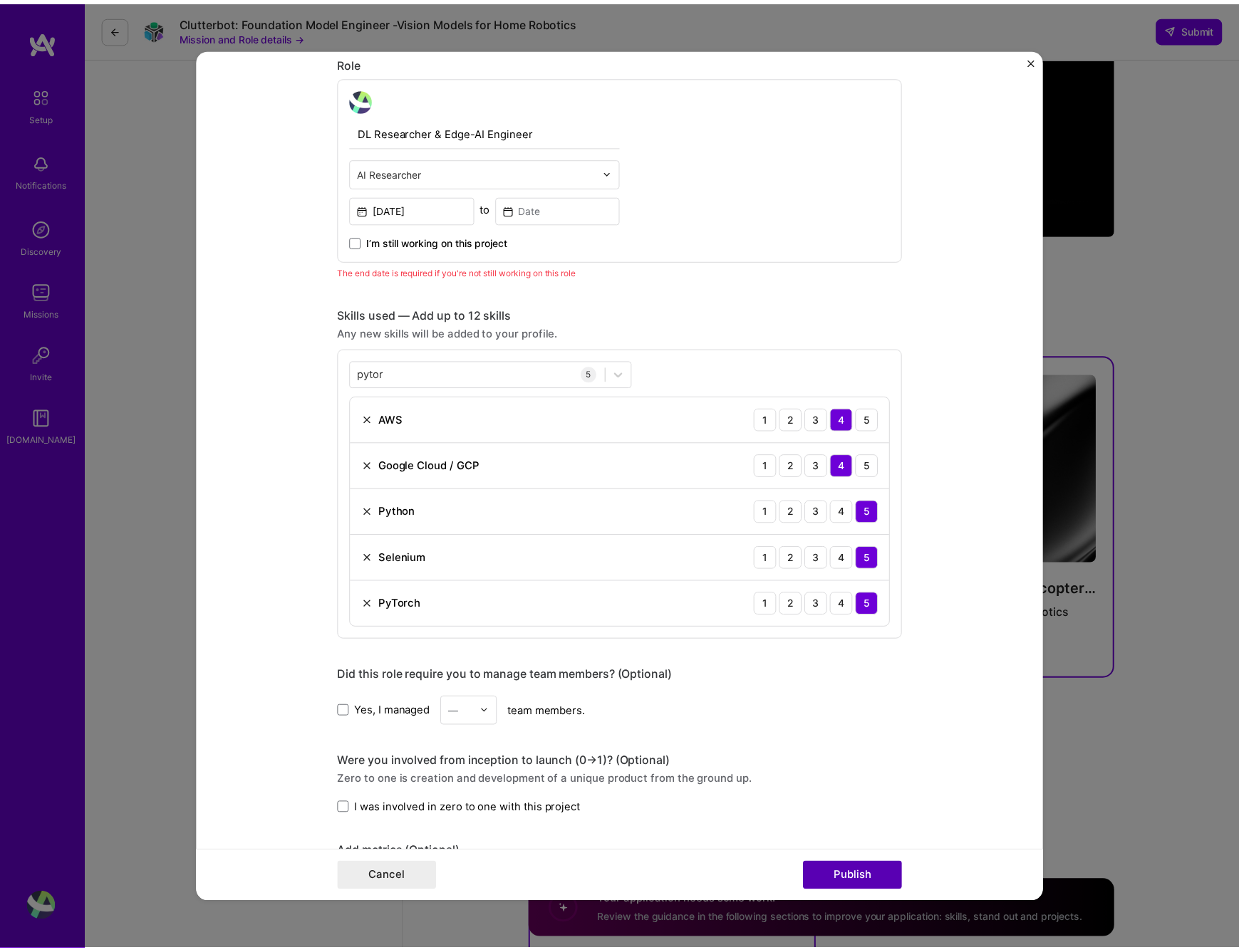
scroll to position [478, 0]
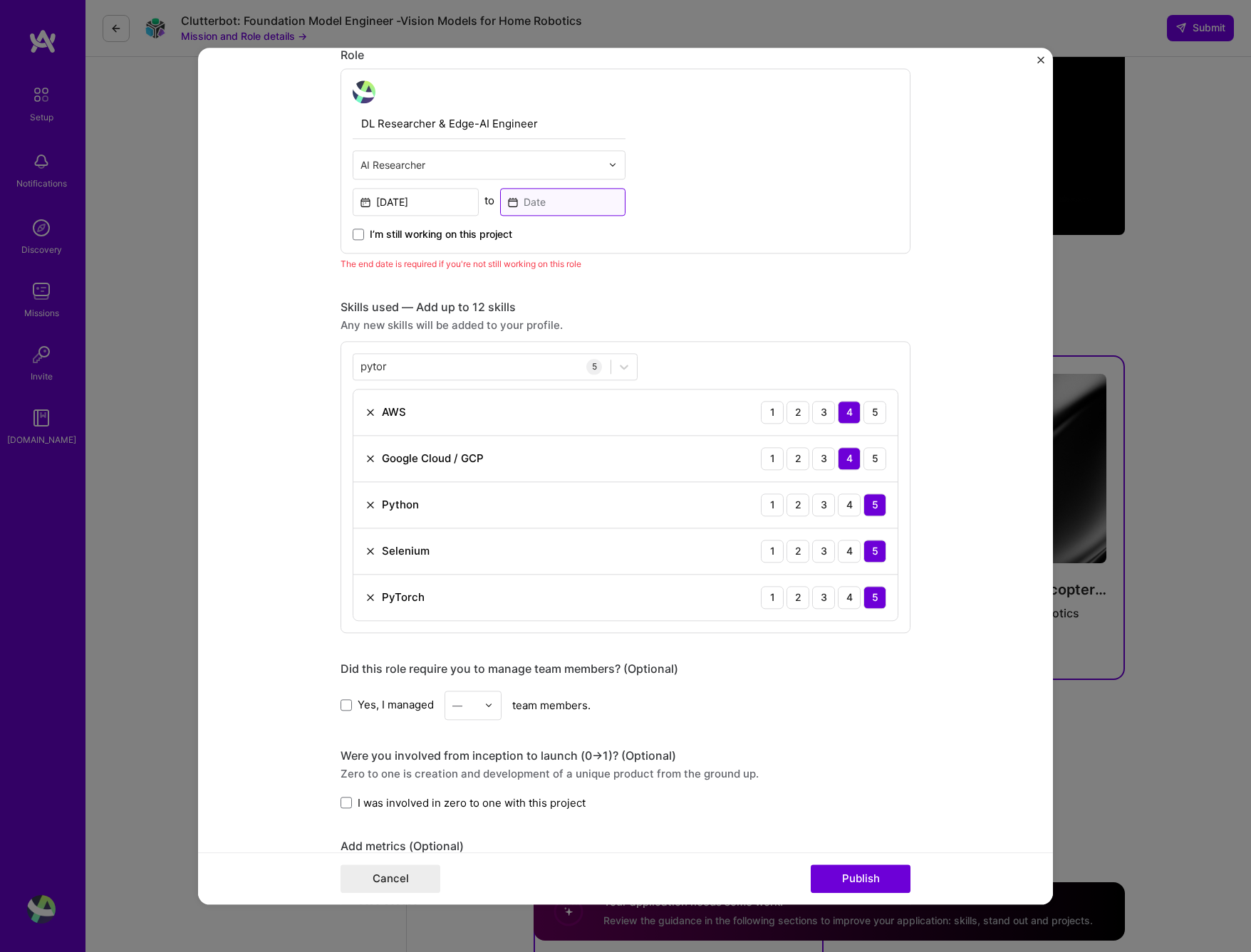
click at [537, 202] on input at bounding box center [562, 201] width 126 height 28
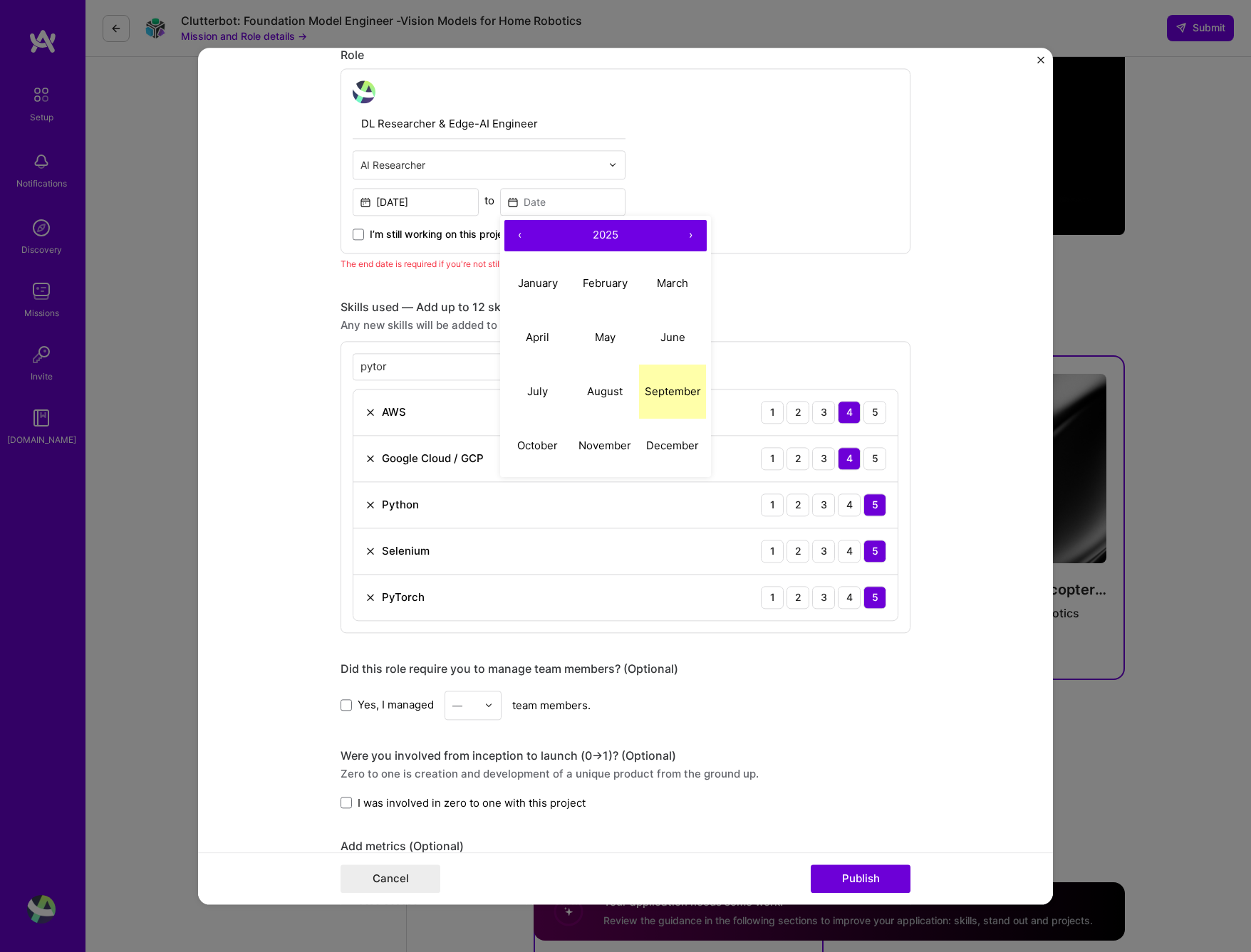
click at [675, 386] on abbr "September" at bounding box center [673, 391] width 56 height 13
type input "[DATE]"
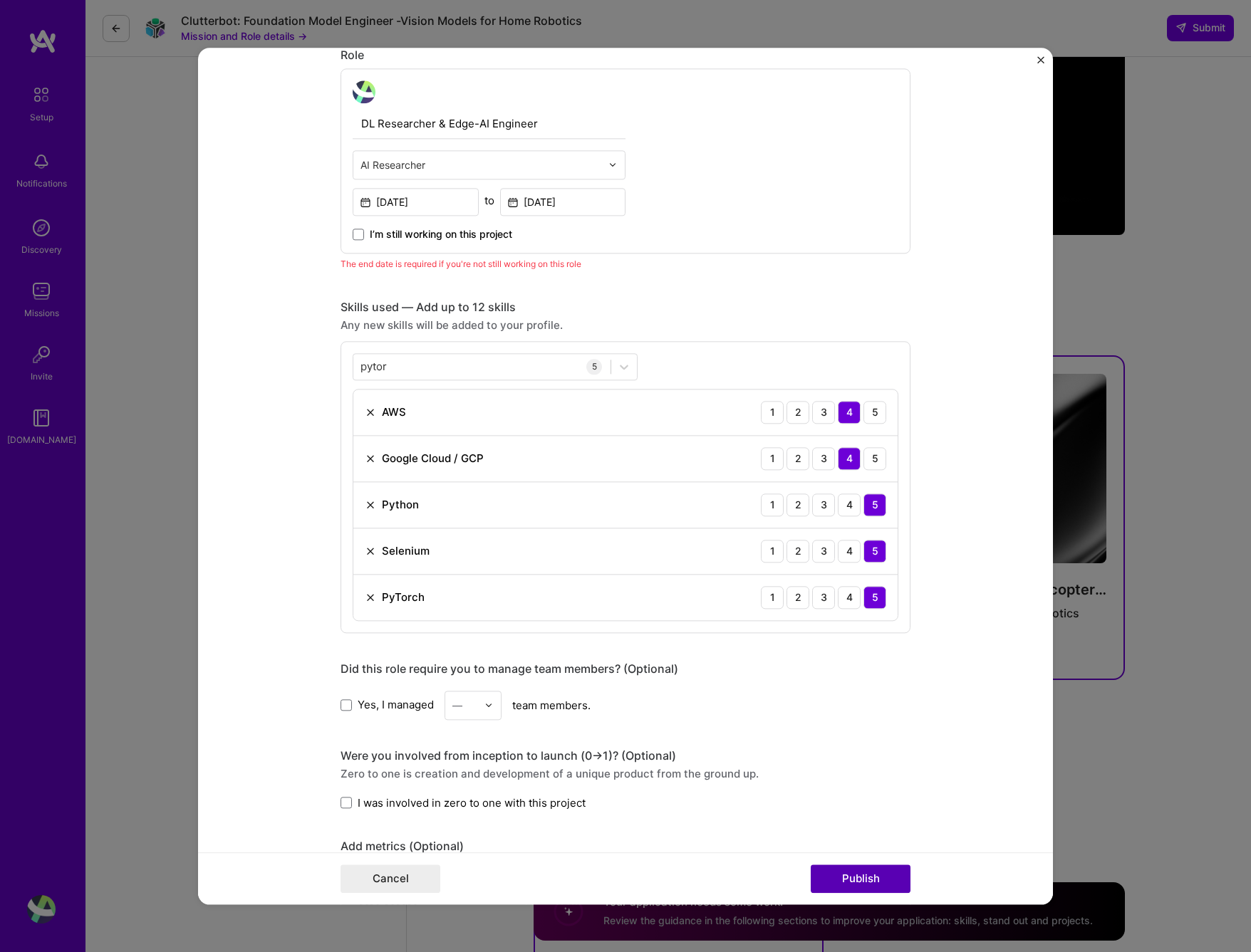
click at [863, 889] on button "Publish" at bounding box center [861, 879] width 100 height 28
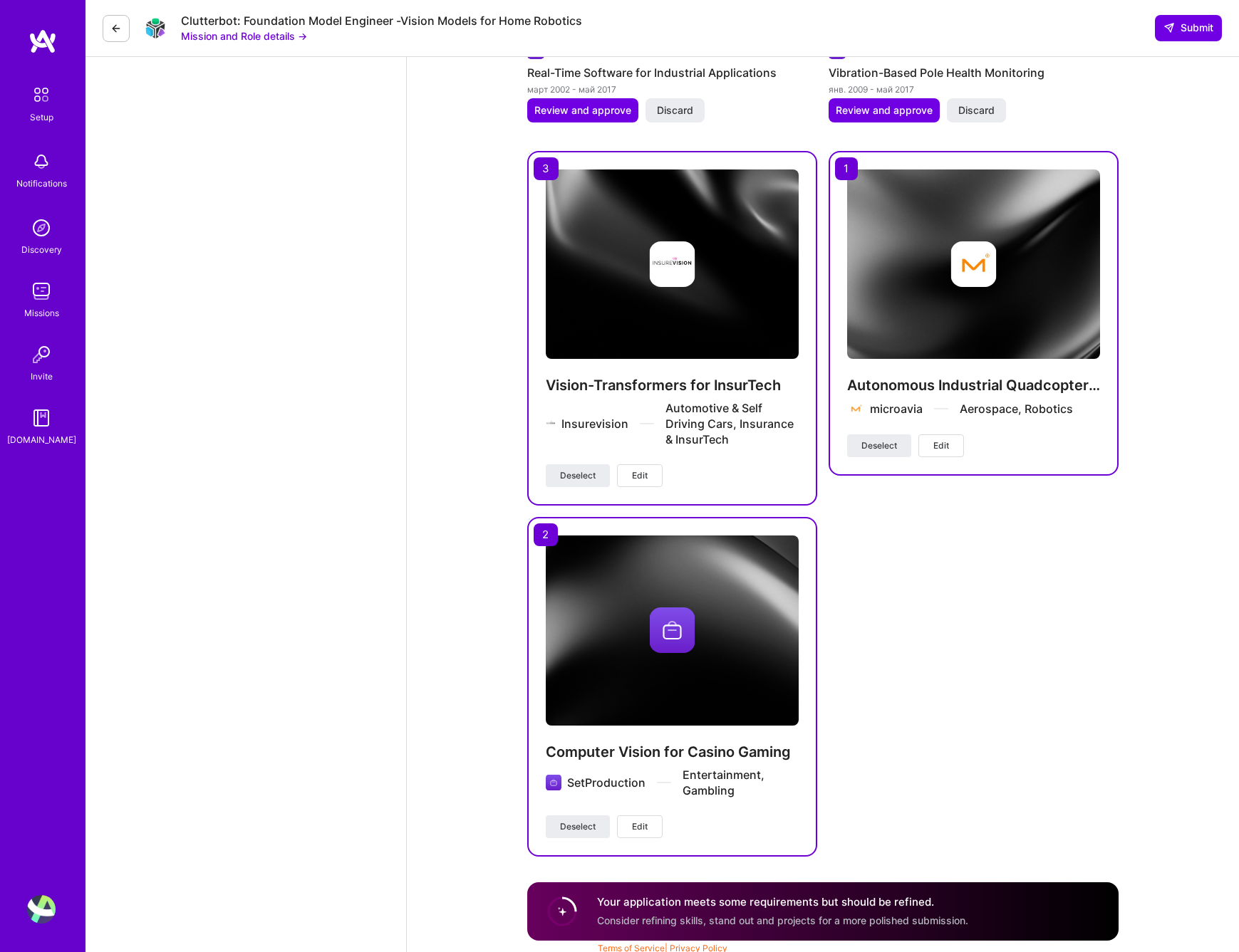
scroll to position [3130, 0]
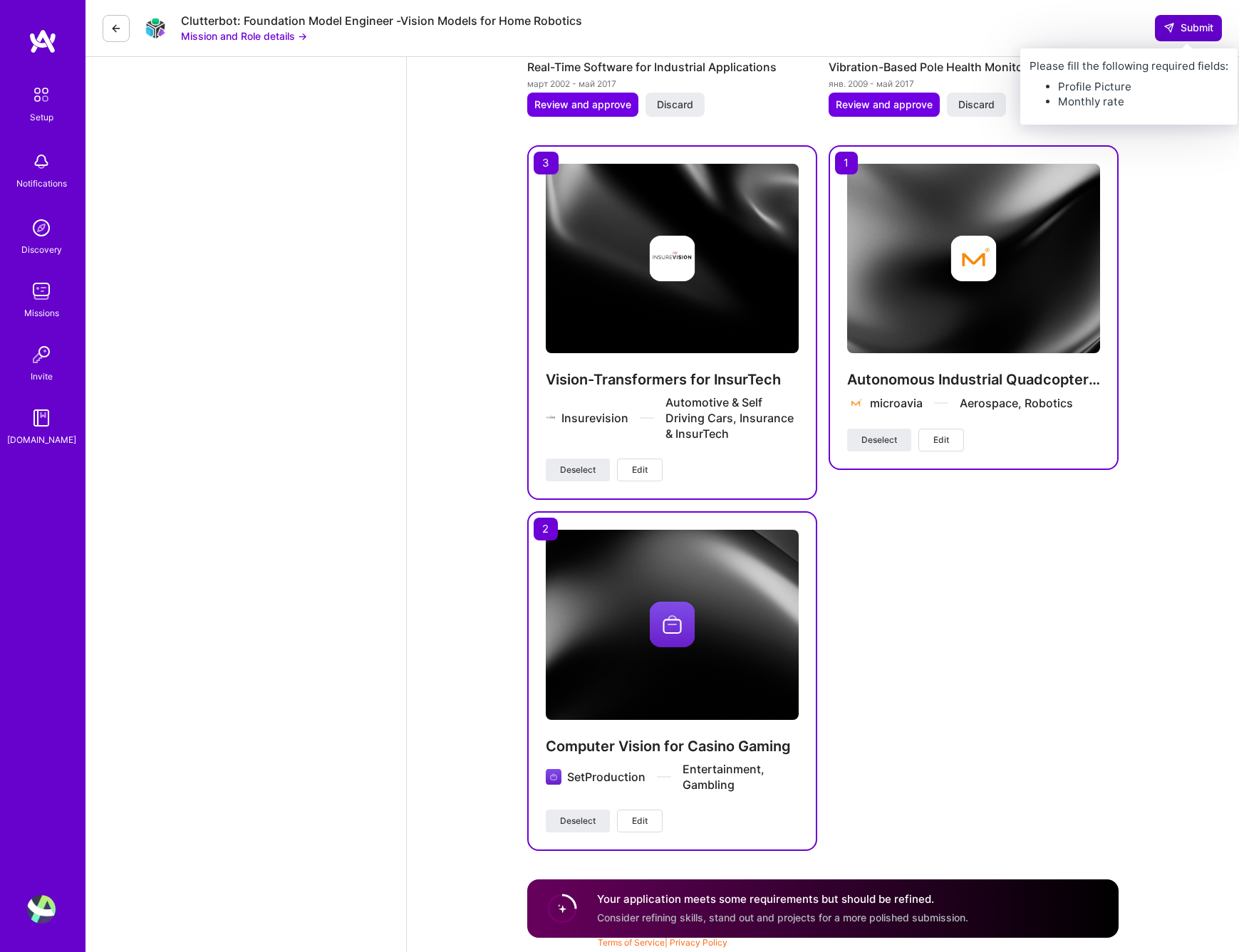
click at [1186, 37] on button "Submit" at bounding box center [1188, 28] width 67 height 26
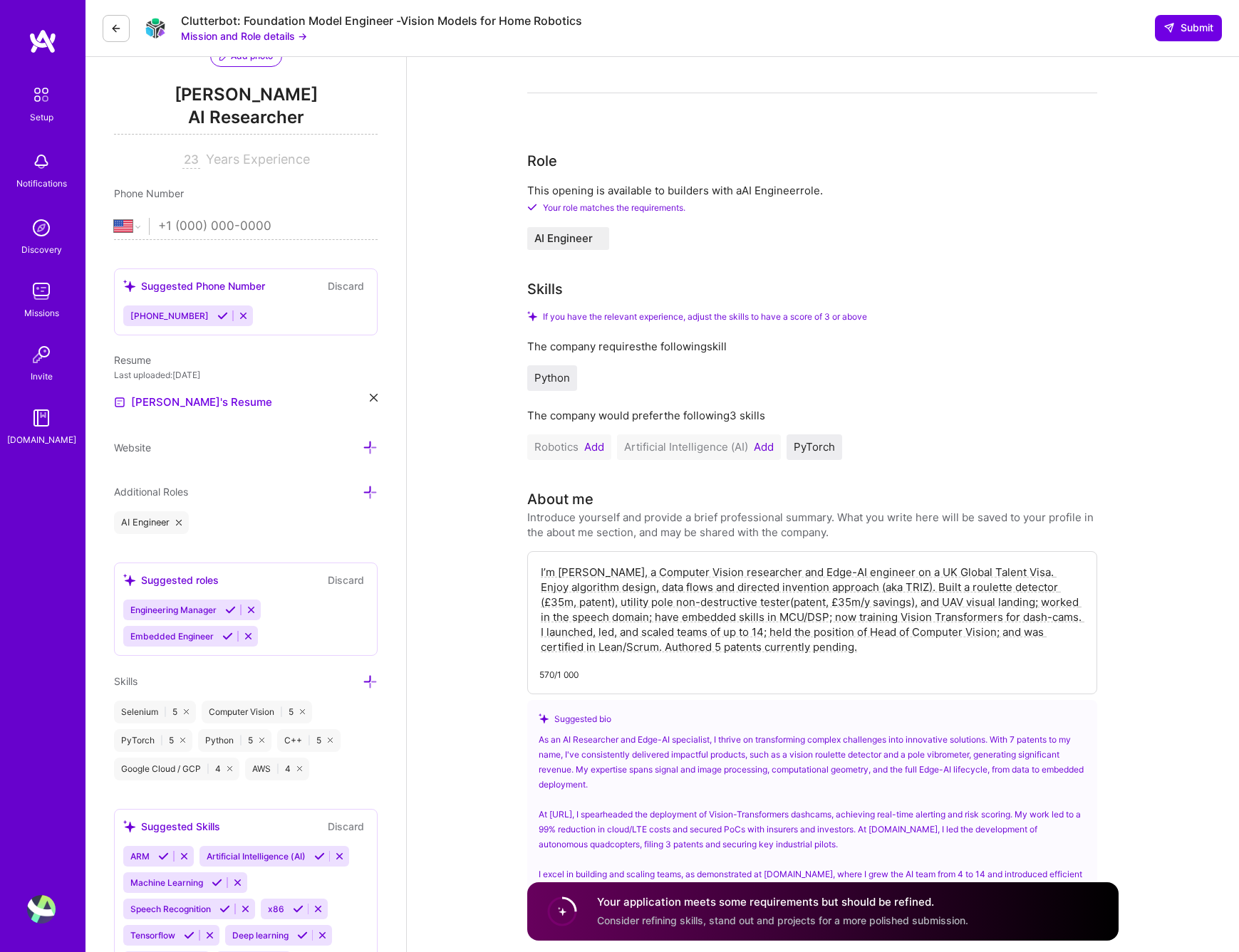
scroll to position [0, 0]
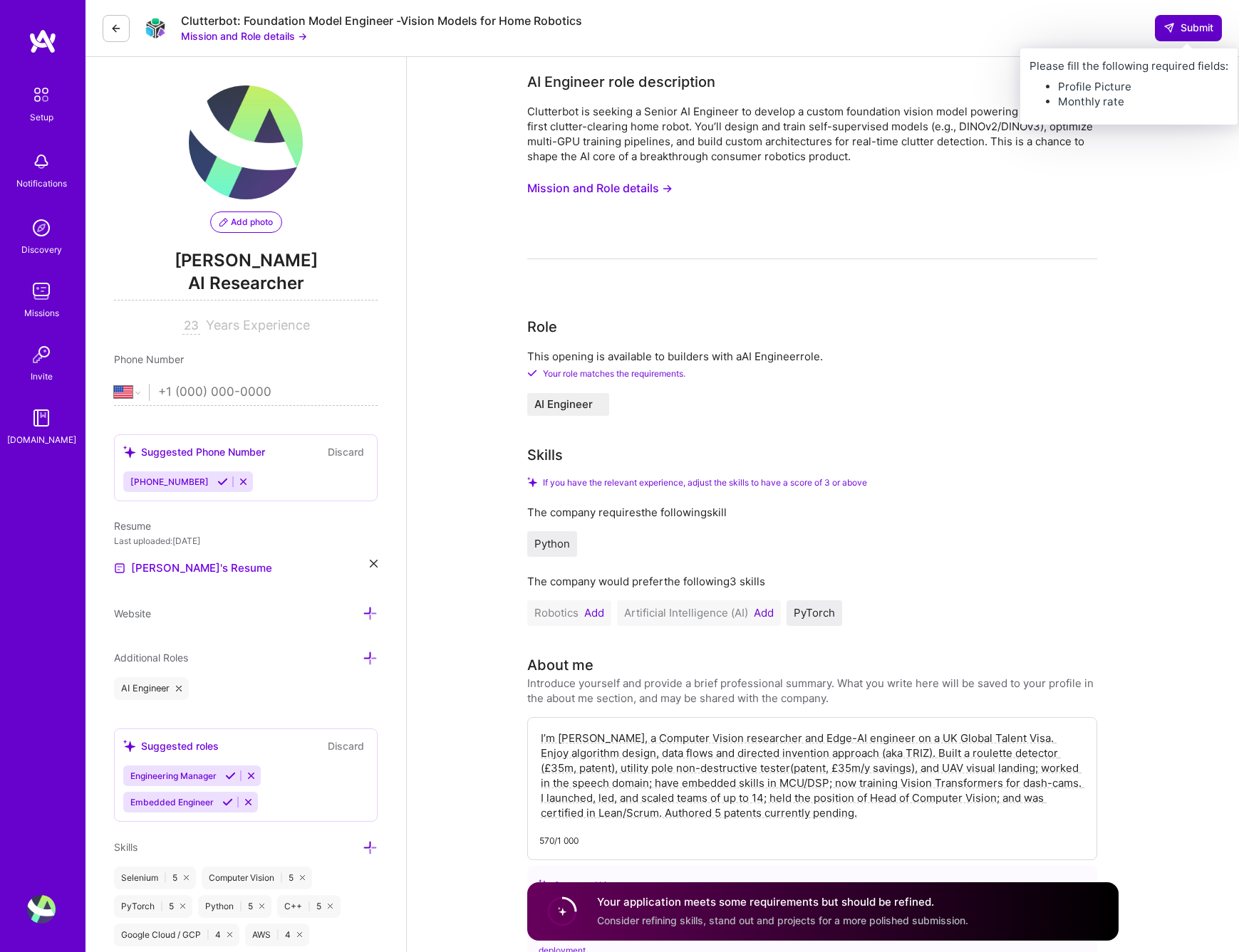
click at [1195, 22] on span "Submit" at bounding box center [1188, 28] width 50 height 14
drag, startPoint x: 1186, startPoint y: 20, endPoint x: 1188, endPoint y: 40, distance: 20.1
click at [1188, 40] on button "Submit" at bounding box center [1188, 28] width 67 height 26
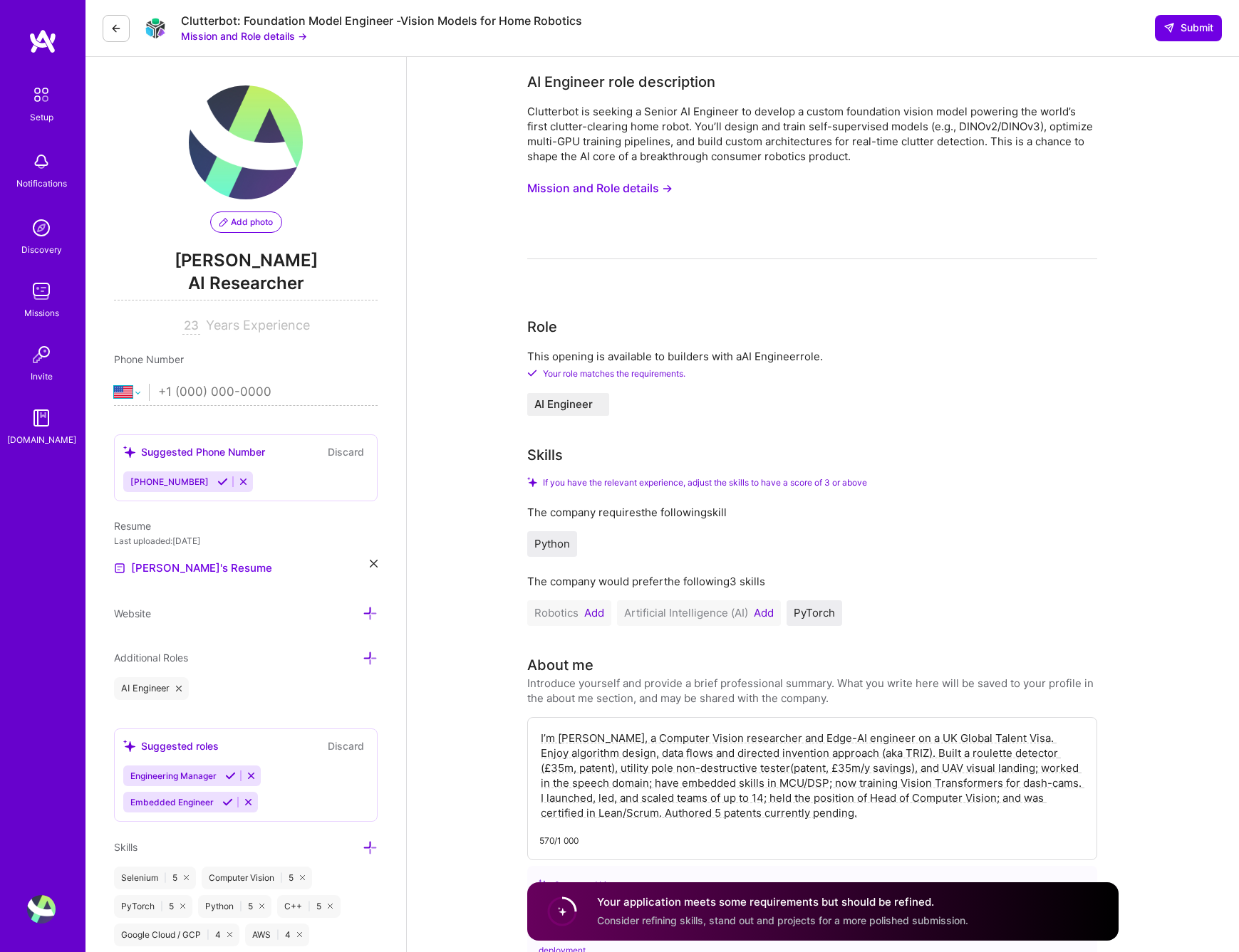
click at [139, 397] on select "[GEOGRAPHIC_DATA] [GEOGRAPHIC_DATA] [GEOGRAPHIC_DATA] [GEOGRAPHIC_DATA] [US_STA…" at bounding box center [132, 392] width 35 height 17
select select "GB"
click at [114, 384] on select "[GEOGRAPHIC_DATA] [GEOGRAPHIC_DATA] [GEOGRAPHIC_DATA] [GEOGRAPHIC_DATA] [US_STA…" at bounding box center [132, 392] width 35 height 17
click at [204, 395] on input "tel" at bounding box center [268, 393] width 219 height 42
paste input "7428672758"
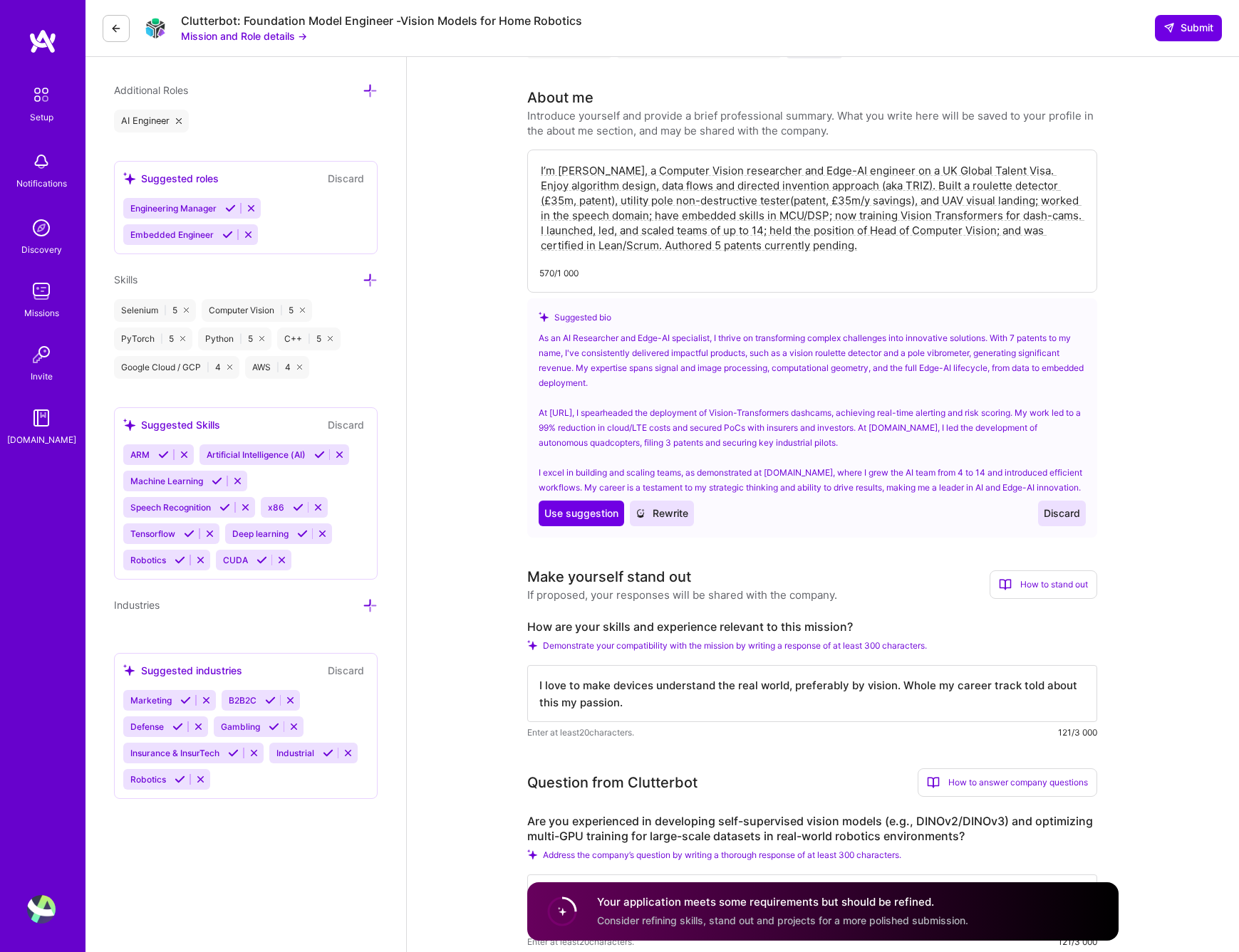
scroll to position [570, 0]
type input "7428672758"
click at [594, 915] on div "Your application meets some requirements but should be refined. Consider refini…" at bounding box center [823, 912] width 592 height 58
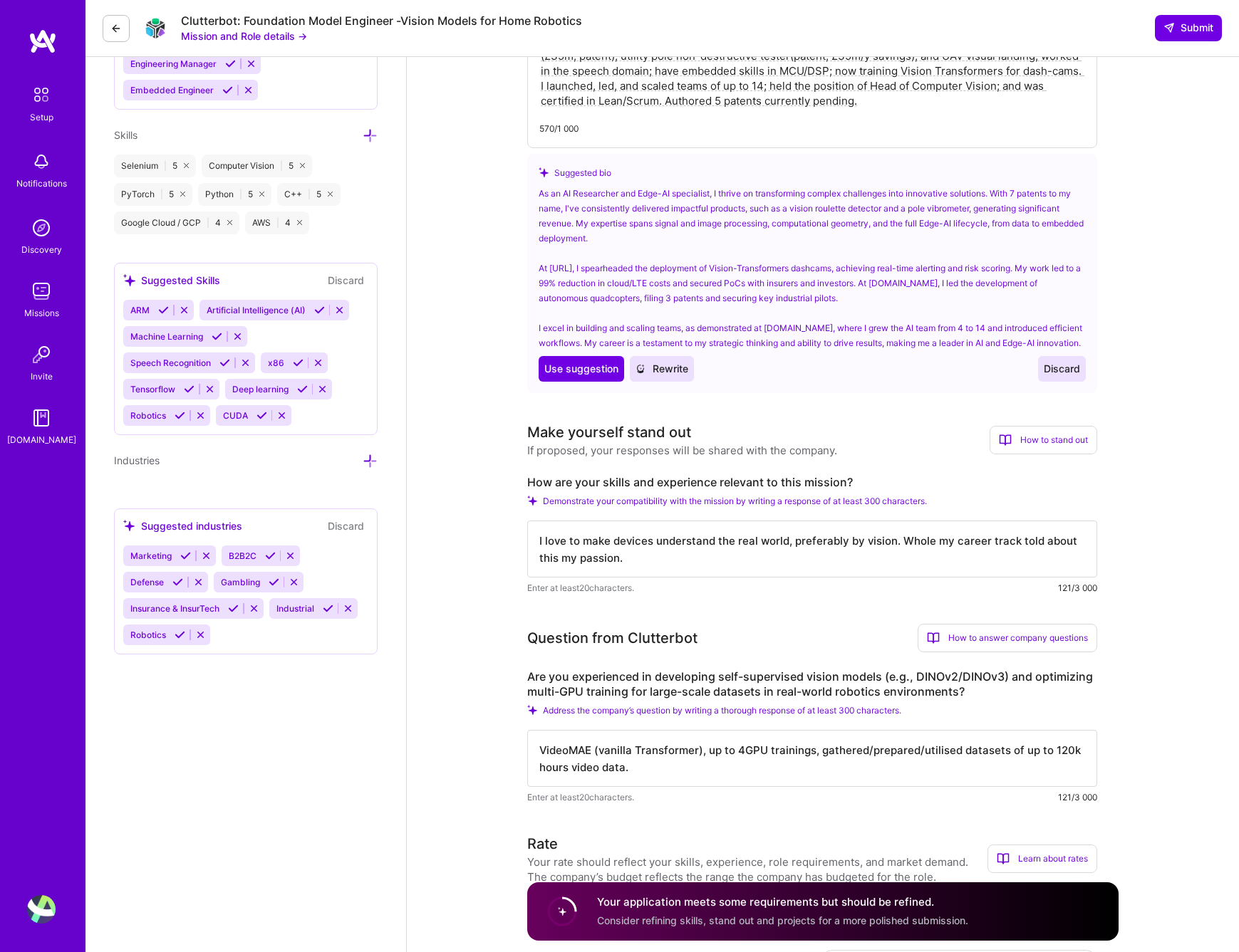
scroll to position [1069, 0]
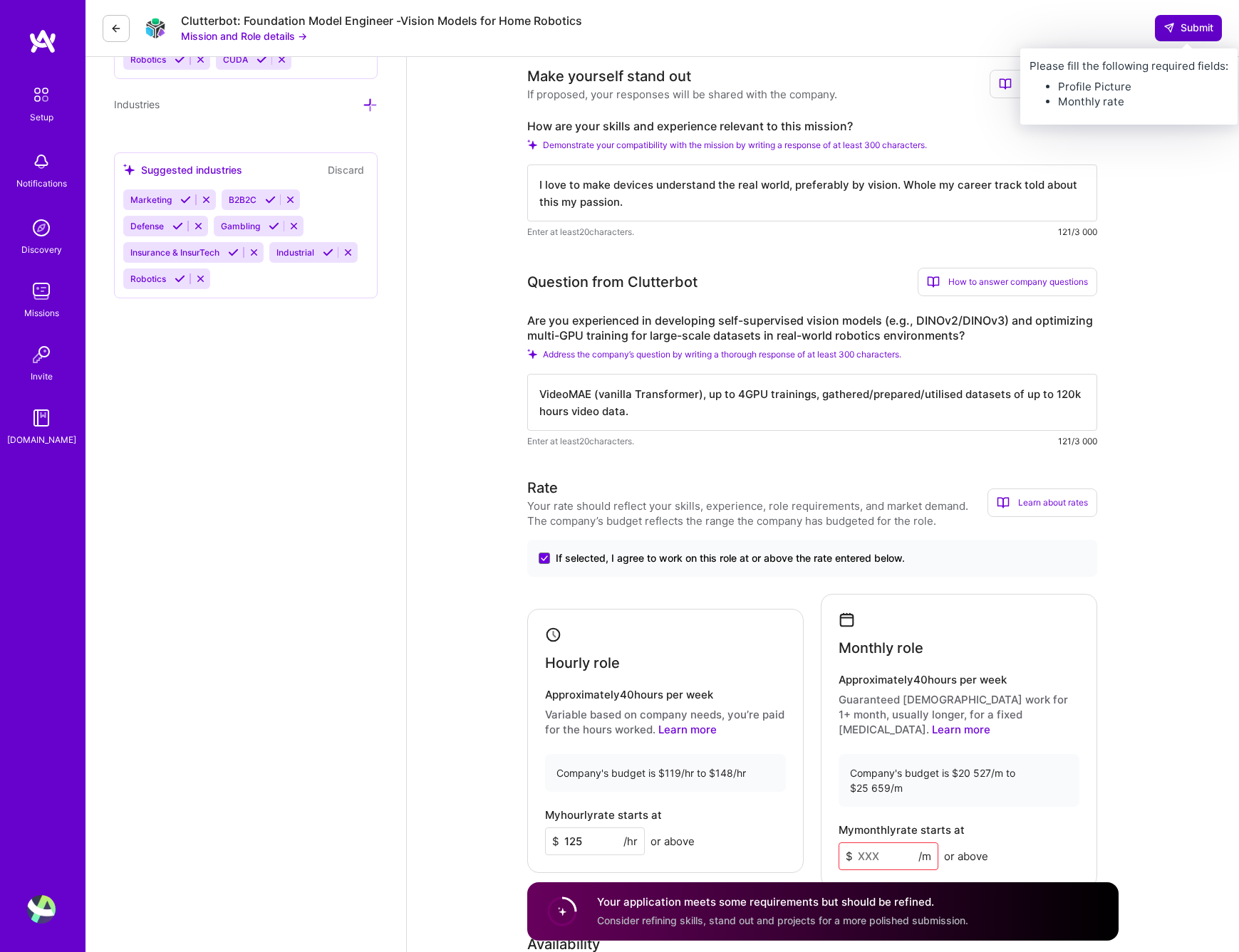
click at [1186, 28] on span "Submit" at bounding box center [1188, 28] width 50 height 14
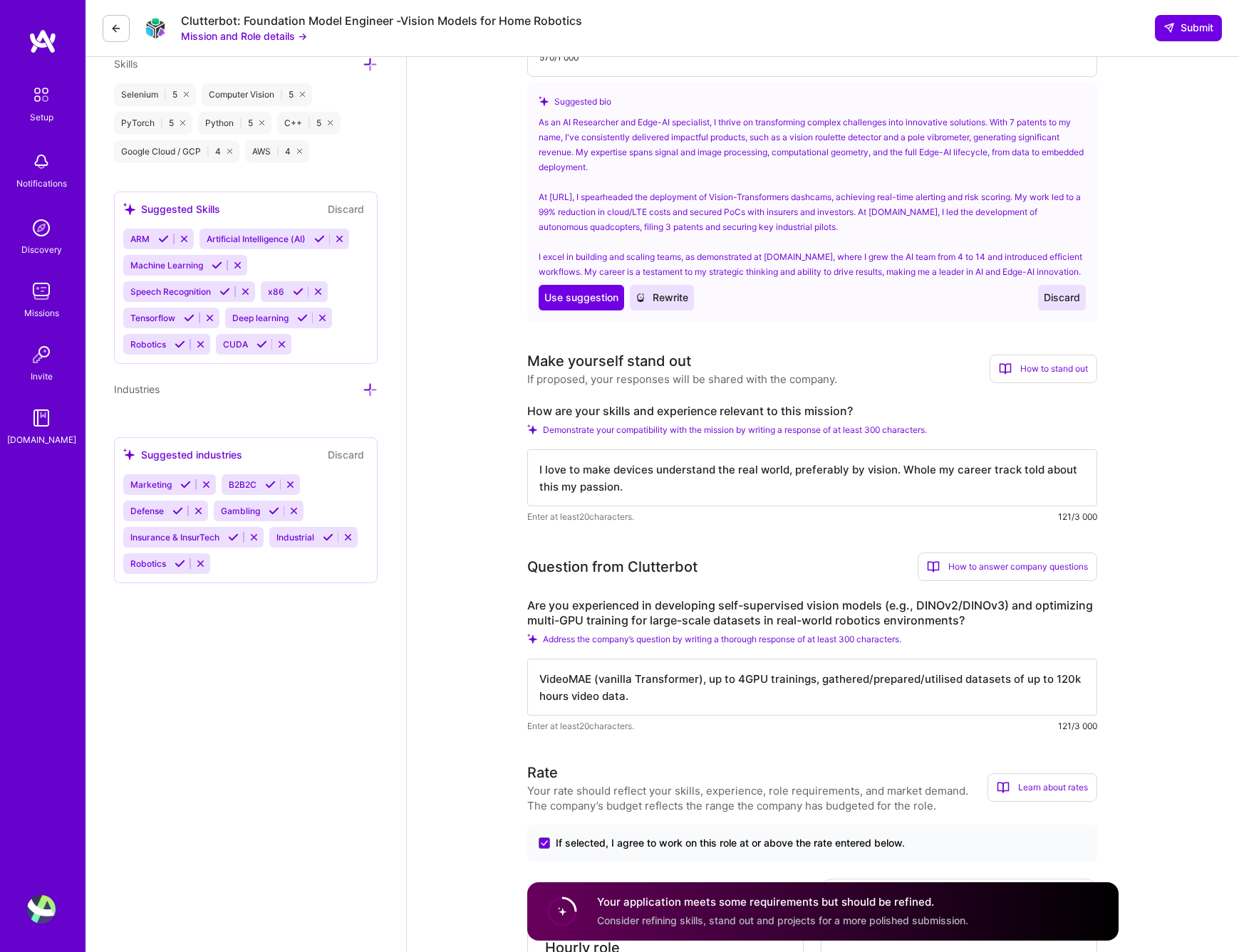
scroll to position [1353, 0]
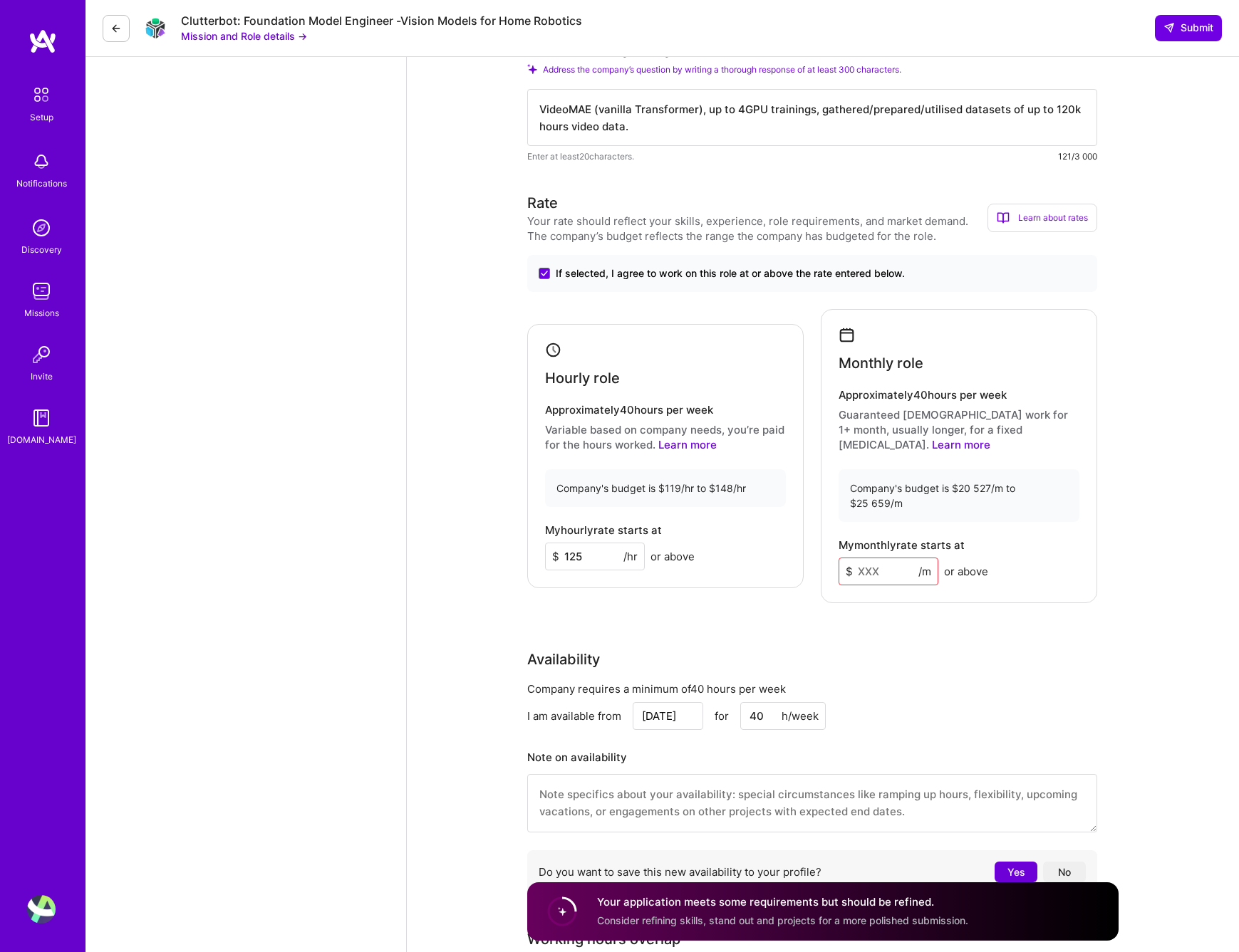
click at [877, 572] on input at bounding box center [889, 571] width 100 height 28
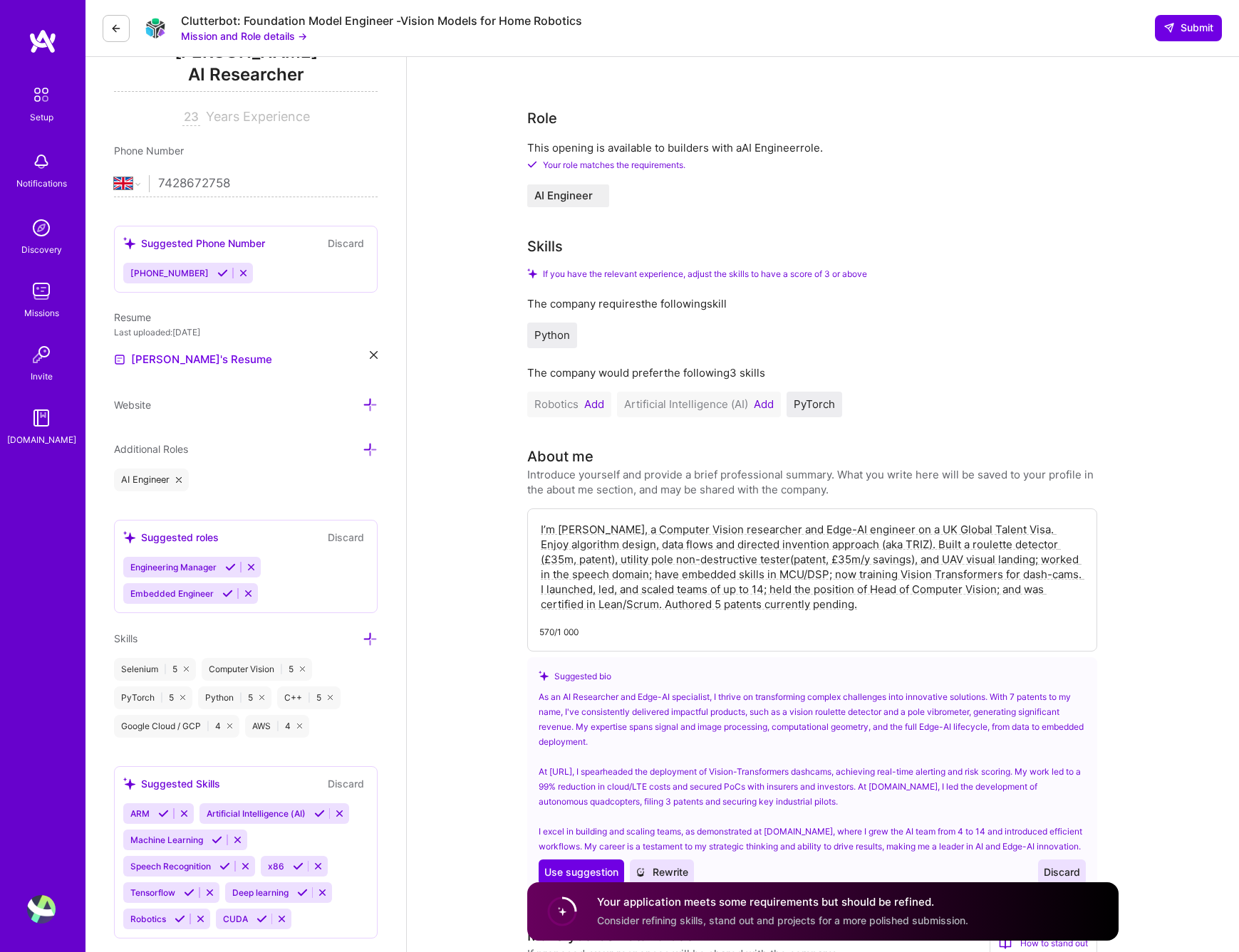
scroll to position [0, 0]
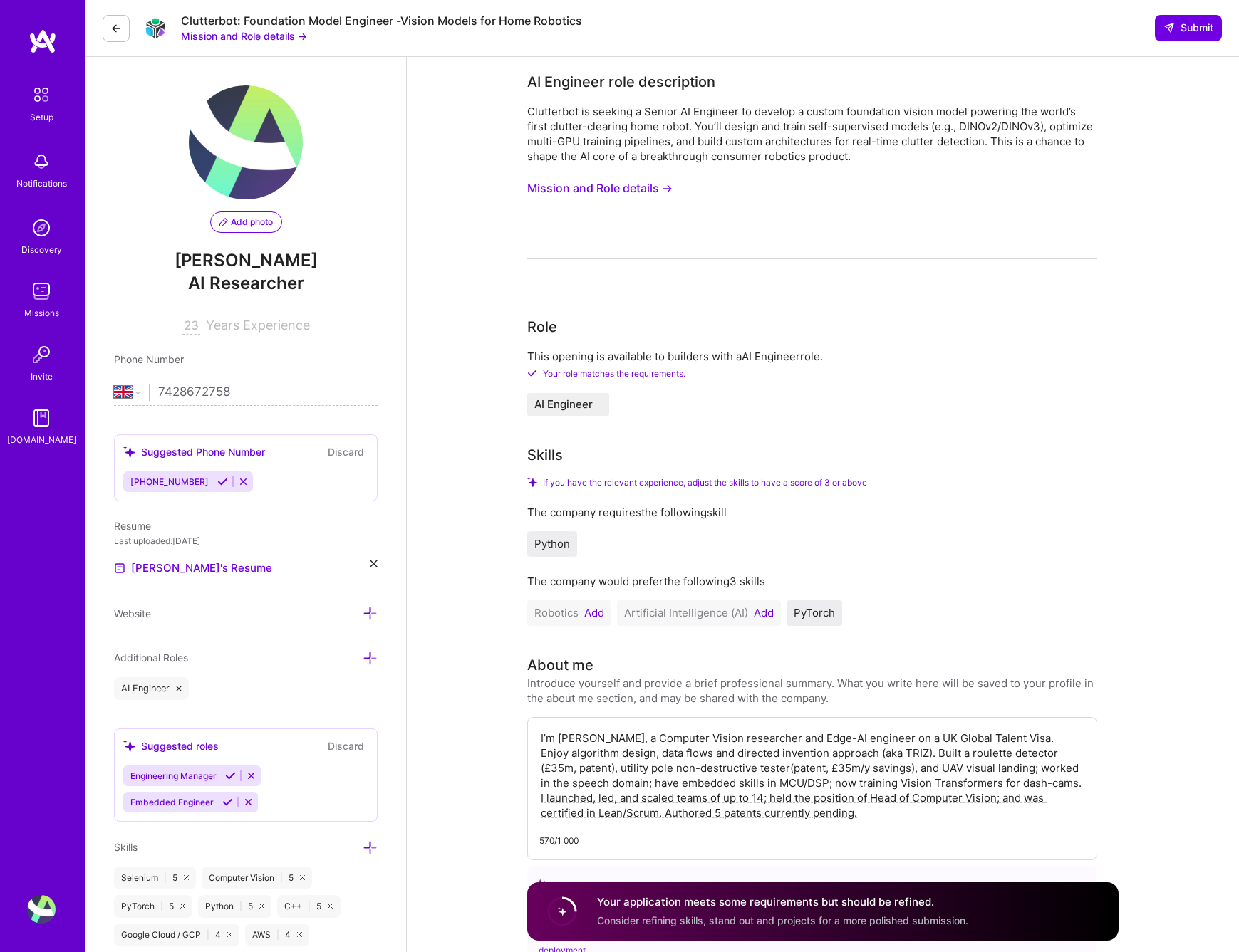
type input "20000"
click at [248, 219] on span "Add photo" at bounding box center [246, 222] width 53 height 13
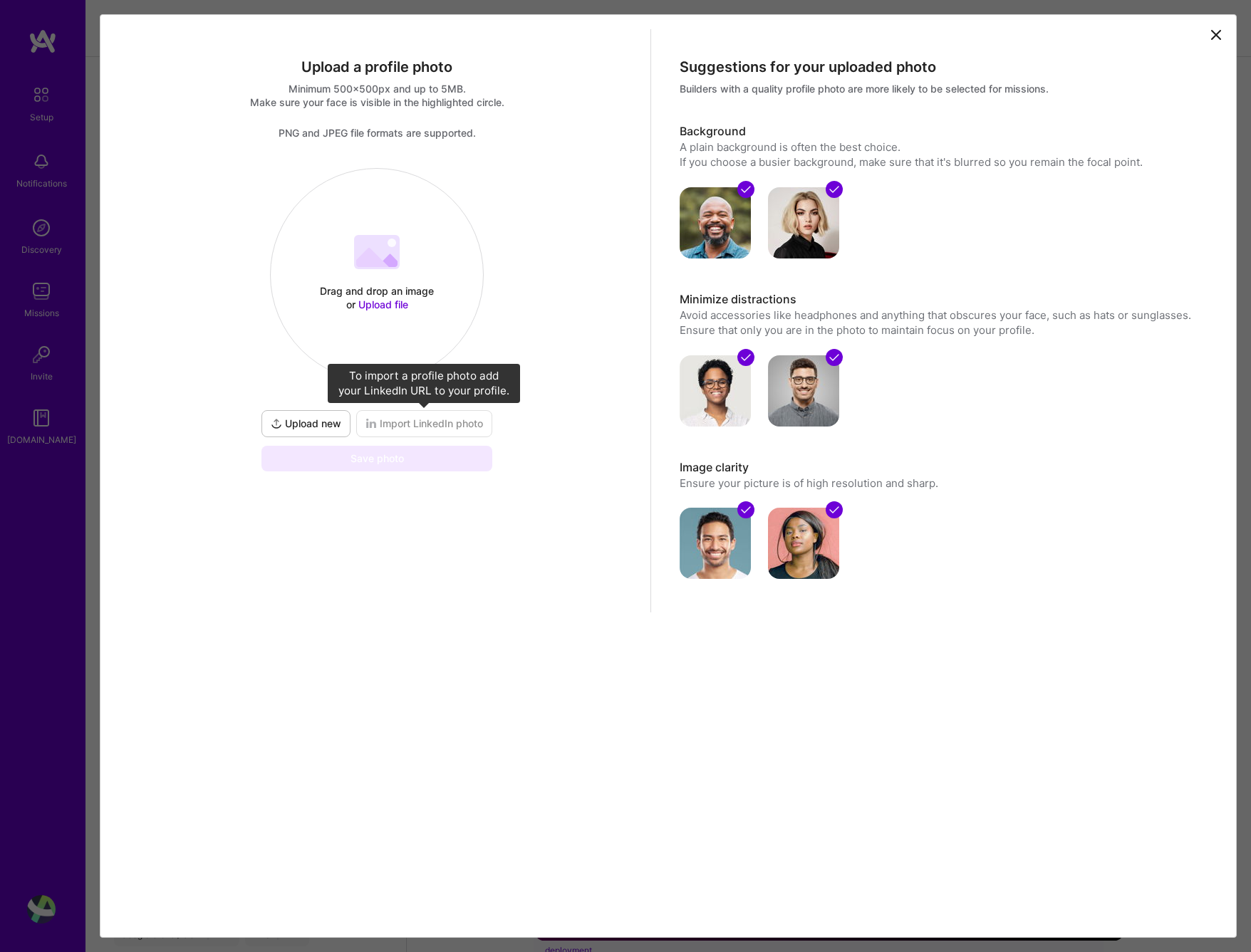
click at [424, 419] on span "Import LinkedIn photo" at bounding box center [424, 423] width 118 height 14
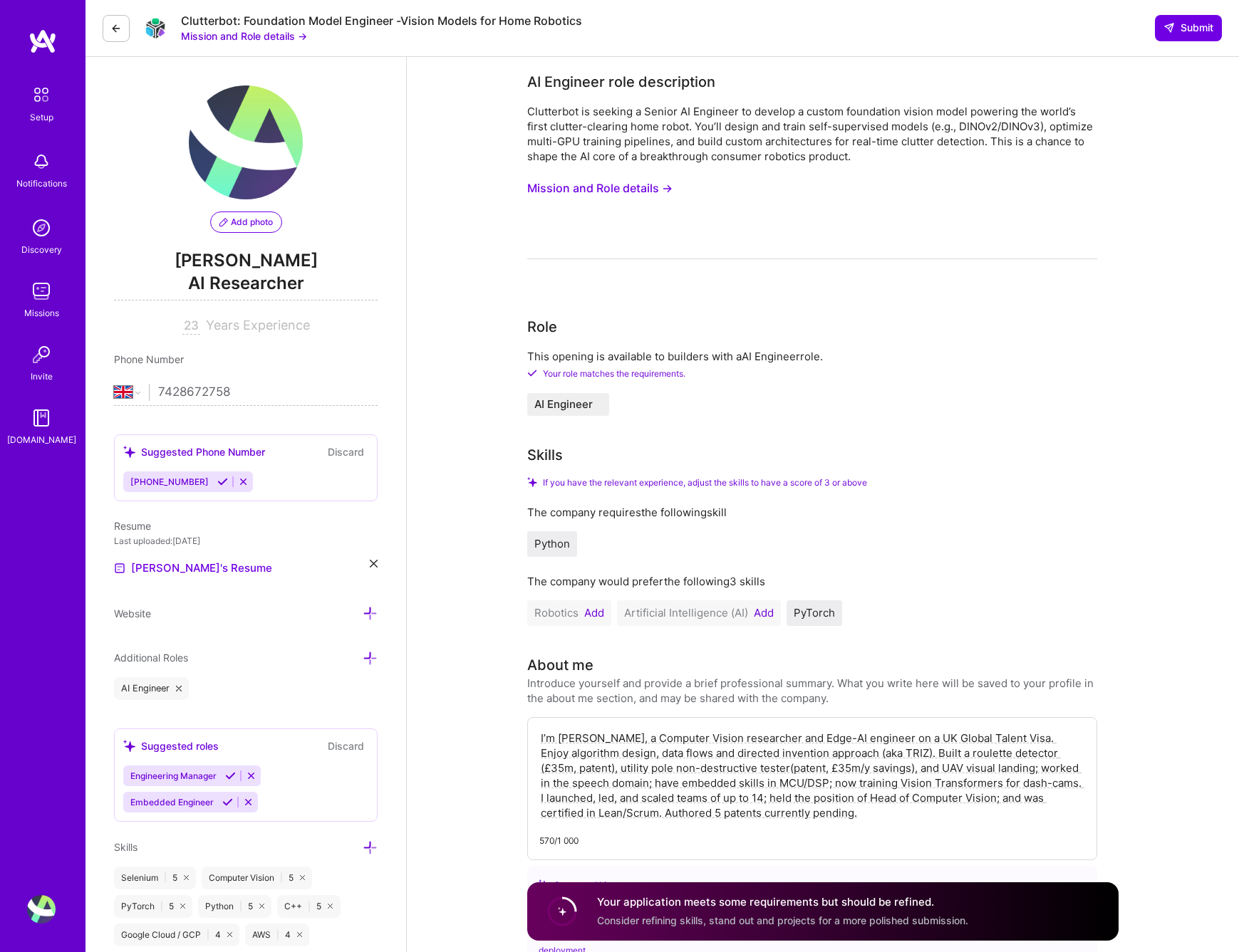
click at [253, 220] on span "Add photo" at bounding box center [246, 222] width 53 height 13
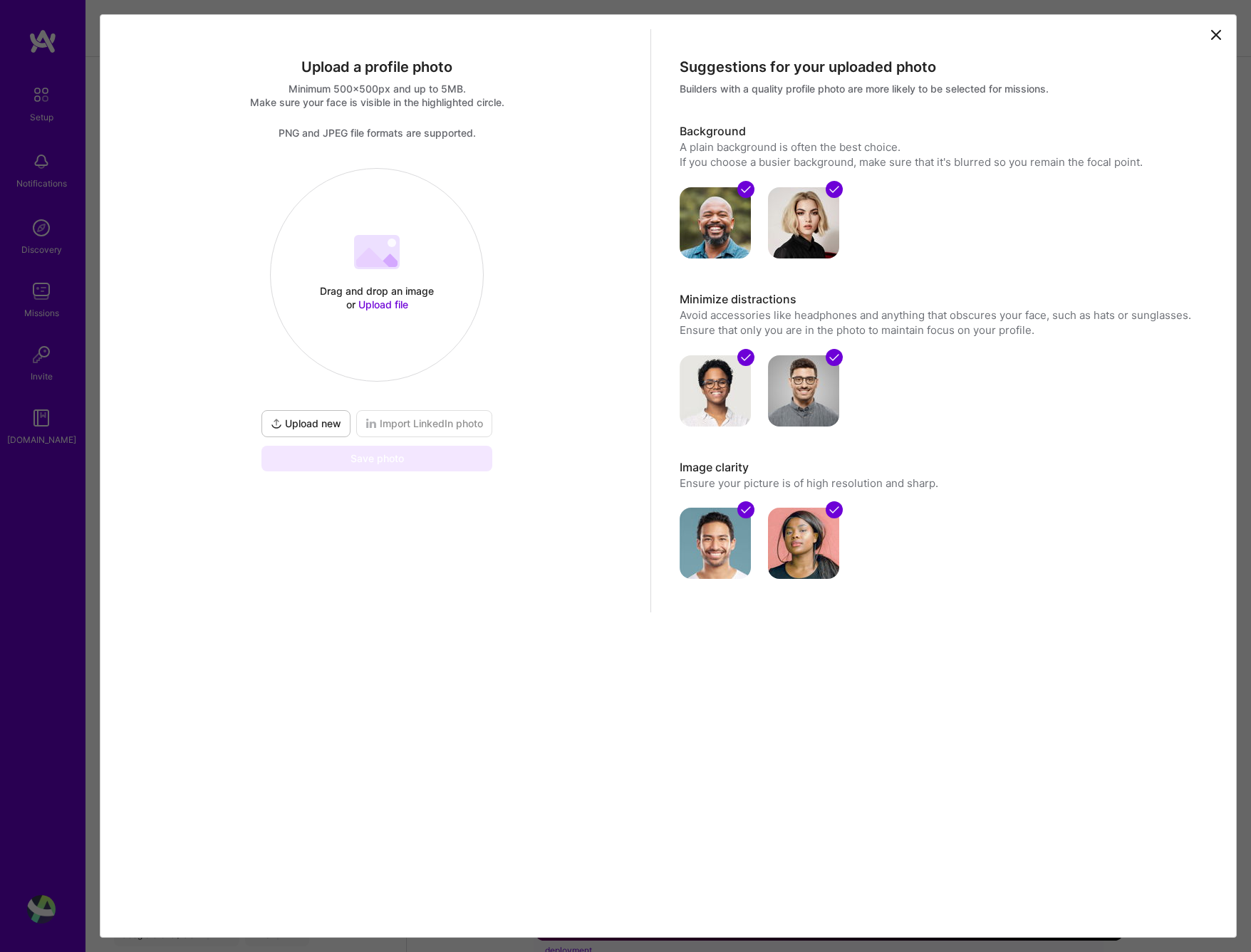
click at [317, 421] on span "Upload new" at bounding box center [305, 423] width 71 height 14
click at [380, 305] on span "Upload file" at bounding box center [383, 305] width 50 height 13
click at [377, 168] on img at bounding box center [377, 168] width 0 height 0
click at [450, 523] on div at bounding box center [450, 523] width 0 height 0
click at [421, 401] on div at bounding box center [598, 344] width 352 height 352
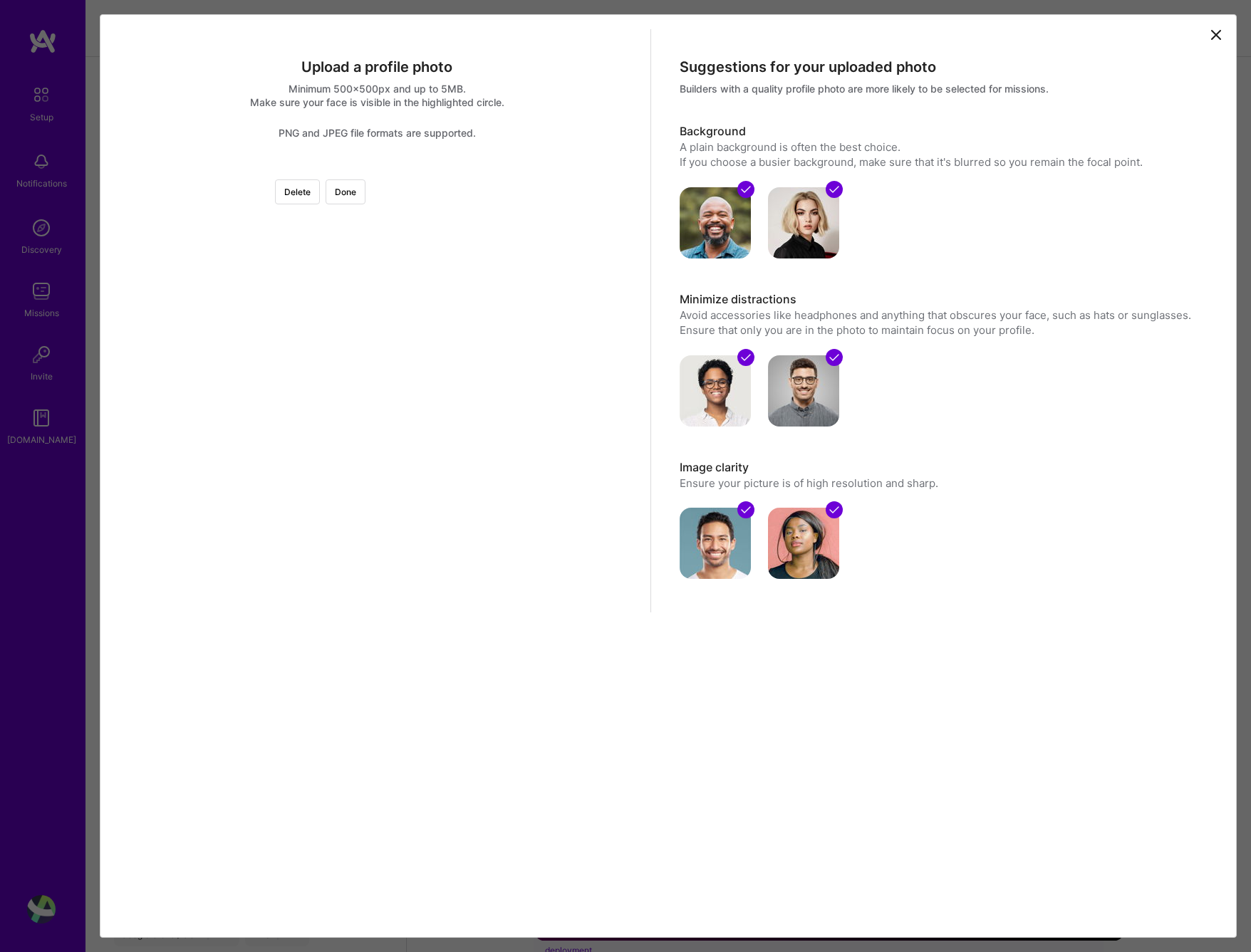
click at [377, 168] on div at bounding box center [377, 168] width 0 height 0
click at [444, 346] on div at bounding box center [601, 347] width 329 height 329
click at [377, 168] on div at bounding box center [377, 168] width 0 height 0
click at [439, 436] on div at bounding box center [601, 345] width 324 height 324
click at [769, 514] on div at bounding box center [769, 514] width 0 height 0
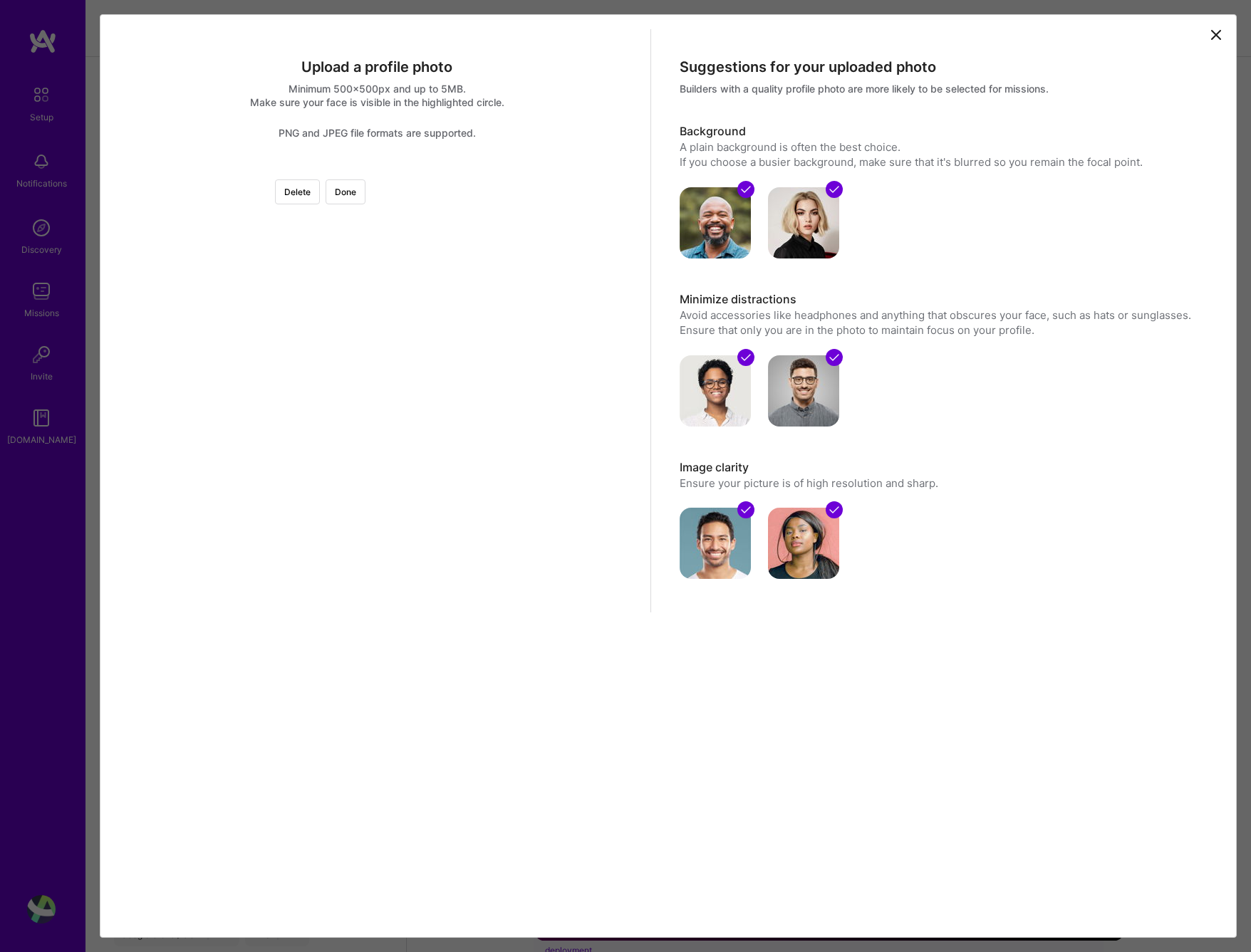
click at [470, 429] on div at bounding box center [601, 347] width 328 height 328
click at [366, 193] on button "Done" at bounding box center [346, 192] width 40 height 25
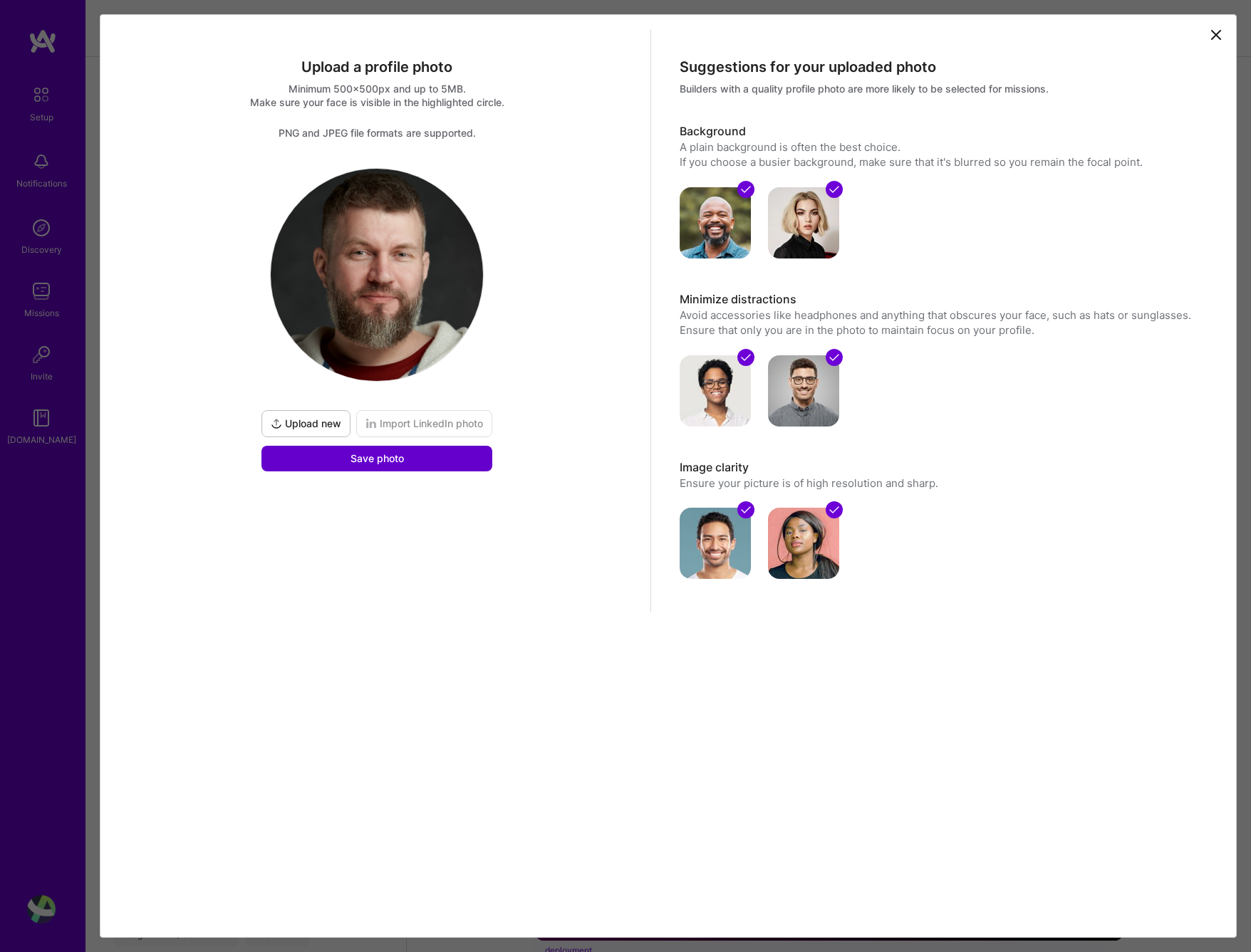
click at [409, 464] on button "Save photo" at bounding box center [376, 458] width 231 height 26
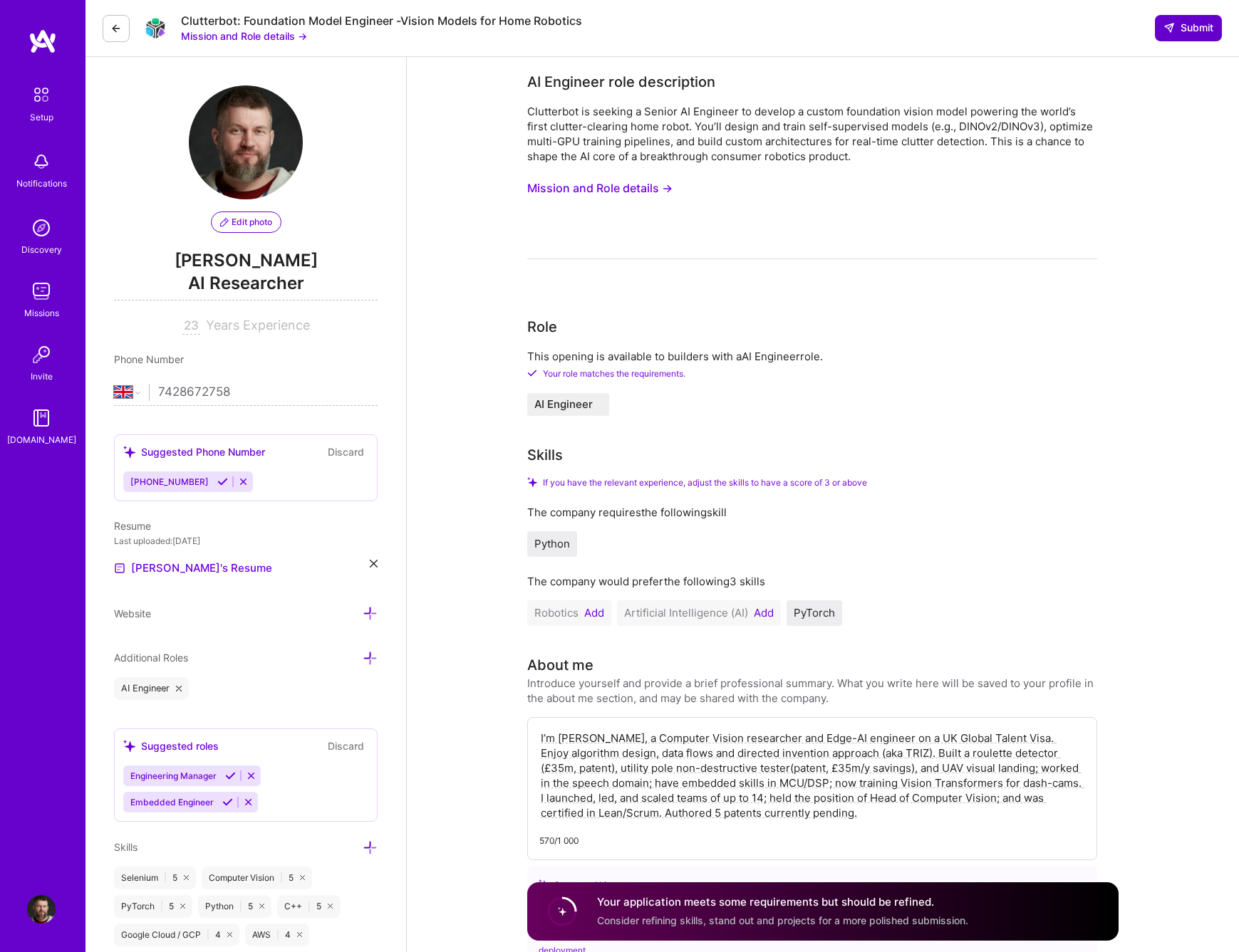
click at [1206, 33] on span "Submit" at bounding box center [1188, 28] width 50 height 14
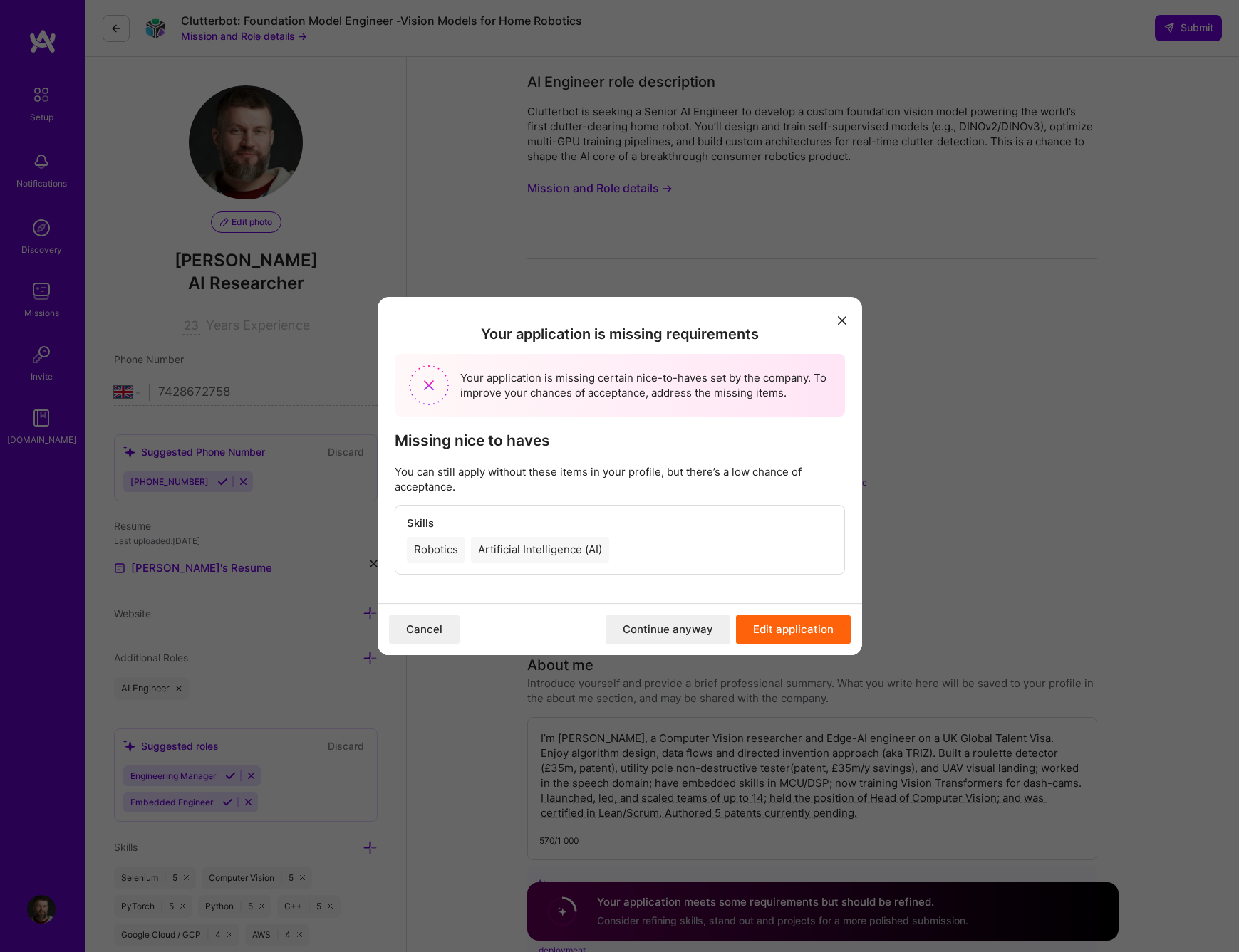
click at [451, 548] on div "Robotics" at bounding box center [436, 550] width 58 height 26
click at [779, 629] on button "Edit application" at bounding box center [793, 630] width 114 height 28
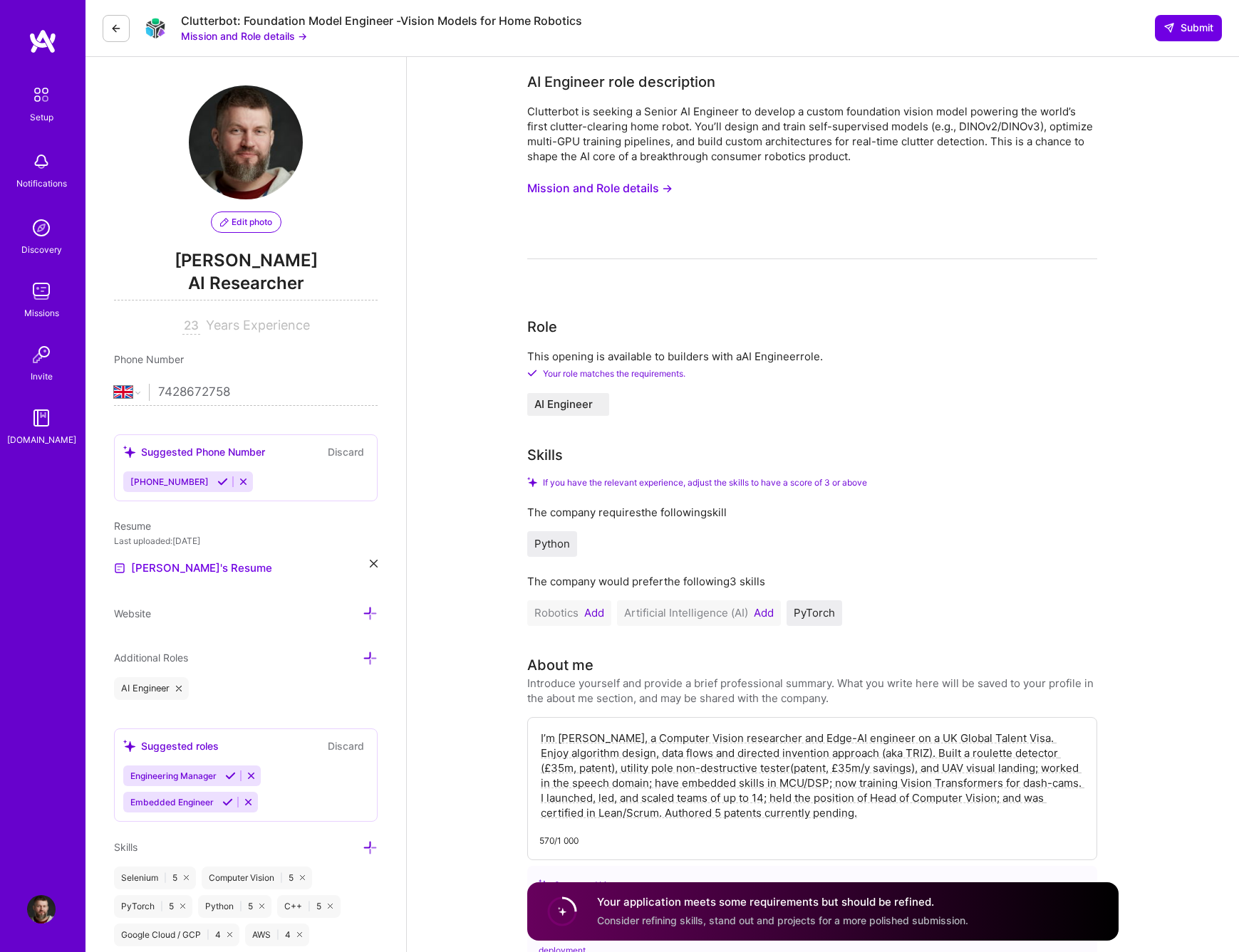
click at [594, 612] on button "Add" at bounding box center [594, 613] width 20 height 12
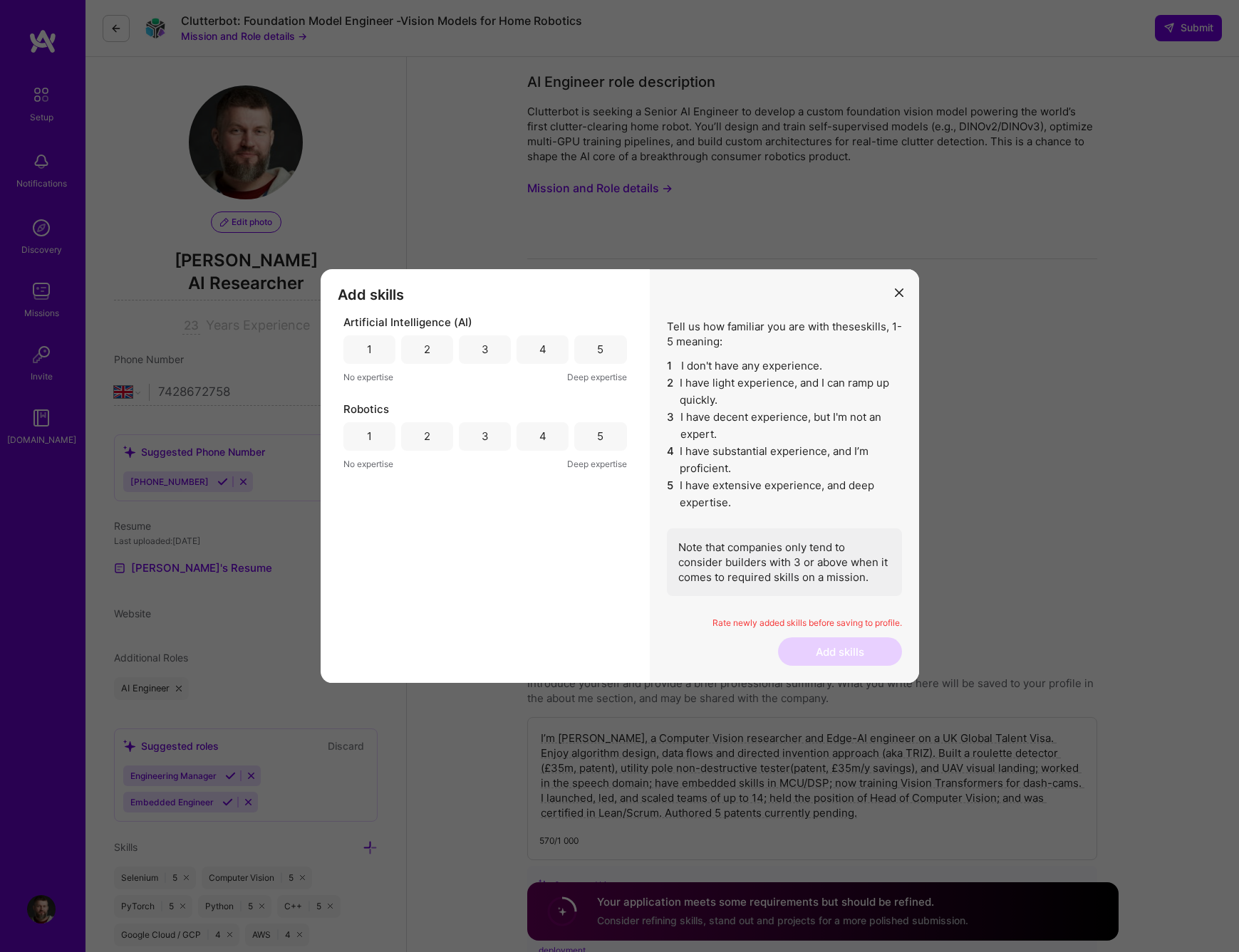
click at [607, 351] on div "5" at bounding box center [600, 350] width 52 height 28
click at [607, 436] on div "5" at bounding box center [600, 436] width 52 height 28
click at [819, 650] on button "Add skills" at bounding box center [839, 652] width 124 height 28
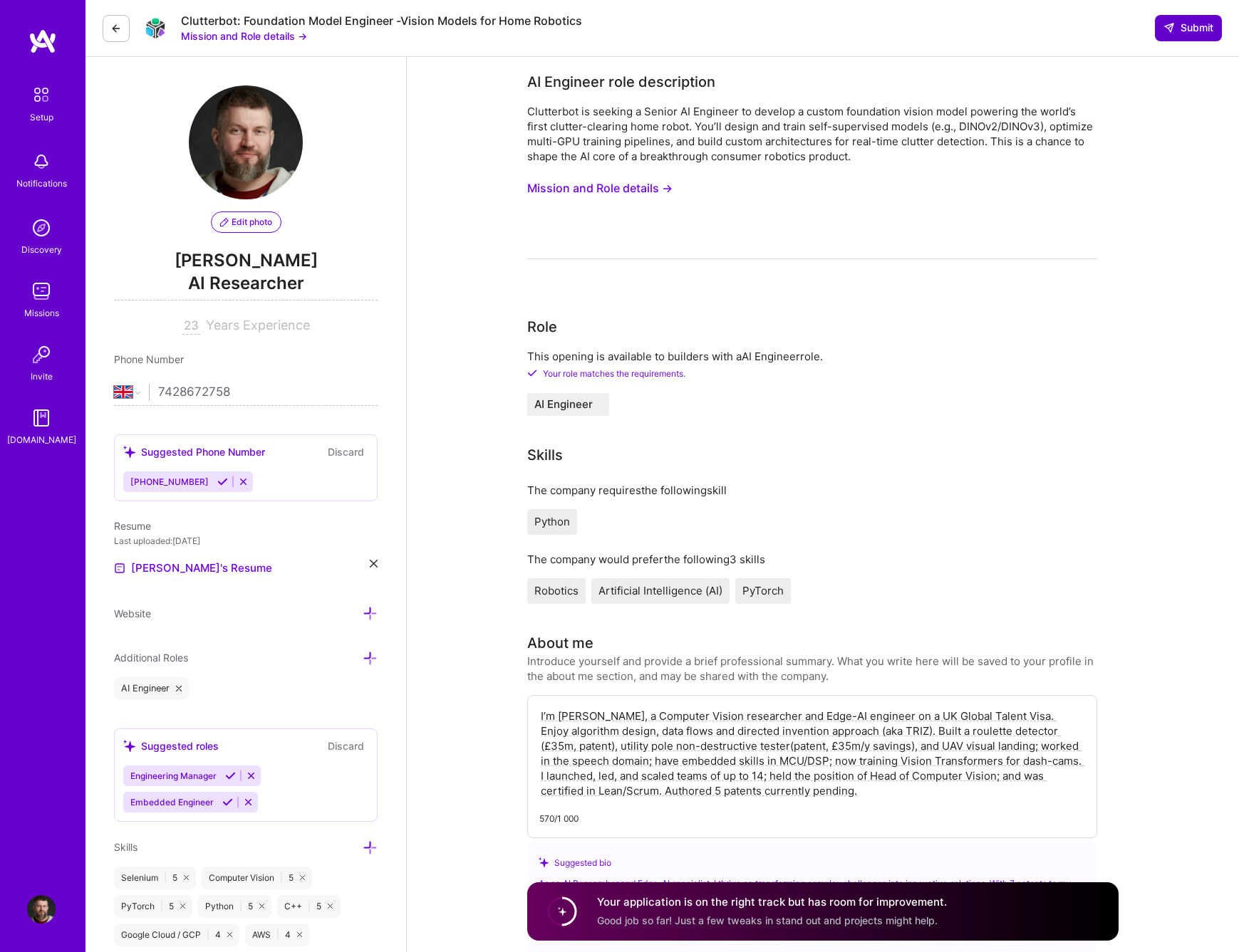
click at [1193, 28] on span "Submit" at bounding box center [1188, 28] width 50 height 14
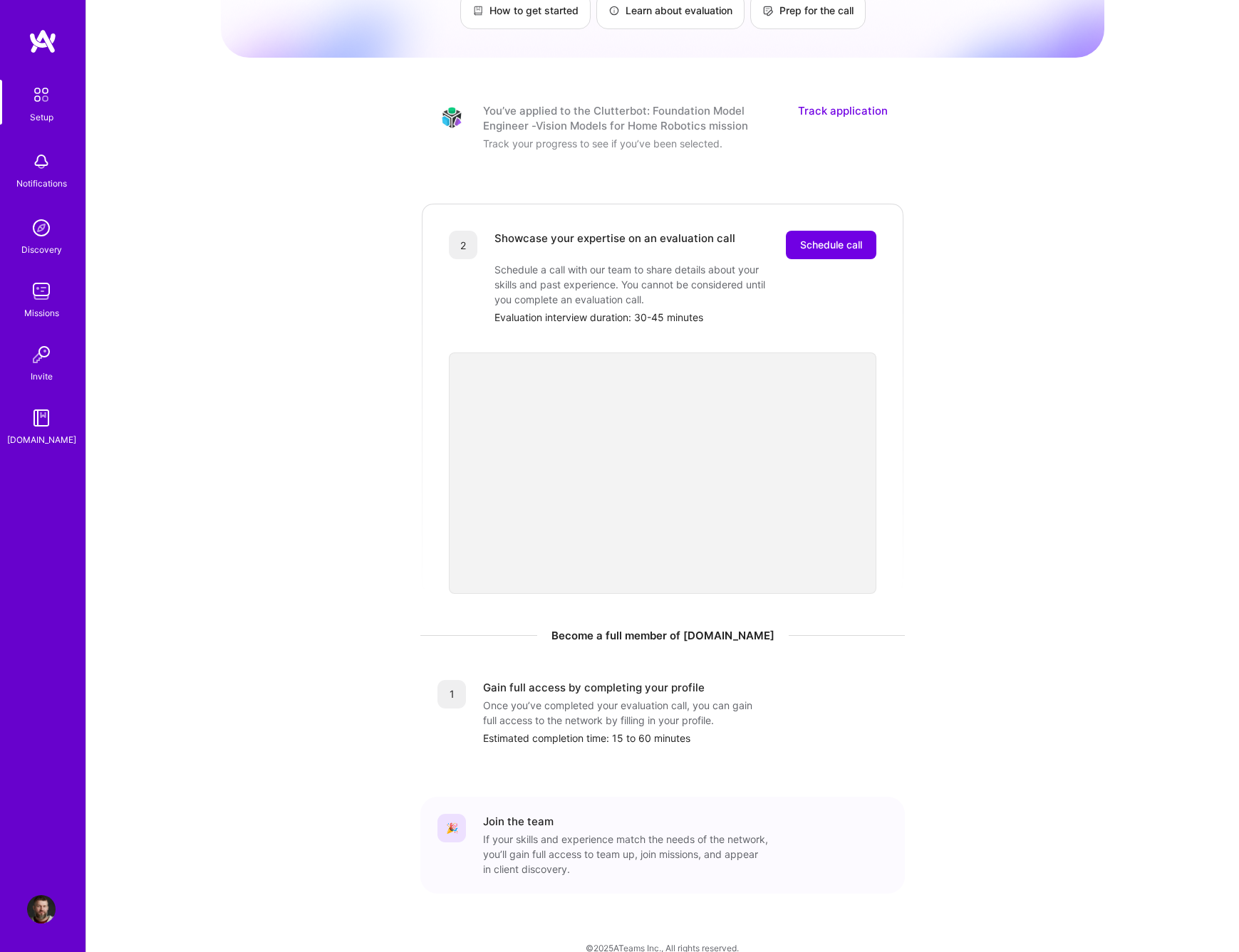
scroll to position [133, 0]
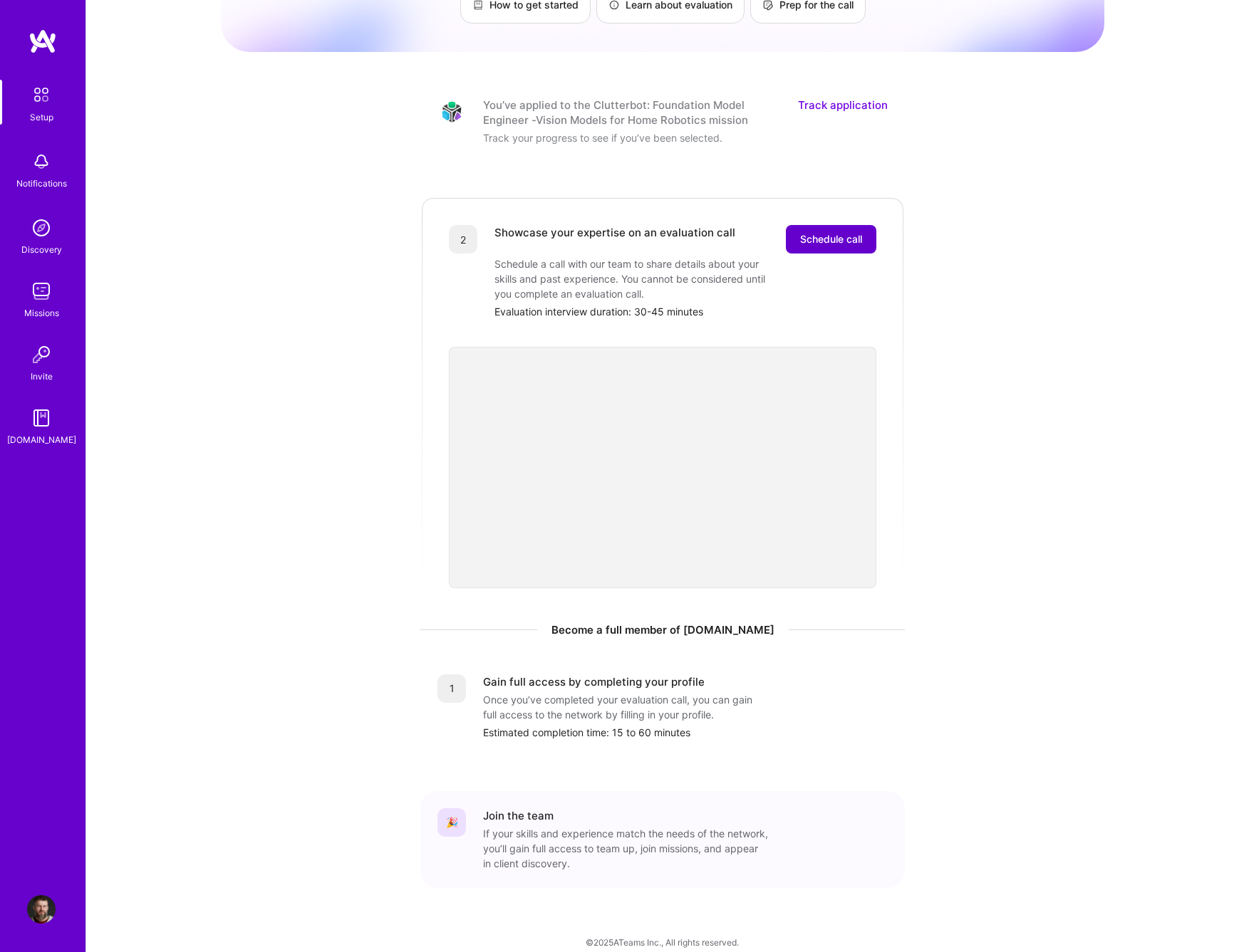
click at [850, 232] on span "Schedule call" at bounding box center [831, 239] width 62 height 14
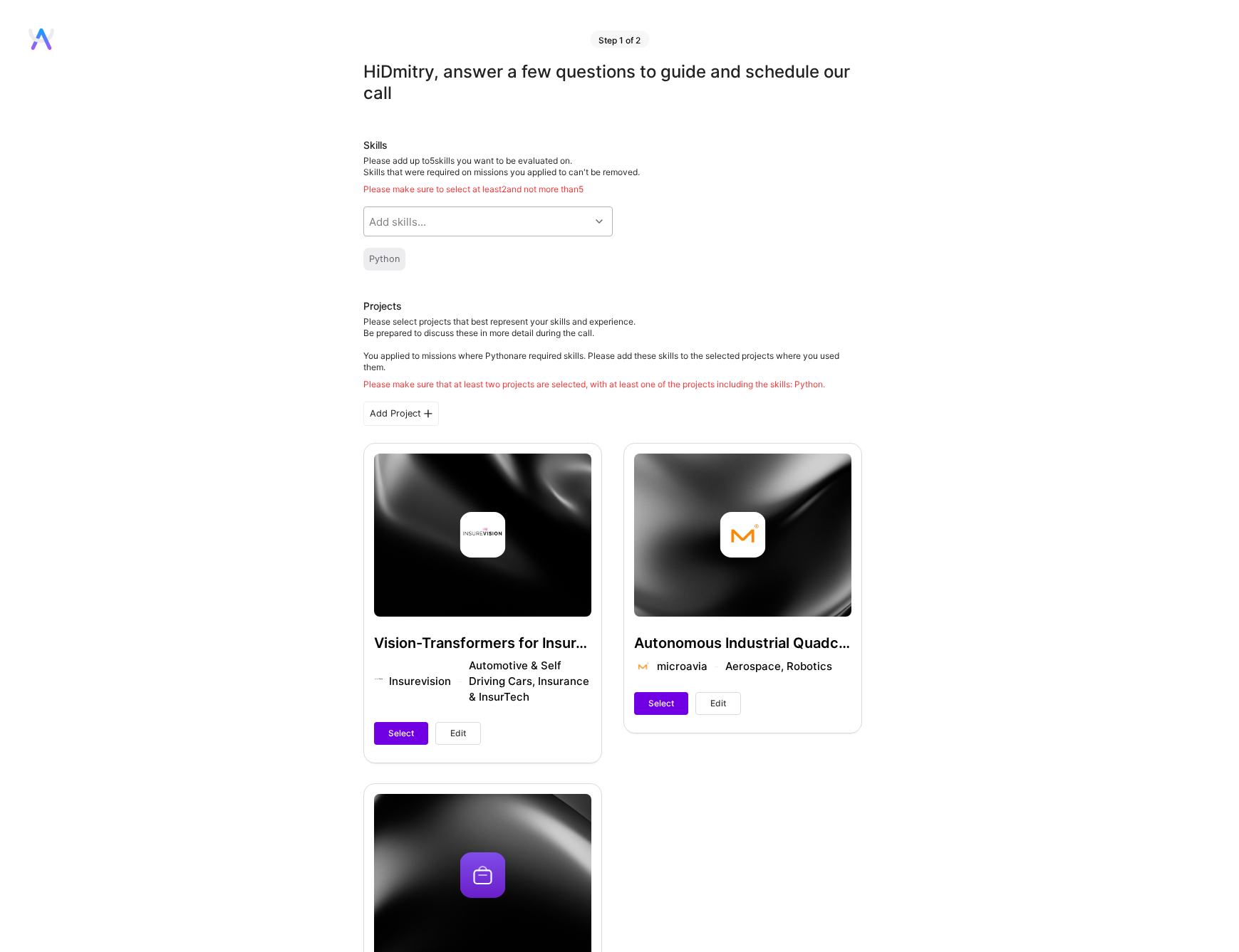
click at [597, 223] on icon at bounding box center [599, 221] width 8 height 8
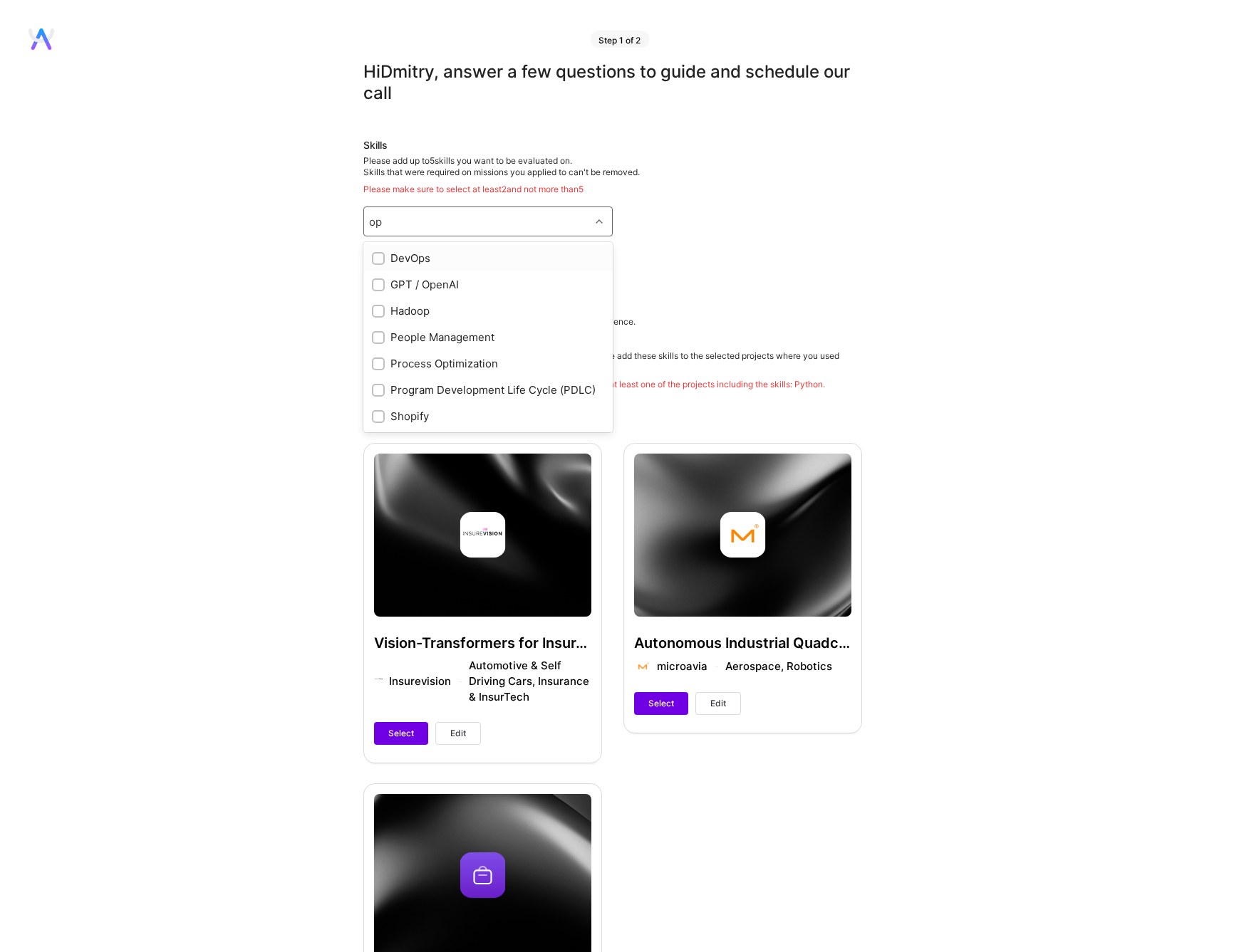
type input "o"
type input "com"
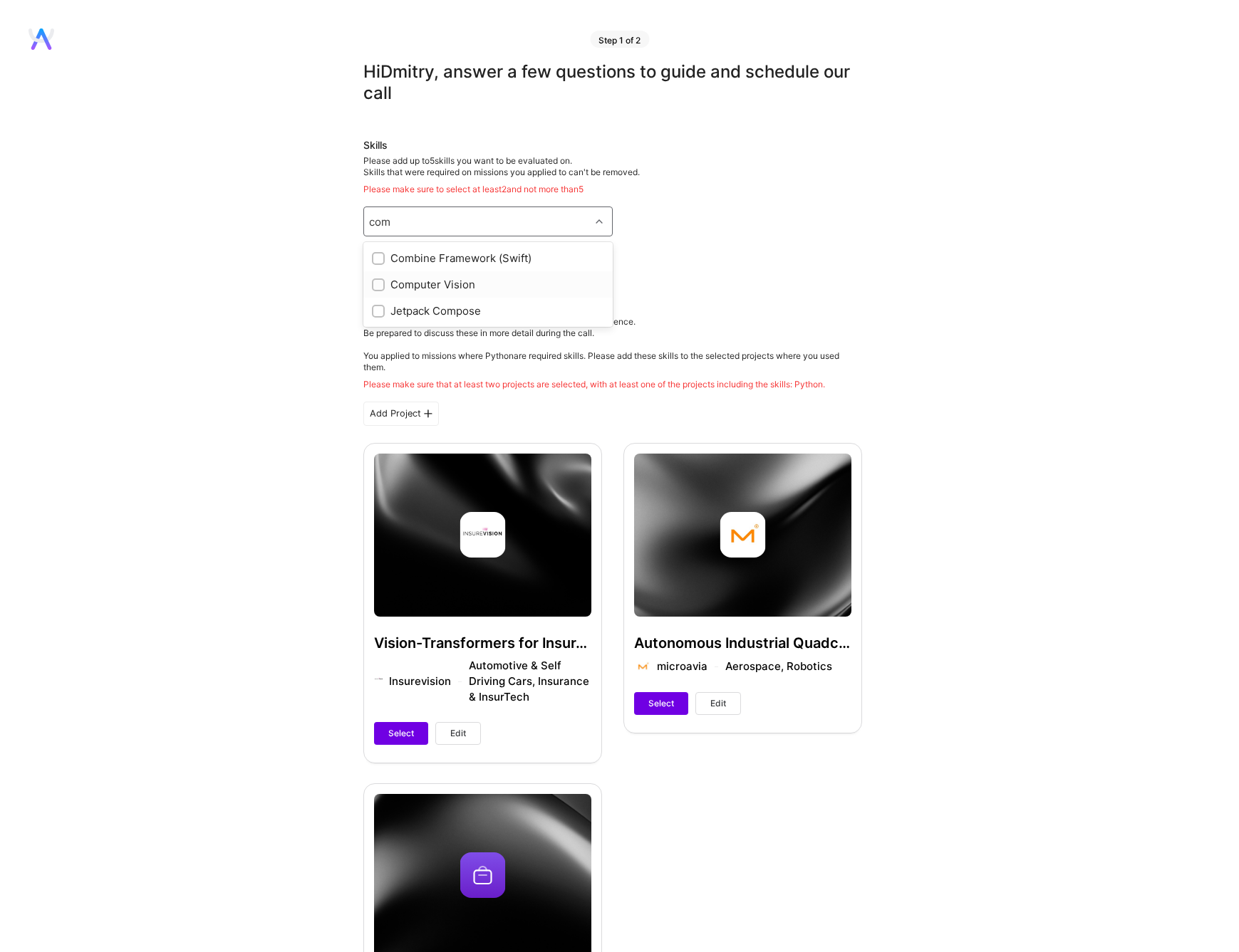
click at [406, 285] on div "Computer Vision" at bounding box center [488, 285] width 232 height 15
checkbox input "true"
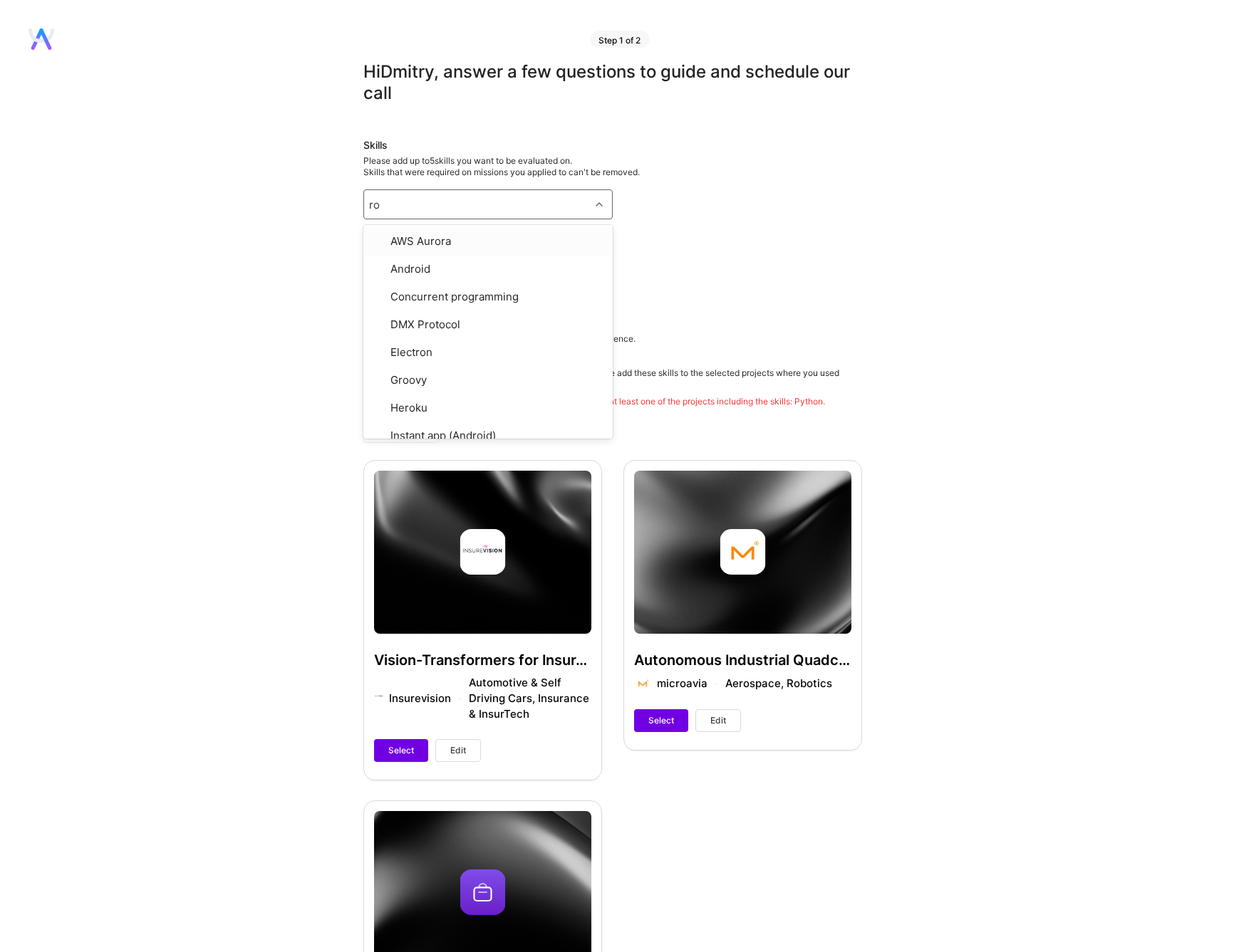
type input "robo"
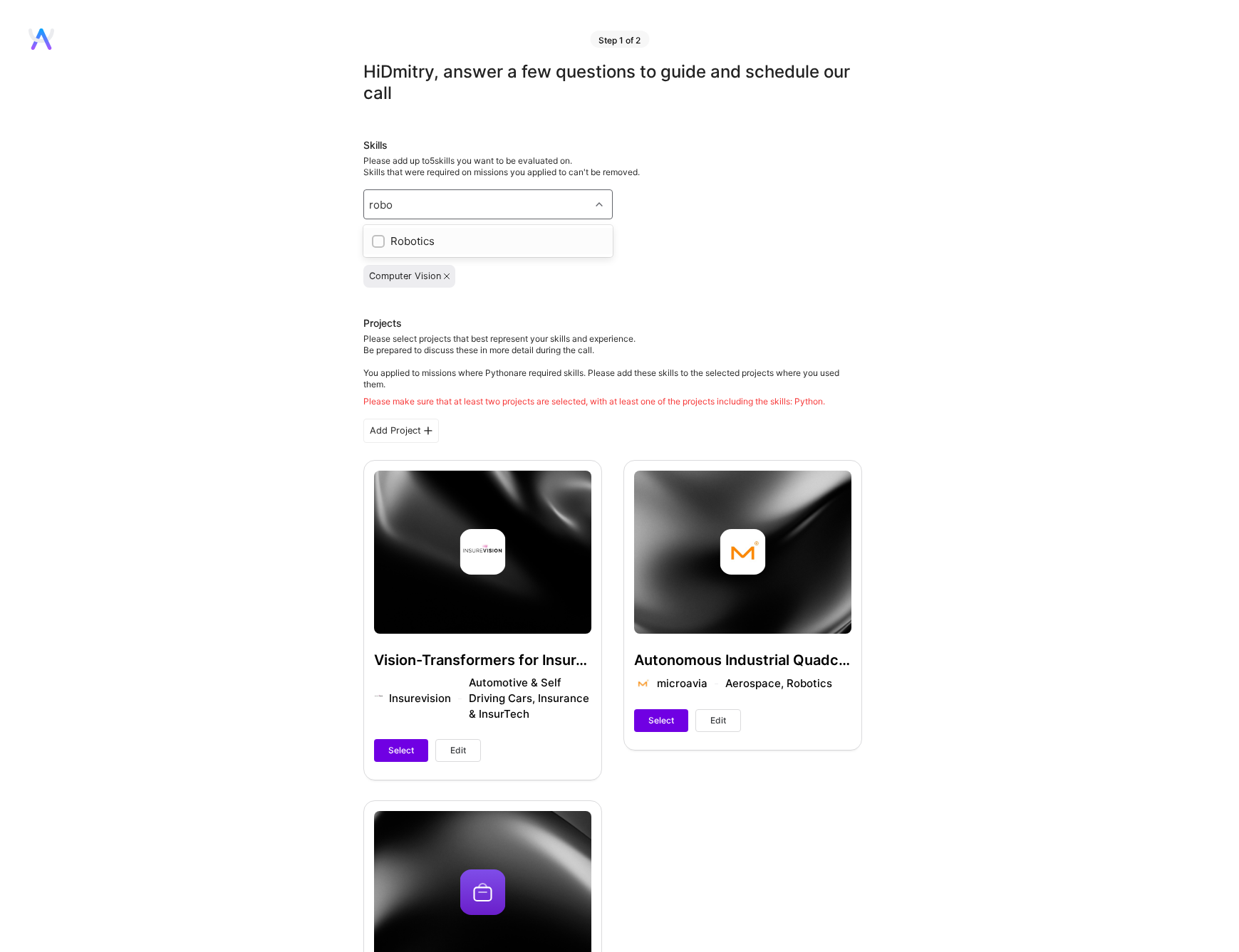
click at [431, 241] on div "Robotics" at bounding box center [488, 241] width 232 height 15
checkbox input "true"
type input "t"
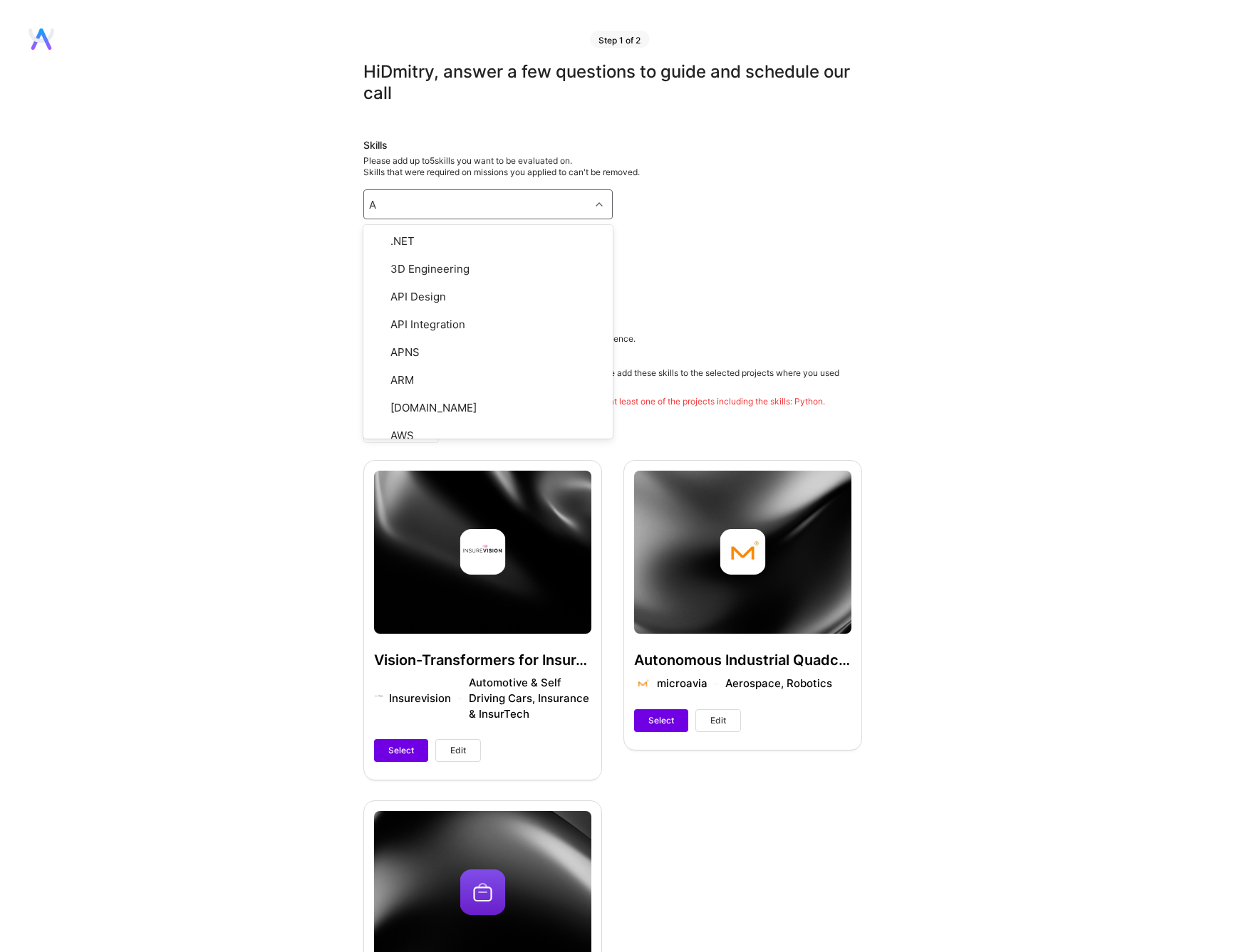
type input "AI"
click at [411, 290] on div "Artificial Intelligence (AI)" at bounding box center [488, 294] width 232 height 15
checkbox input "true"
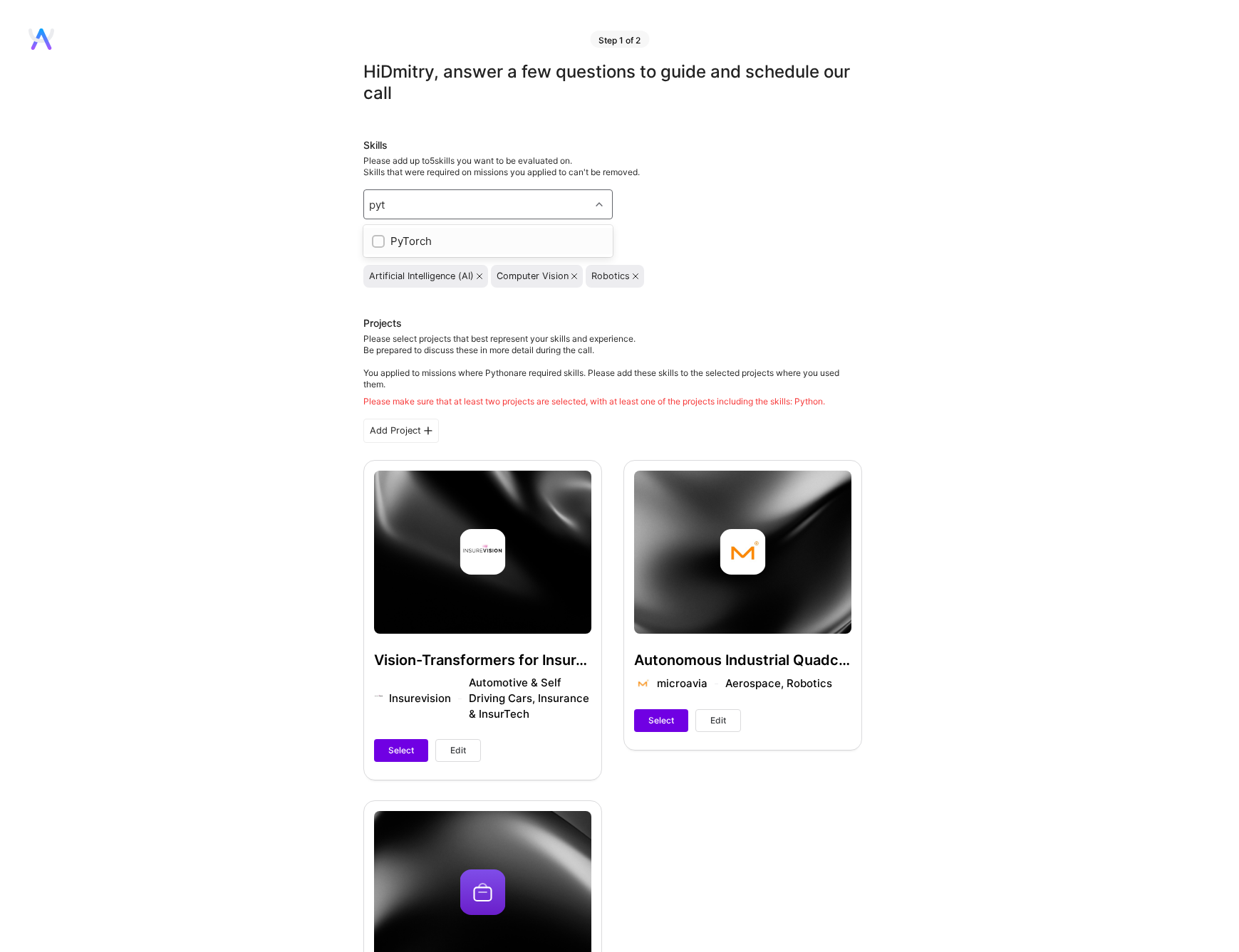
type input "pyto"
click at [375, 244] on input "checkbox" at bounding box center [380, 242] width 10 height 10
checkbox input "true"
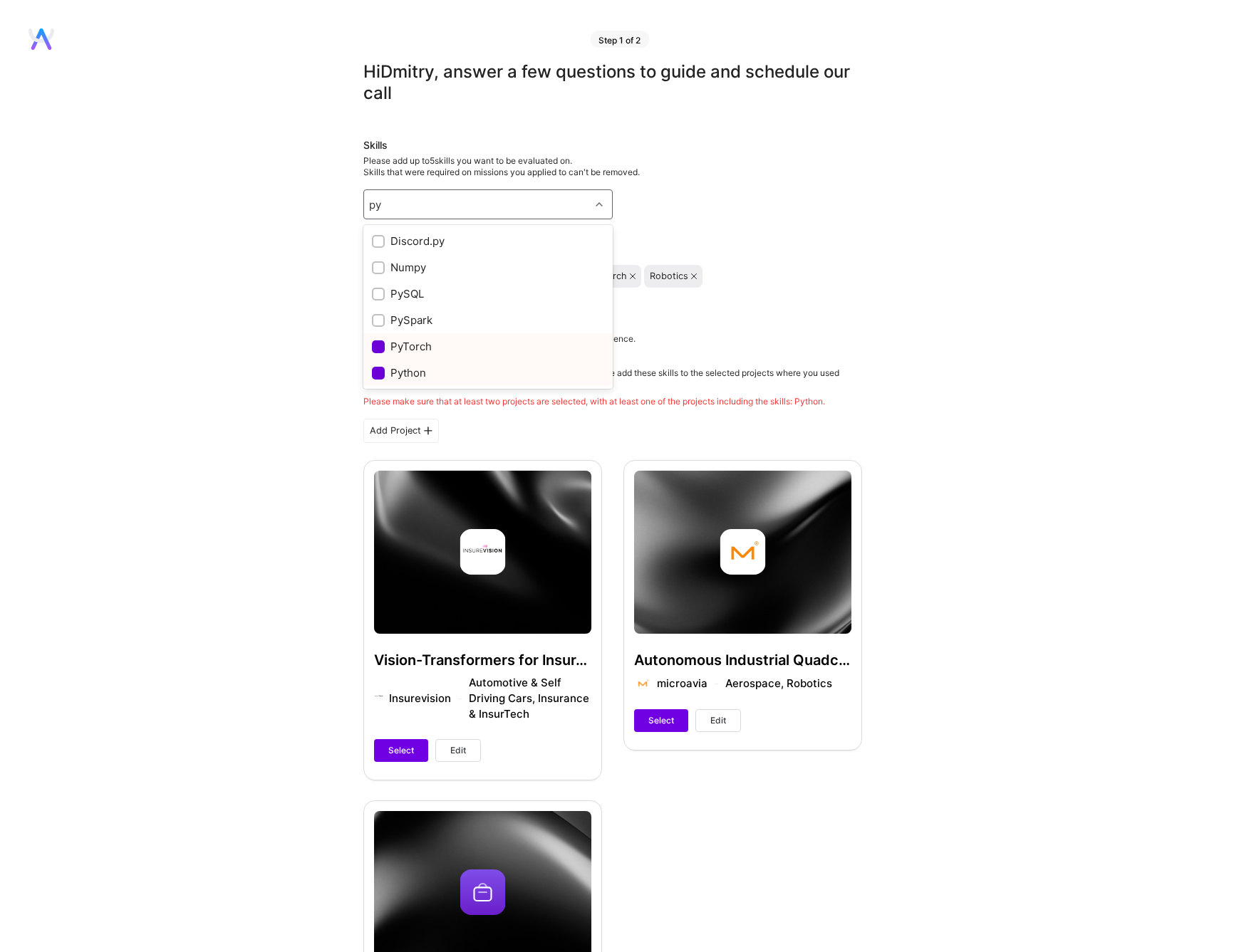
type input "p"
type input "t"
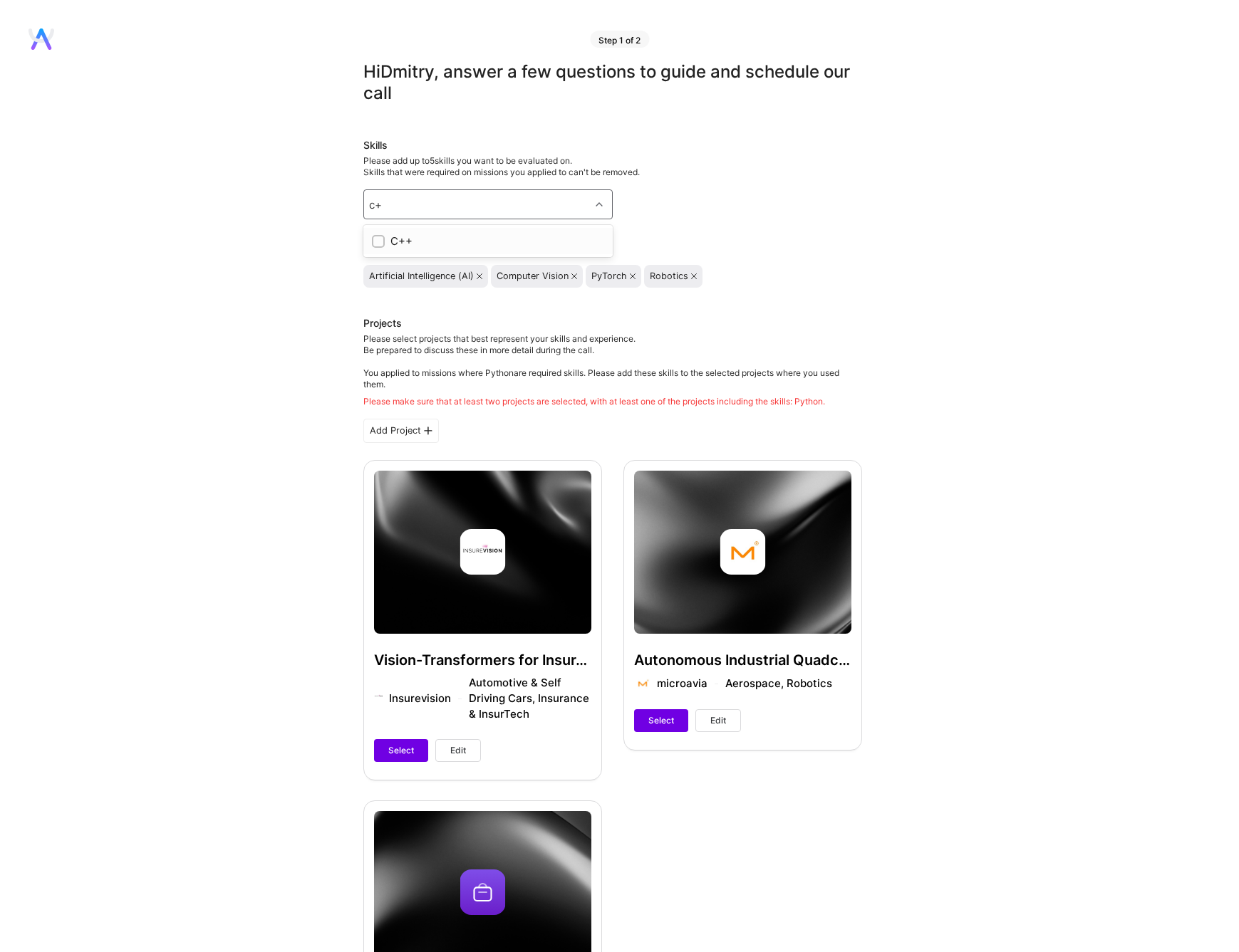
type input "c++"
click at [408, 236] on div "C++" at bounding box center [488, 241] width 232 height 15
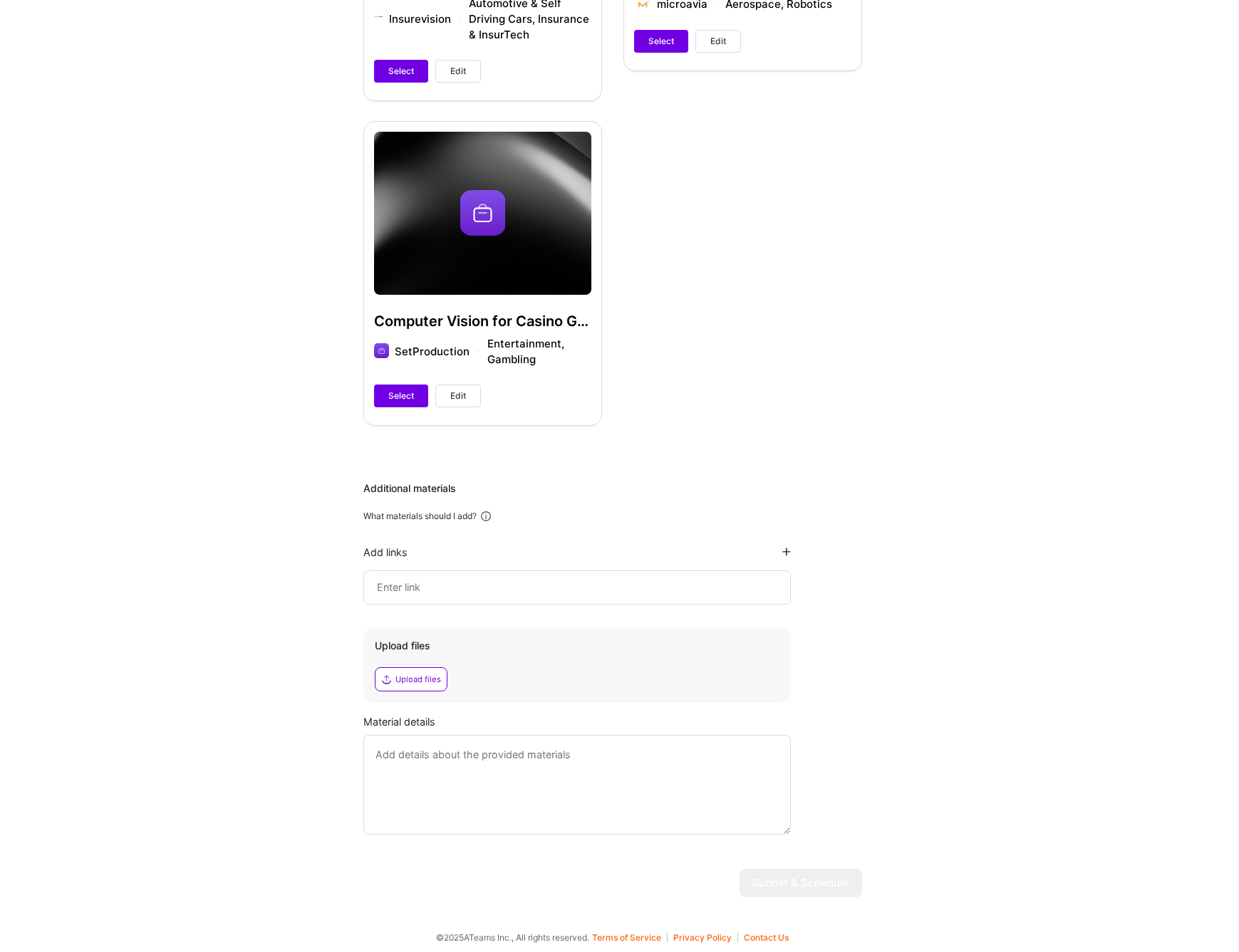
scroll to position [660, 0]
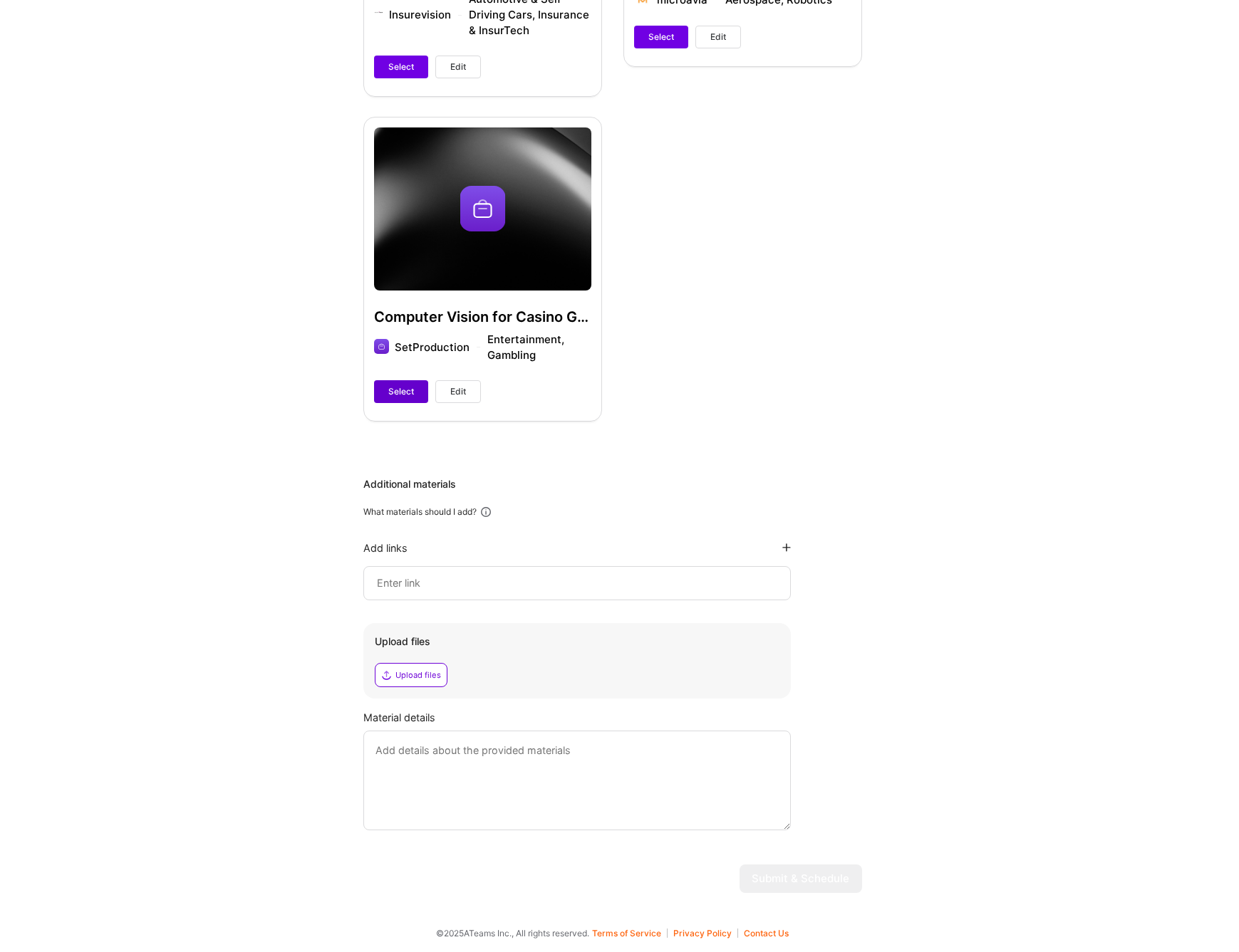
click at [398, 396] on span "Select" at bounding box center [400, 391] width 26 height 13
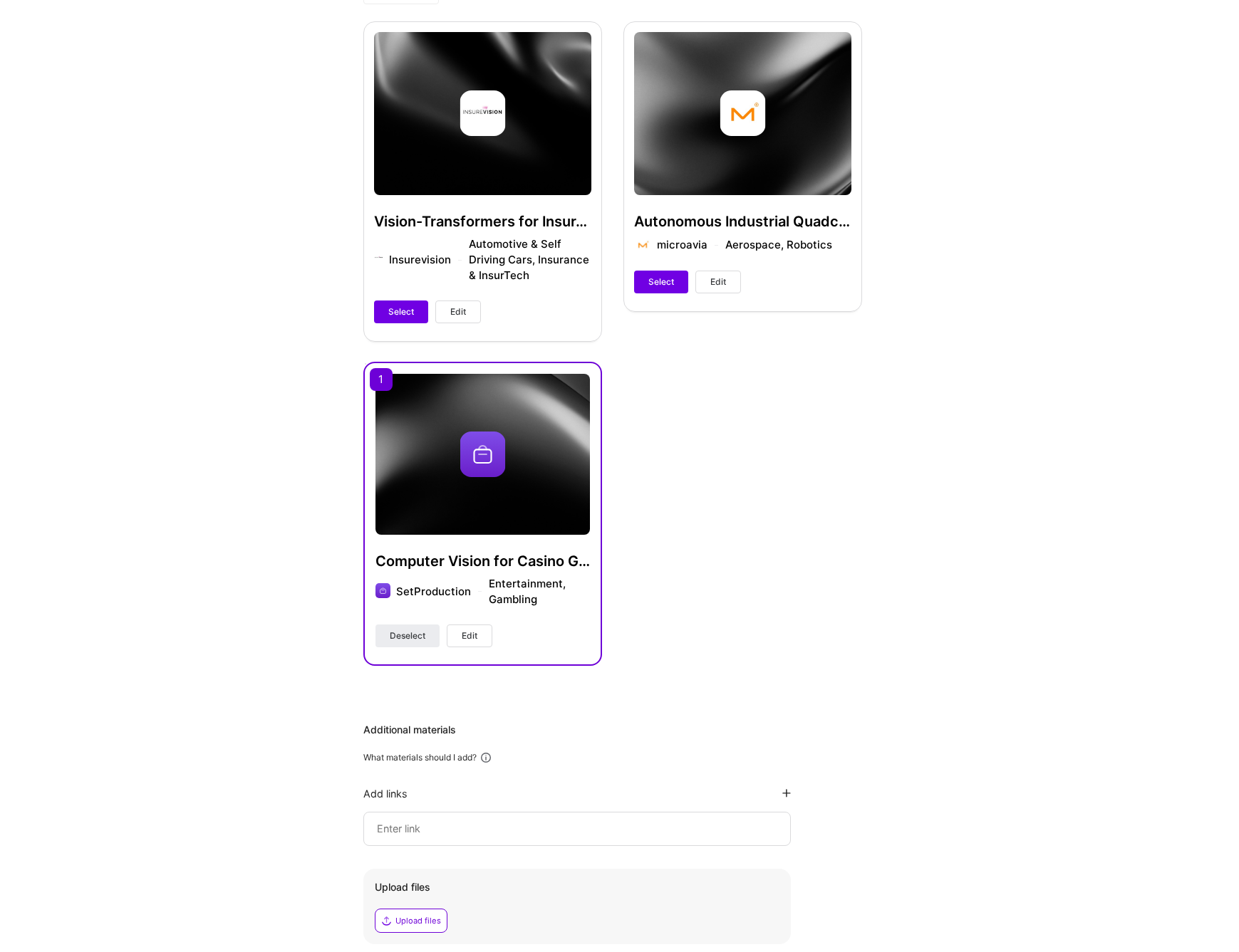
scroll to position [375, 0]
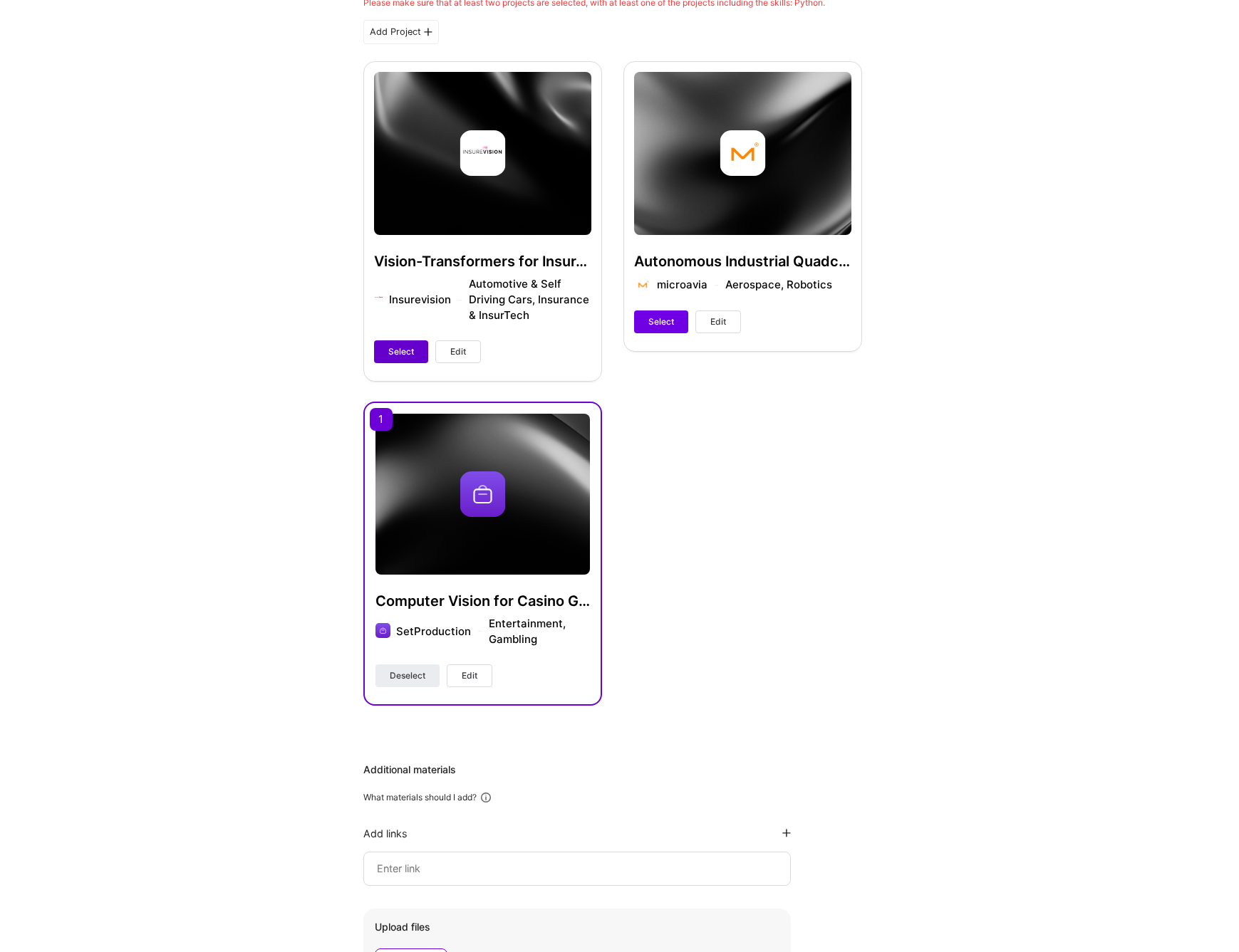
click at [406, 354] on span "Select" at bounding box center [400, 351] width 26 height 13
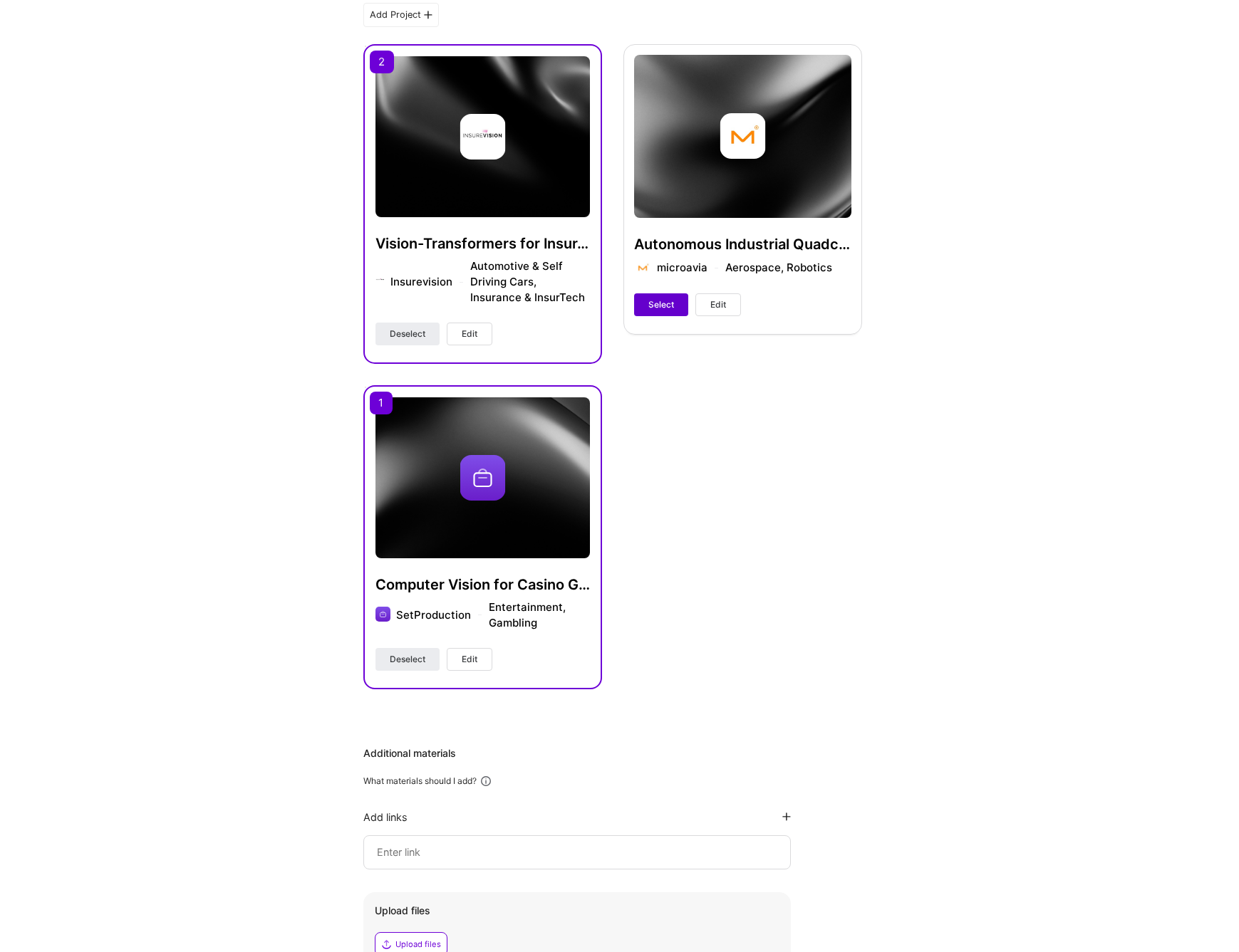
click at [660, 297] on button "Select" at bounding box center [661, 305] width 54 height 23
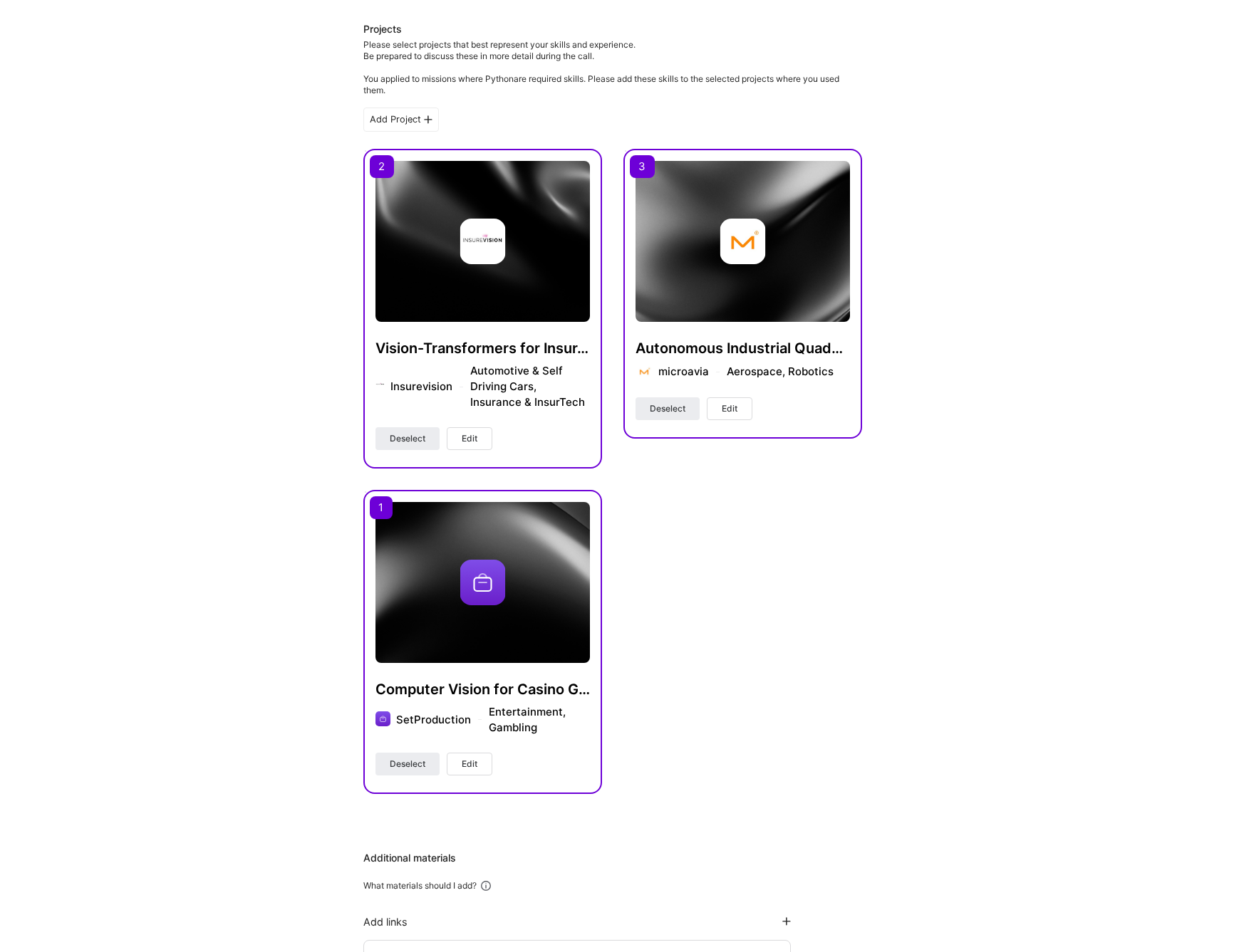
scroll to position [644, 0]
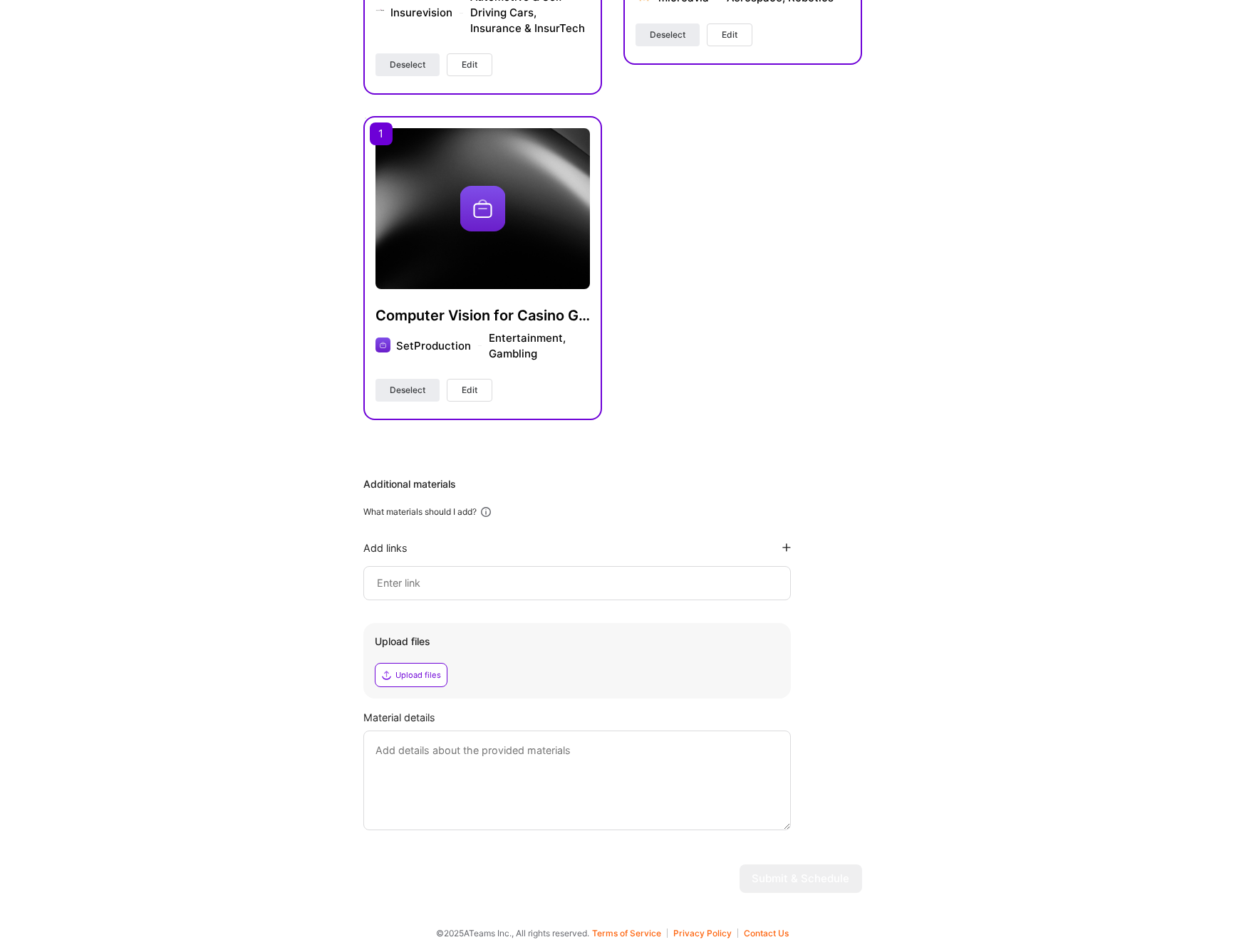
click at [491, 766] on textarea at bounding box center [577, 781] width 427 height 100
click at [671, 587] on input at bounding box center [577, 583] width 403 height 17
click at [499, 751] on textarea at bounding box center [577, 781] width 427 height 100
click at [473, 588] on input at bounding box center [577, 583] width 403 height 17
paste input "https://patents.google.com/patent/EP1710000A4"
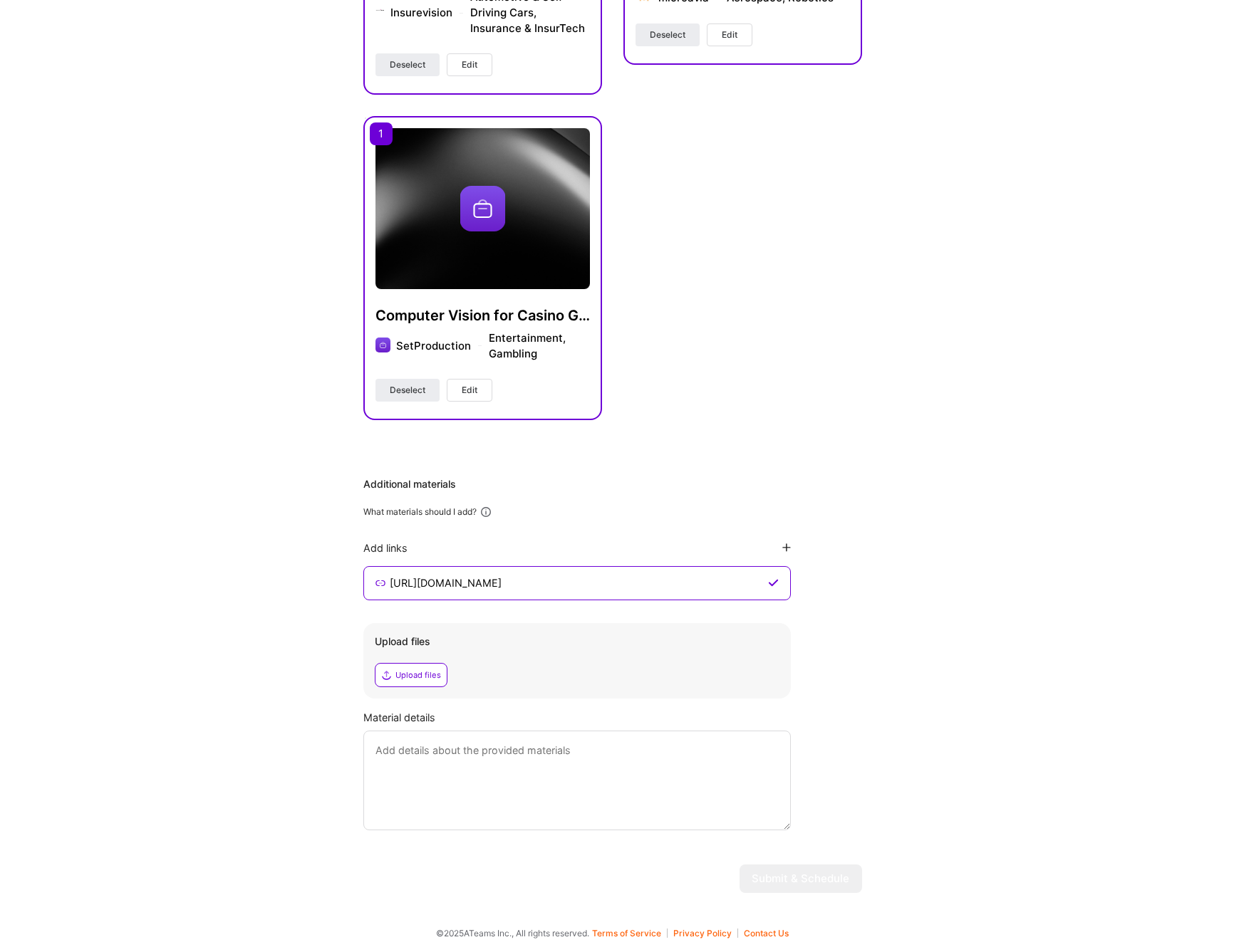
type input "https://patents.google.com/patent/EP1710000A4"
click at [552, 754] on textarea at bounding box center [577, 781] width 427 height 100
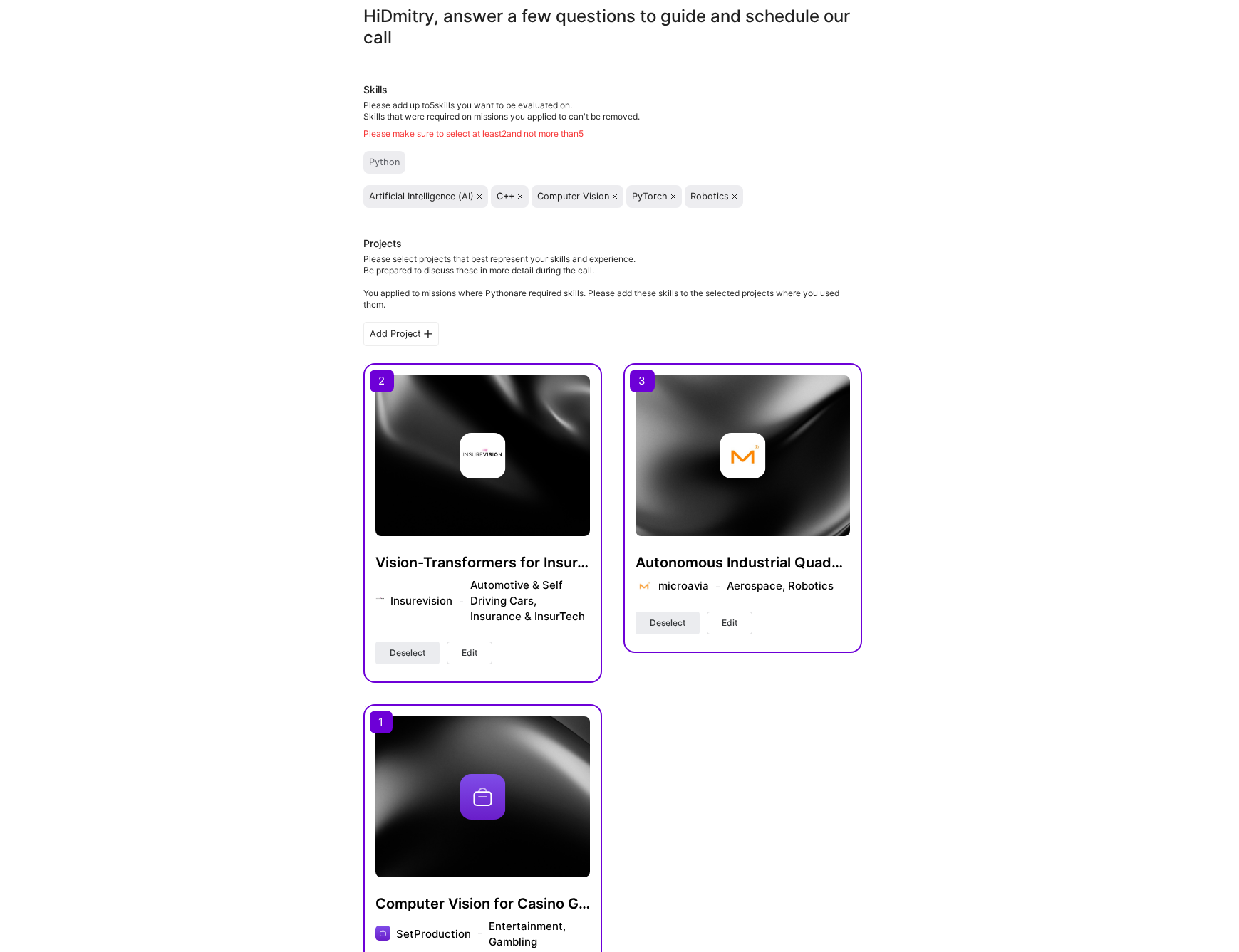
scroll to position [0, 0]
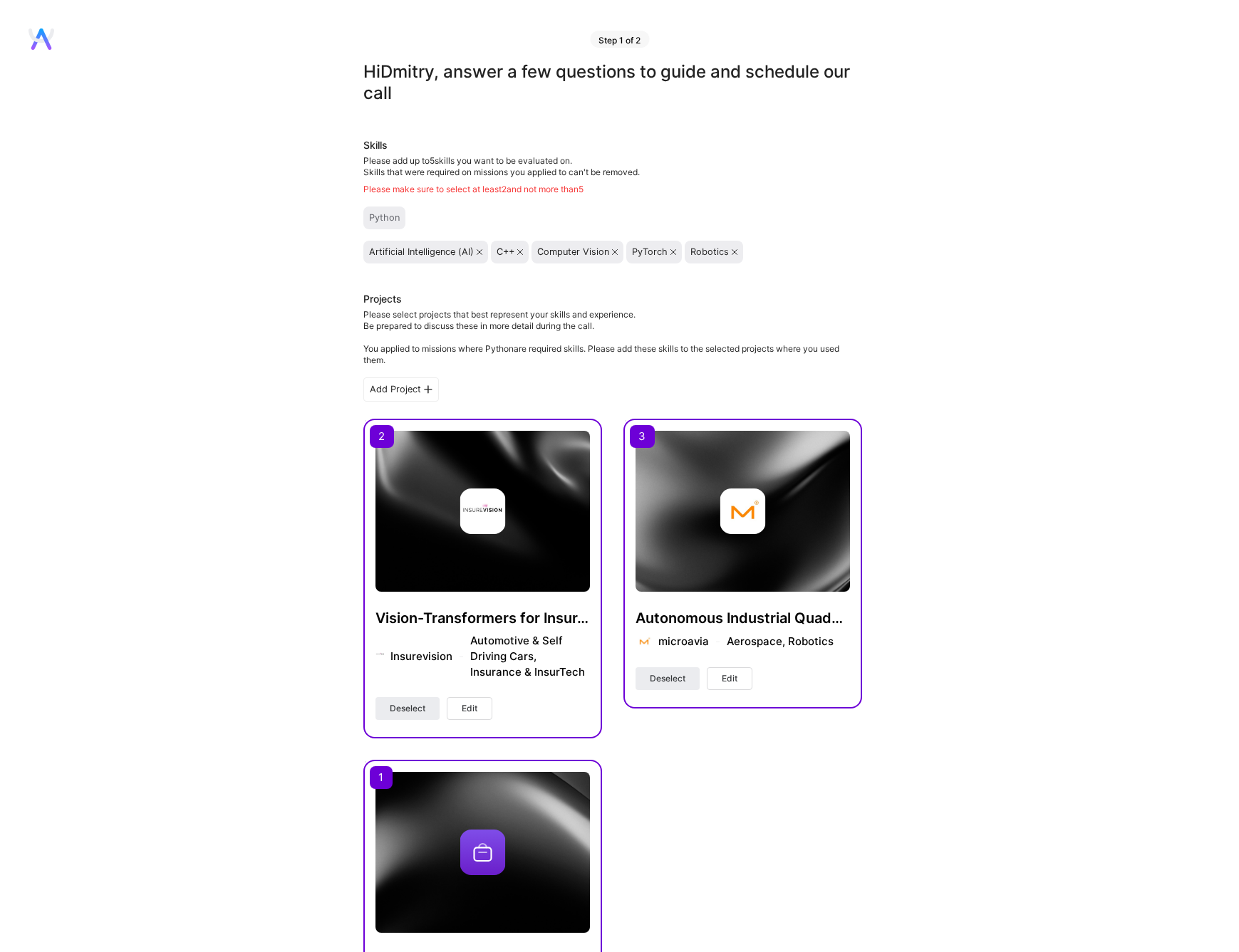
click at [413, 248] on div "Artificial Intelligence (AI)" at bounding box center [421, 252] width 105 height 12
click at [517, 247] on div "C++" at bounding box center [510, 252] width 27 height 12
click at [580, 251] on div "Computer Vision" at bounding box center [573, 252] width 72 height 12
drag, startPoint x: 641, startPoint y: 255, endPoint x: 696, endPoint y: 255, distance: 55.0
click at [650, 255] on div "PyTorch" at bounding box center [649, 252] width 36 height 12
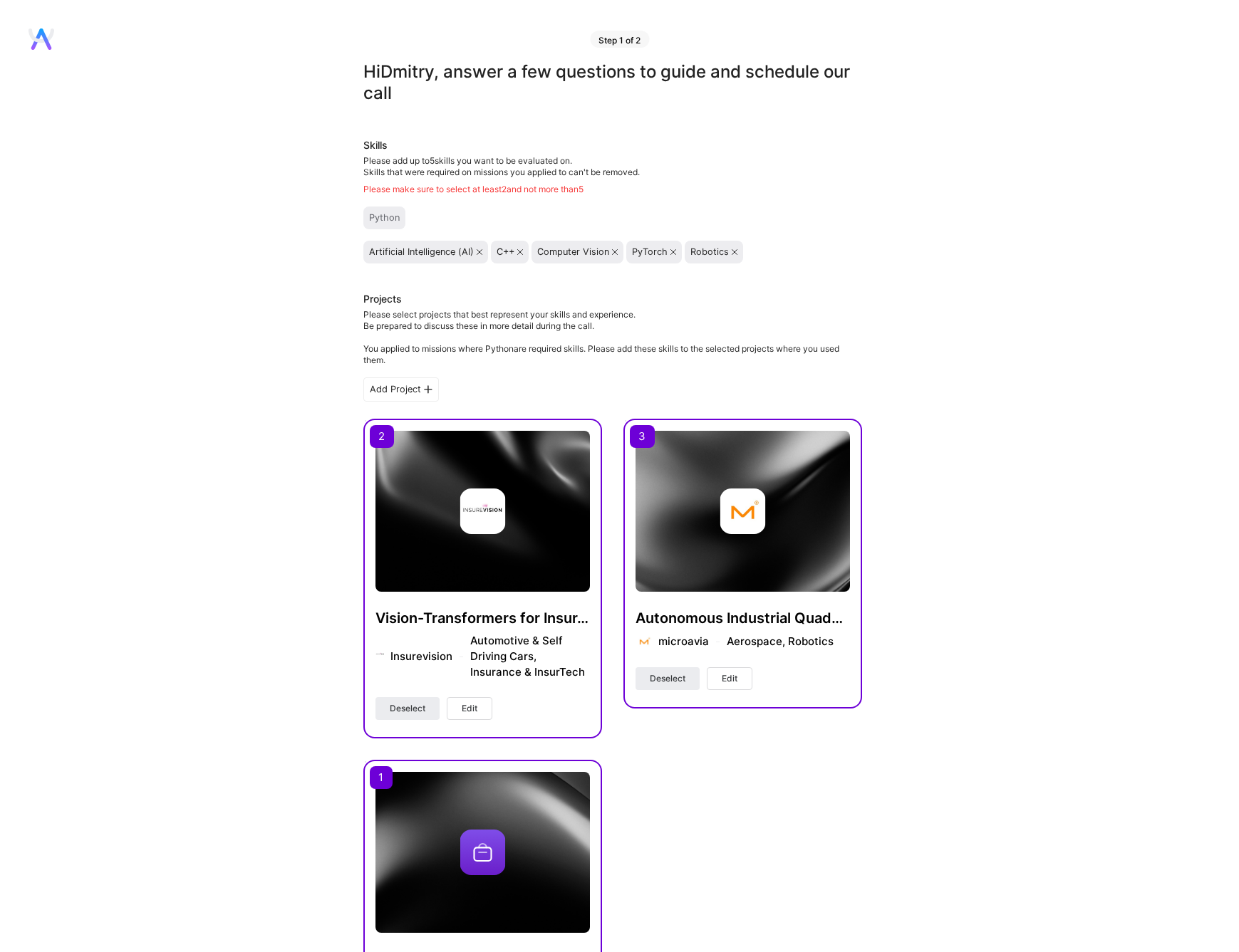
click at [710, 254] on div "Robotics" at bounding box center [709, 252] width 38 height 12
click at [383, 220] on div "Python" at bounding box center [384, 218] width 31 height 12
click at [523, 251] on icon at bounding box center [520, 252] width 6 height 6
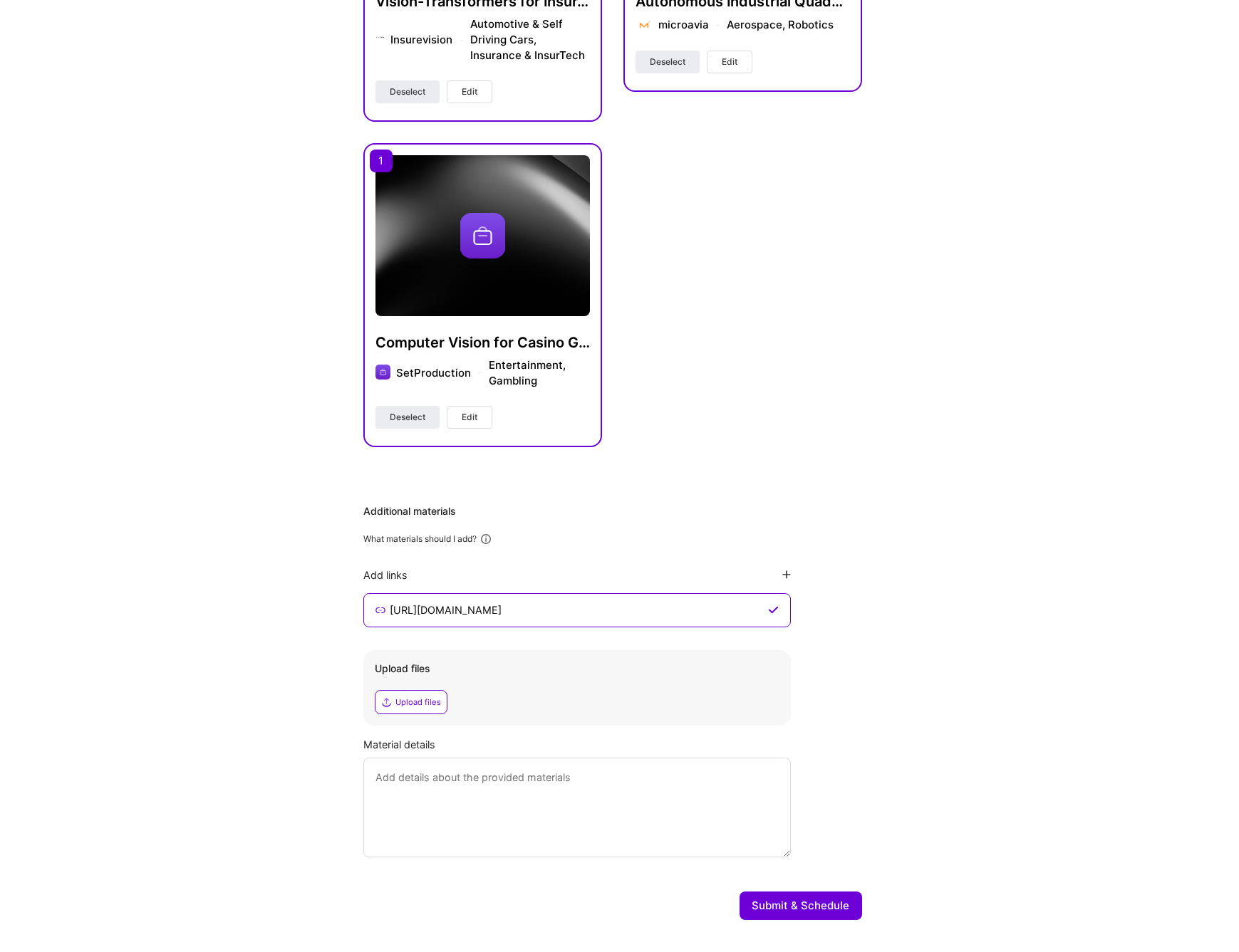
scroll to position [668, 0]
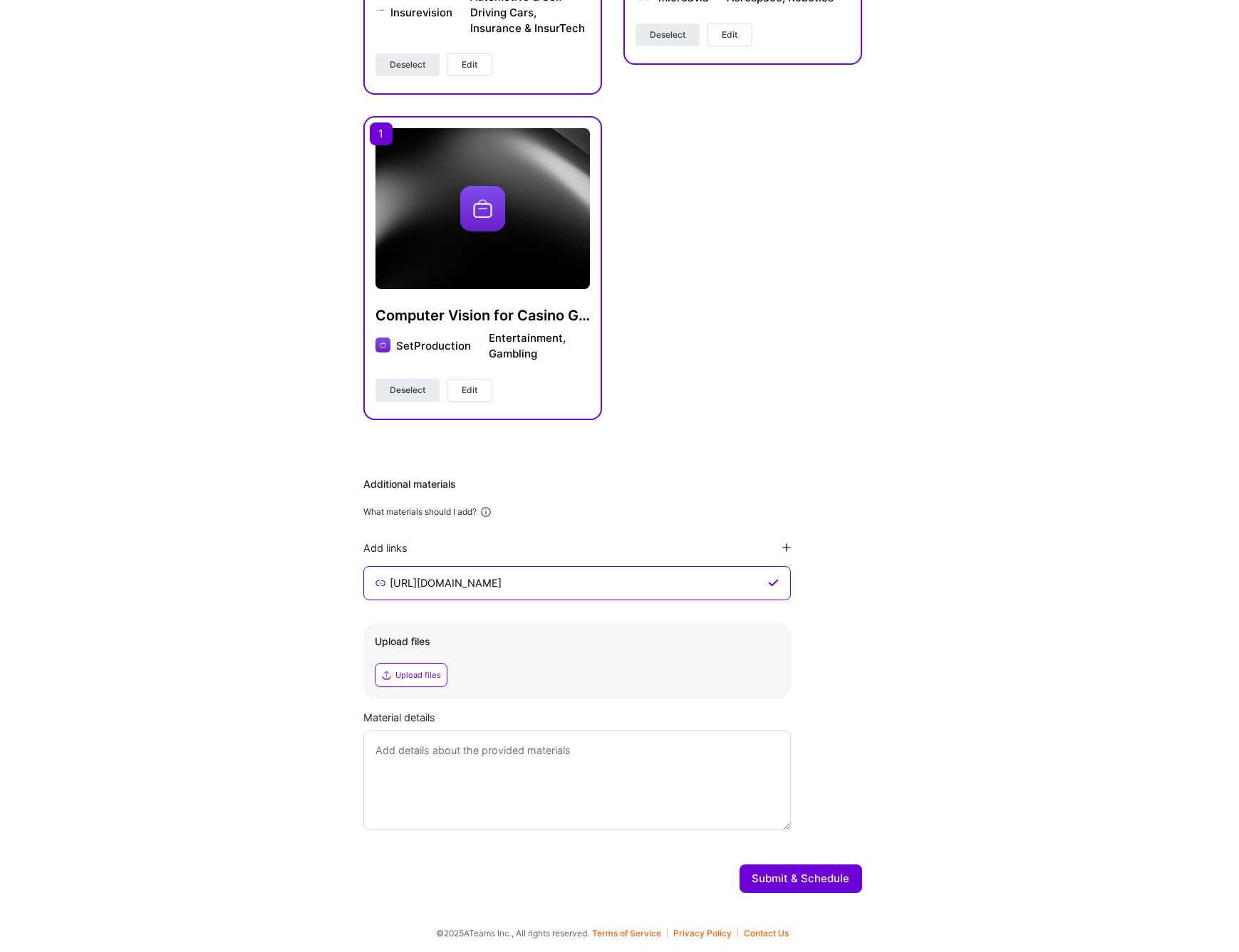
click at [811, 880] on button "Submit & Schedule" at bounding box center [800, 879] width 123 height 28
